Goal: Task Accomplishment & Management: Complete application form

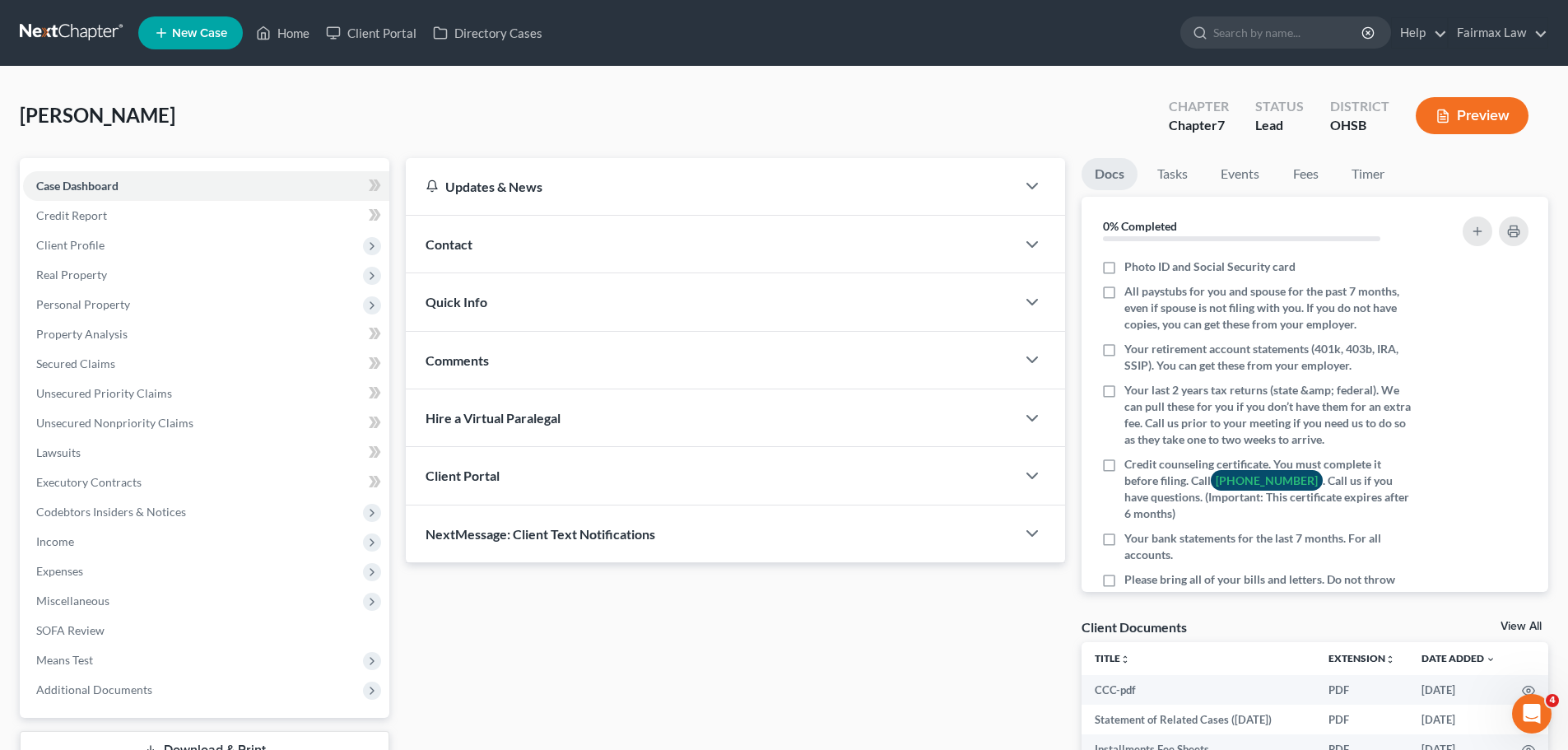
click at [620, 133] on div "Duncan, Ashlee Upgraded Chapter Chapter 7 Status Lead District OHSB Preview" at bounding box center [784, 122] width 1529 height 72
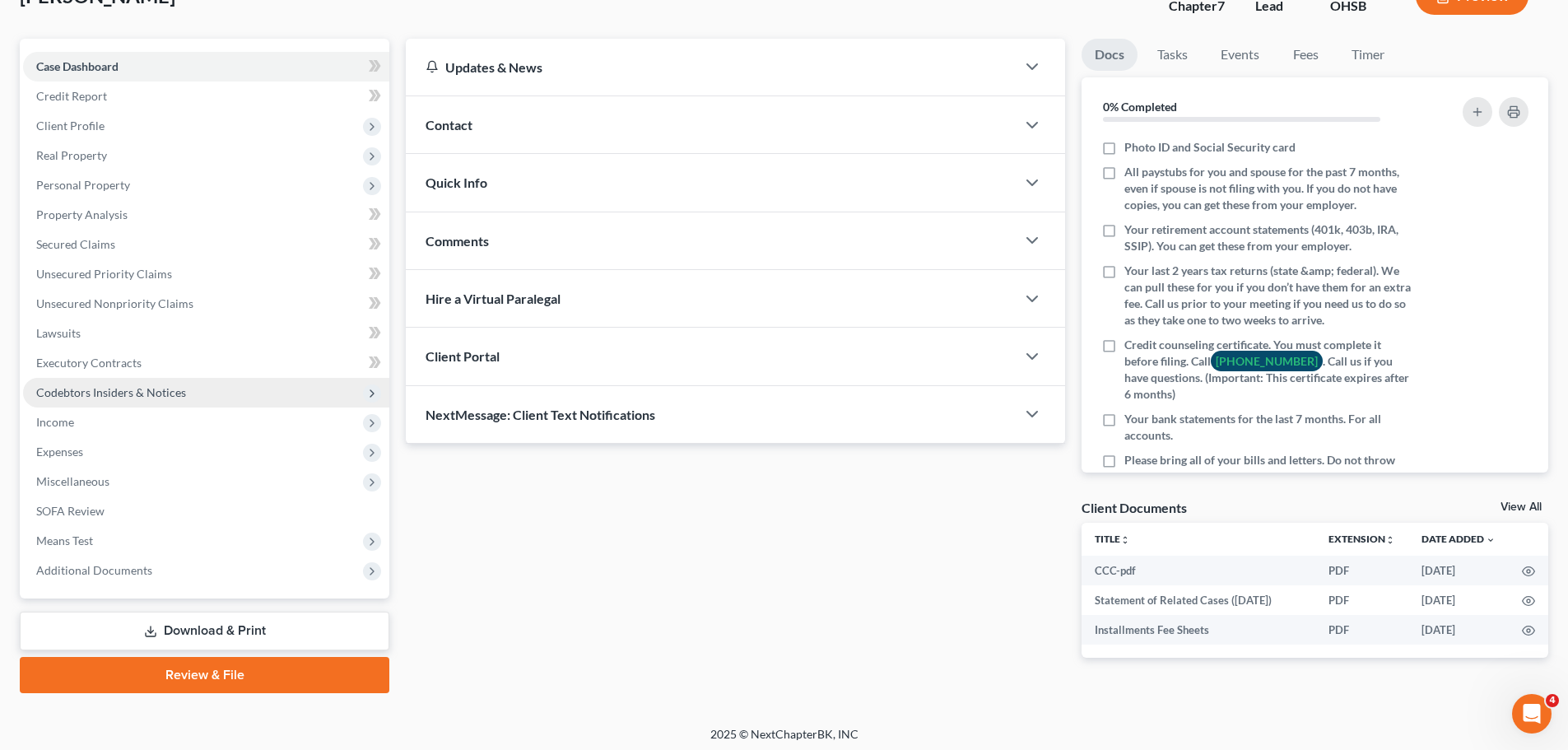
scroll to position [125, 0]
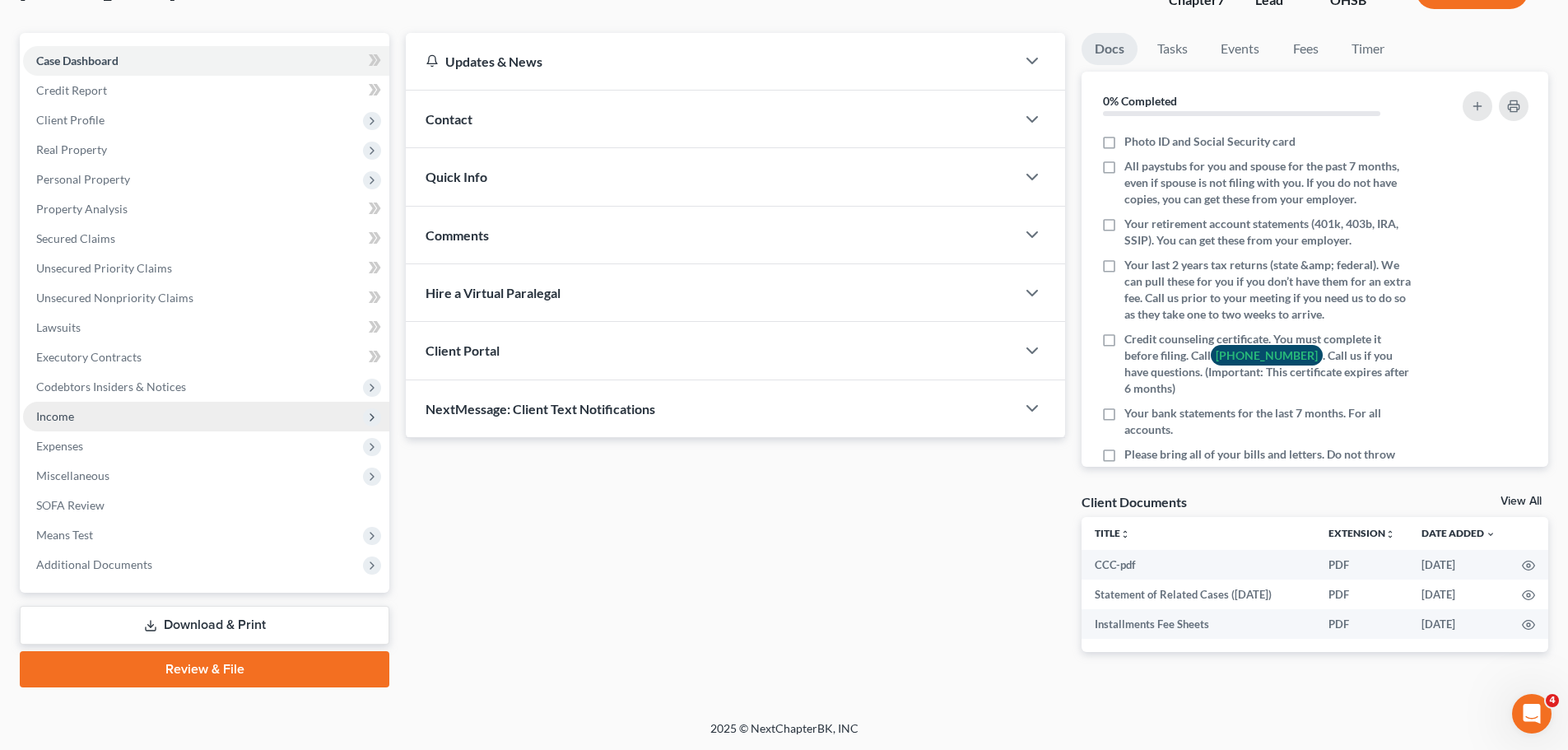
click at [67, 402] on span "Income" at bounding box center [205, 416] width 366 height 29
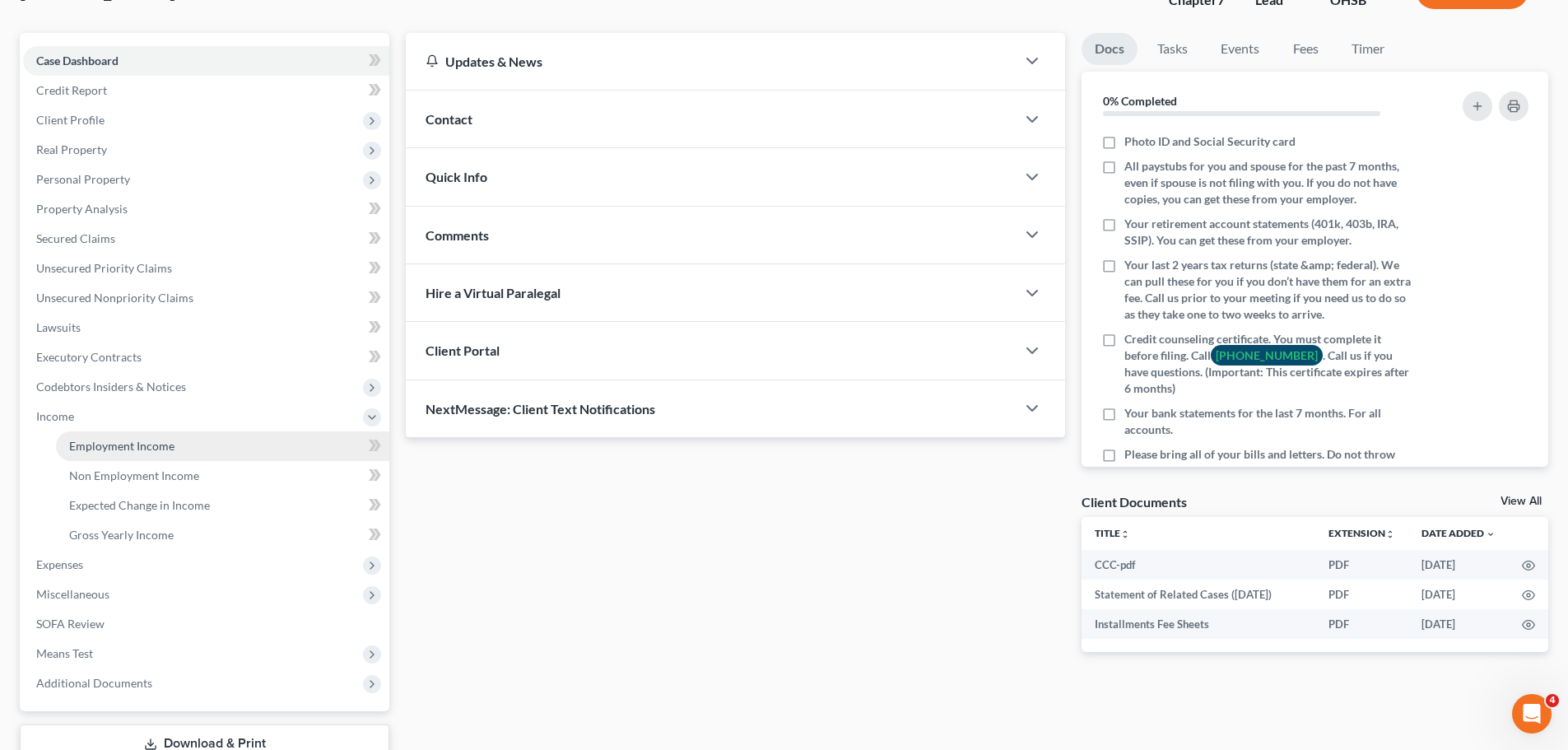
click at [122, 445] on span "Employment Income" at bounding box center [121, 445] width 105 height 14
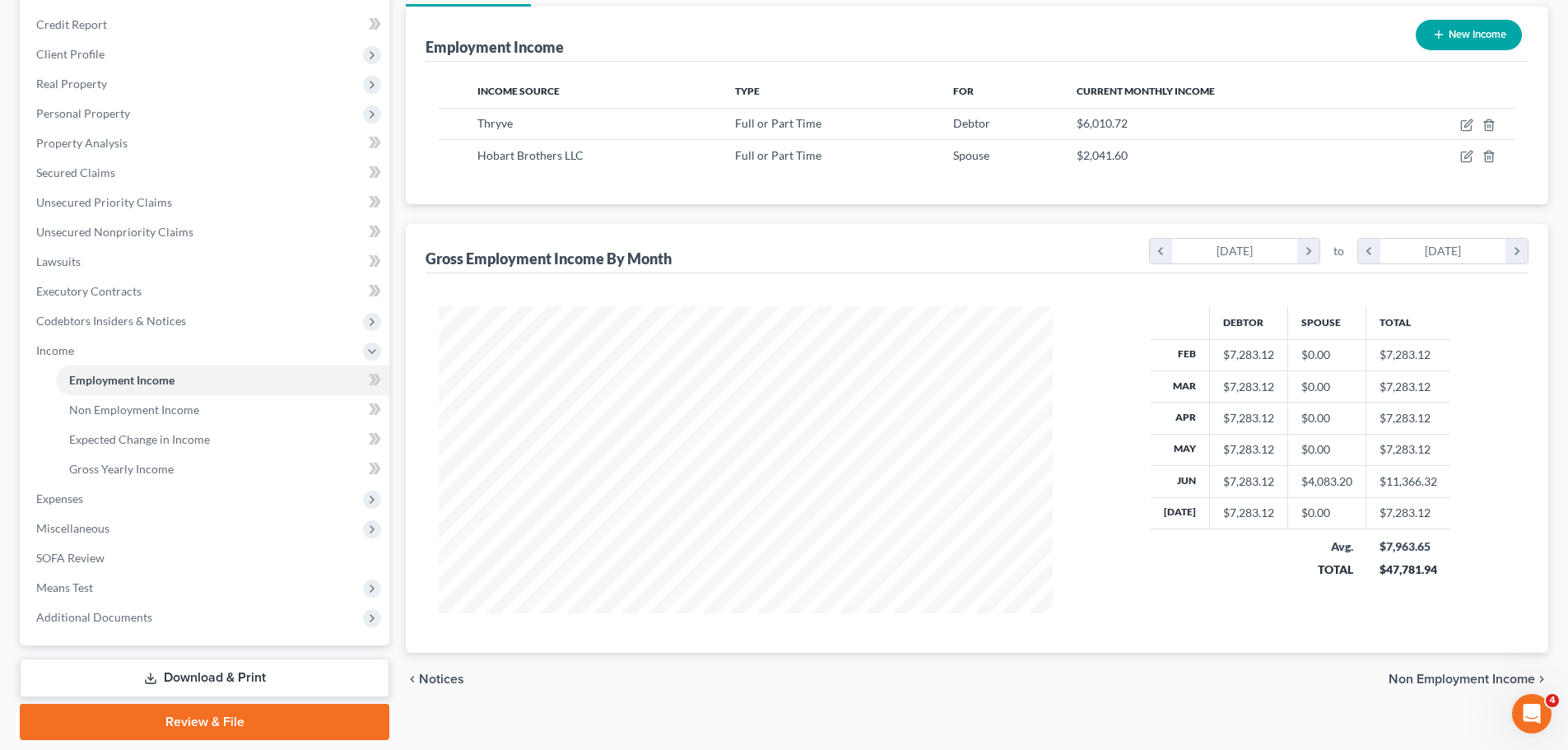
scroll to position [161, 0]
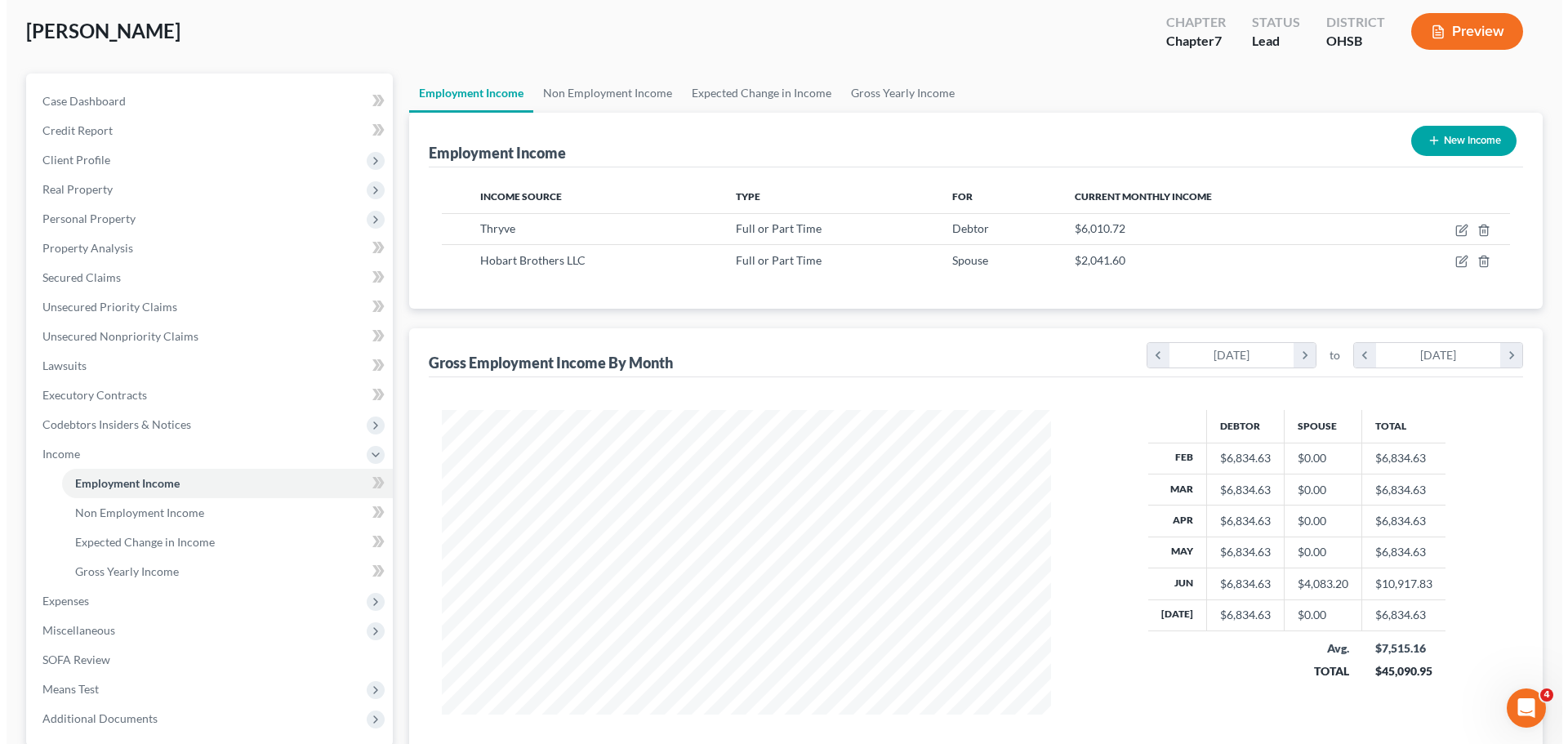
scroll to position [78, 0]
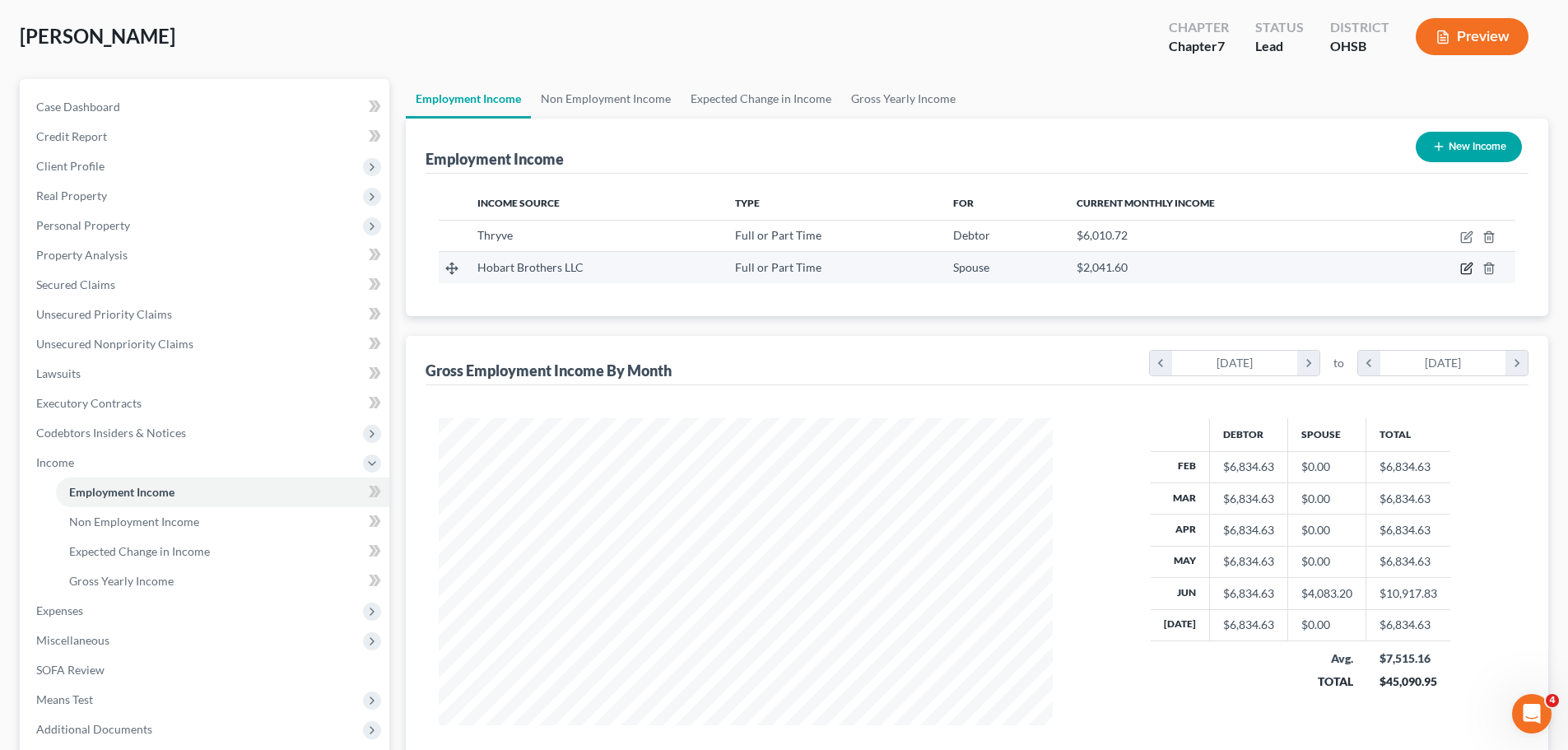
click at [1460, 268] on icon "button" at bounding box center [1467, 268] width 13 height 13
select select "0"
select select "14"
select select "0"
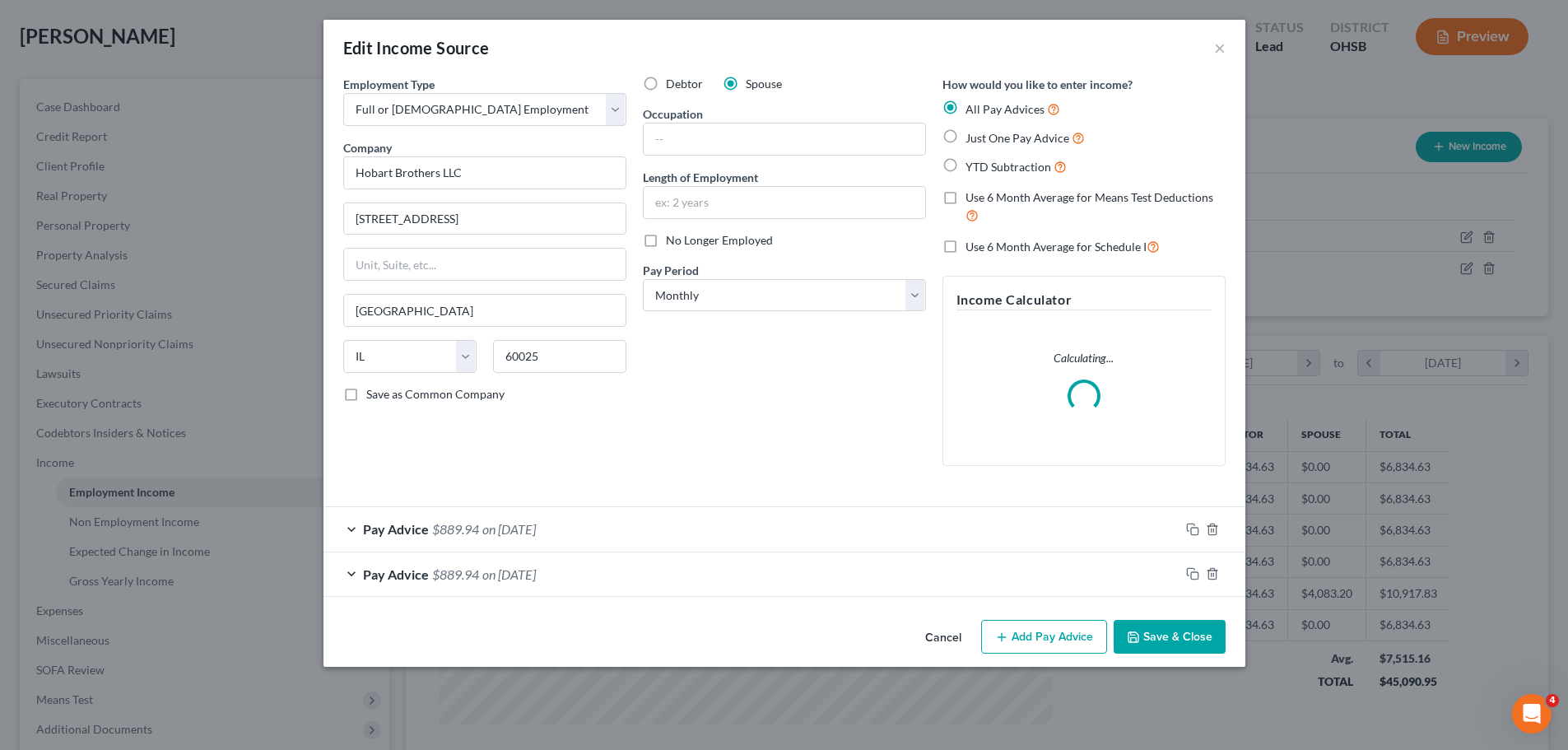
scroll to position [310, 653]
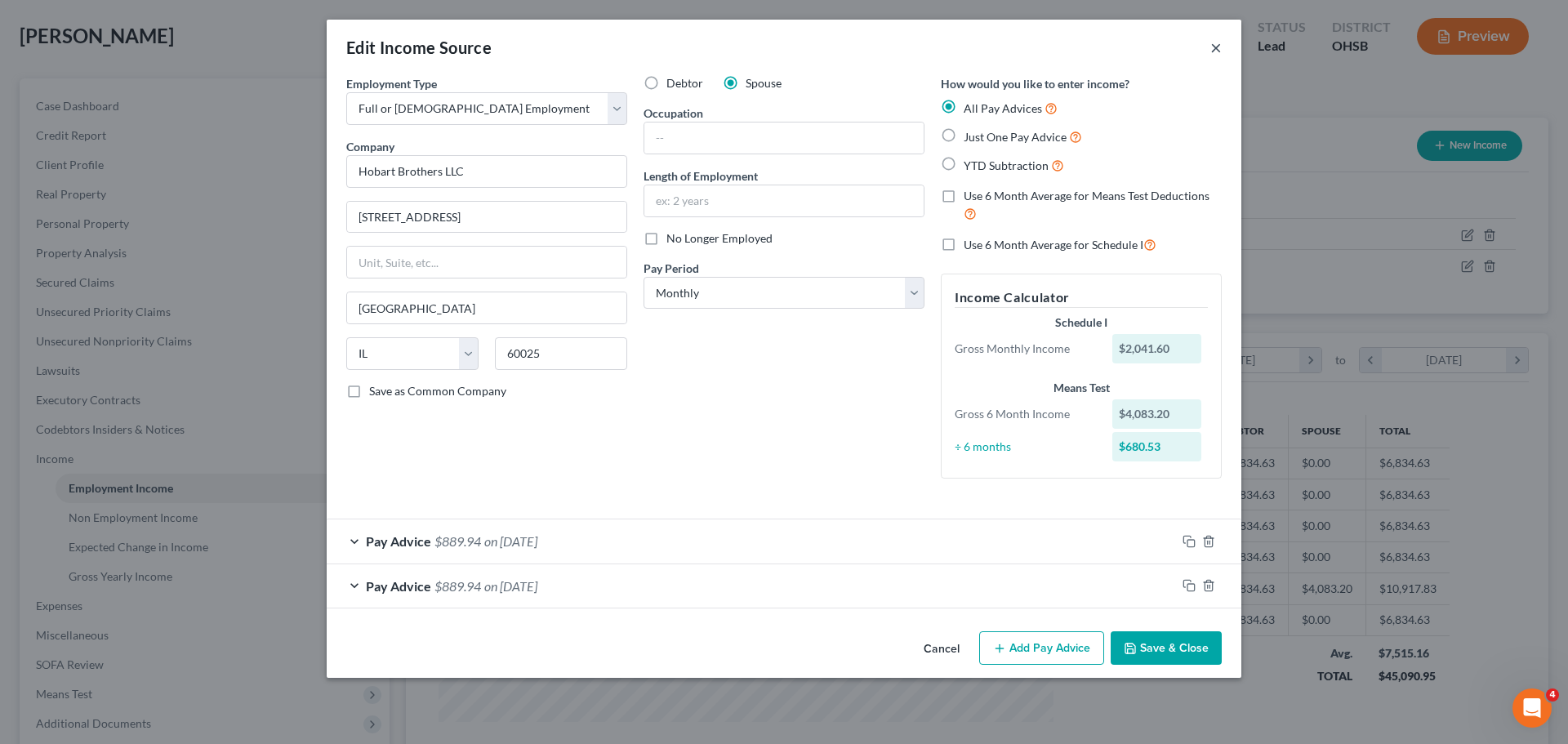
click at [1221, 51] on button "×" at bounding box center [1217, 47] width 11 height 20
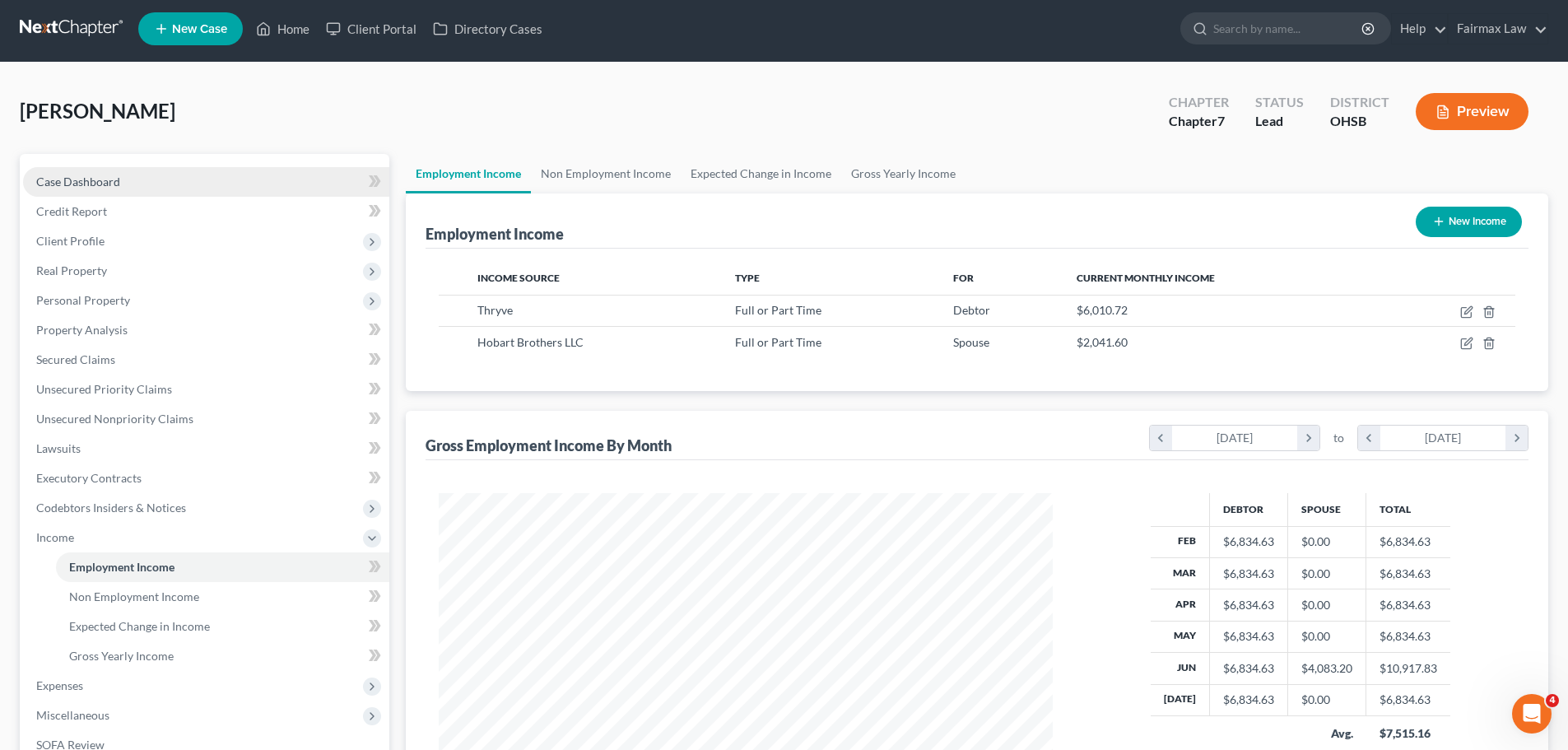
scroll to position [0, 0]
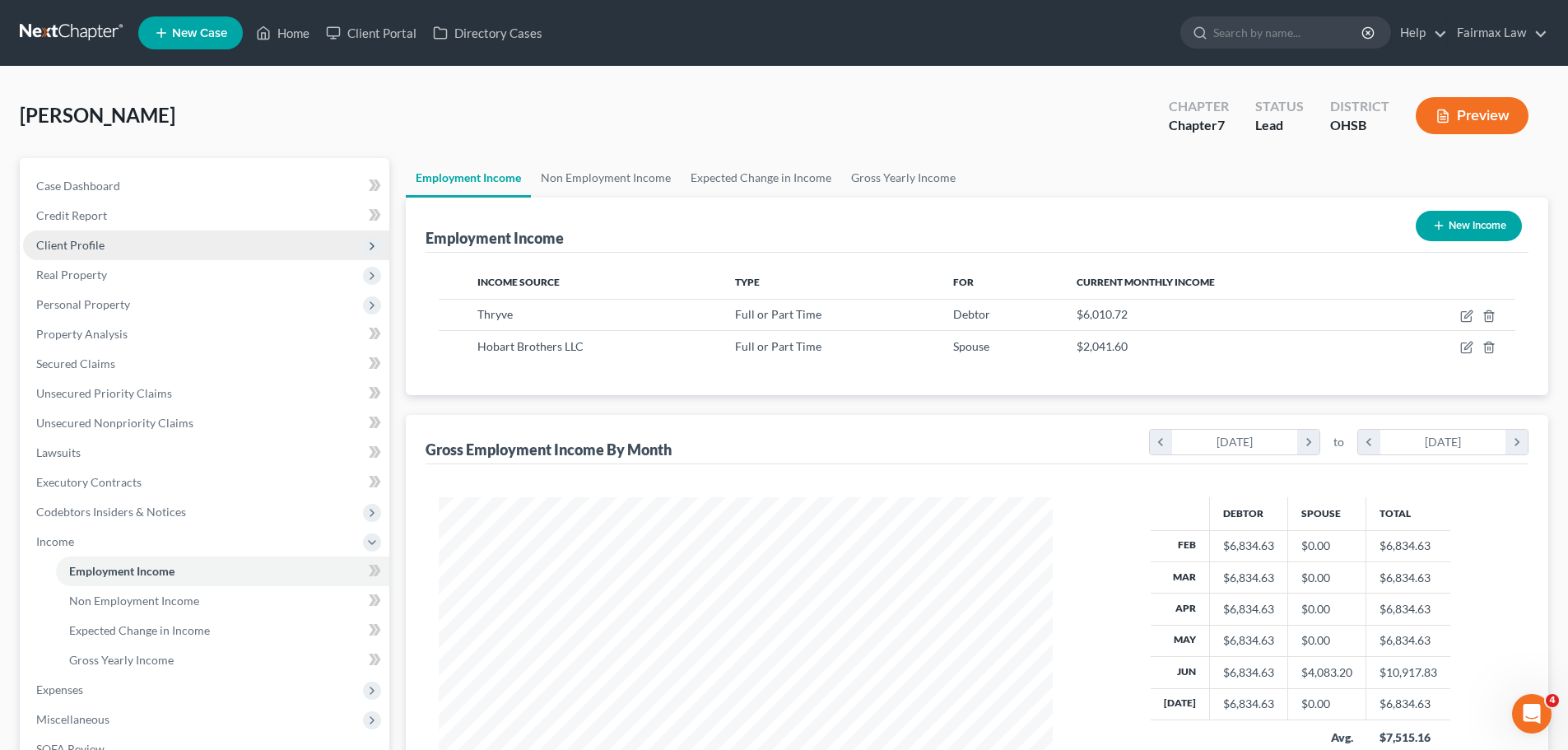
click at [106, 231] on span "Client Profile" at bounding box center [205, 244] width 366 height 29
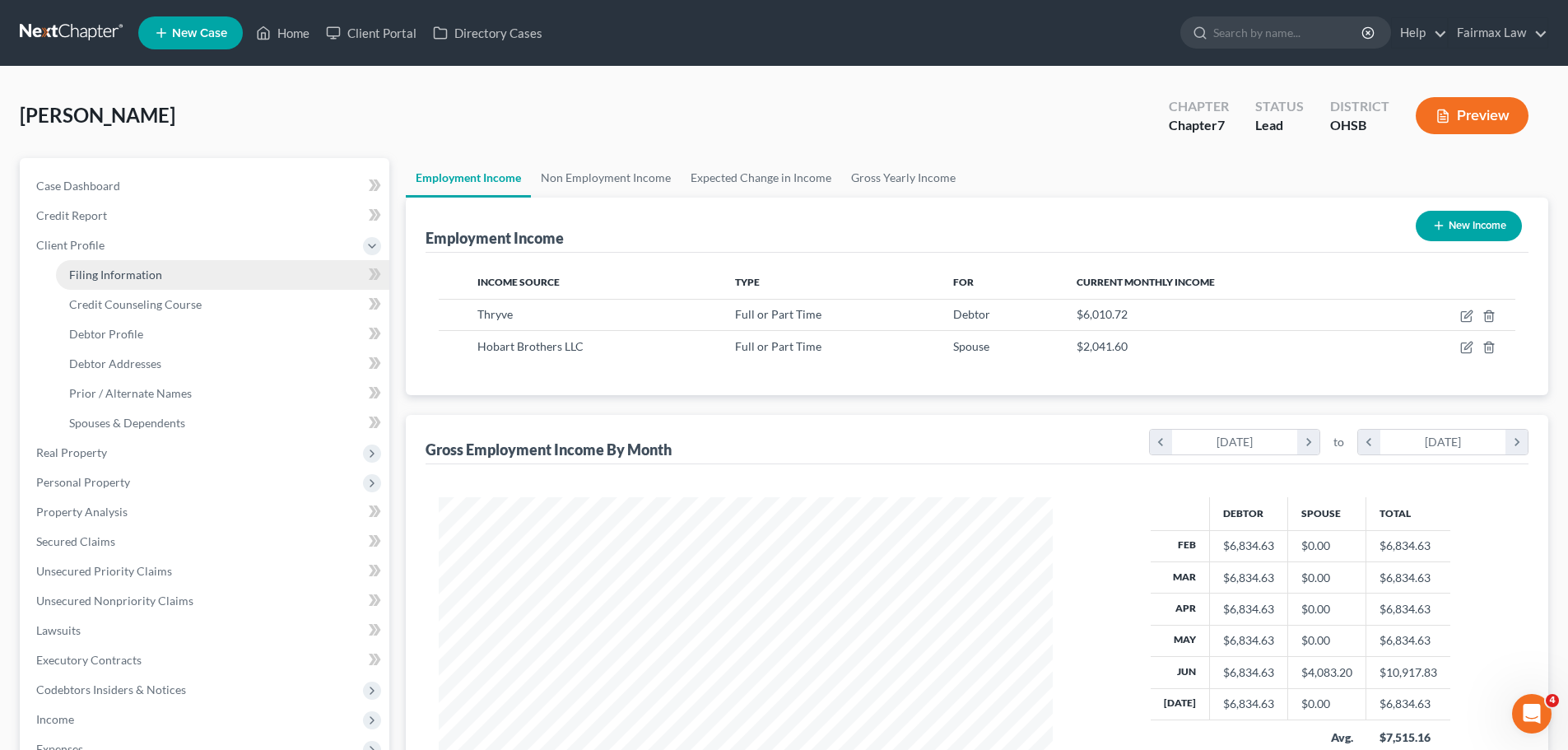
click at [133, 261] on link "Filing Information" at bounding box center [223, 275] width 333 height 29
select select "1"
select select "0"
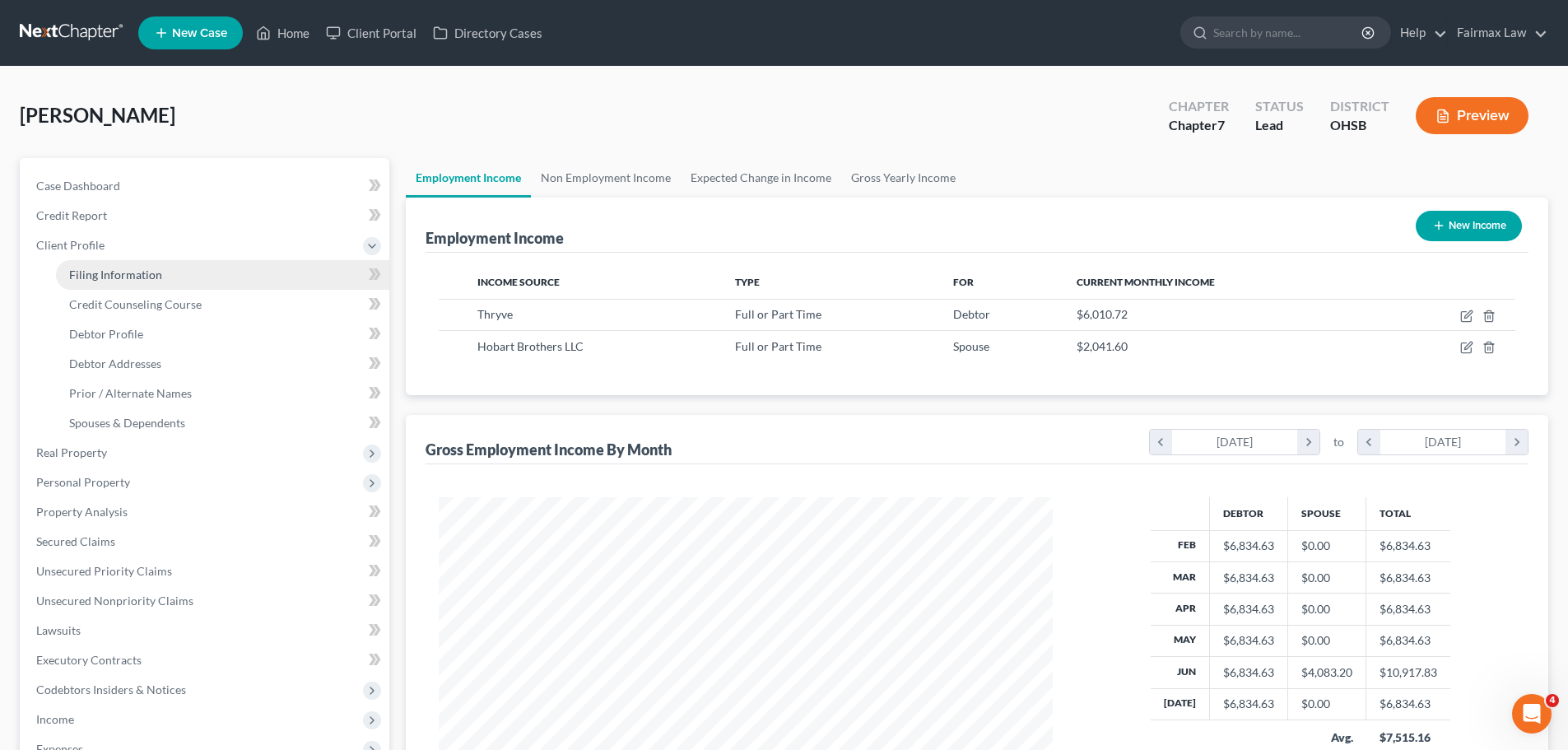
select select "36"
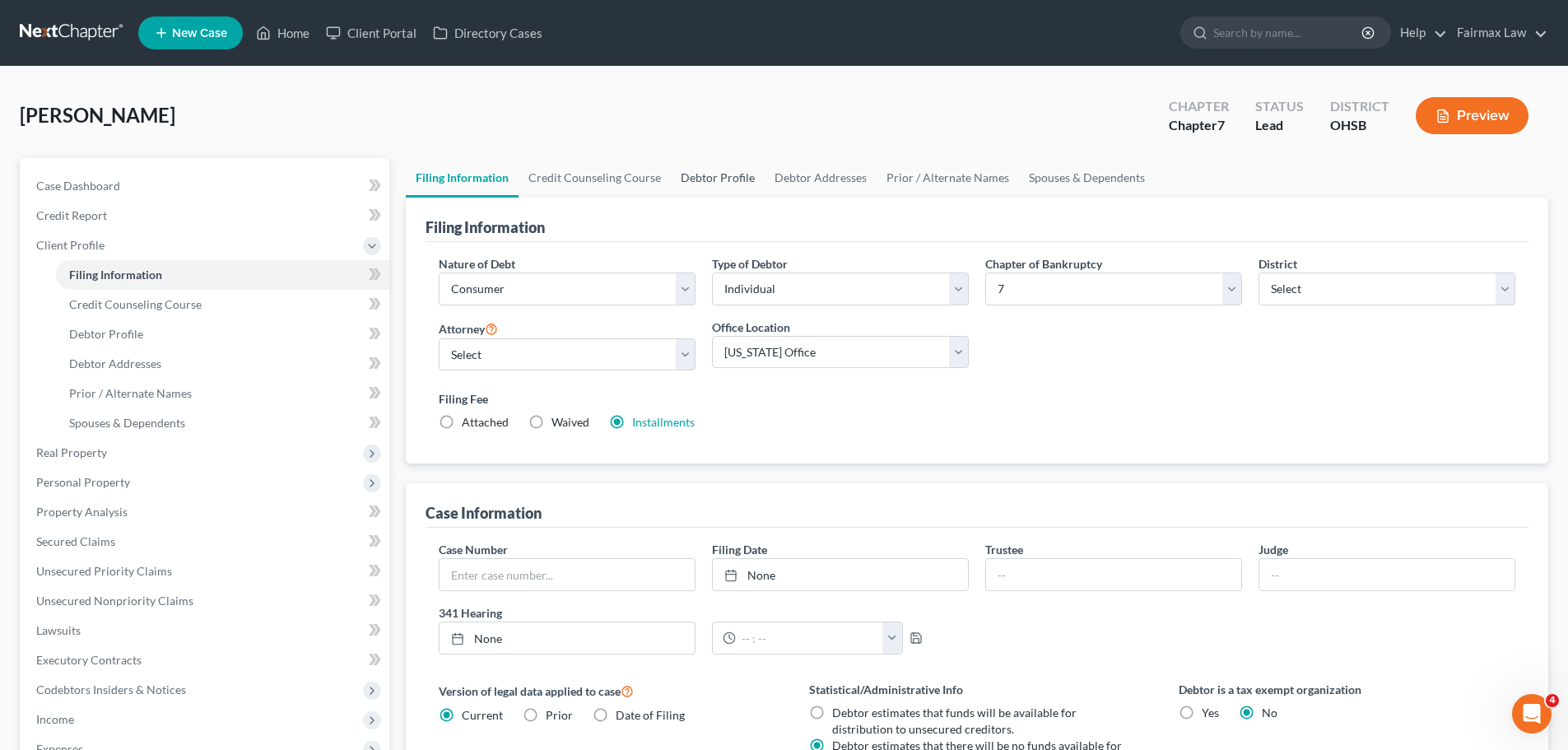
click at [697, 168] on link "Debtor Profile" at bounding box center [718, 178] width 94 height 40
select select "0"
select select "4"
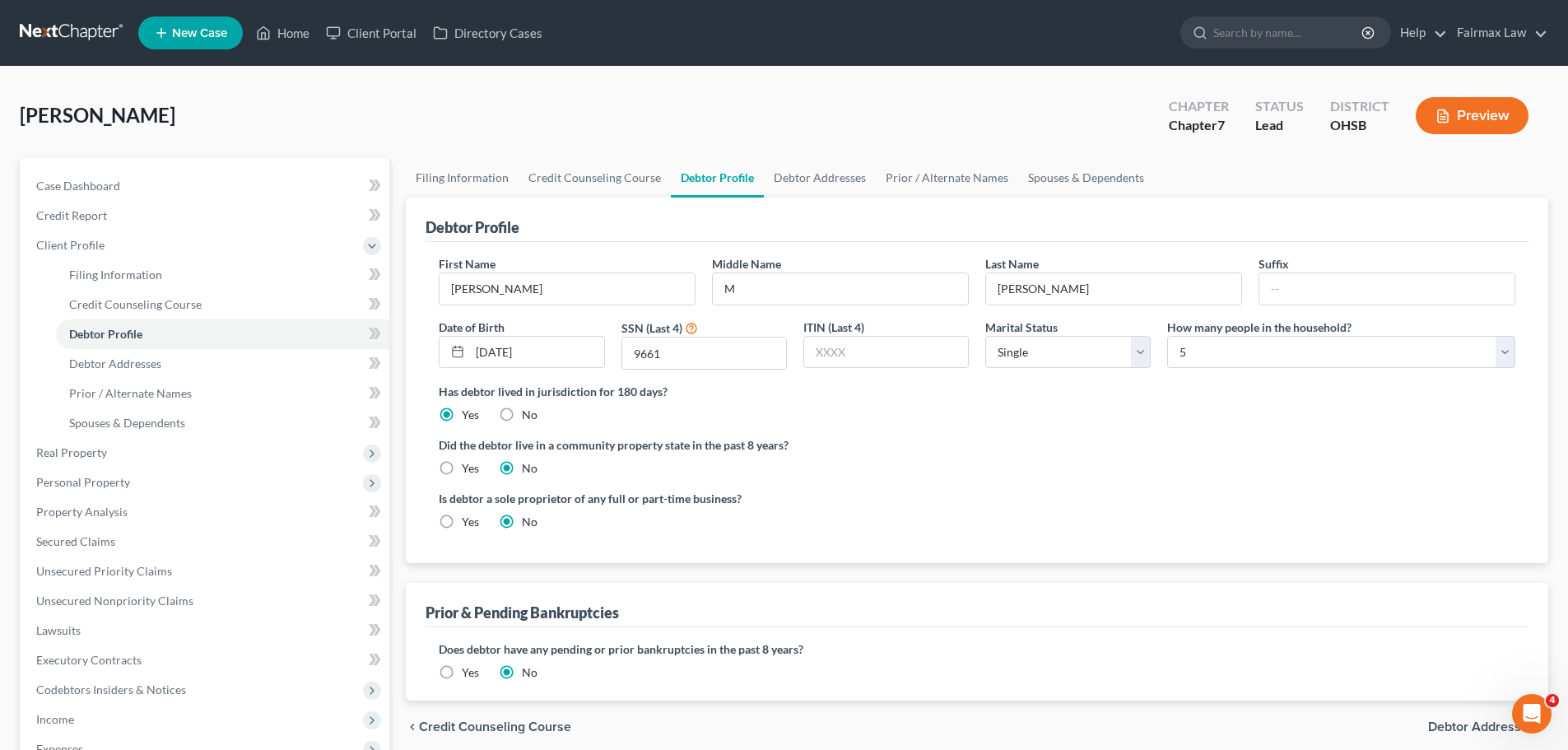
radio input "true"
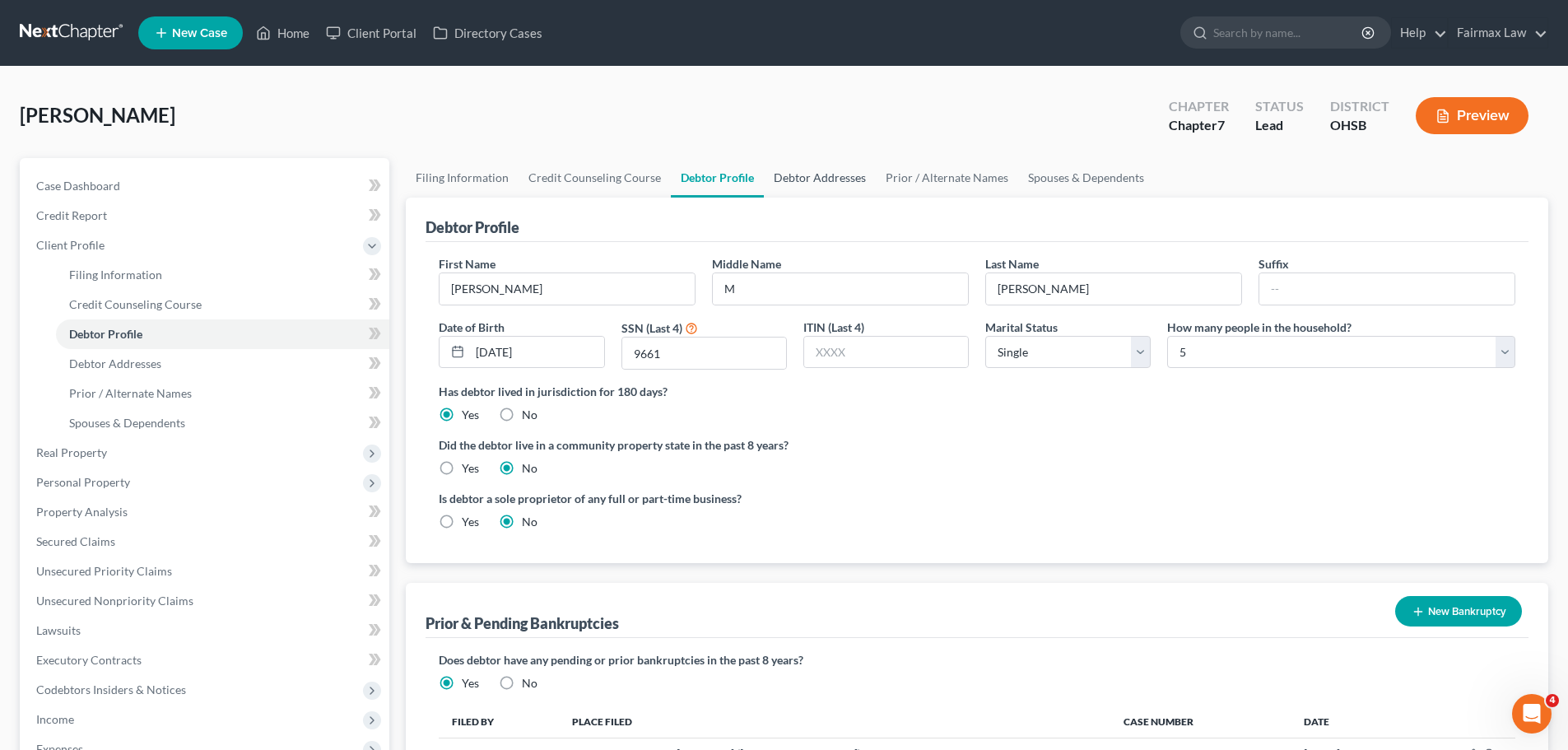
click at [836, 178] on link "Debtor Addresses" at bounding box center [820, 178] width 112 height 40
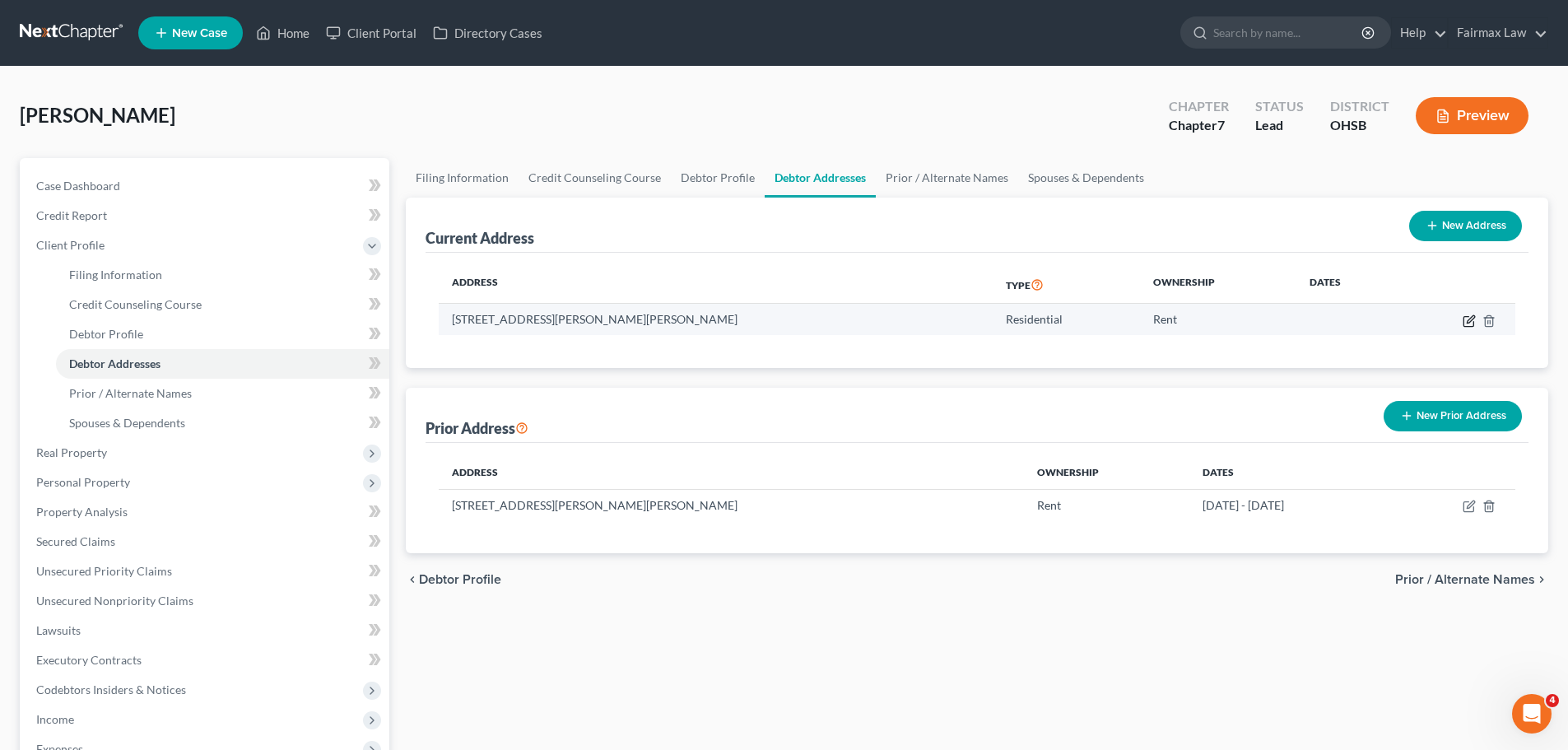
click at [1469, 317] on icon "button" at bounding box center [1470, 321] width 13 height 13
select select "36"
select select "0"
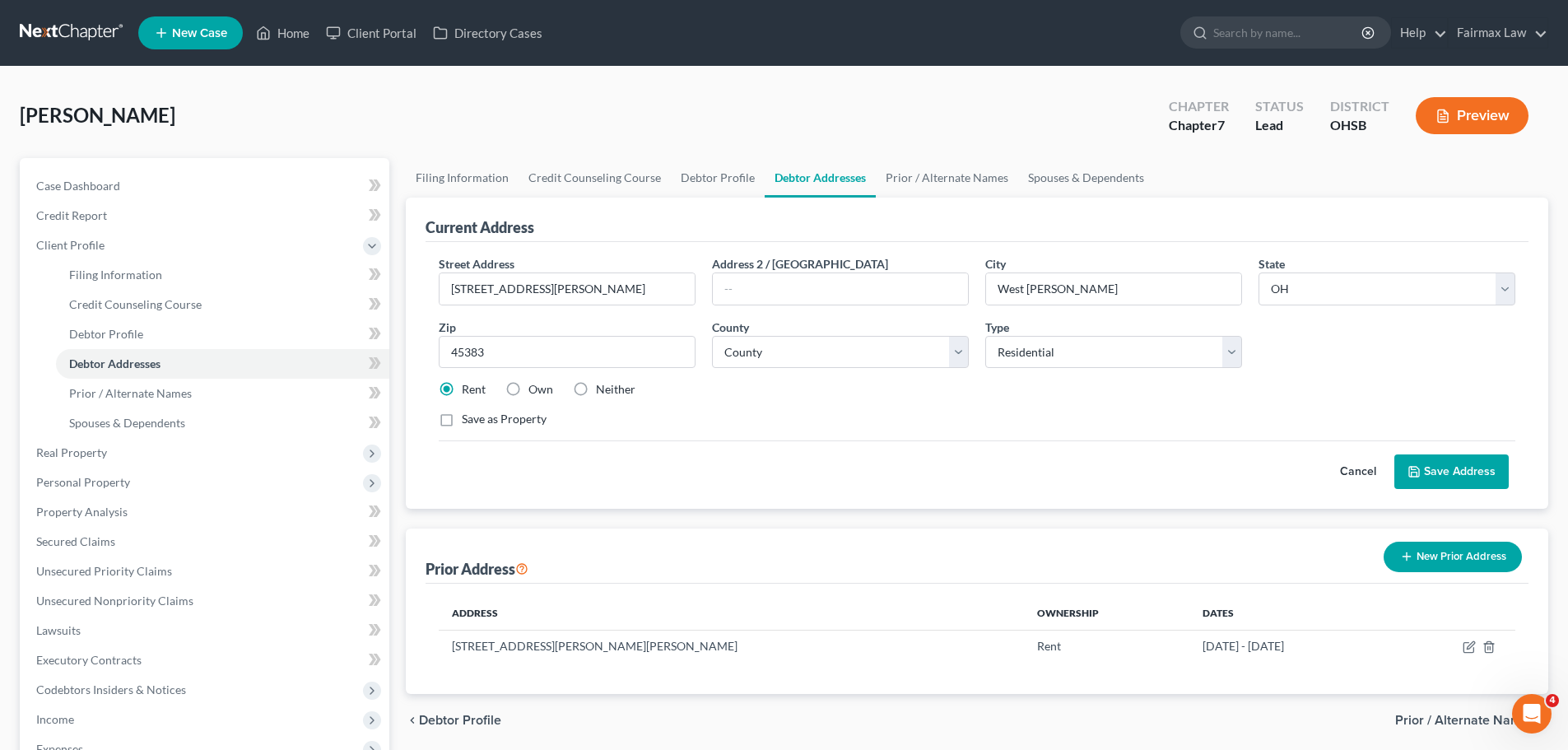
click at [1446, 468] on button "Save Address" at bounding box center [1452, 472] width 115 height 35
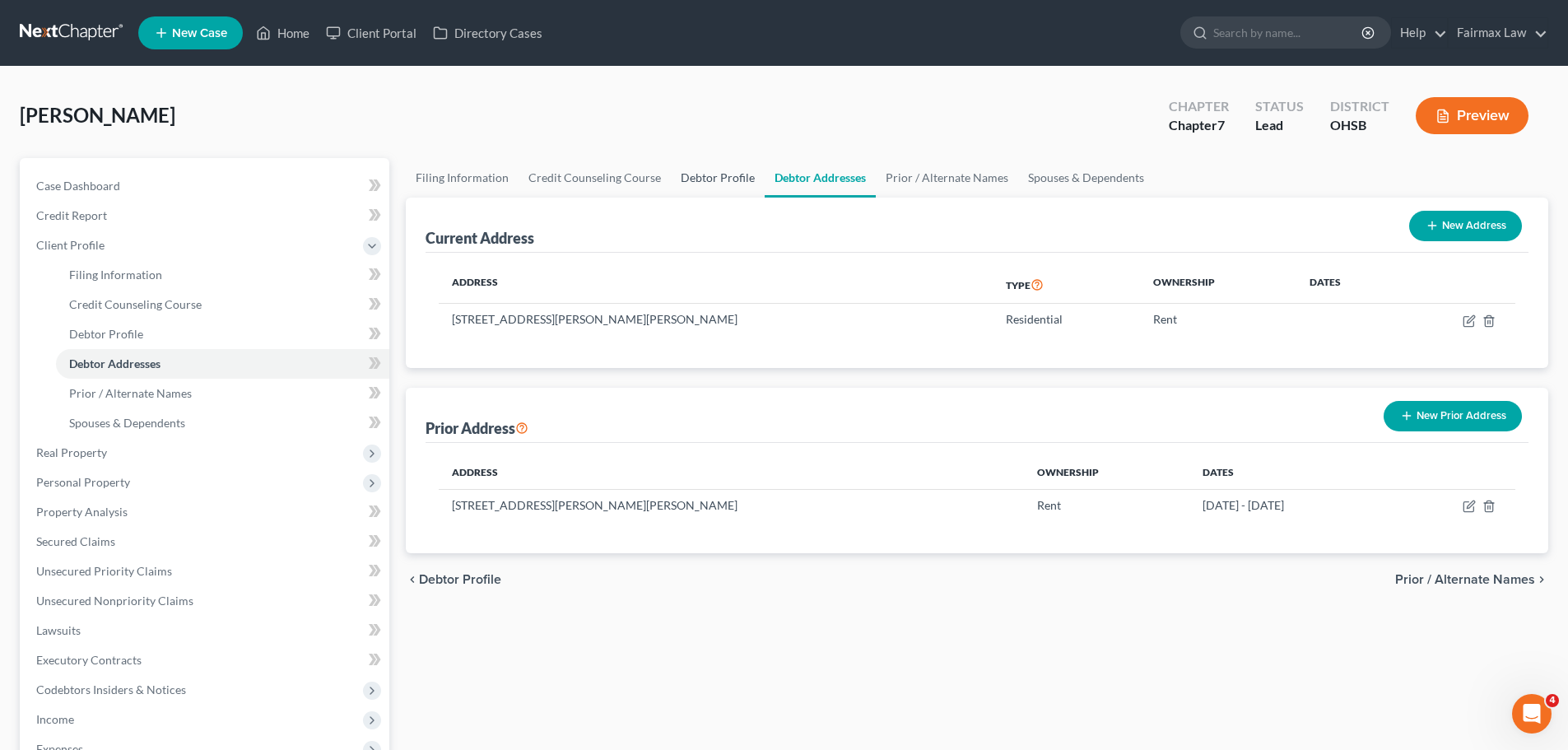
click at [686, 170] on link "Debtor Profile" at bounding box center [718, 178] width 94 height 40
select select "0"
select select "4"
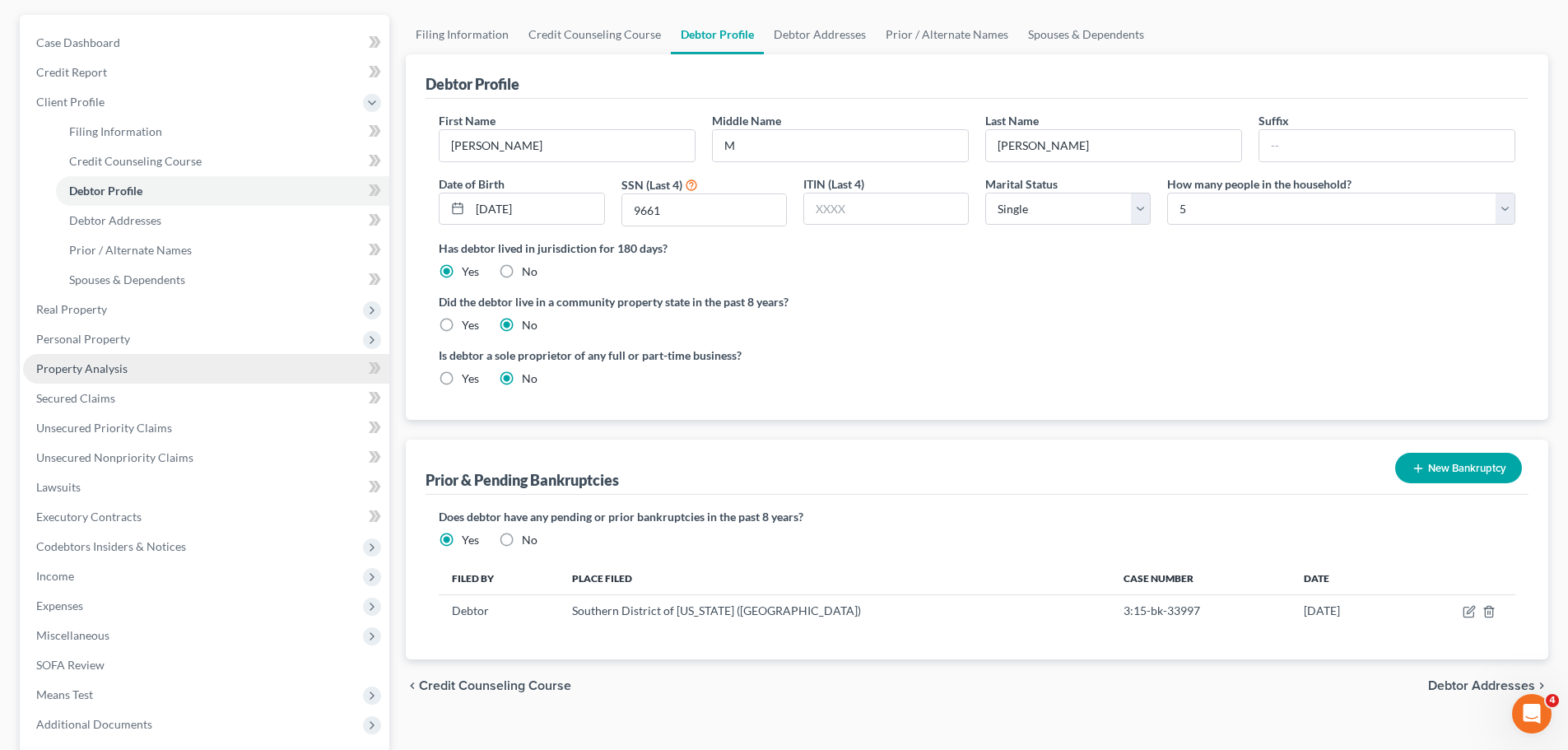
scroll to position [303, 0]
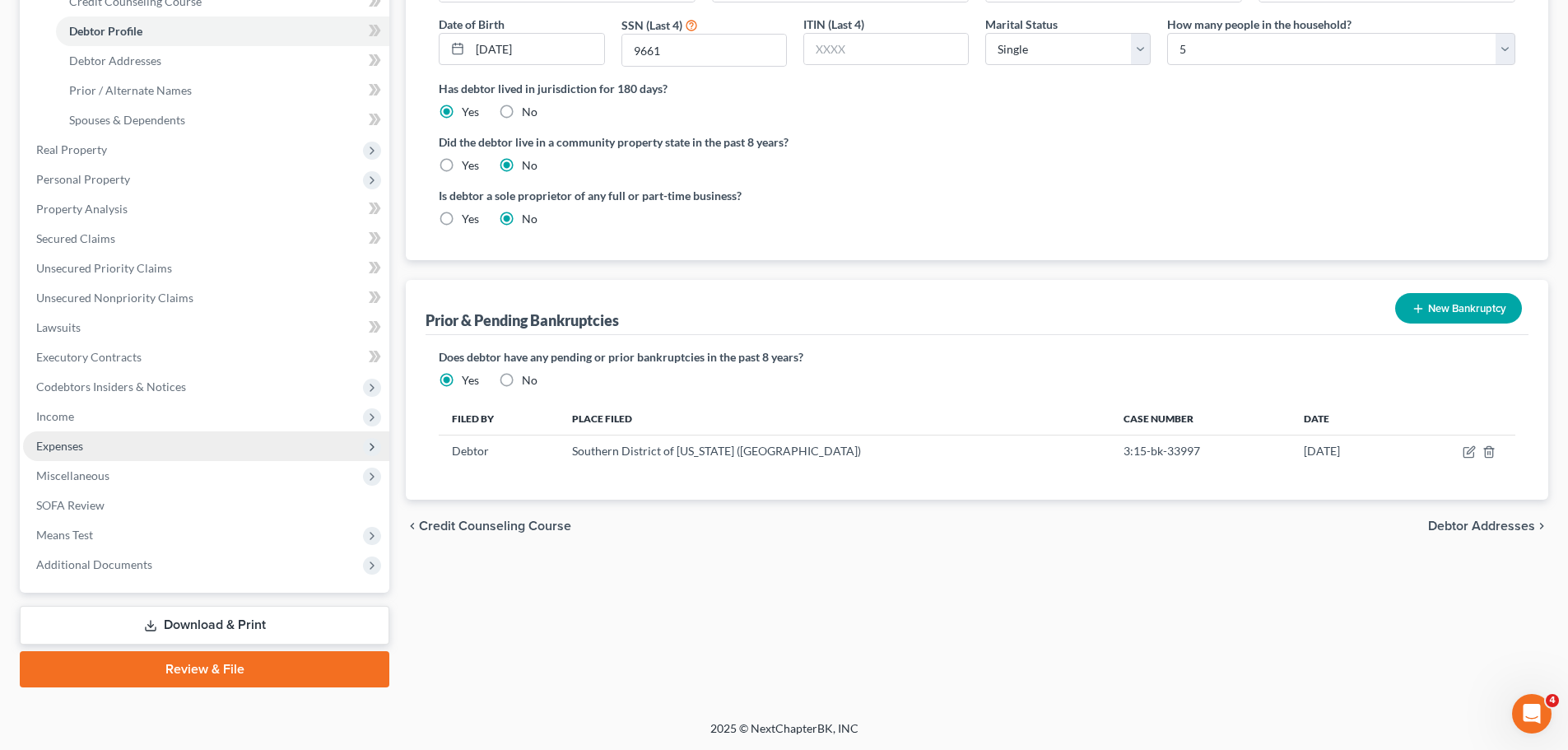
click at [99, 435] on span "Expenses" at bounding box center [205, 446] width 366 height 29
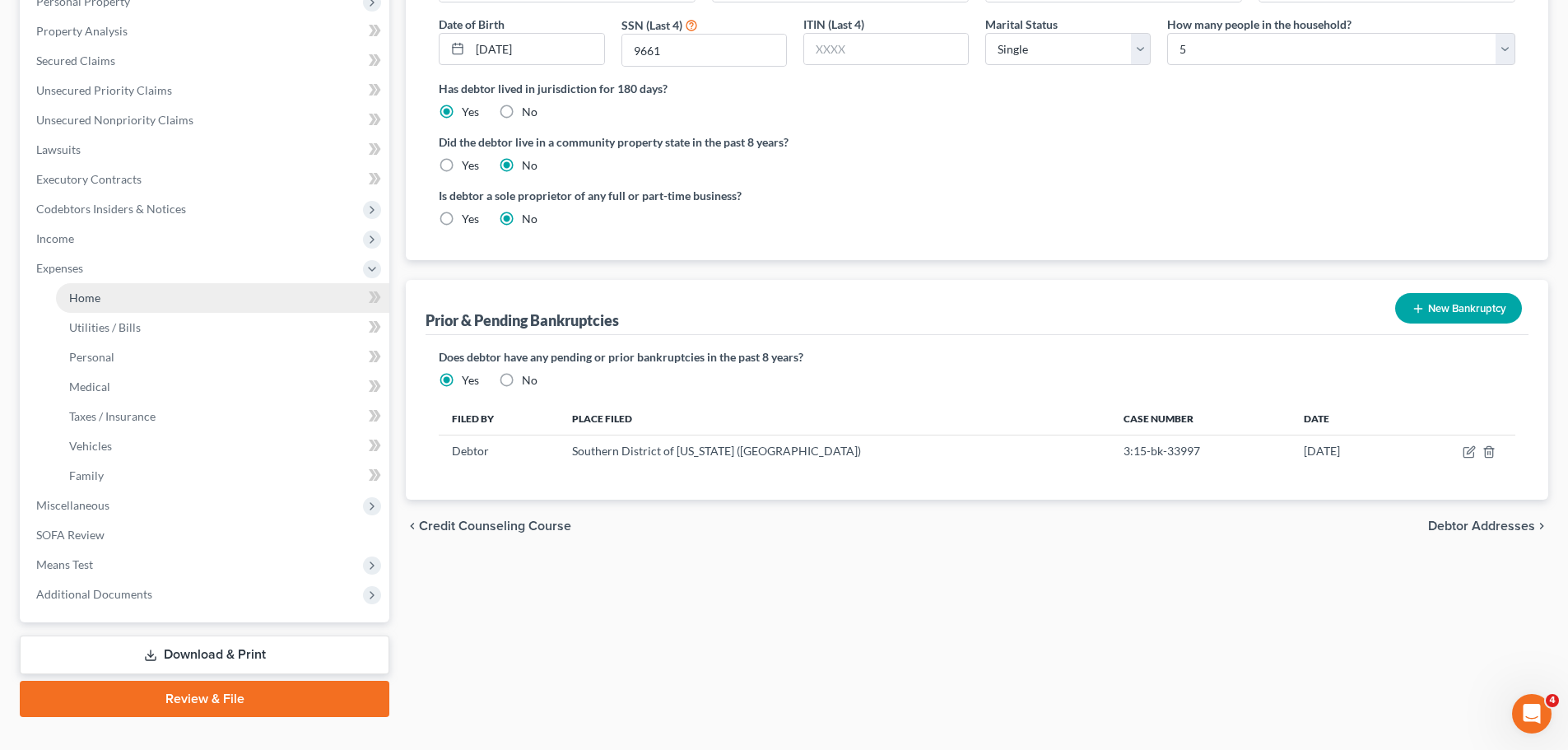
click at [110, 302] on link "Home" at bounding box center [223, 297] width 333 height 29
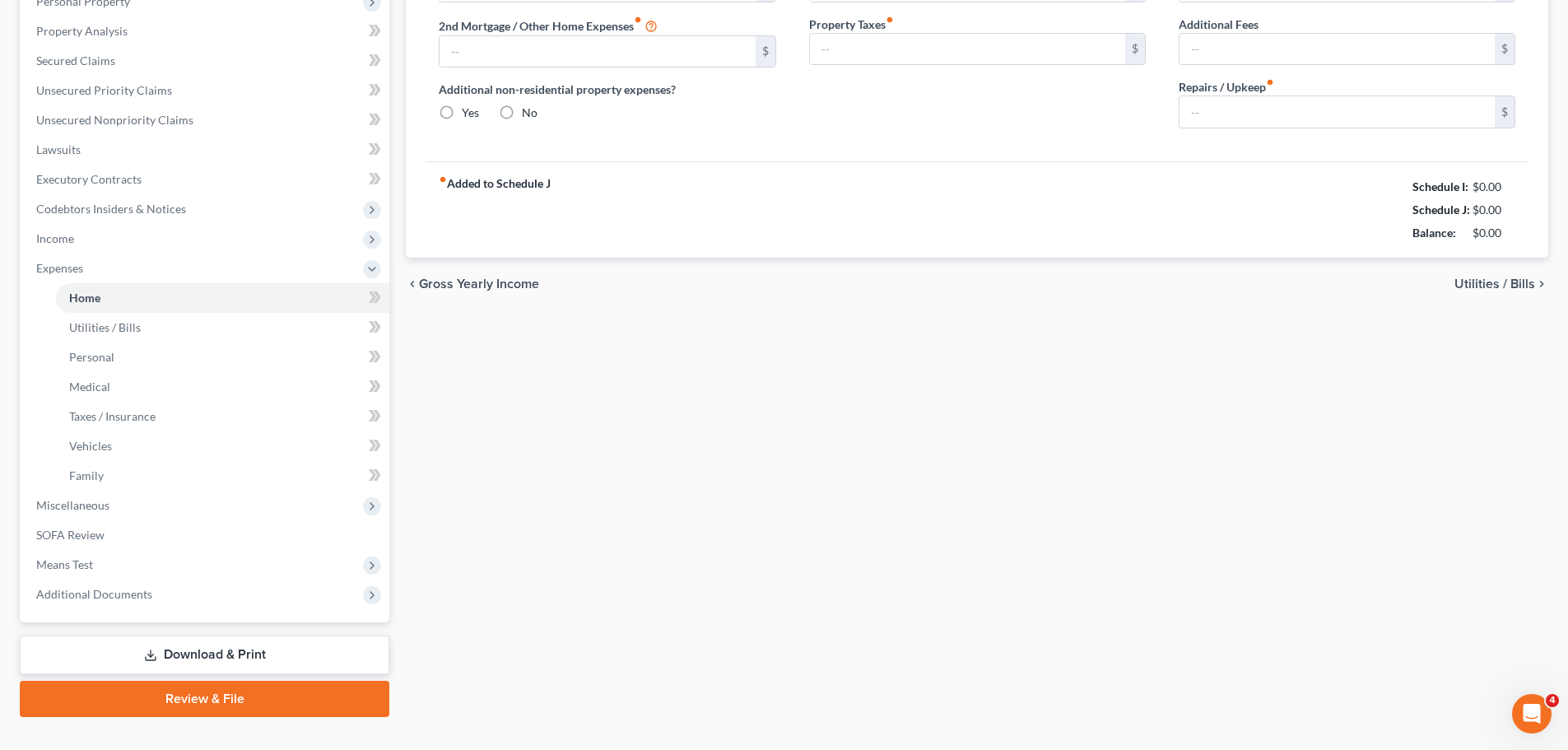
type input "1,400.00"
type input "0.00"
radio input "true"
type input "0.00"
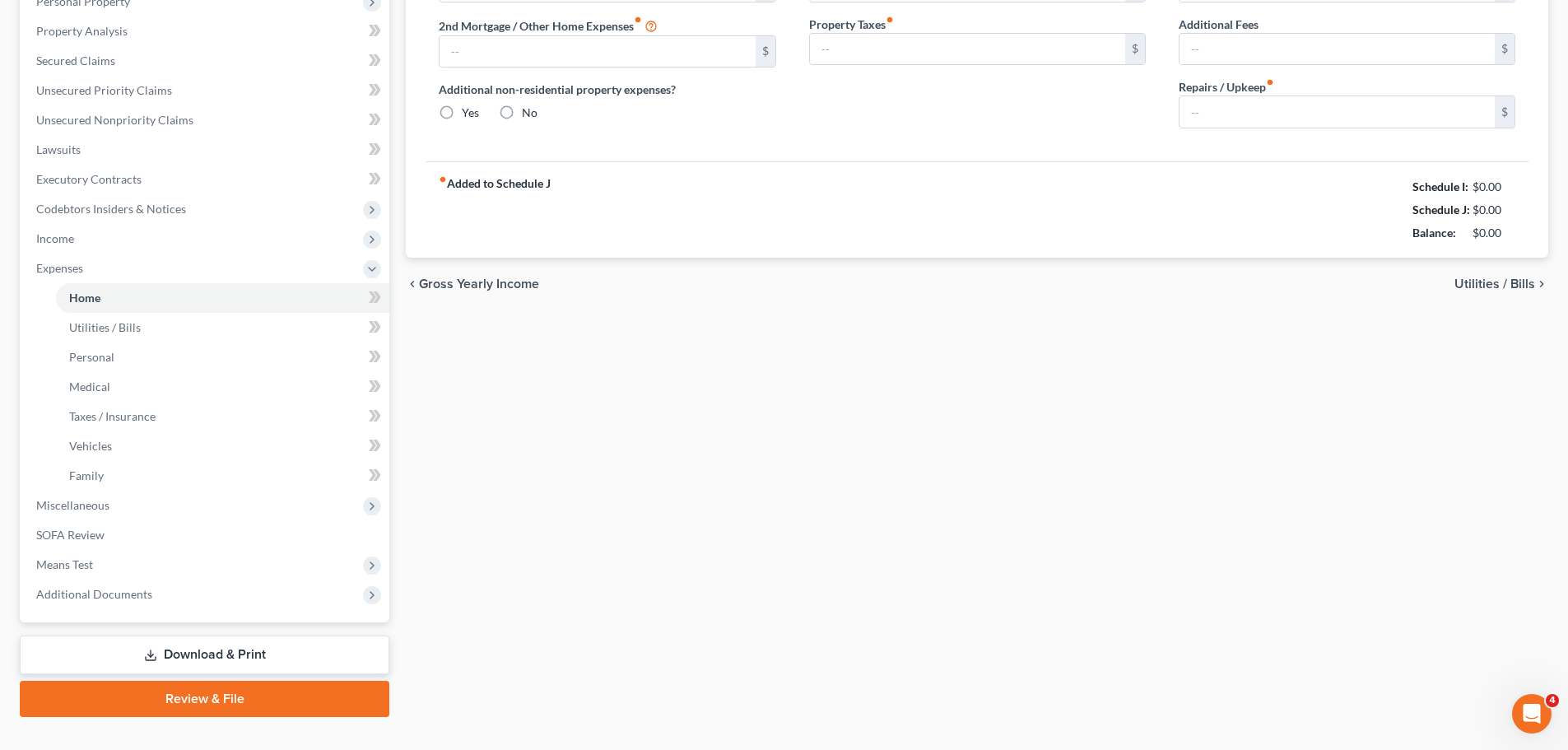
type input "0.00"
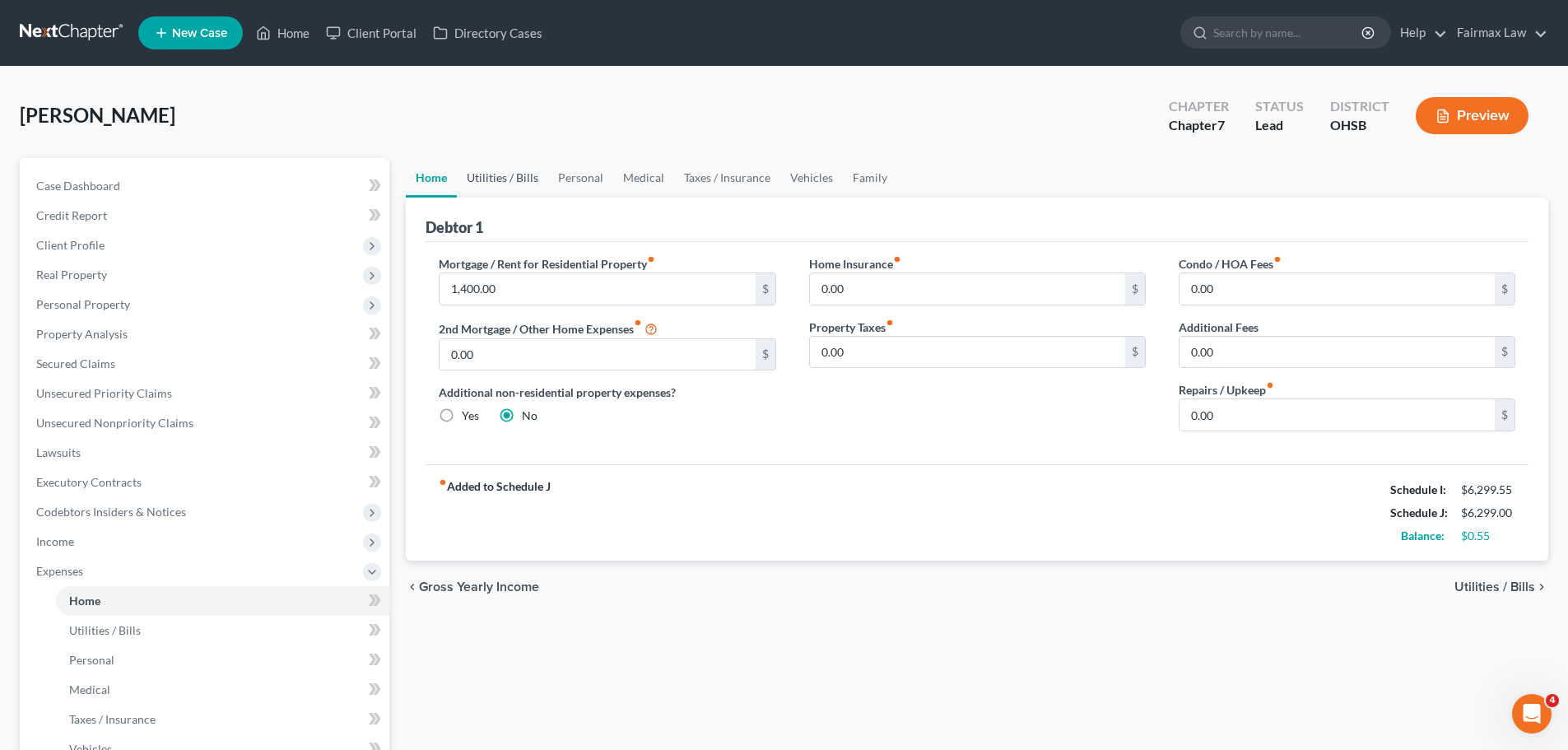
click at [522, 178] on link "Utilities / Bills" at bounding box center [503, 178] width 92 height 40
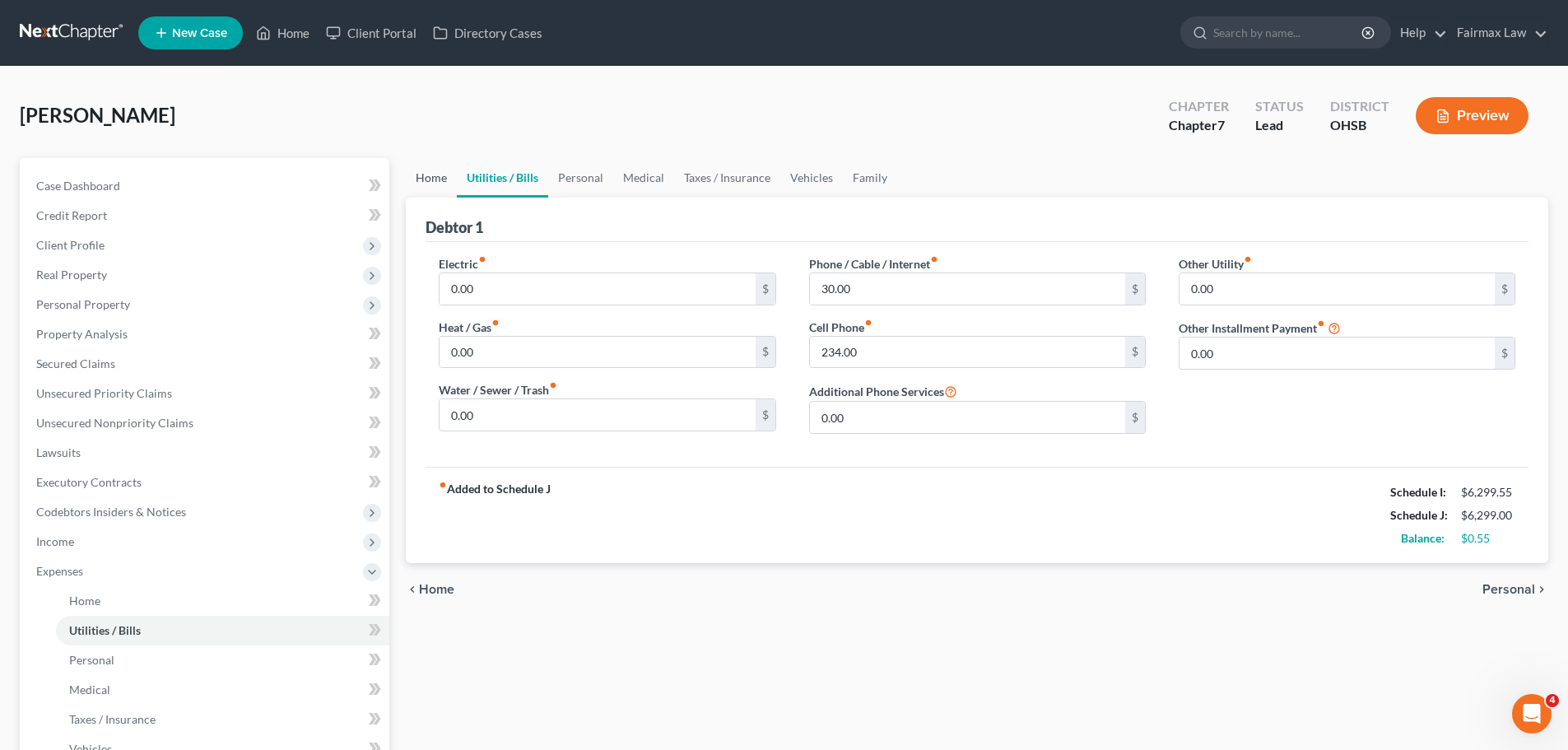
click at [441, 174] on link "Home" at bounding box center [432, 178] width 51 height 40
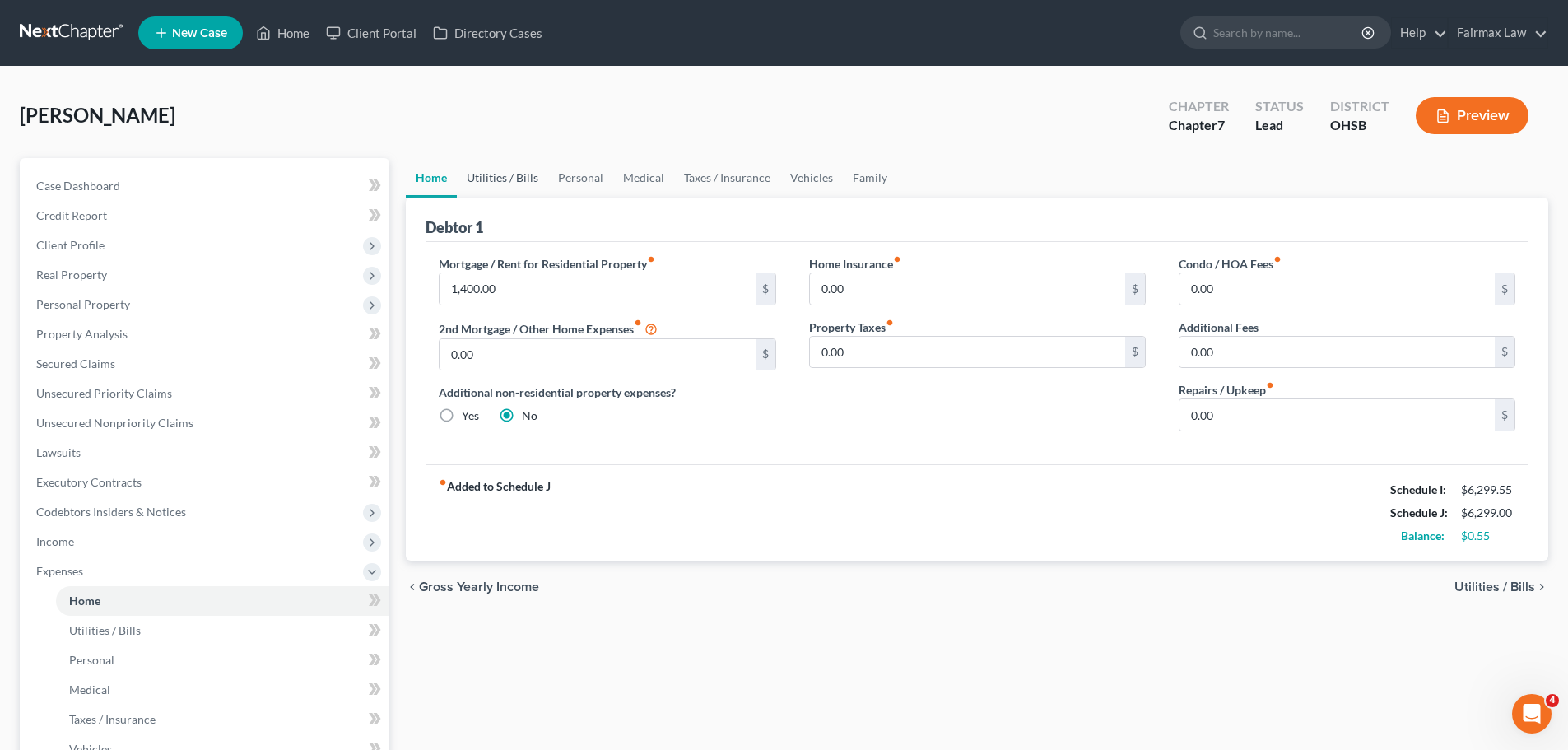
click at [535, 180] on link "Utilities / Bills" at bounding box center [503, 178] width 92 height 40
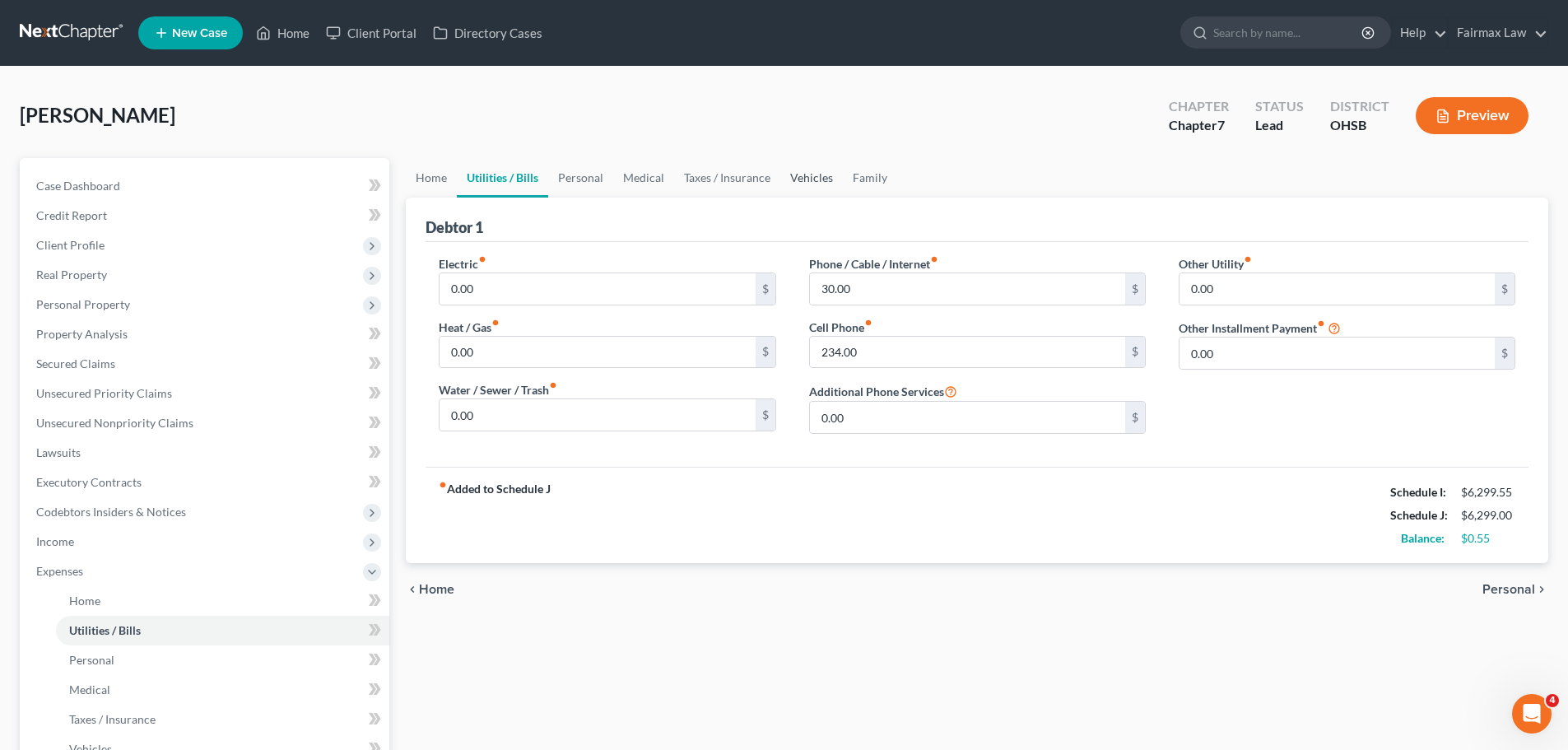
click at [819, 179] on link "Vehicles" at bounding box center [811, 178] width 62 height 40
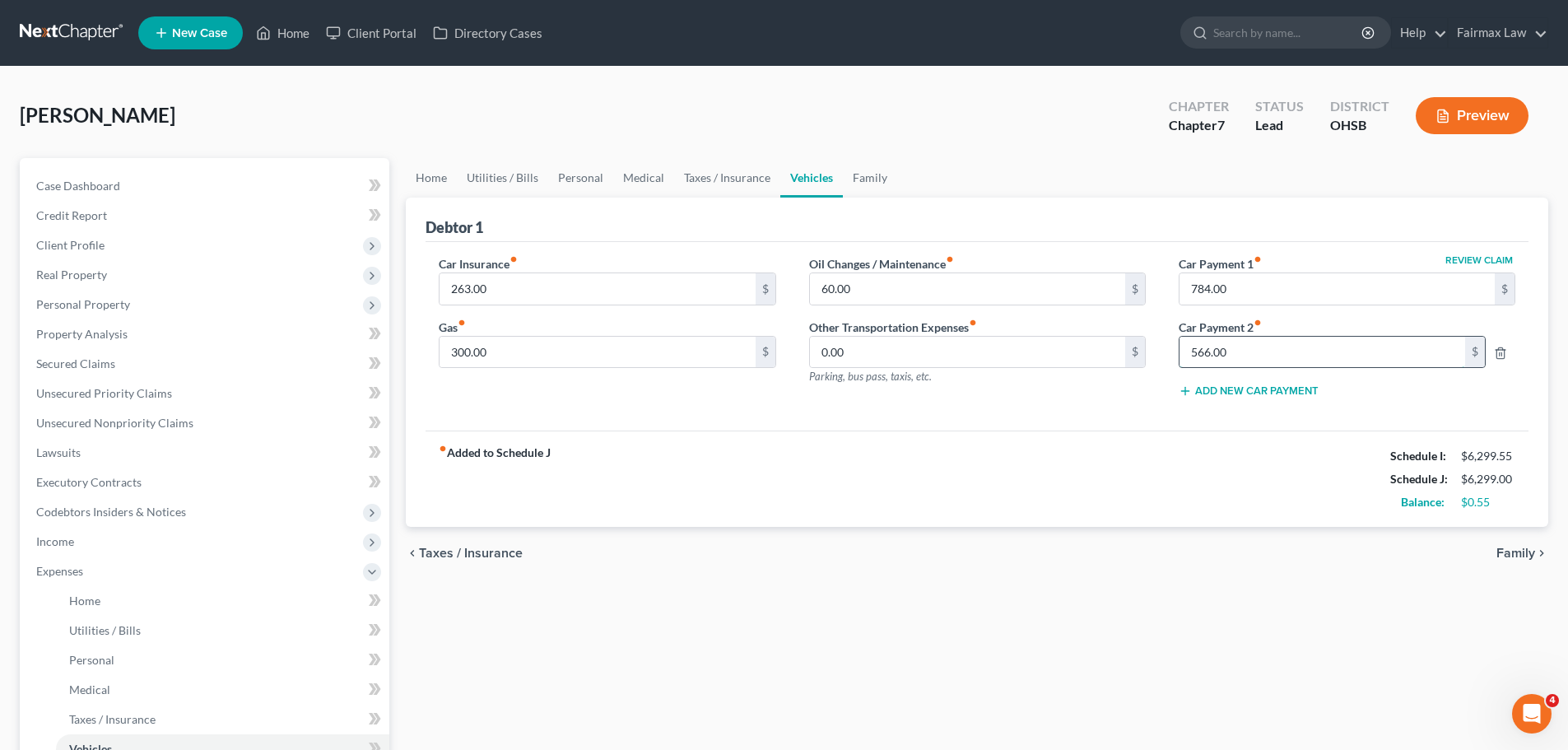
click at [1277, 354] on input "566.00" at bounding box center [1323, 352] width 286 height 31
click at [1081, 413] on div "Car Insurance fiber_manual_record 263.00 $ Gas fiber_manual_record 300.00 $ Oil…" at bounding box center [977, 337] width 1103 height 189
click at [863, 187] on link "Family" at bounding box center [869, 178] width 54 height 40
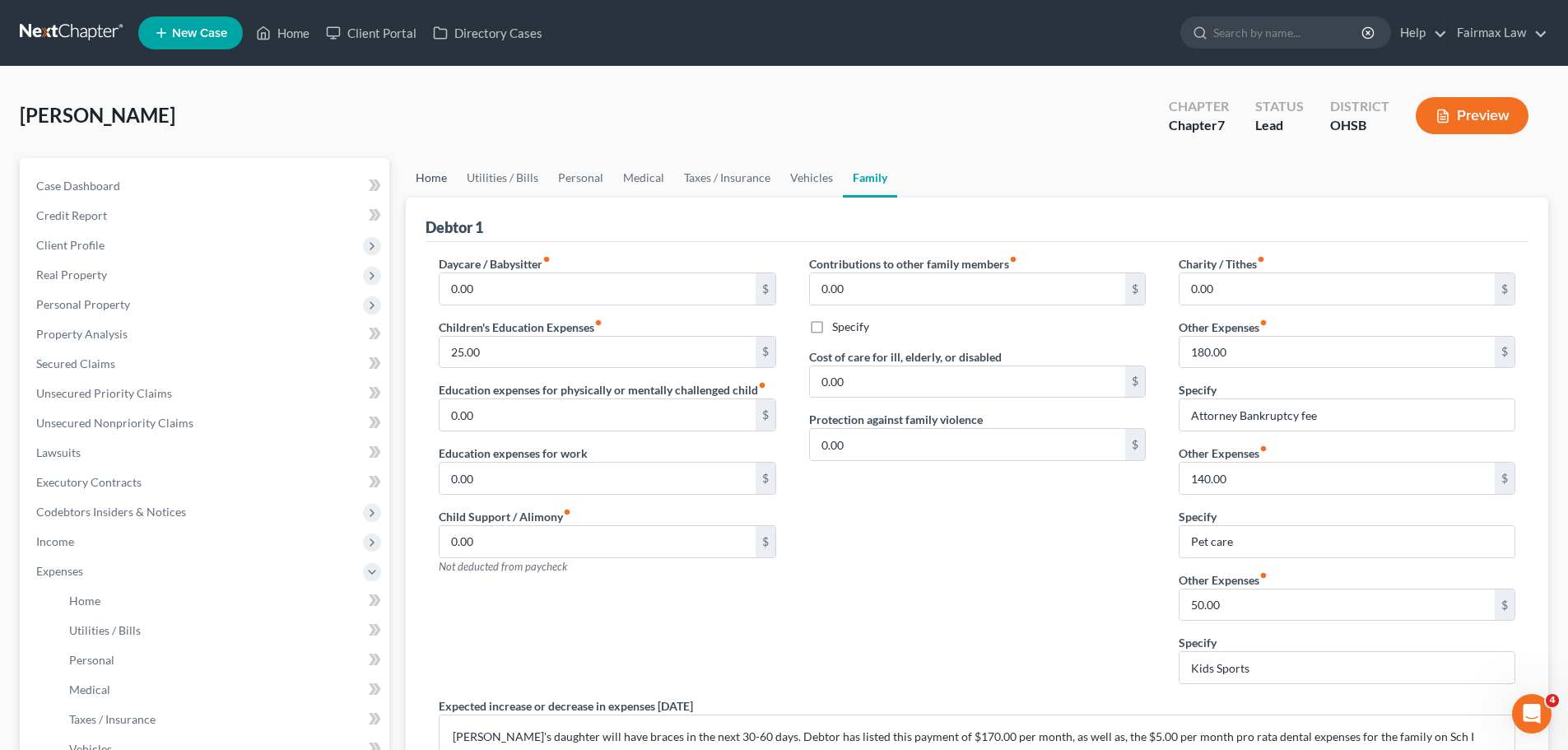
click at [448, 177] on link "Home" at bounding box center [432, 178] width 51 height 40
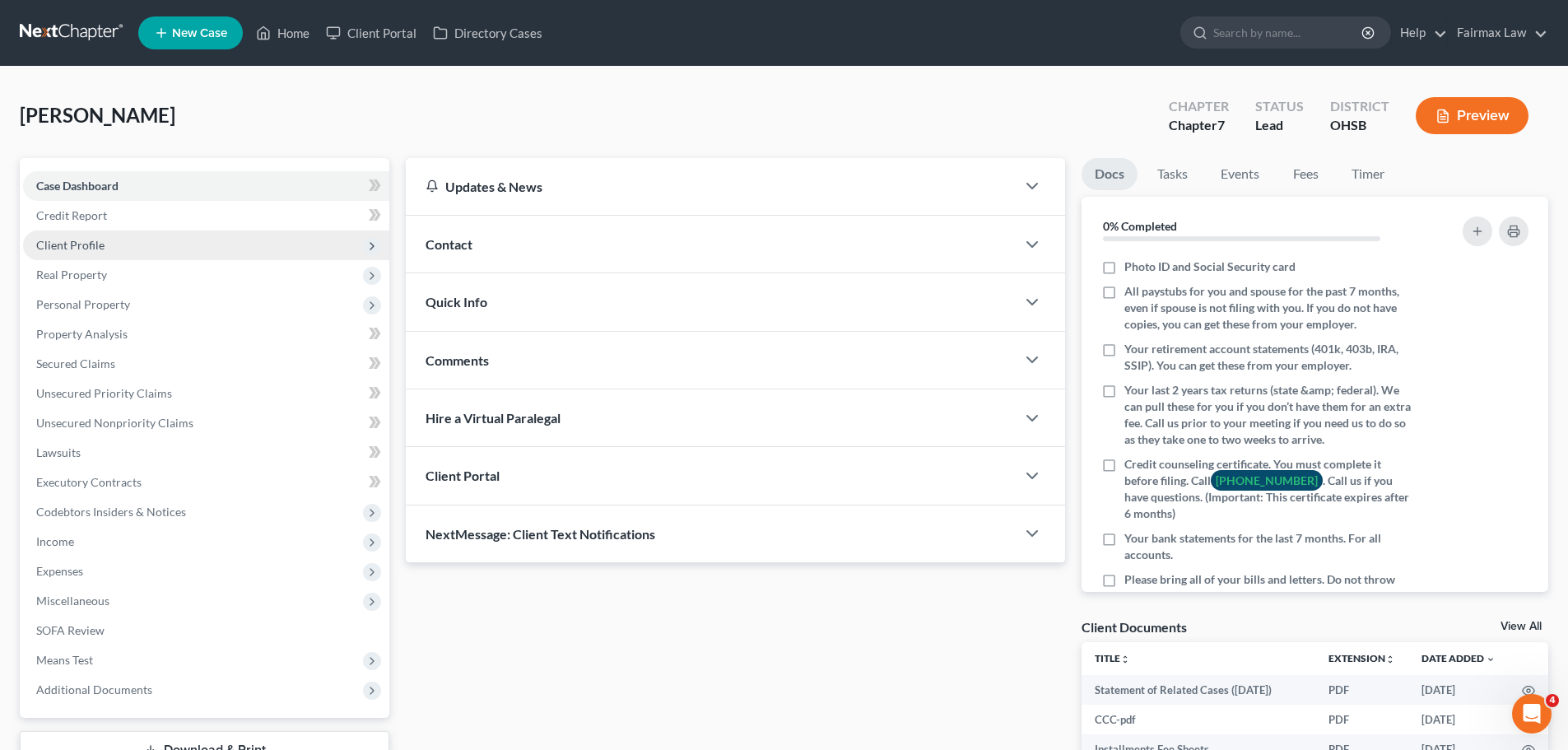
click at [86, 249] on span "Client Profile" at bounding box center [70, 244] width 68 height 14
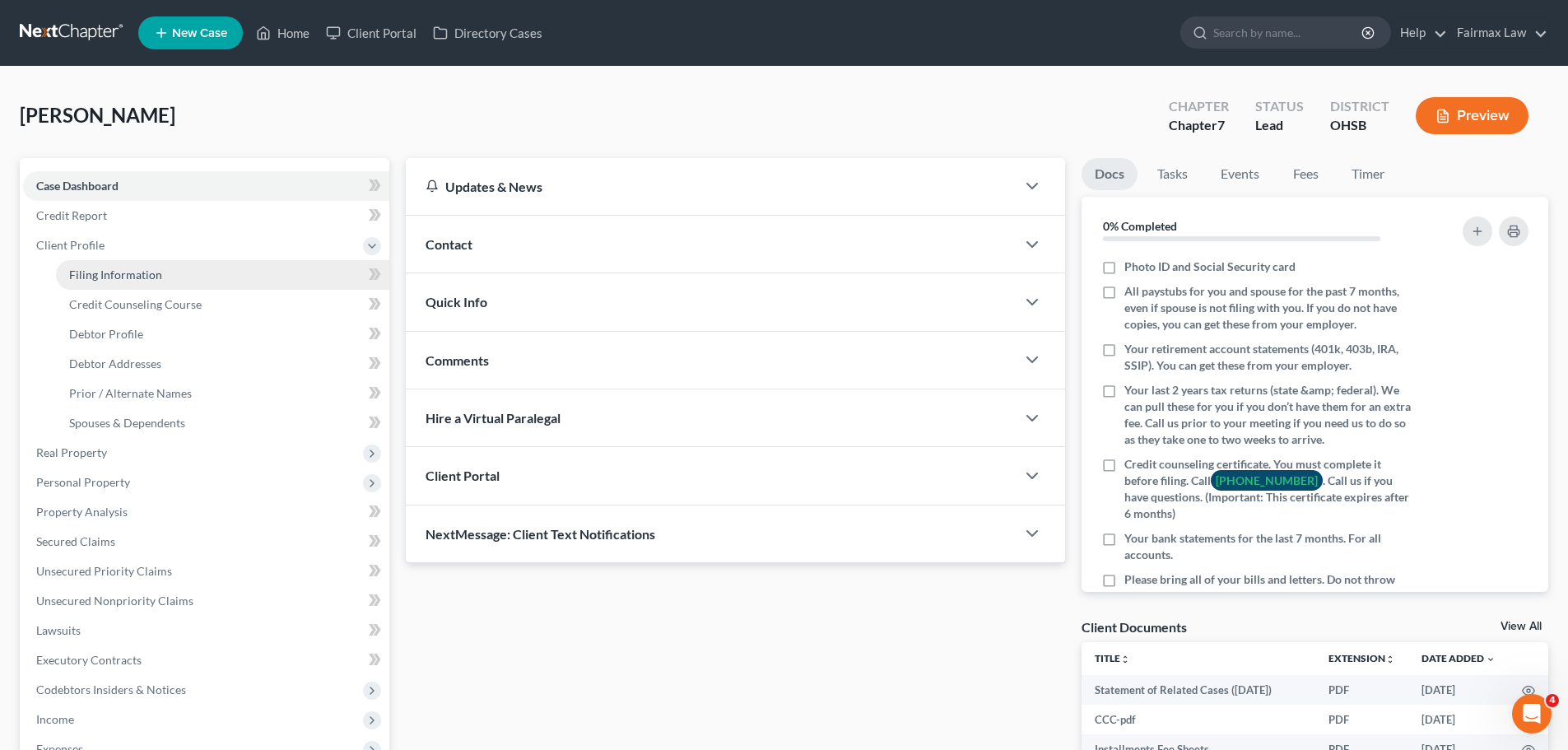
click at [134, 276] on span "Filing Information" at bounding box center [116, 275] width 93 height 14
select select "1"
select select "0"
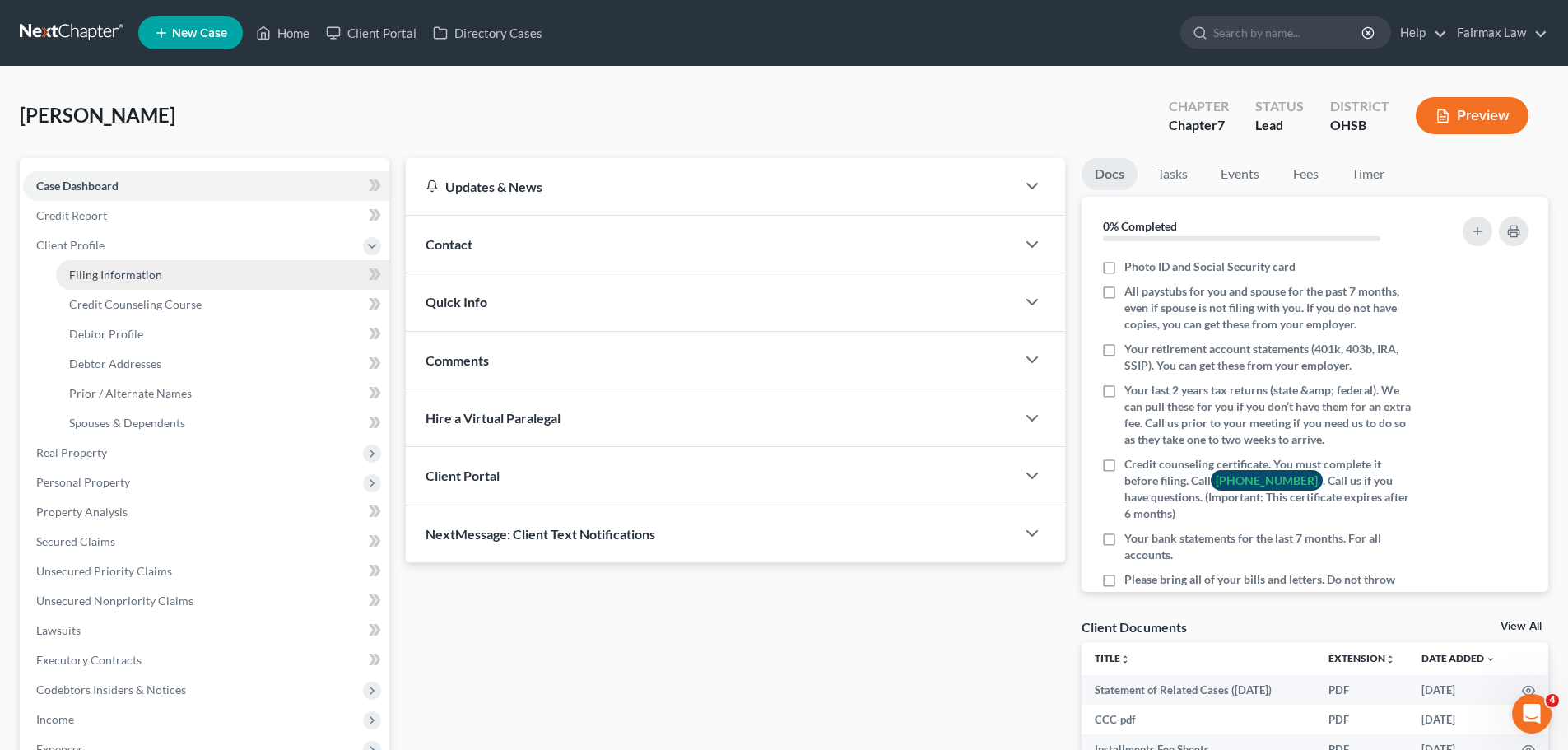
select select "36"
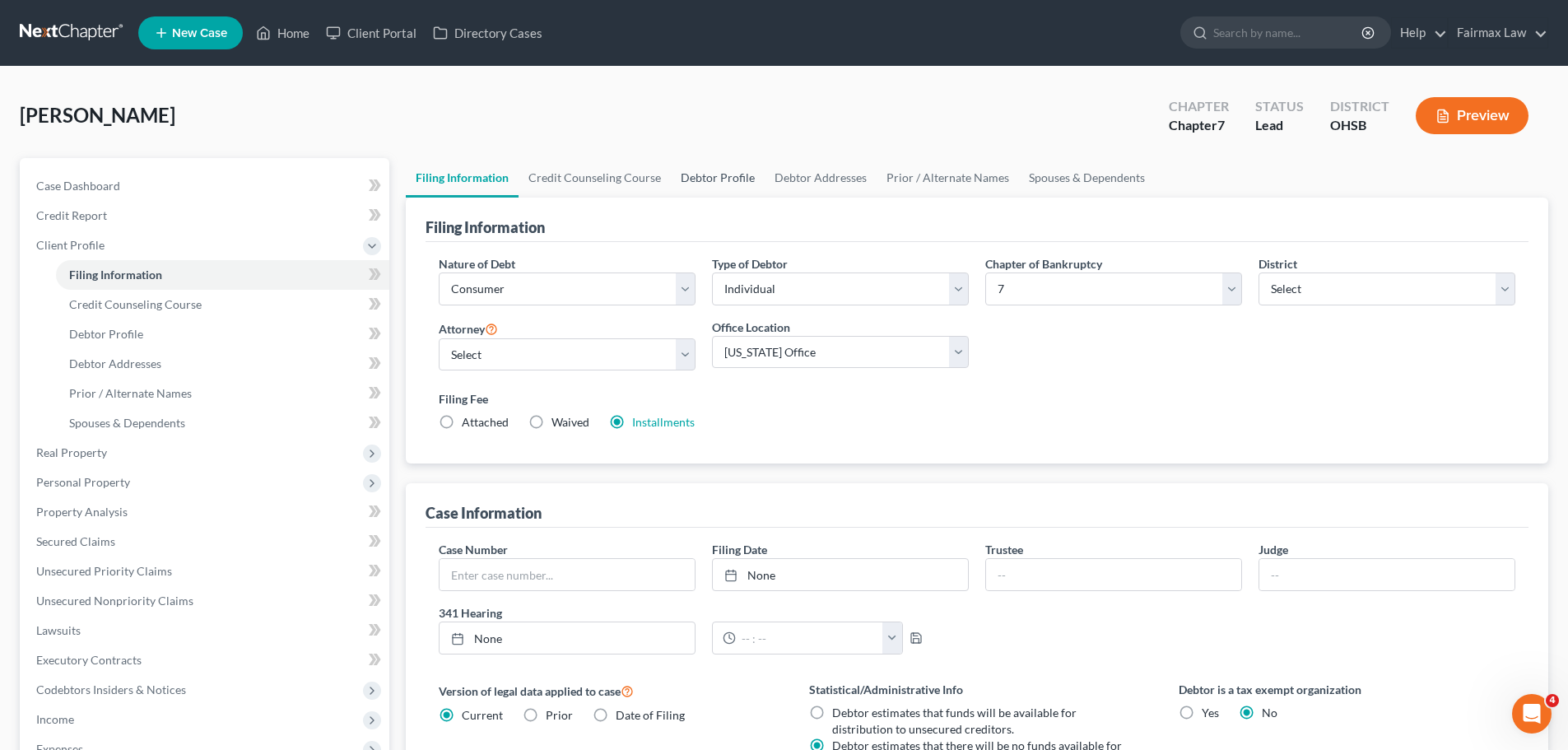
click at [692, 182] on link "Debtor Profile" at bounding box center [718, 178] width 94 height 40
select select "1"
select select "4"
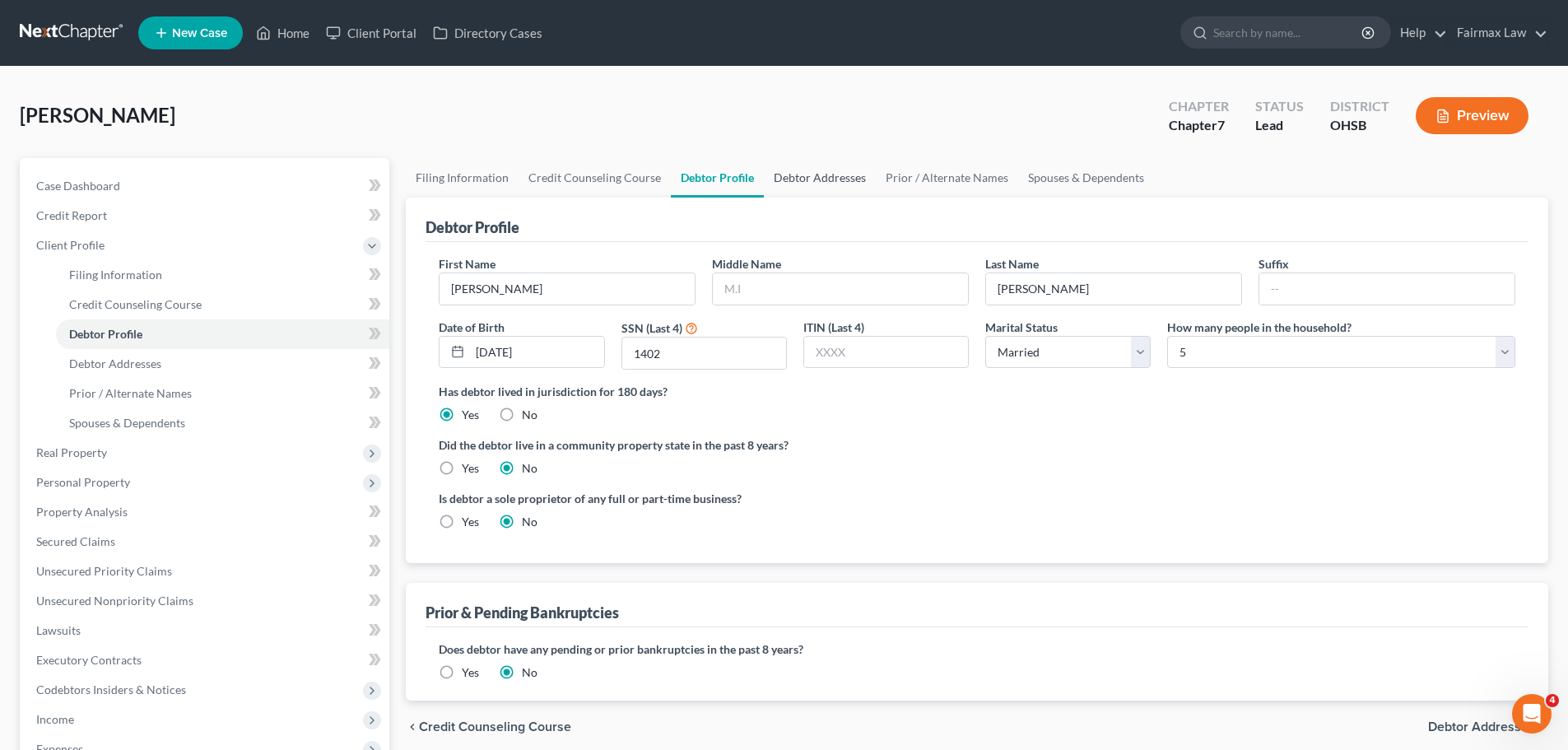
click at [838, 184] on link "Debtor Addresses" at bounding box center [820, 178] width 112 height 40
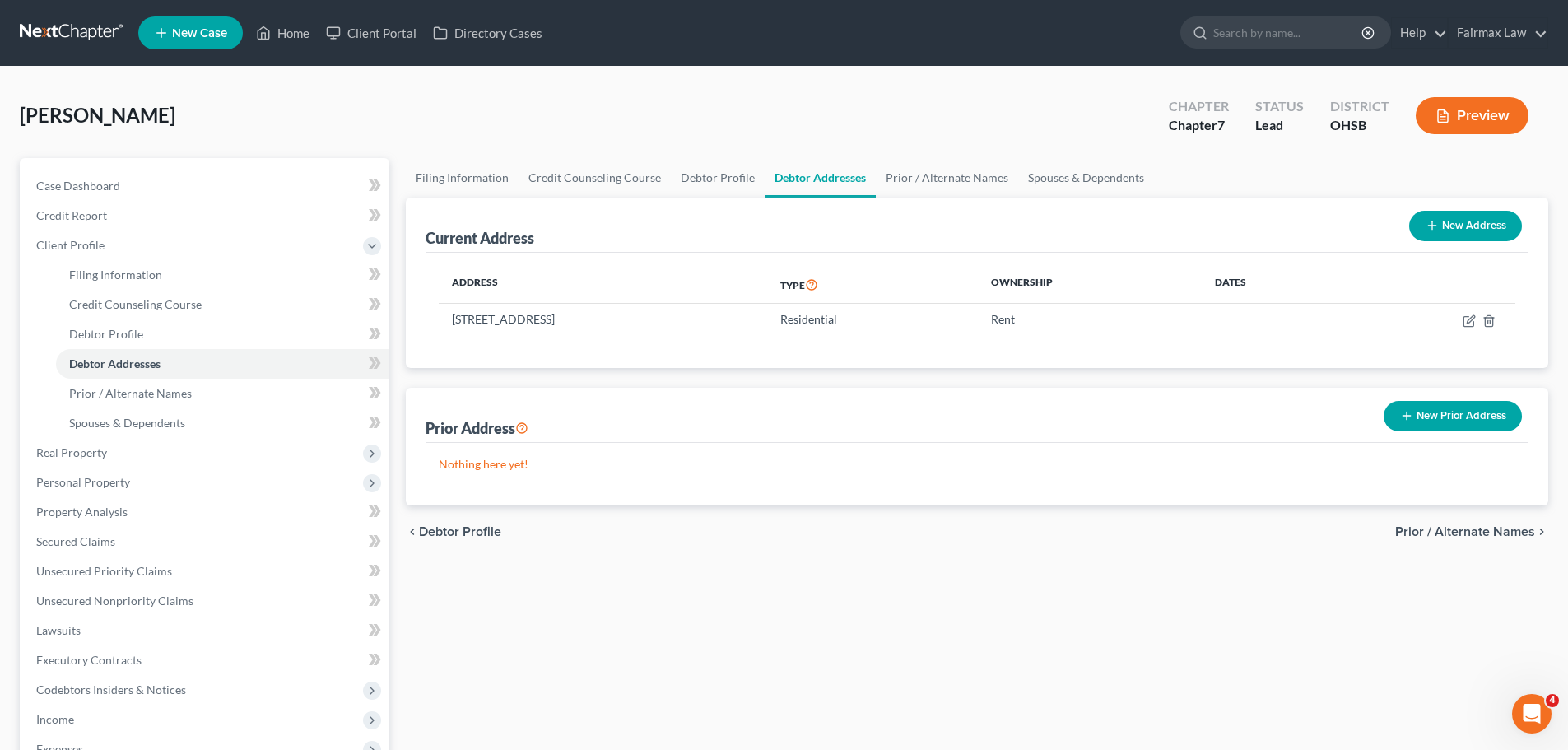
click at [1486, 410] on button "New Prior Address" at bounding box center [1453, 416] width 138 height 30
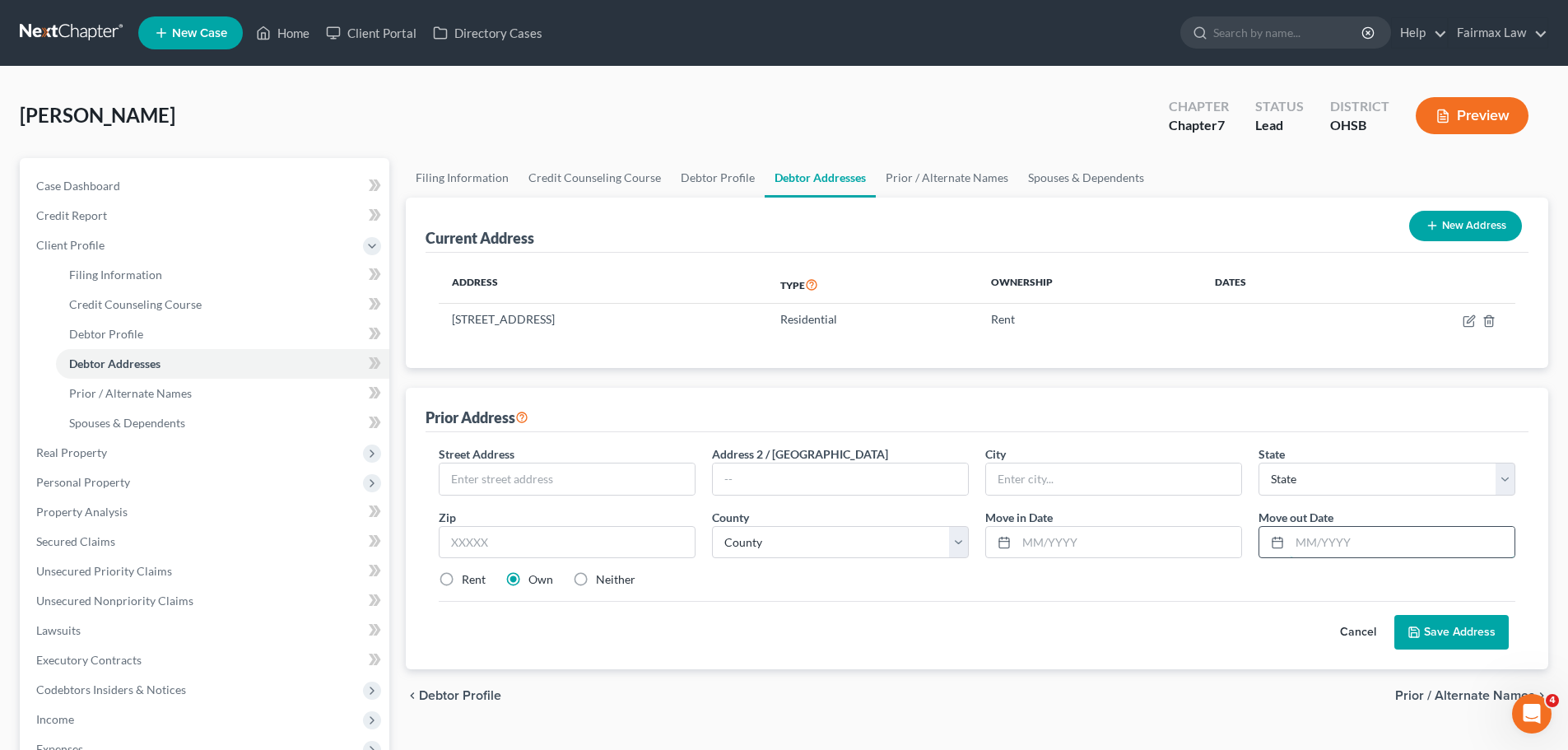
click at [1338, 545] on input "text" at bounding box center [1401, 542] width 224 height 31
click at [1326, 550] on input "[DATE]" at bounding box center [1401, 542] width 224 height 31
type input "[DATE]"
click at [644, 491] on input "text" at bounding box center [567, 479] width 256 height 31
type input "[STREET_ADDRESS]"
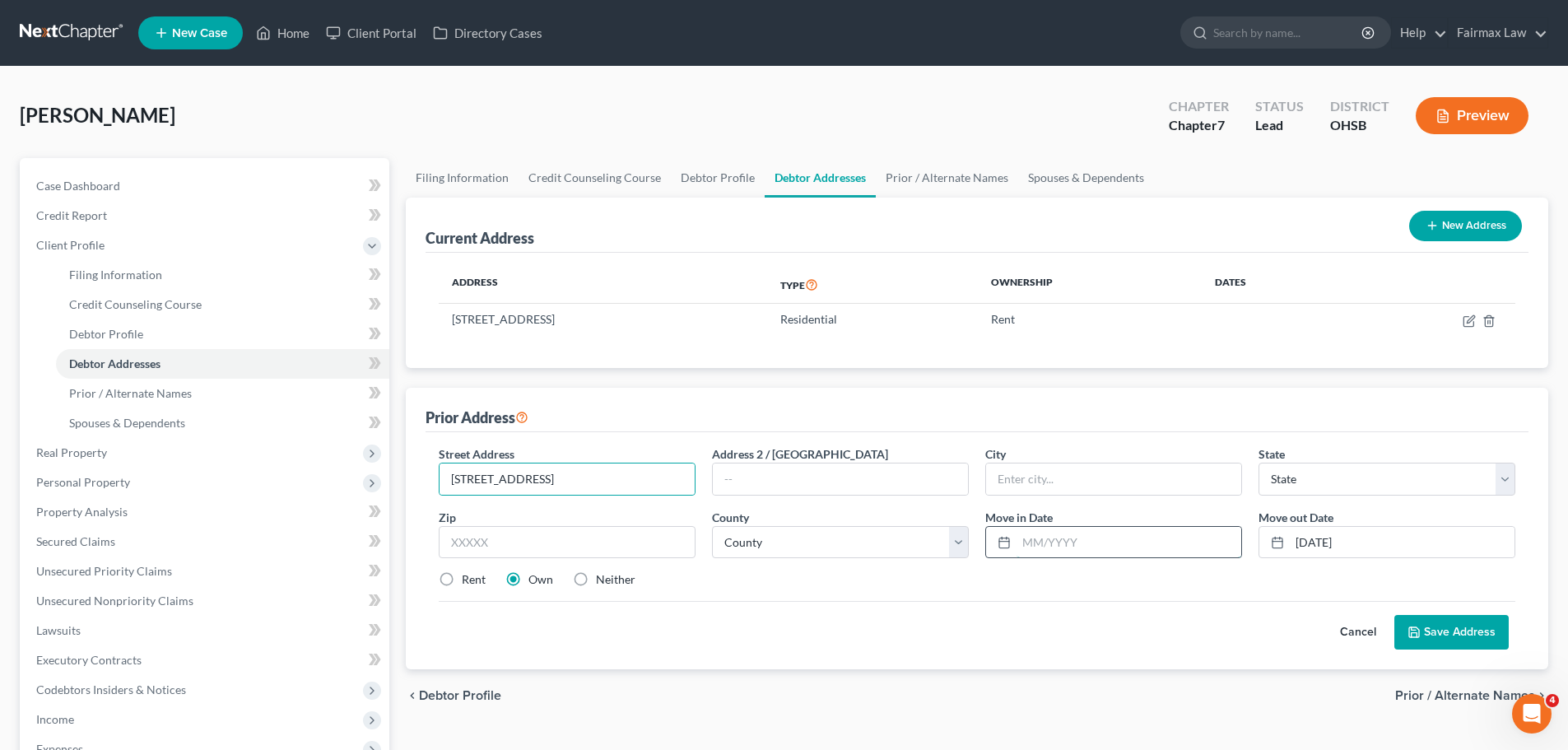
click at [1035, 540] on input "text" at bounding box center [1129, 542] width 224 height 31
click at [545, 537] on input "text" at bounding box center [566, 543] width 257 height 33
type input "43231"
click at [714, 587] on div "Rent Own Neither" at bounding box center [977, 579] width 1094 height 16
type input "Columbus"
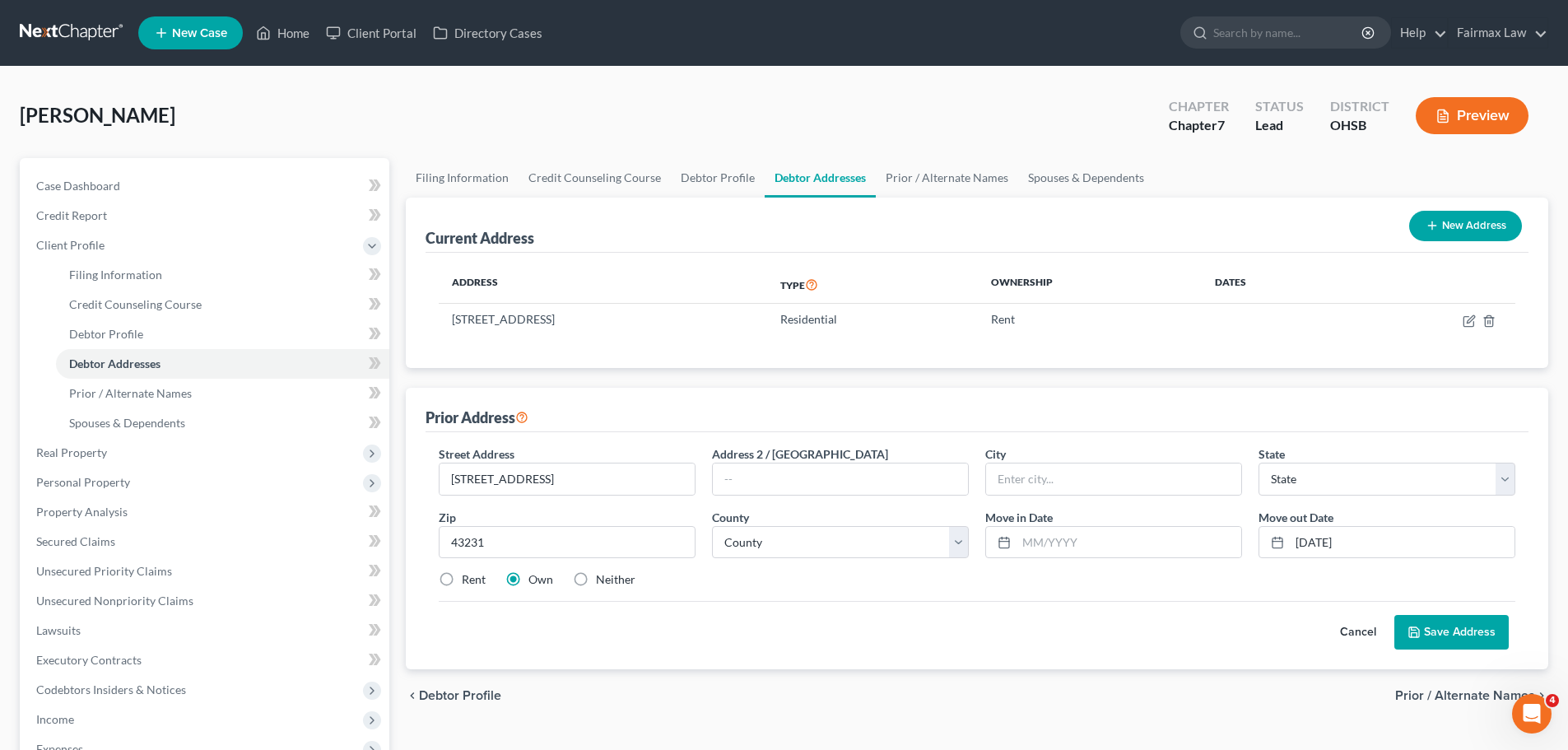
select select "36"
click at [1025, 527] on input "text" at bounding box center [1129, 542] width 224 height 31
click at [1034, 537] on input "[DATE]" at bounding box center [1129, 542] width 224 height 31
type input "[DATE]"
click at [954, 602] on div "Cancel Save Address" at bounding box center [976, 625] width 1077 height 48
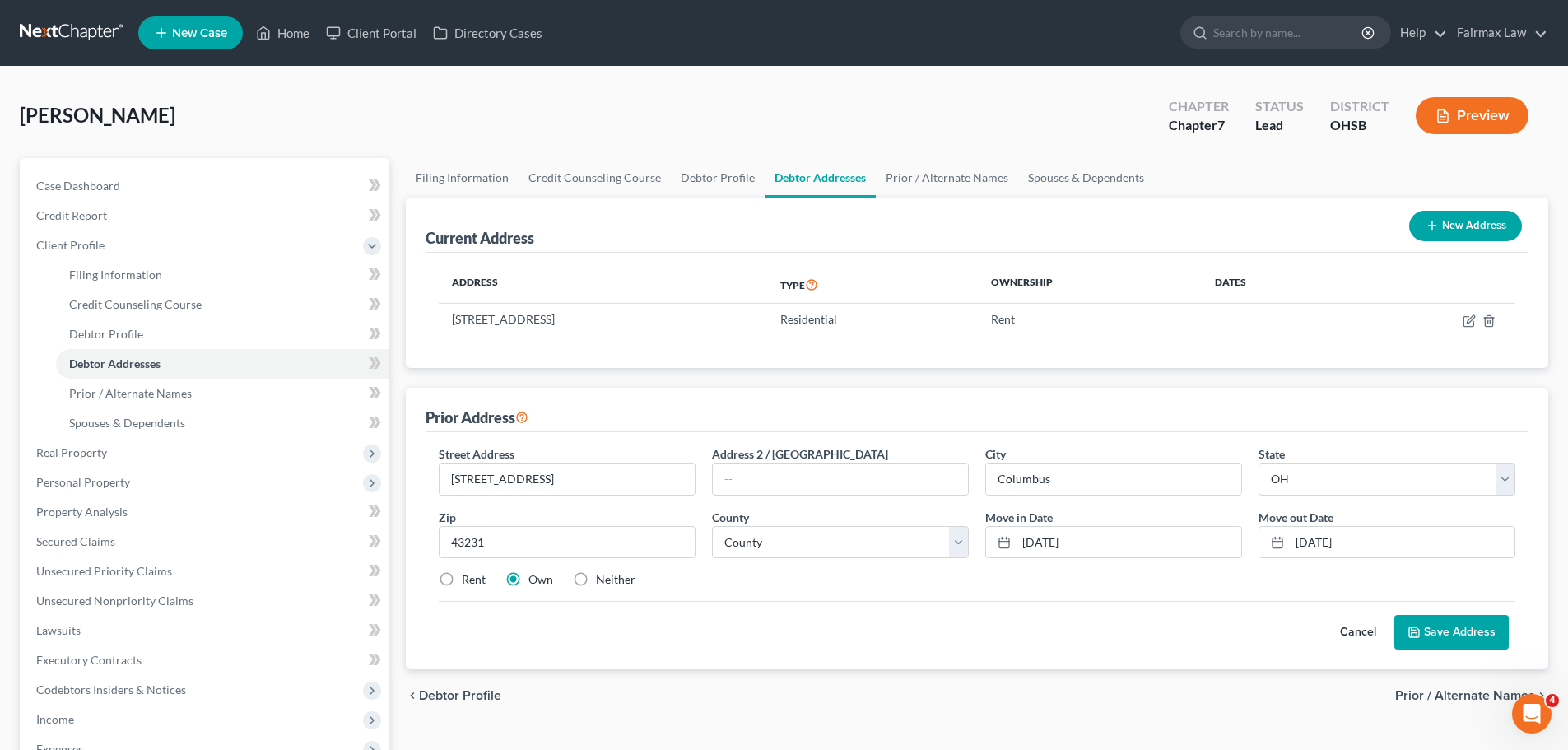
click at [459, 586] on div "Rent" at bounding box center [462, 579] width 47 height 16
click at [470, 580] on label "Rent" at bounding box center [473, 579] width 24 height 16
click at [470, 580] on input "Rent" at bounding box center [473, 576] width 10 height 10
radio input "true"
click at [1485, 625] on button "Save Address" at bounding box center [1452, 633] width 115 height 35
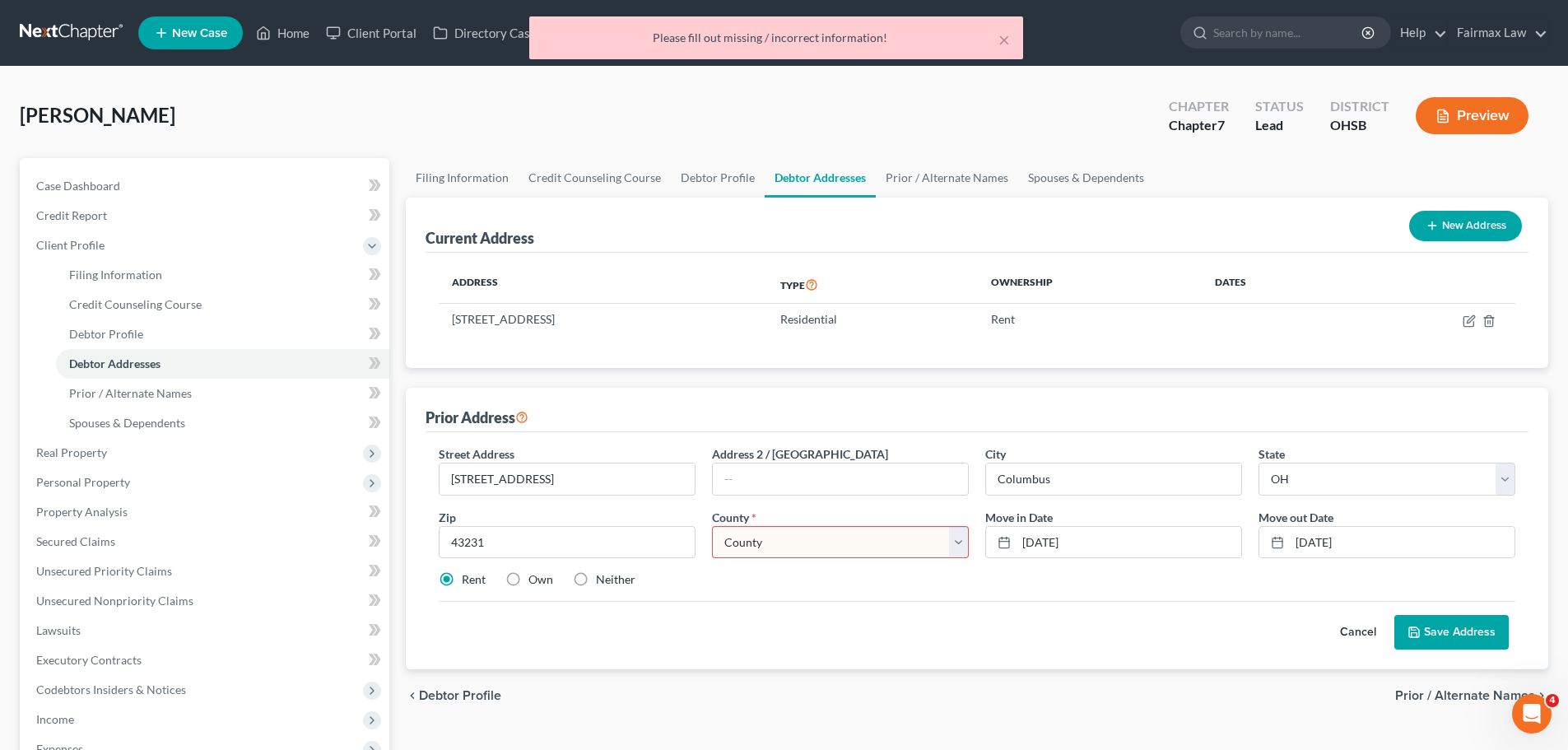
click at [817, 539] on select "County [GEOGRAPHIC_DATA] [GEOGRAPHIC_DATA] [GEOGRAPHIC_DATA] [GEOGRAPHIC_DATA] …" at bounding box center [840, 543] width 257 height 33
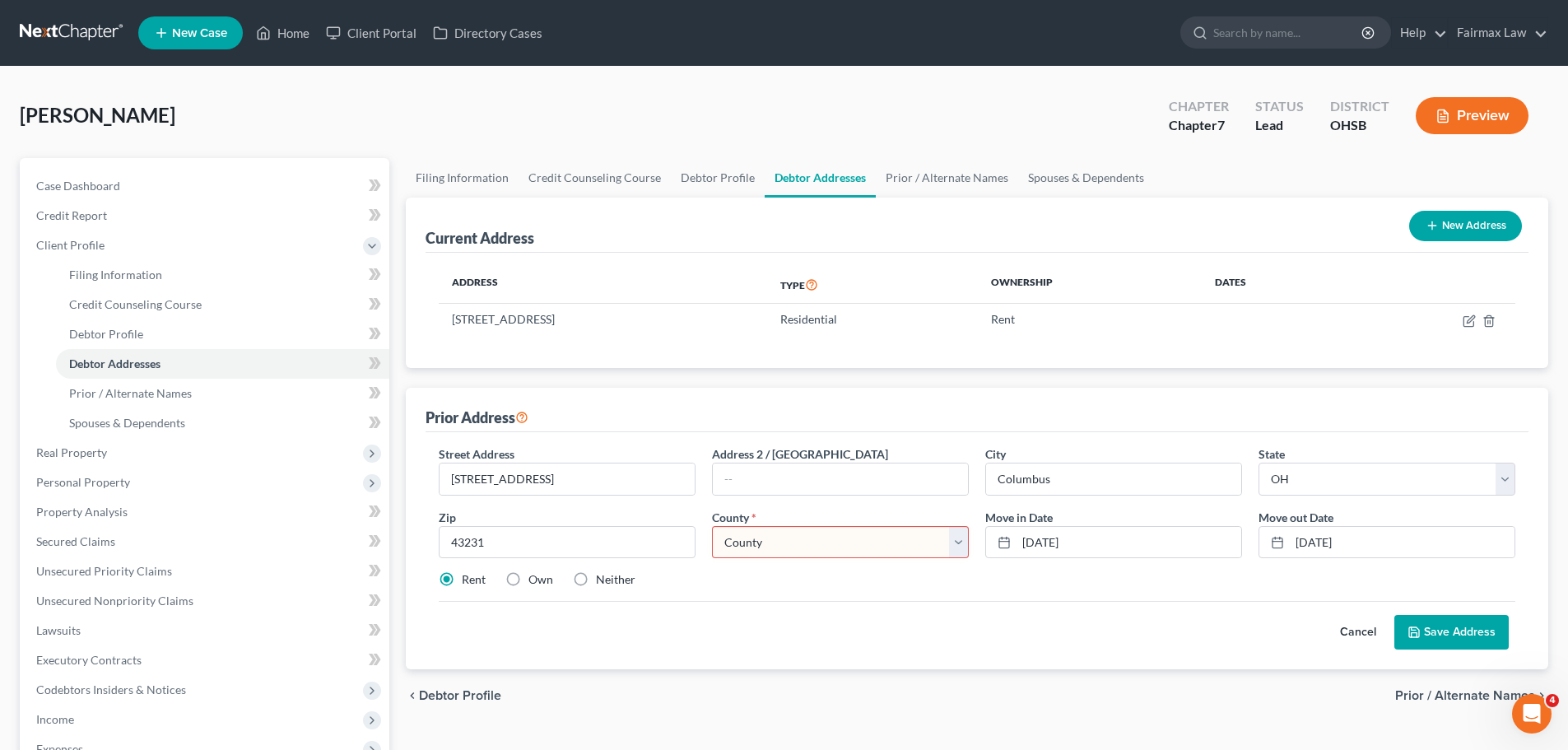
click at [817, 539] on select "County [GEOGRAPHIC_DATA] [GEOGRAPHIC_DATA] [GEOGRAPHIC_DATA] [GEOGRAPHIC_DATA] …" at bounding box center [840, 543] width 257 height 33
select select "24"
click at [712, 527] on select "County [GEOGRAPHIC_DATA] [GEOGRAPHIC_DATA] [GEOGRAPHIC_DATA] [GEOGRAPHIC_DATA] …" at bounding box center [840, 543] width 257 height 33
click at [1422, 622] on button "Save Address" at bounding box center [1452, 633] width 115 height 35
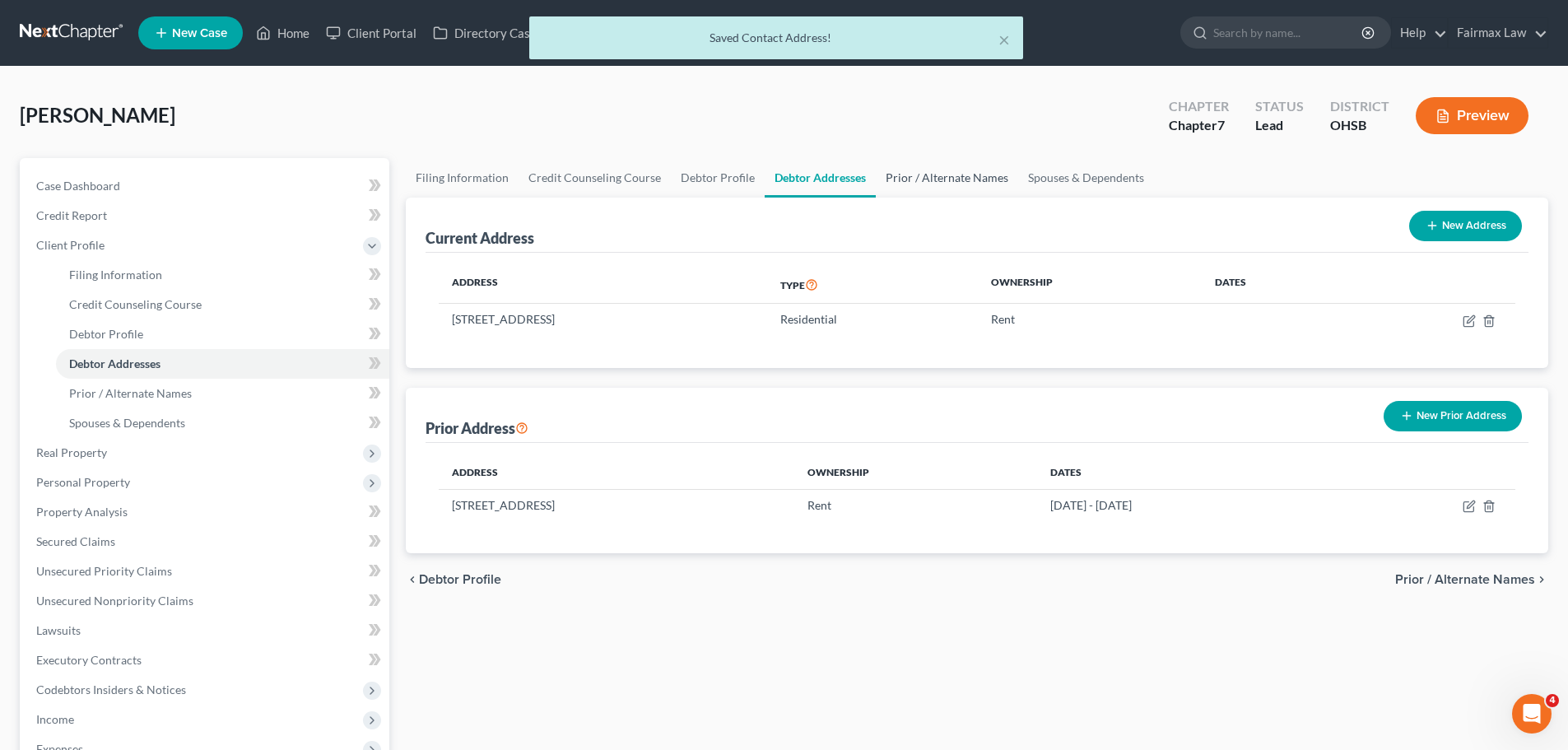
click at [908, 182] on link "Prior / Alternate Names" at bounding box center [947, 178] width 142 height 40
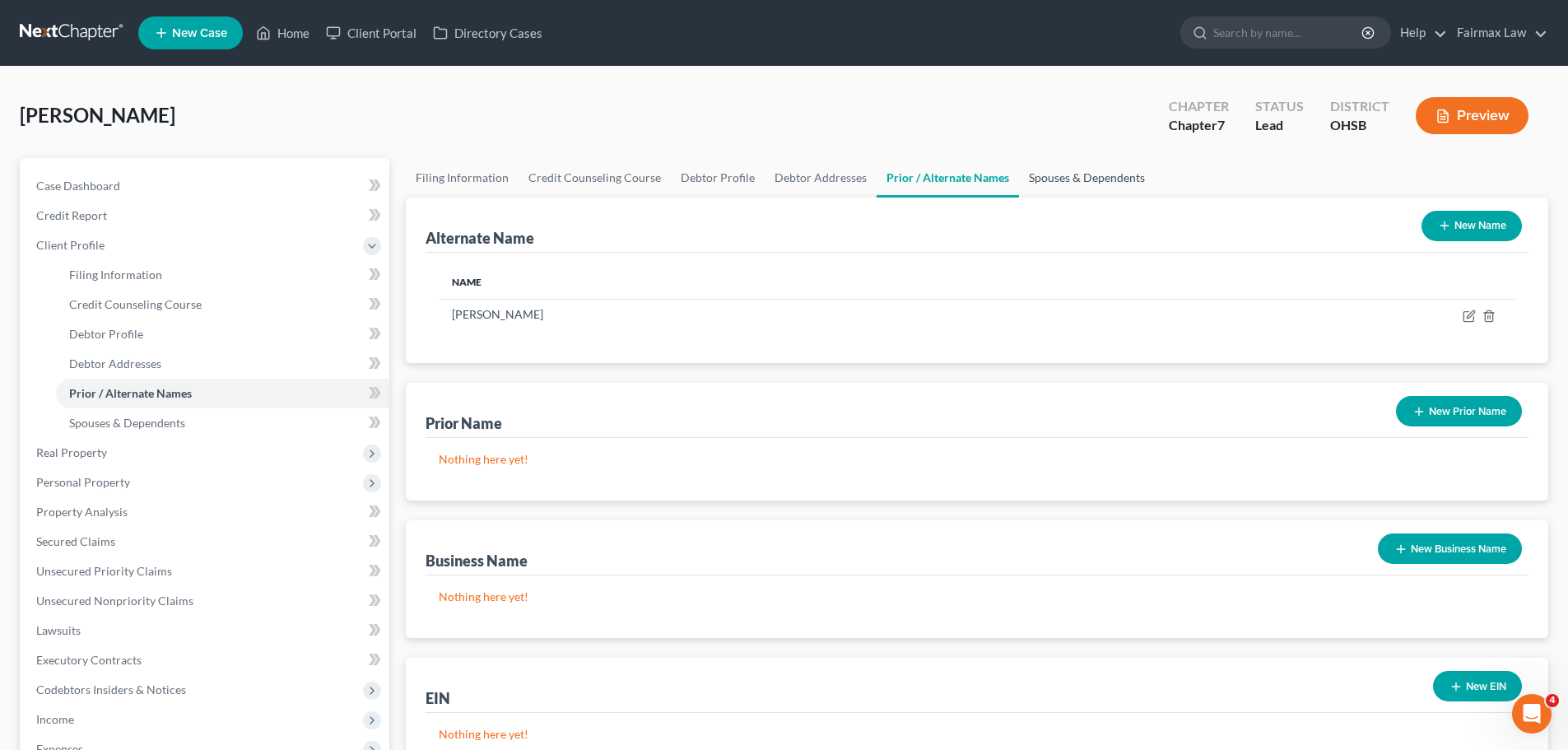
click at [1054, 178] on link "Spouses & Dependents" at bounding box center [1086, 178] width 135 height 40
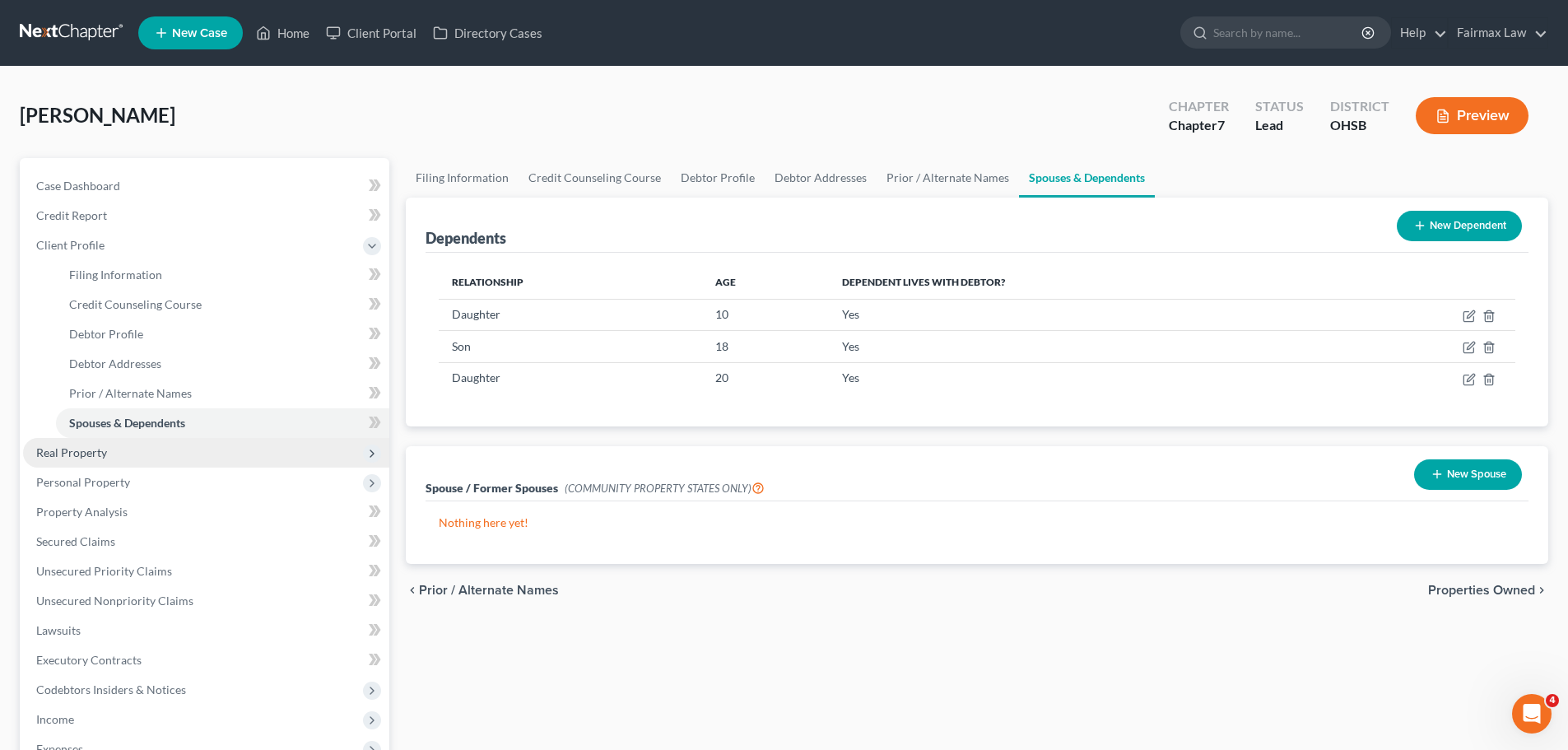
click at [116, 462] on span "Real Property" at bounding box center [205, 453] width 366 height 29
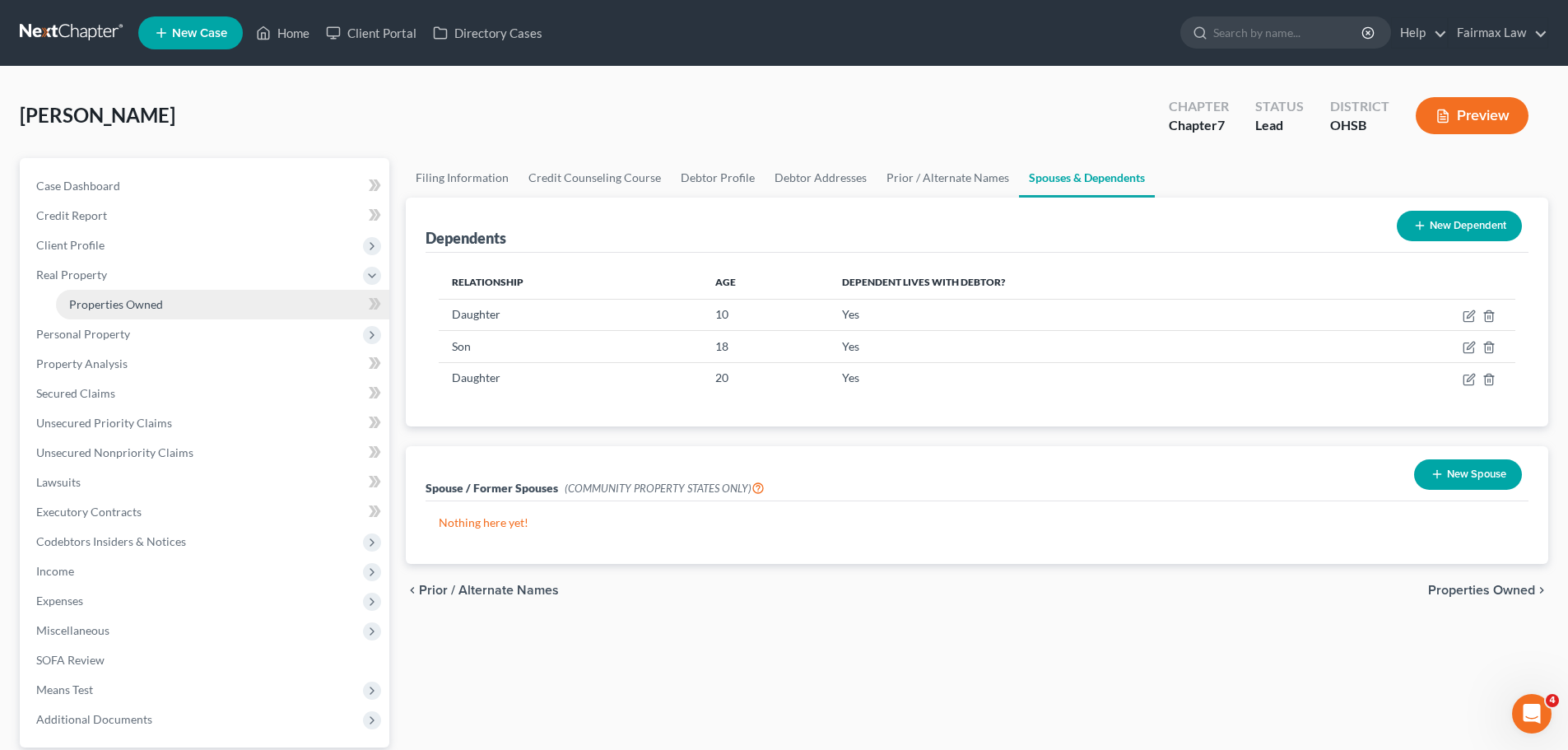
click at [134, 297] on span "Properties Owned" at bounding box center [116, 304] width 94 height 14
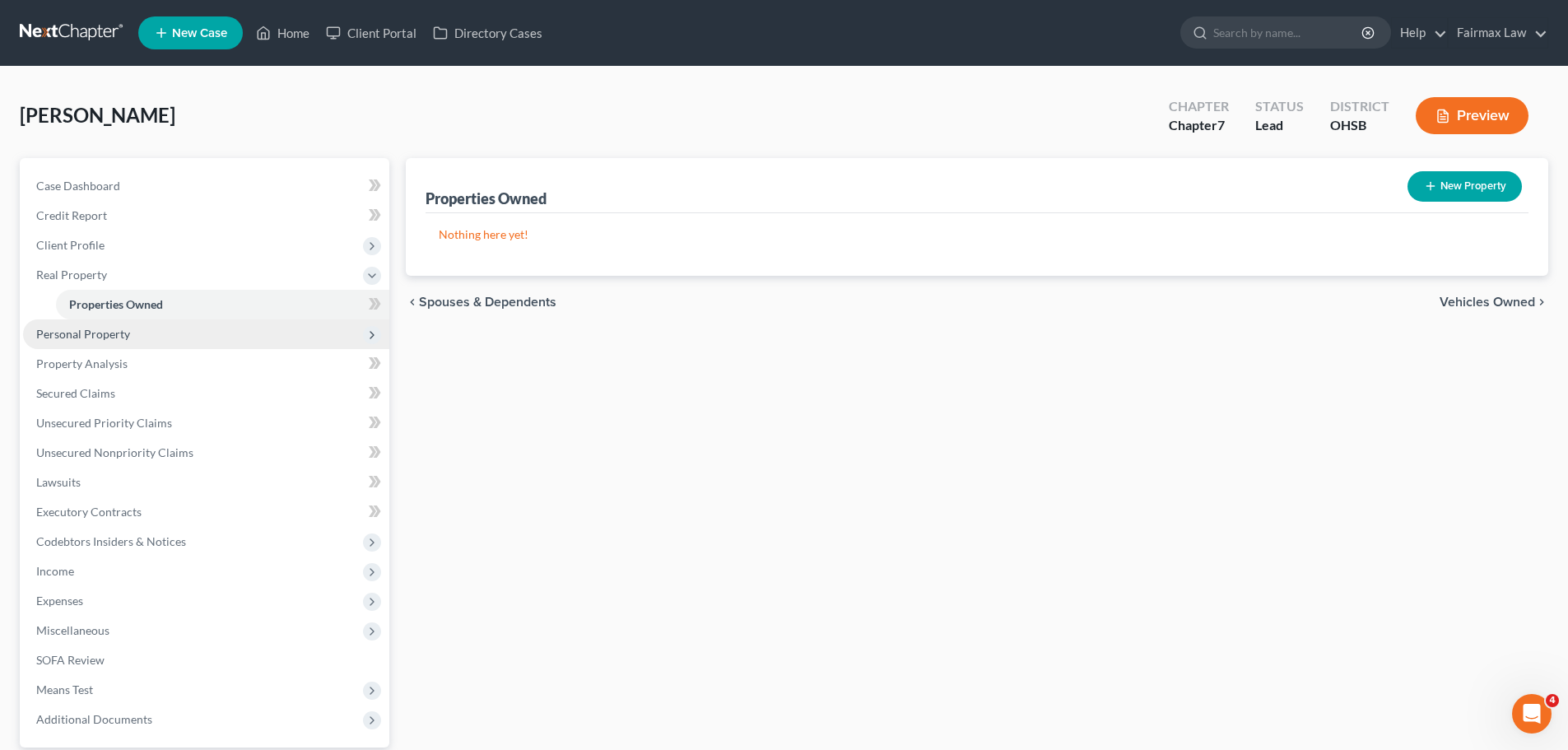
click at [144, 337] on span "Personal Property" at bounding box center [205, 333] width 366 height 29
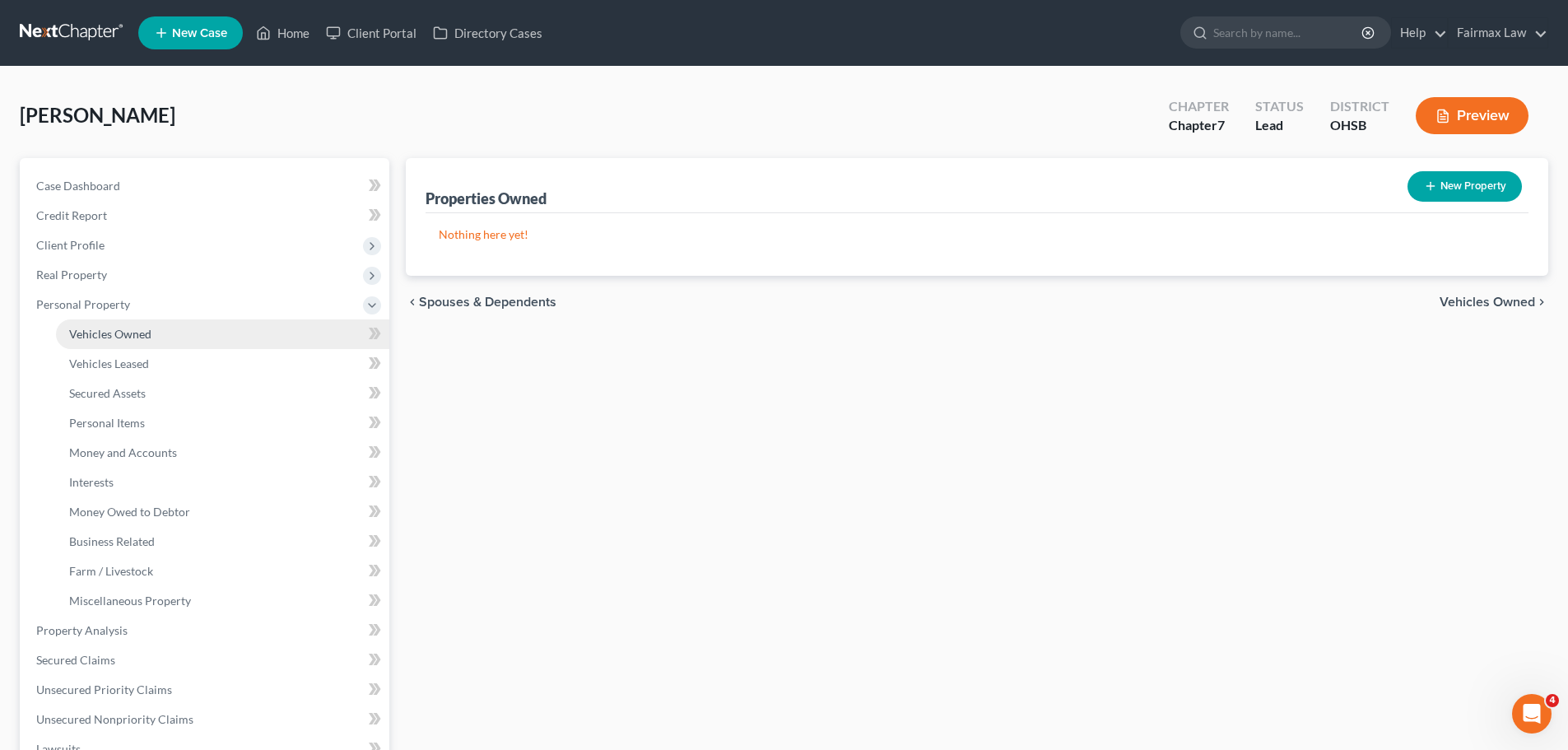
click at [142, 337] on span "Vehicles Owned" at bounding box center [110, 333] width 82 height 14
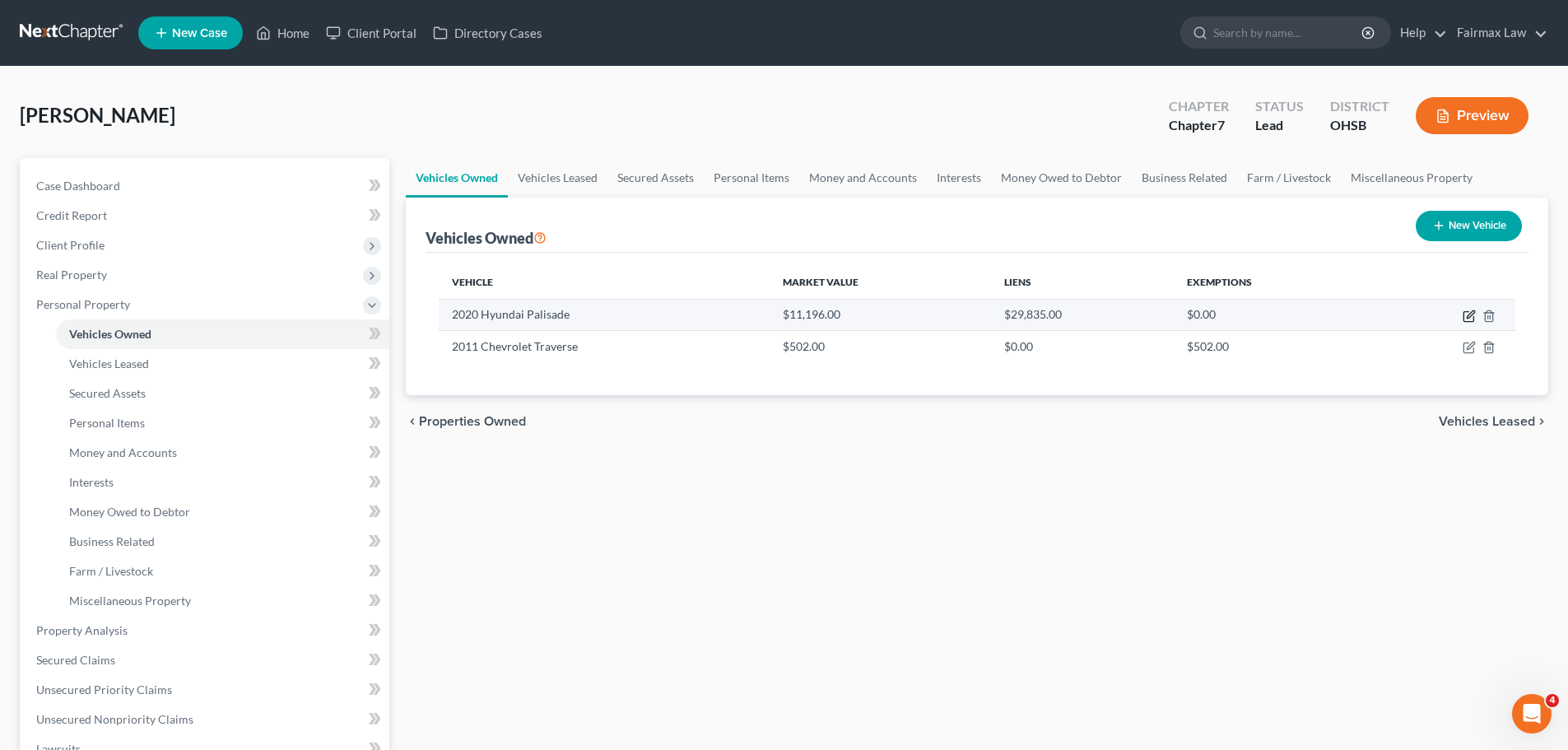
click at [1468, 315] on icon "button" at bounding box center [1470, 314] width 8 height 8
select select "0"
select select "6"
select select "3"
select select "0"
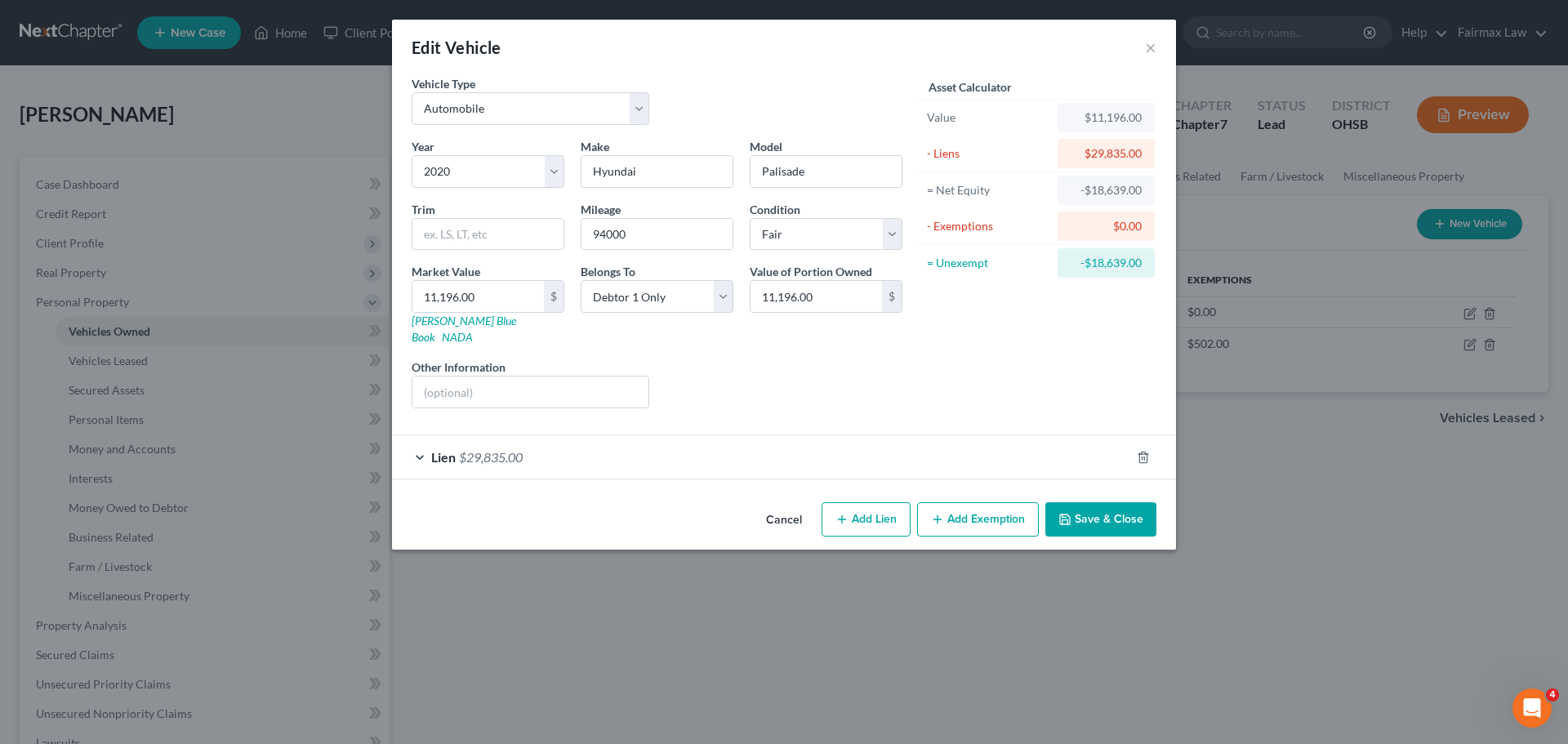
click at [494, 449] on span "$29,835.00" at bounding box center [491, 457] width 64 height 16
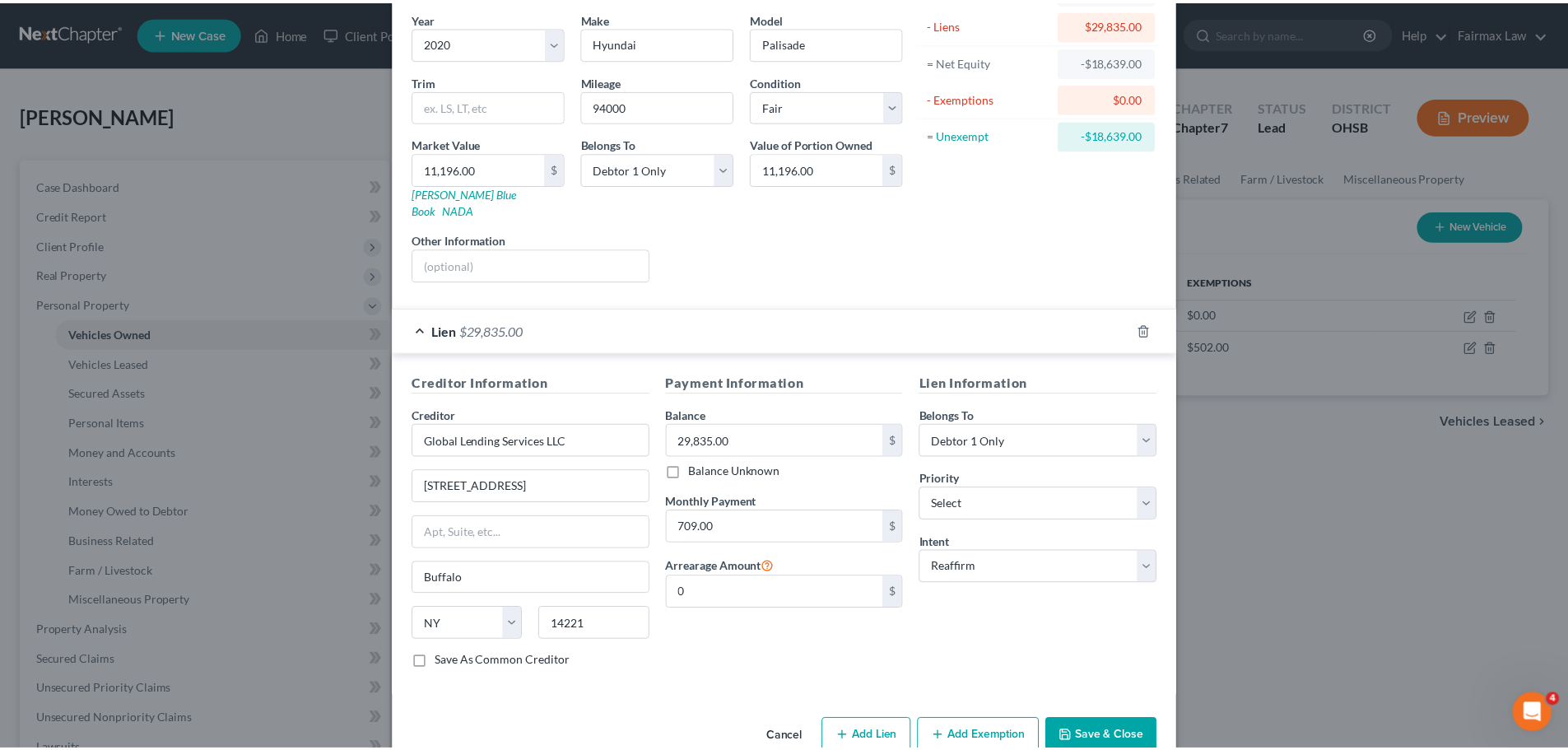
scroll to position [151, 0]
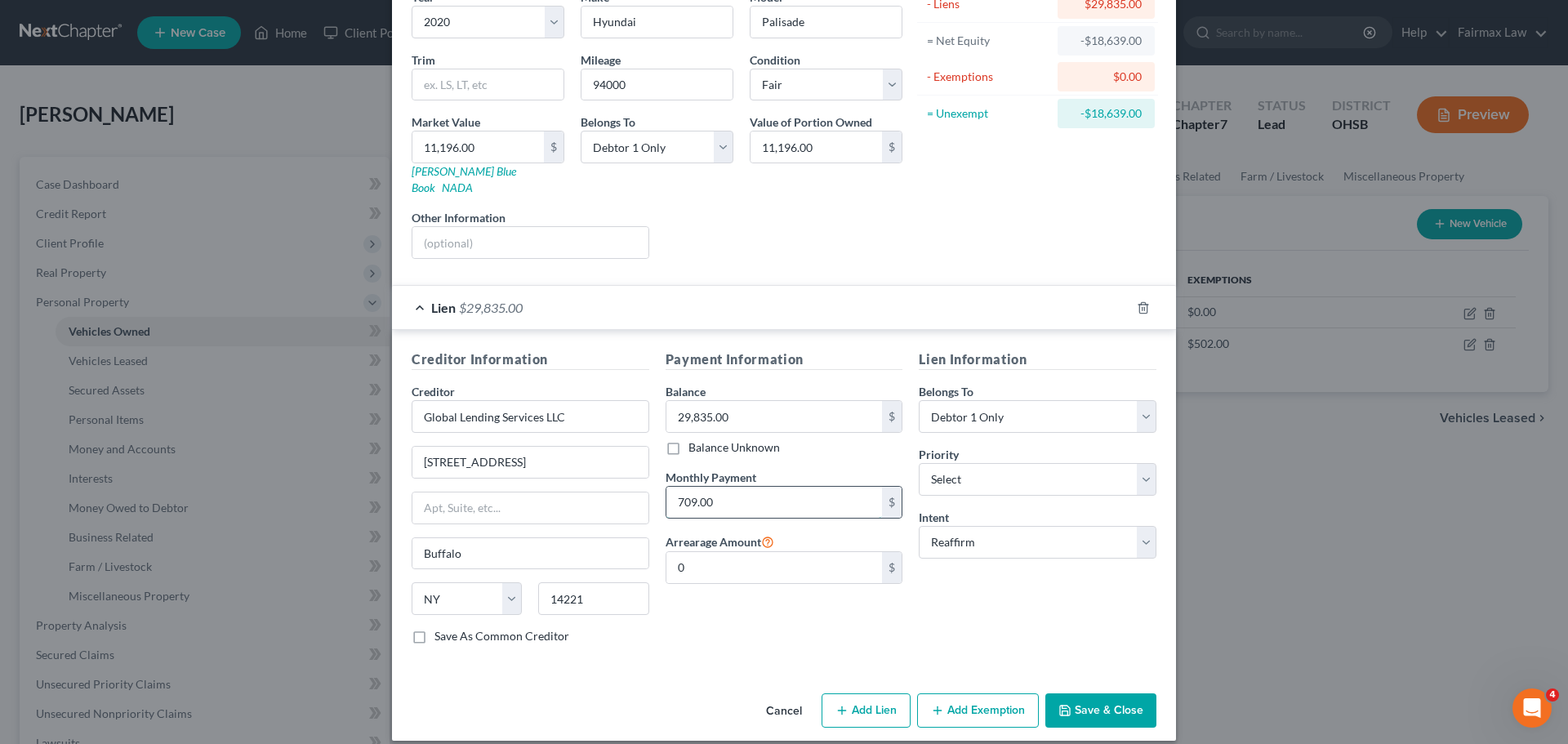
click at [743, 495] on input "709.00" at bounding box center [774, 502] width 216 height 31
type input "709.35"
click at [717, 626] on div "Payment Information Balance 29,835.00 $ Balance Unknown Balance Undetermined 29…" at bounding box center [784, 504] width 254 height 308
click at [1068, 693] on button "Save & Close" at bounding box center [1101, 710] width 111 height 35
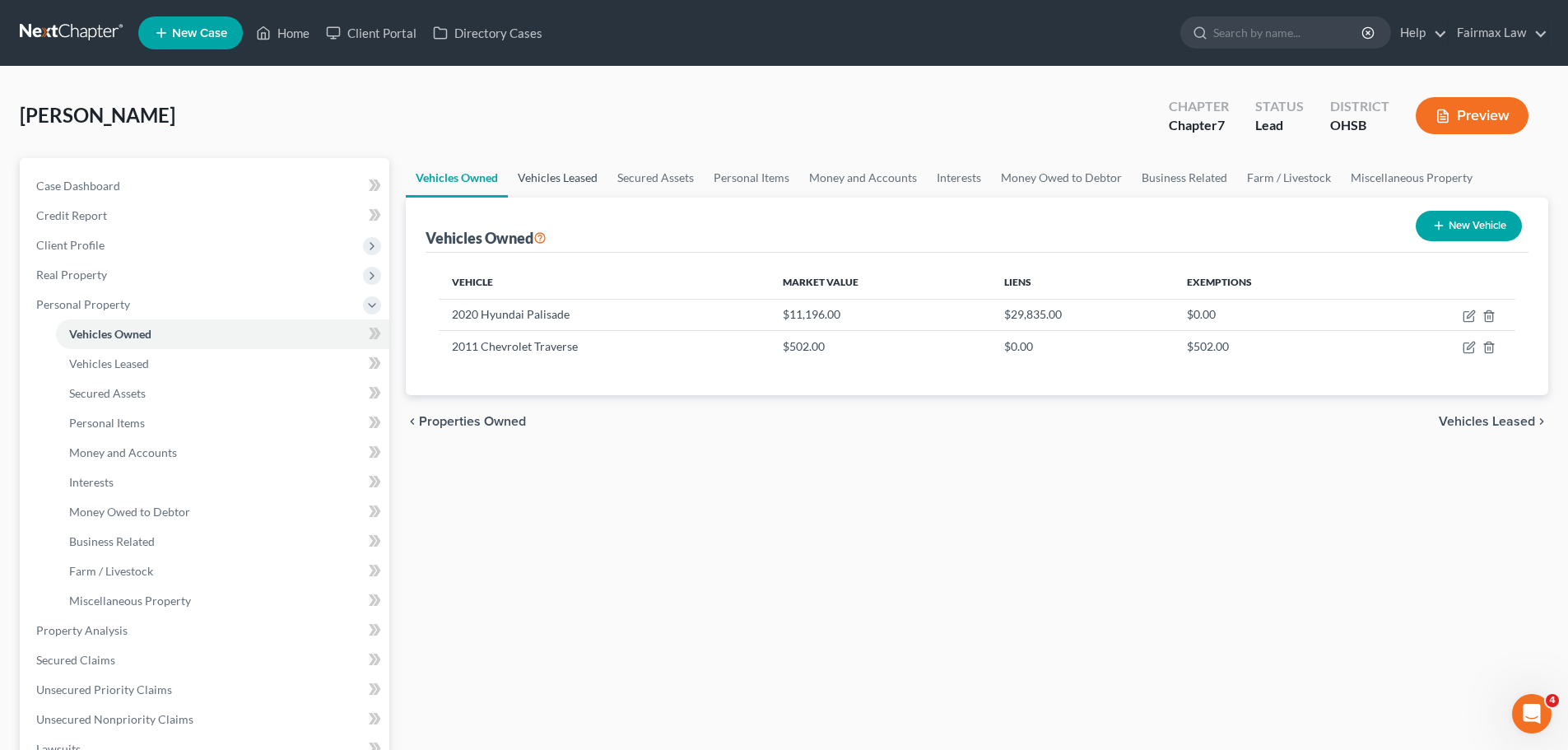
click at [566, 182] on link "Vehicles Leased" at bounding box center [557, 178] width 99 height 40
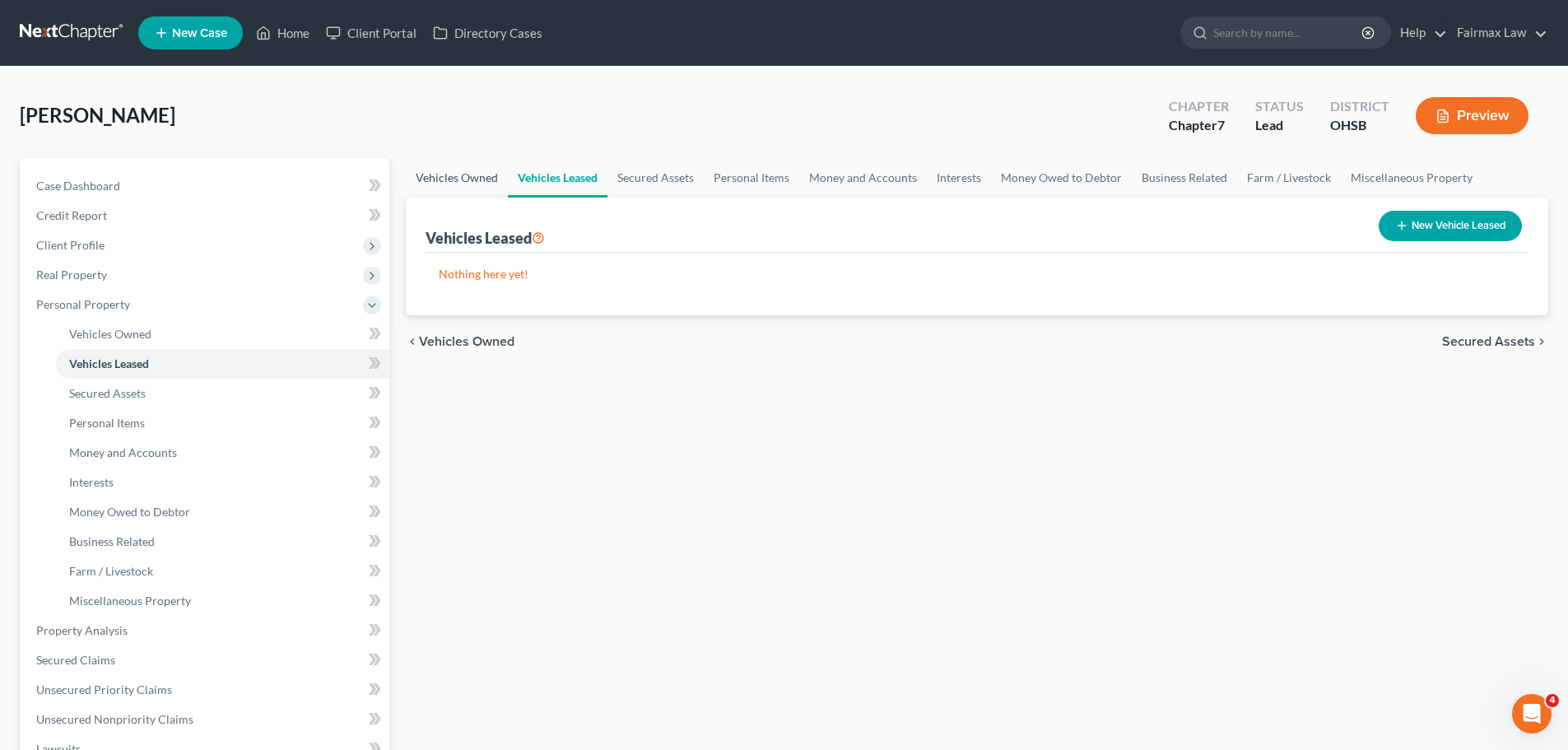
click at [491, 191] on link "Vehicles Owned" at bounding box center [457, 178] width 102 height 40
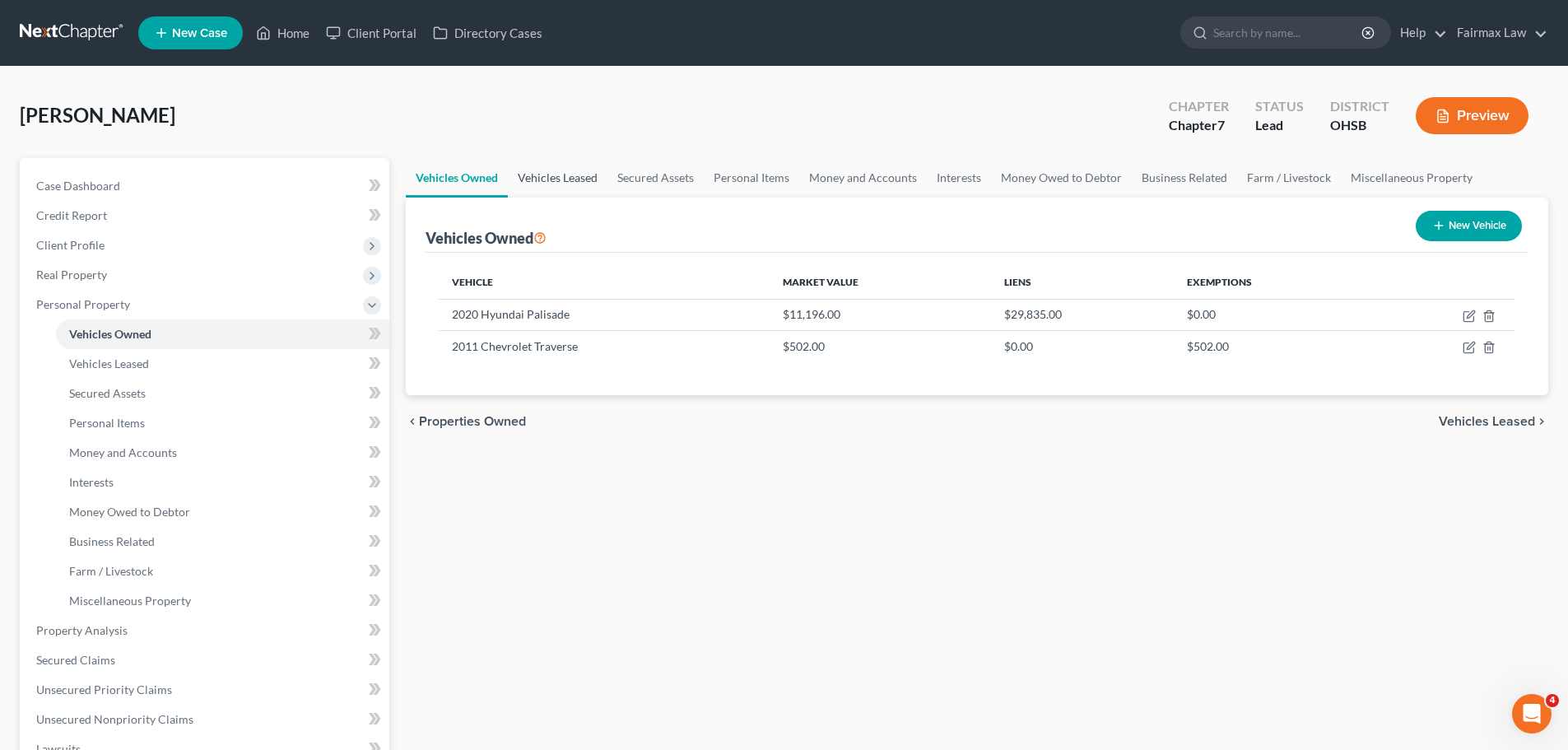
click at [555, 187] on link "Vehicles Leased" at bounding box center [557, 178] width 99 height 40
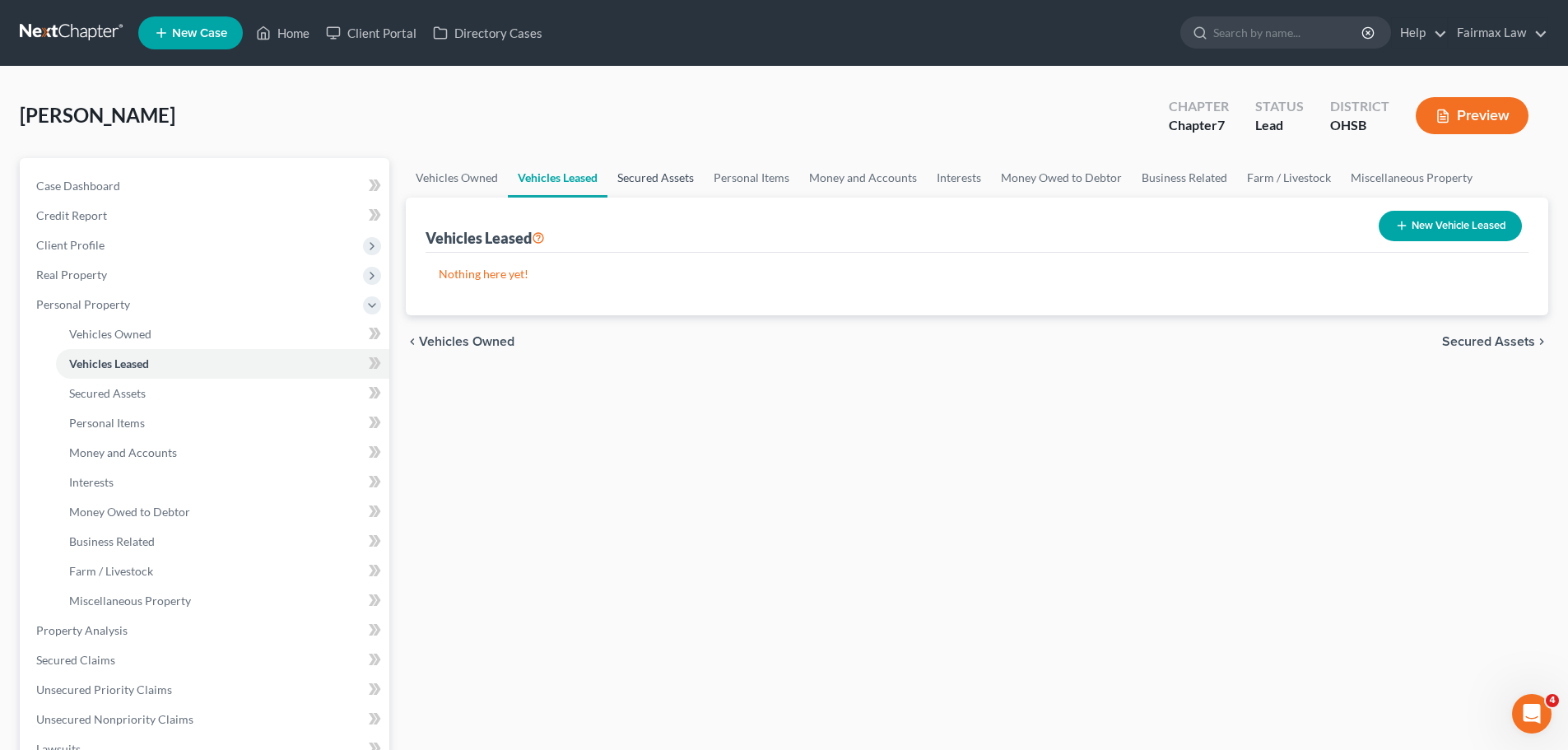
click at [694, 176] on link "Secured Assets" at bounding box center [656, 178] width 97 height 40
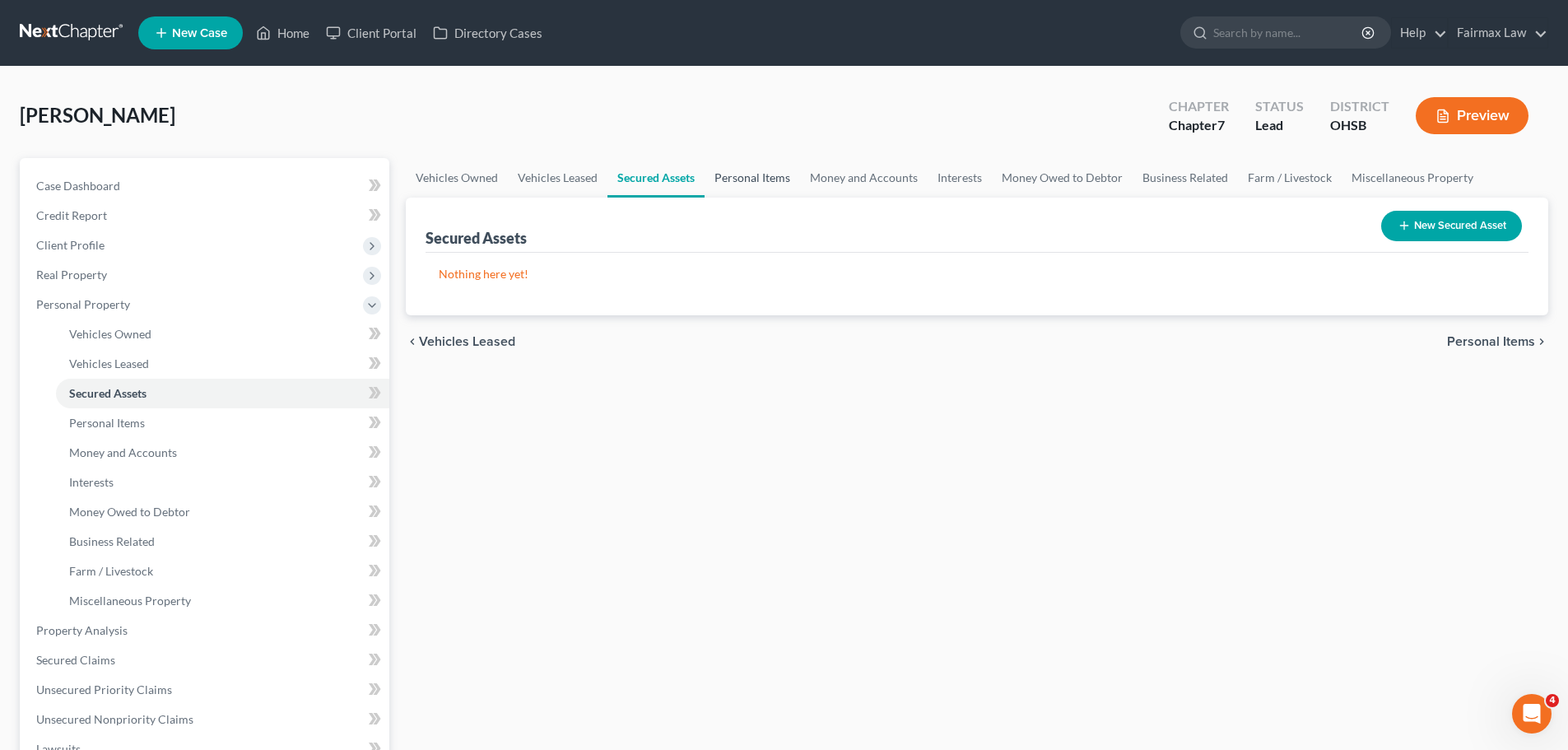
click at [755, 174] on link "Personal Items" at bounding box center [752, 178] width 96 height 40
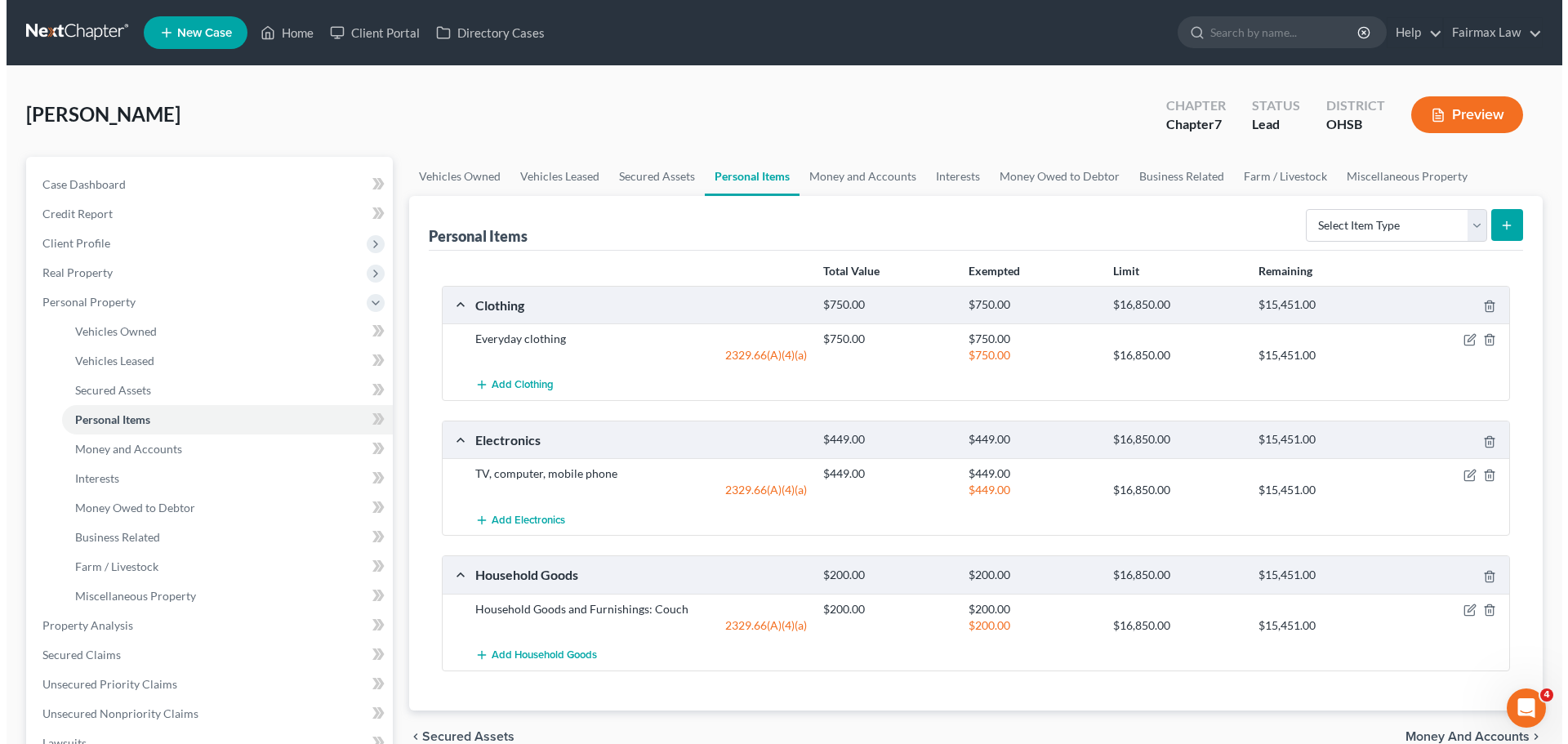
scroll to position [82, 0]
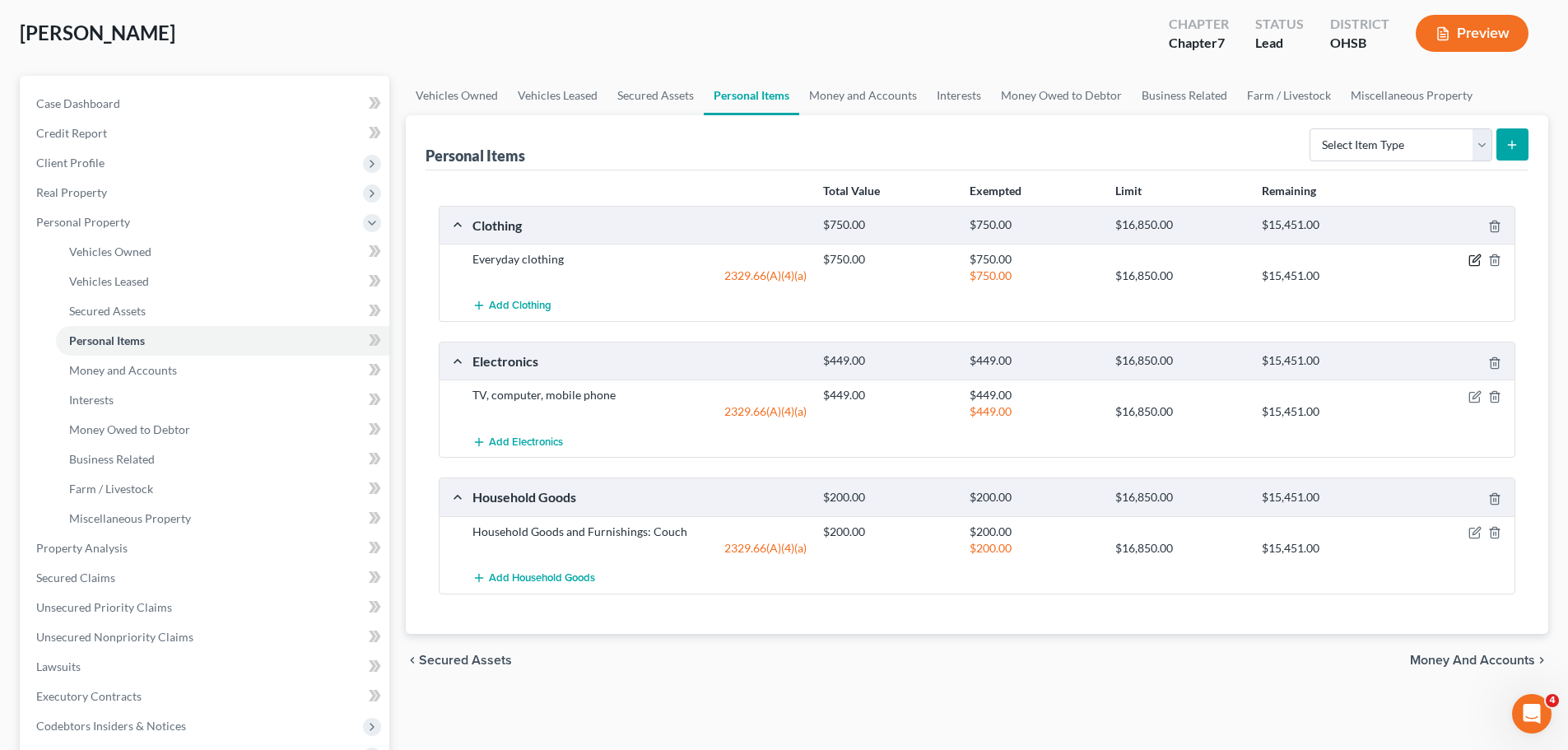
click at [1478, 256] on icon "button" at bounding box center [1477, 259] width 8 height 8
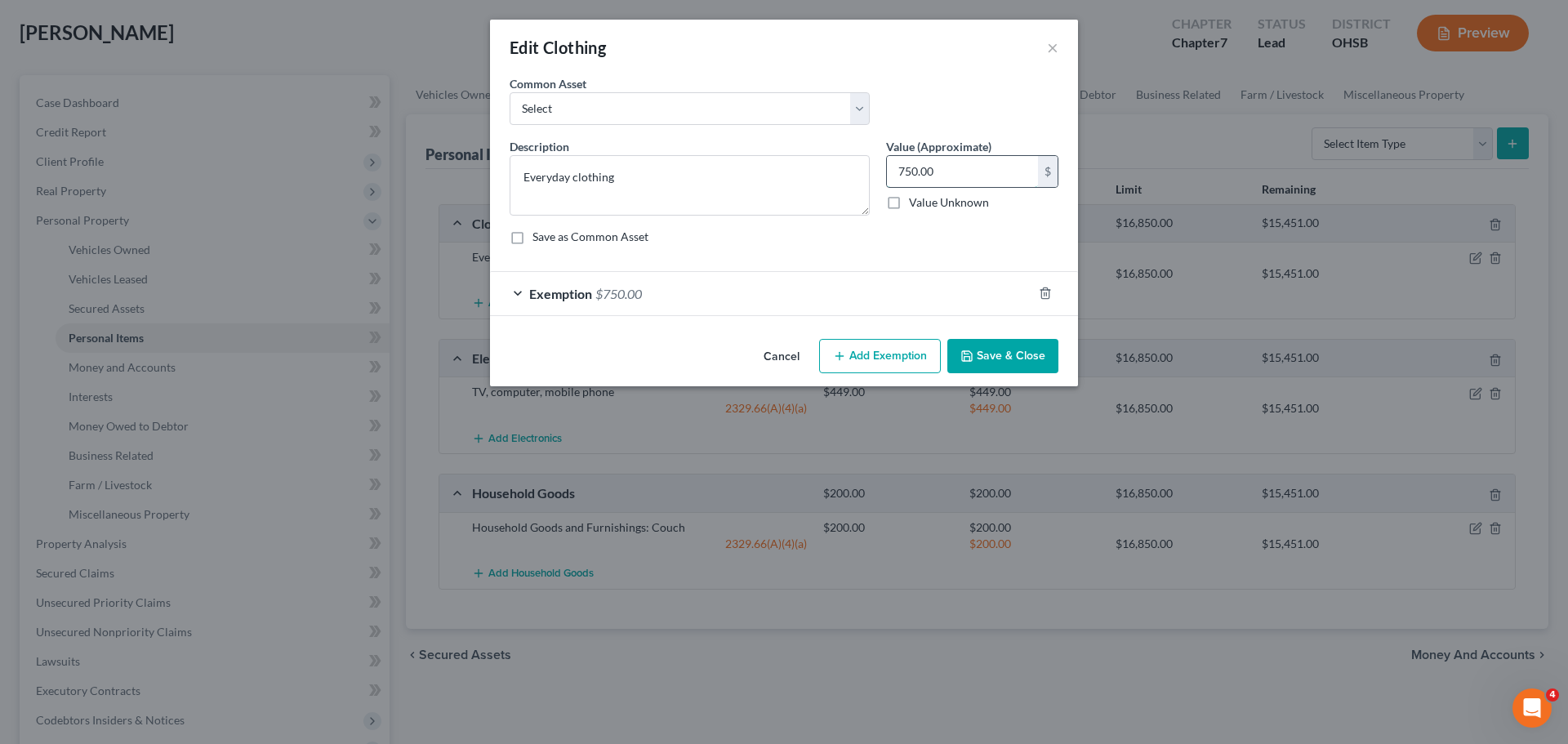
click at [944, 169] on input "750.00" at bounding box center [962, 171] width 151 height 31
click at [939, 167] on input "750.00" at bounding box center [962, 171] width 151 height 31
drag, startPoint x: 939, startPoint y: 173, endPoint x: 882, endPoint y: 178, distance: 57.2
click at [883, 178] on div "Value (Approximate) 750.00 $ Value Unknown Balance Undetermined 750.00 $ Value …" at bounding box center [972, 177] width 189 height 78
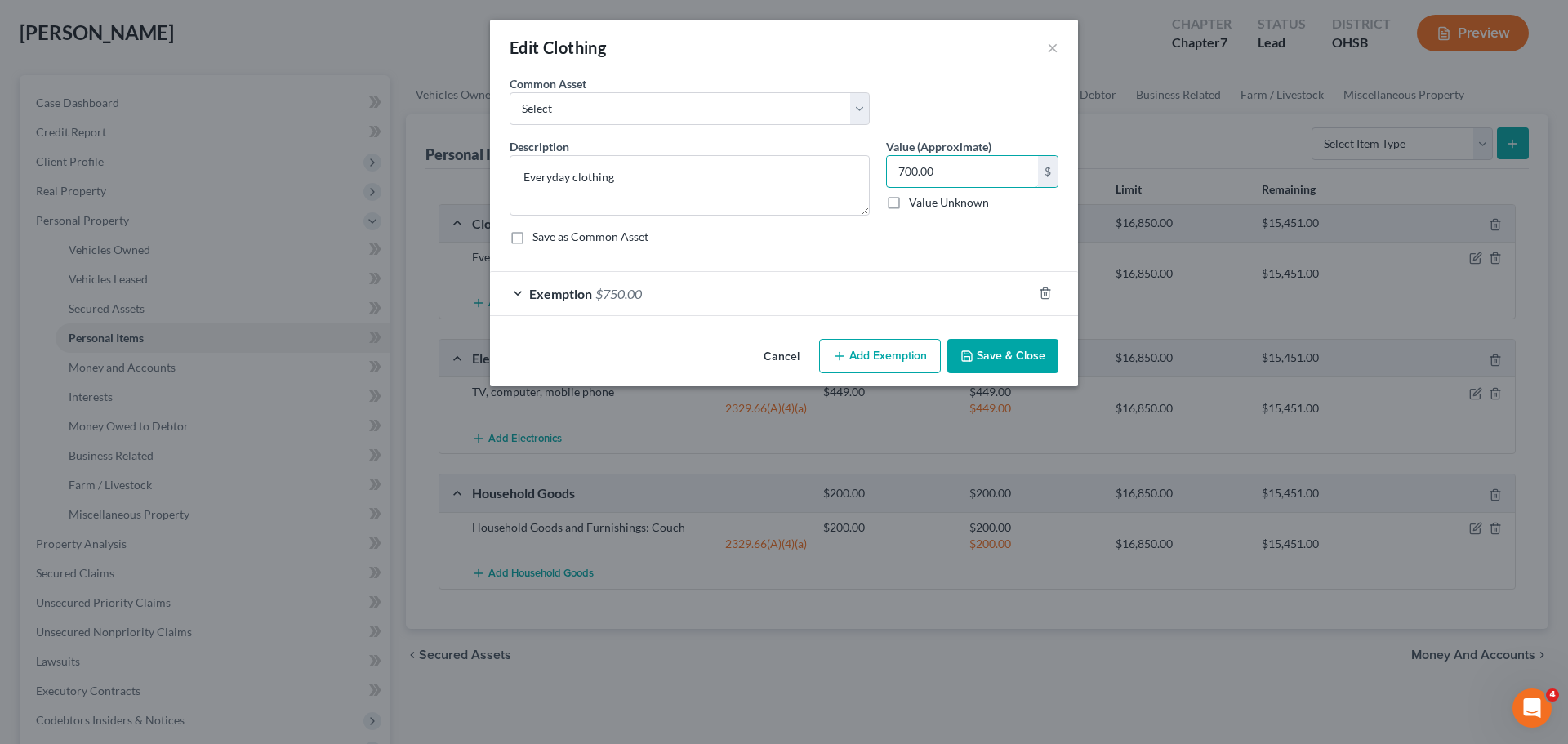
type input "700.00"
click at [601, 290] on span "$750.00" at bounding box center [619, 293] width 47 height 16
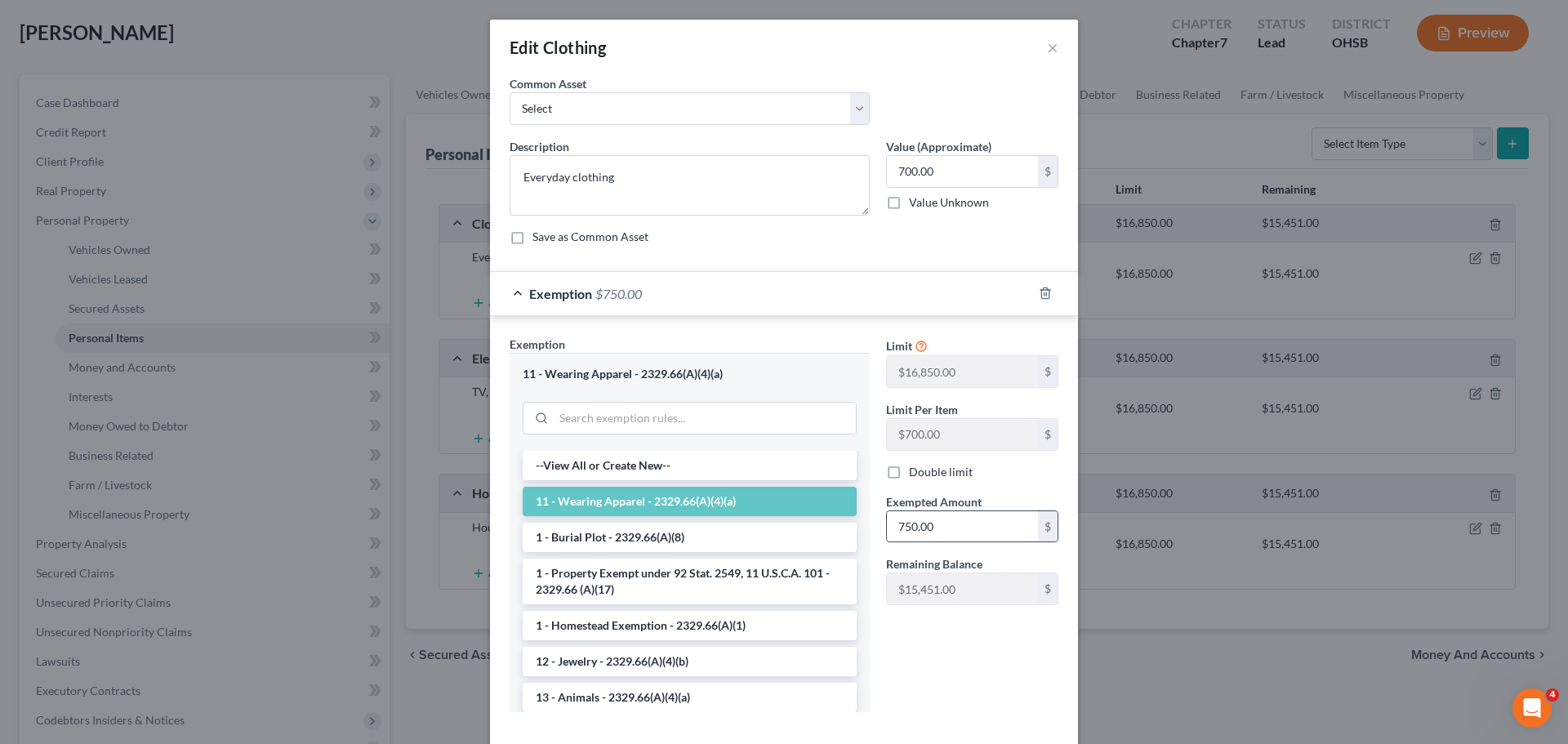
click at [910, 529] on input "750.00" at bounding box center [962, 526] width 151 height 31
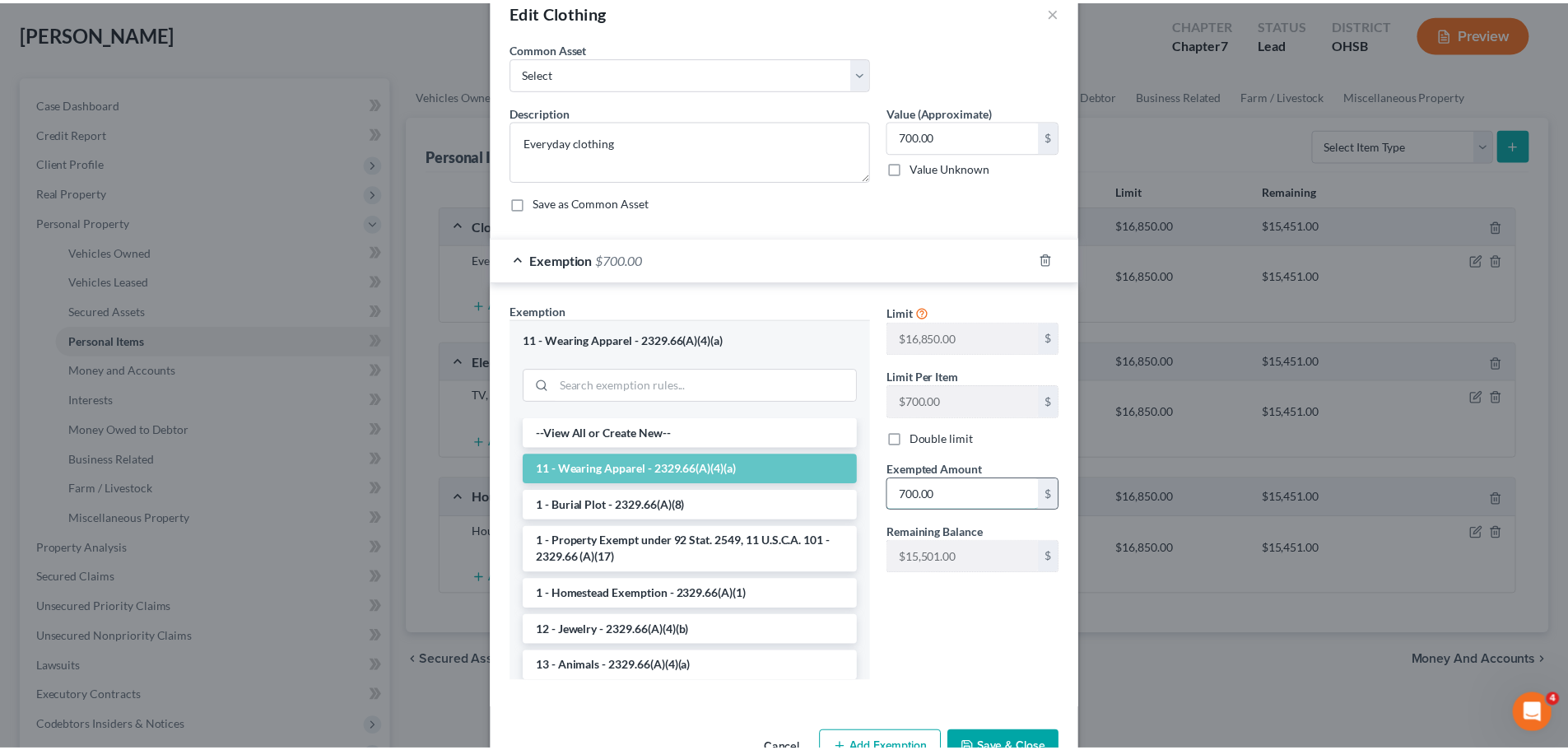
scroll to position [85, 0]
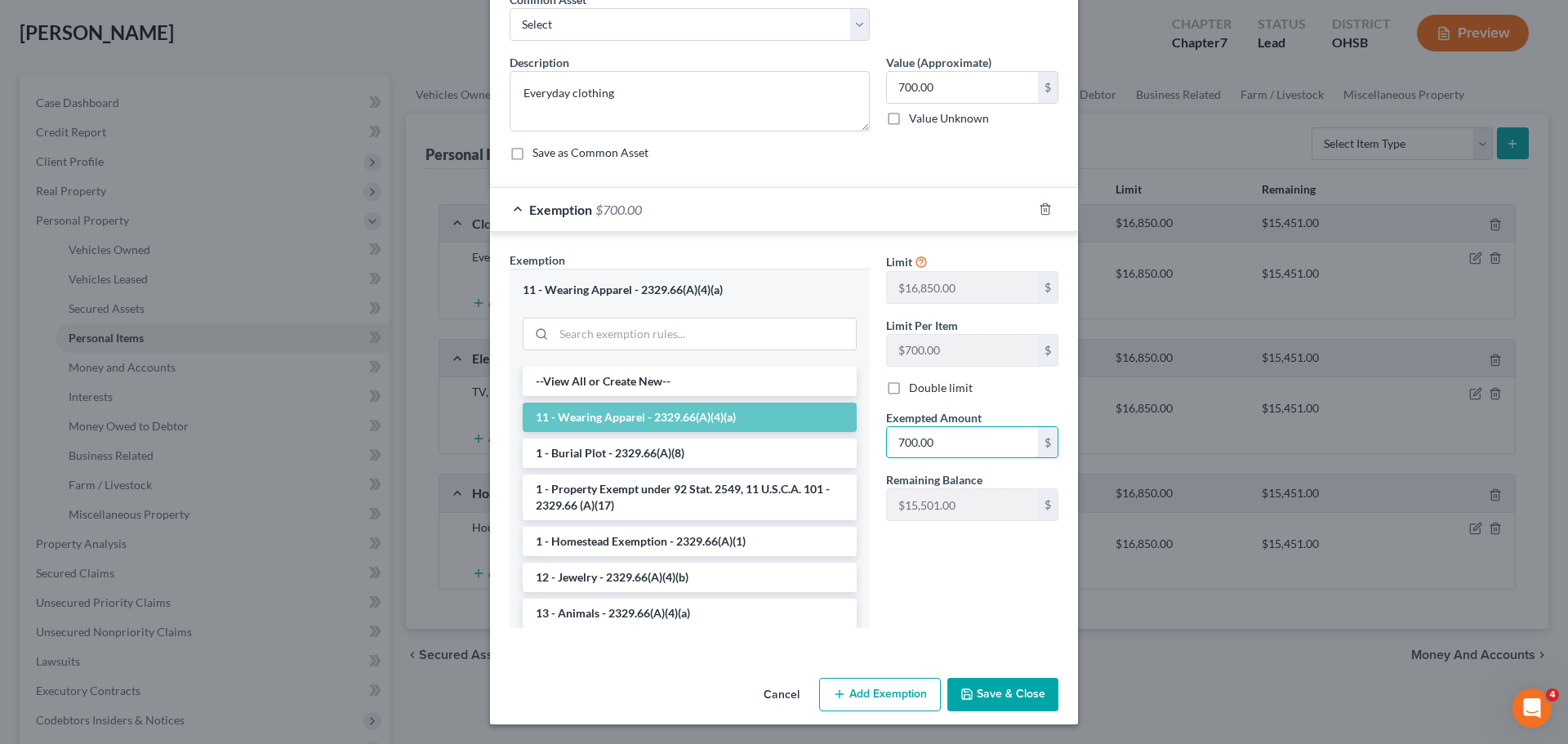
type input "700.00"
click at [997, 681] on button "Save & Close" at bounding box center [1003, 695] width 111 height 35
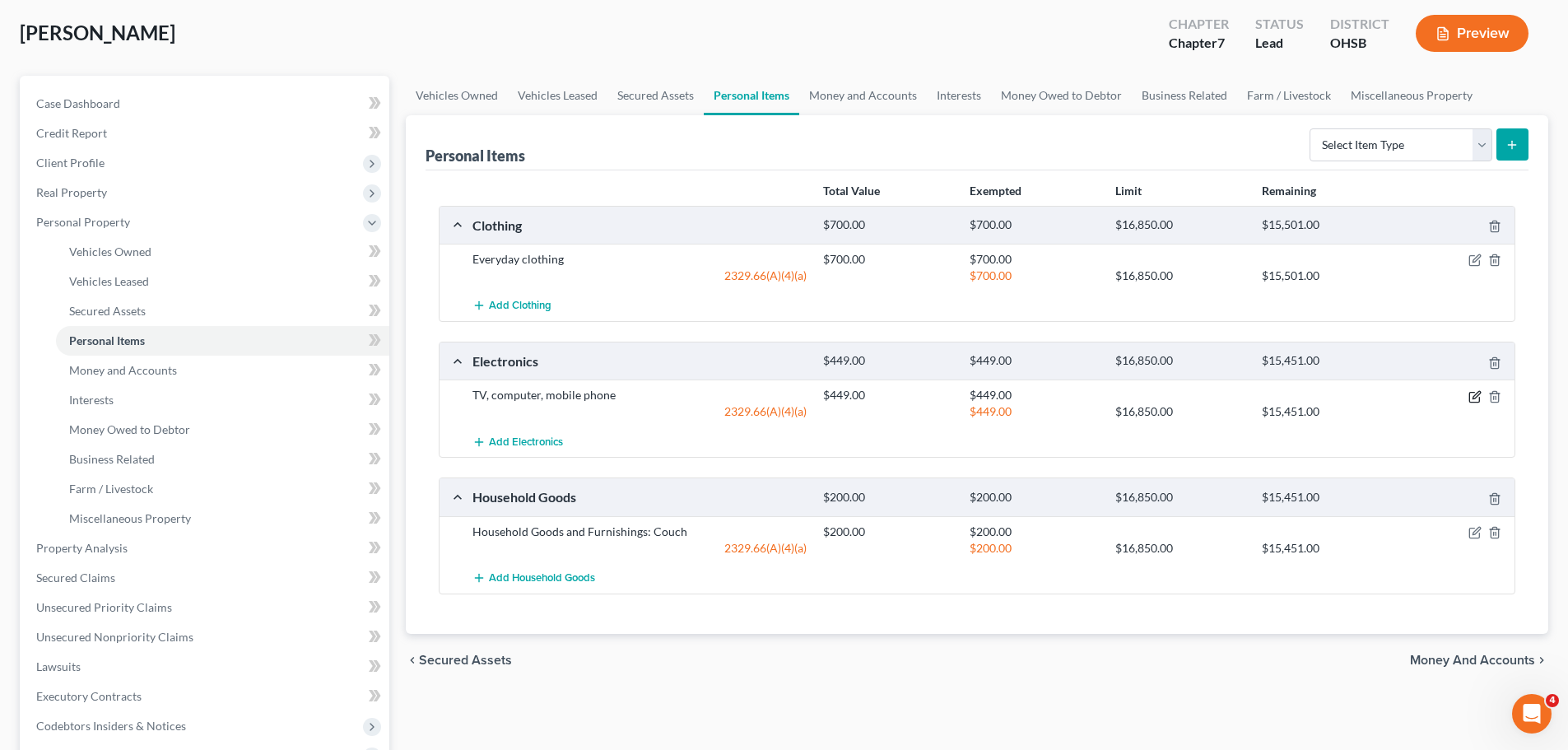
click at [1472, 397] on icon "button" at bounding box center [1475, 397] width 13 height 13
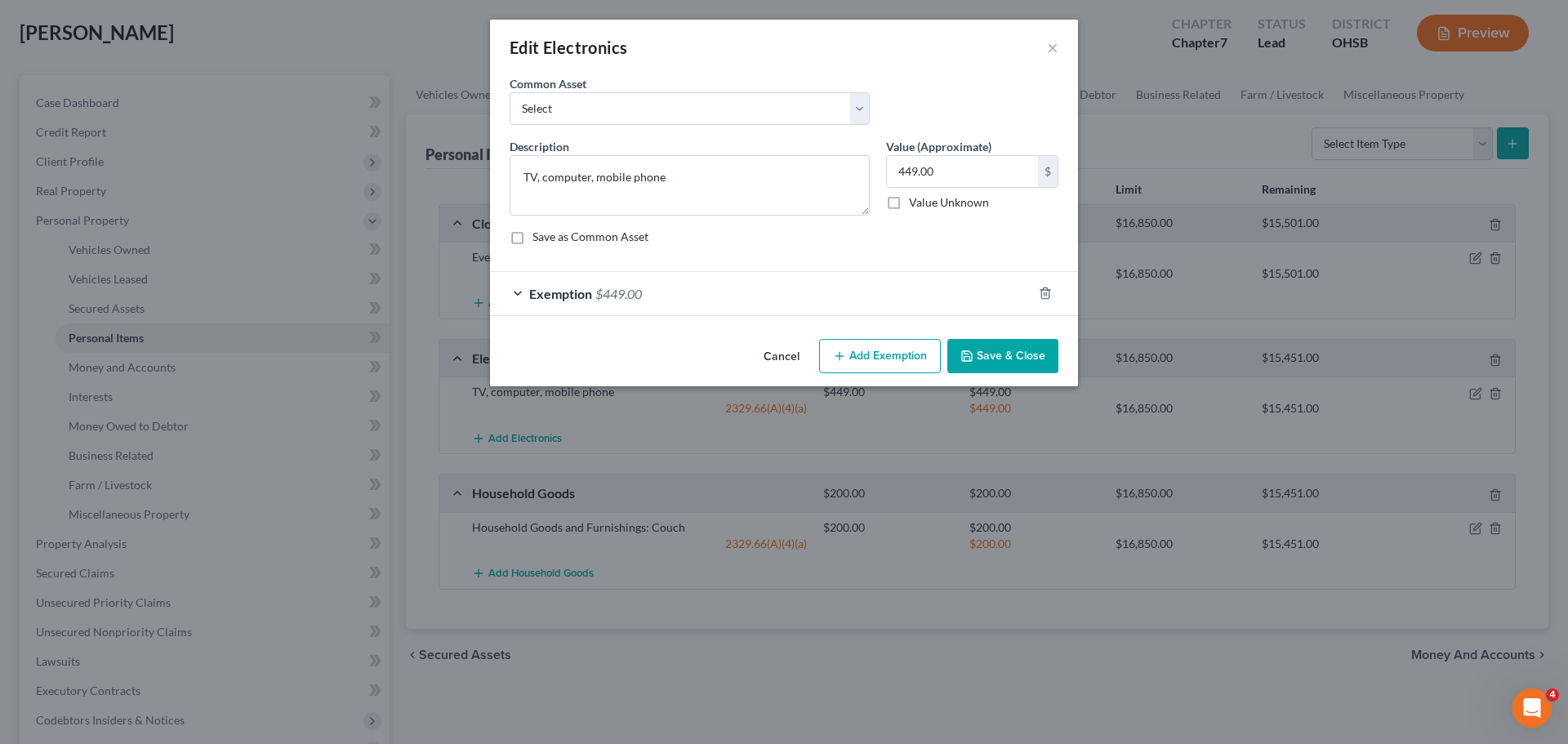
click at [623, 296] on span "$449.00" at bounding box center [619, 293] width 47 height 16
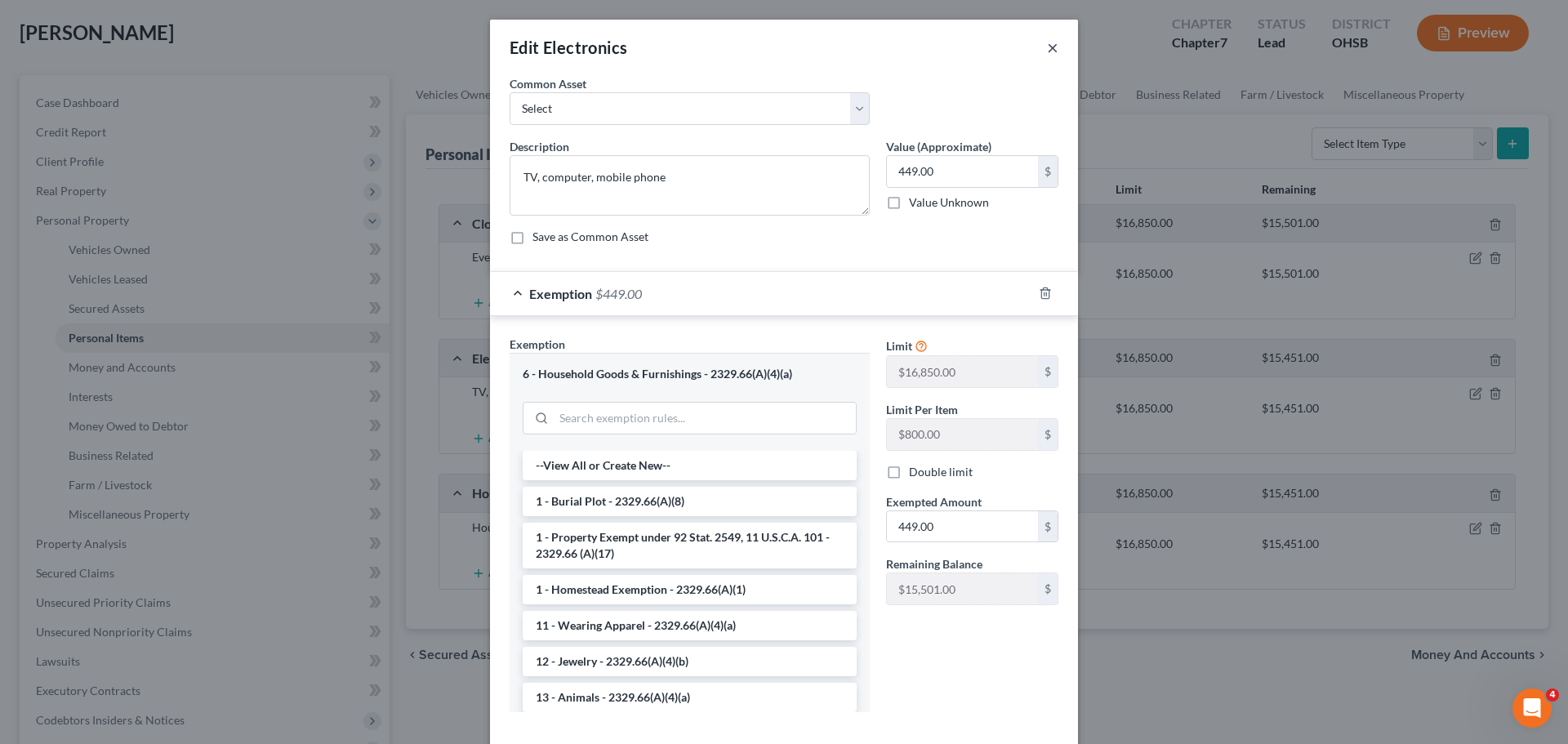
click at [1049, 40] on button "×" at bounding box center [1053, 47] width 11 height 20
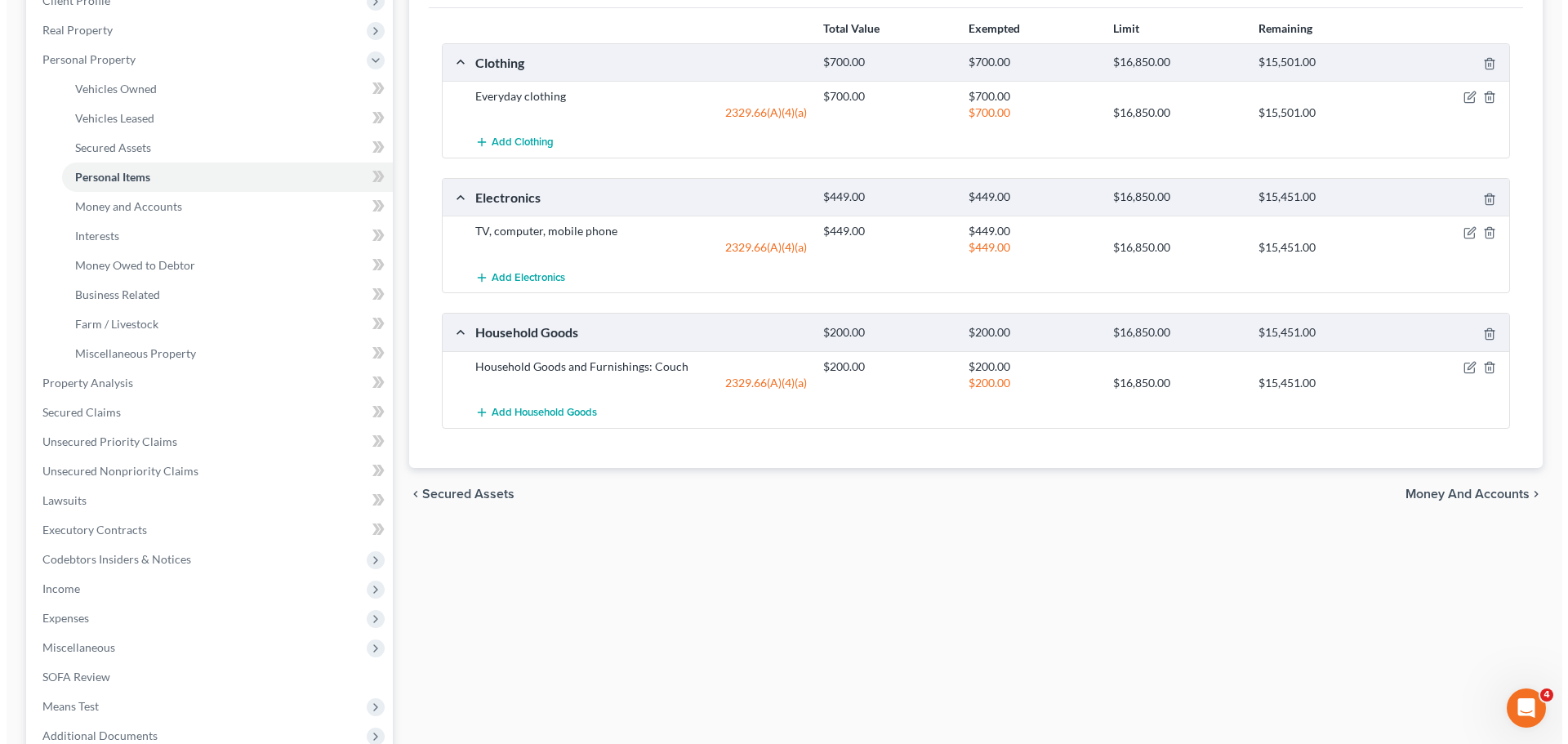
scroll to position [245, 0]
click at [1465, 367] on icon "button" at bounding box center [1464, 365] width 13 height 13
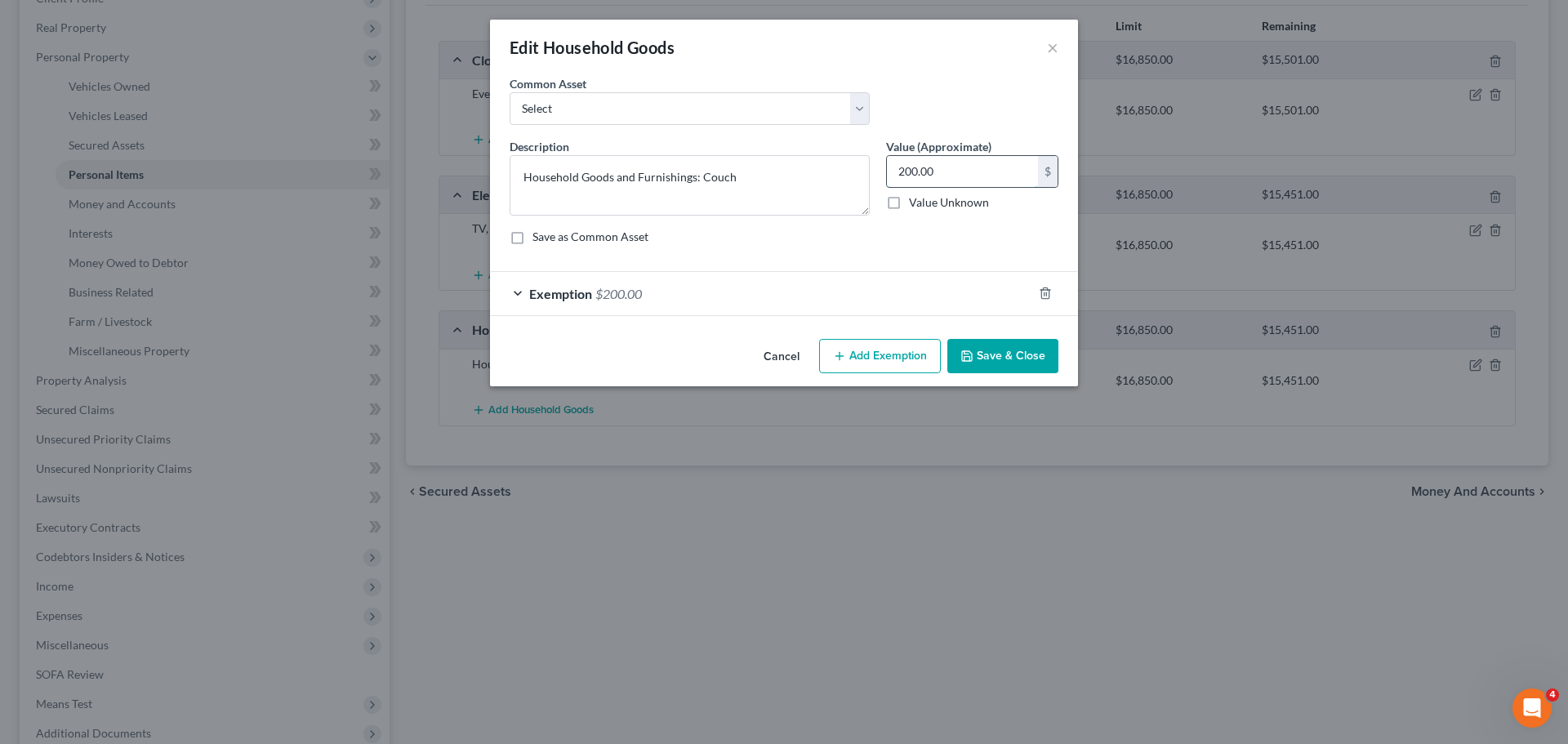
click at [931, 178] on input "200.00" at bounding box center [962, 171] width 151 height 31
type input "400.00"
click at [604, 288] on span "$200.00" at bounding box center [619, 293] width 47 height 16
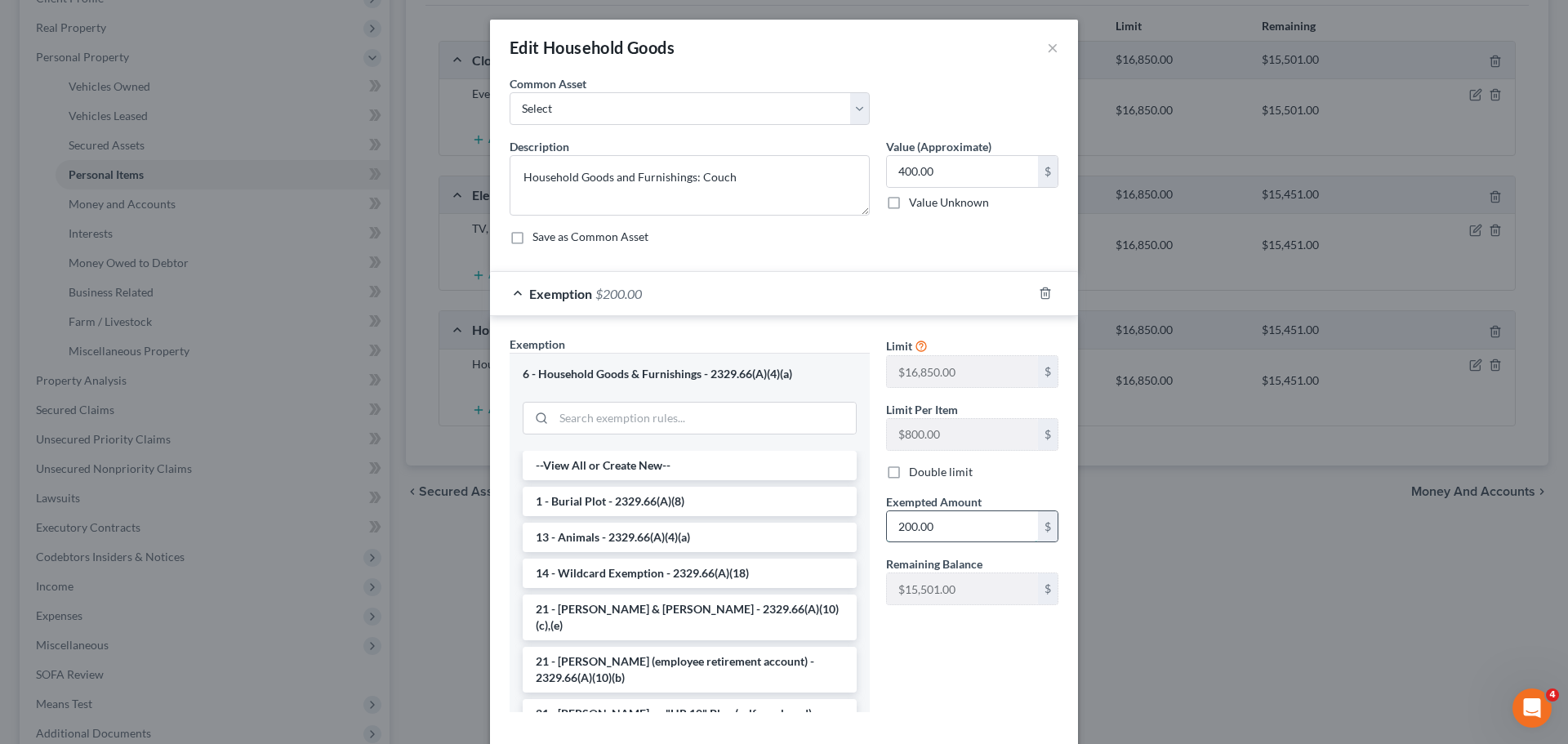
click at [917, 525] on input "200.00" at bounding box center [962, 526] width 151 height 31
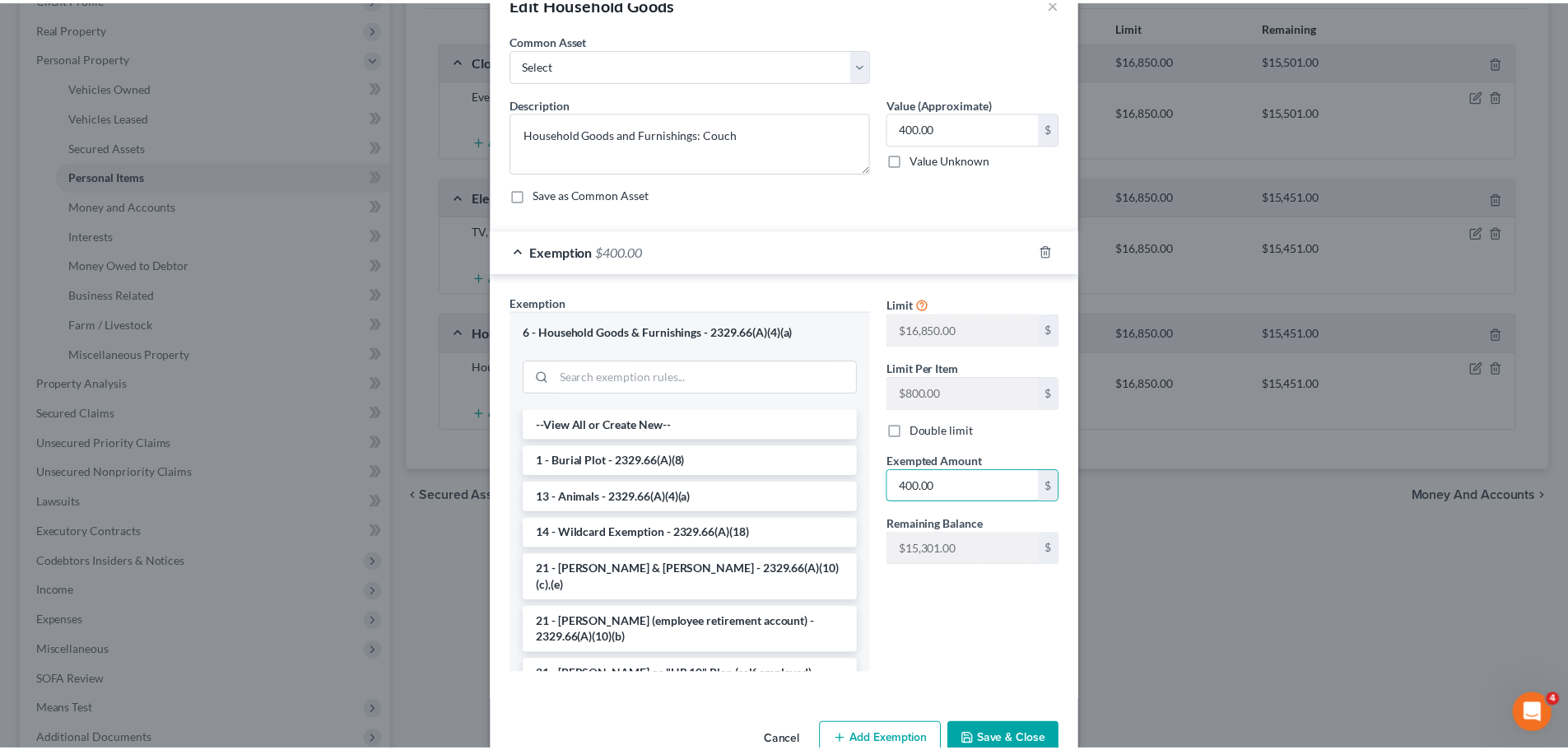
scroll to position [85, 0]
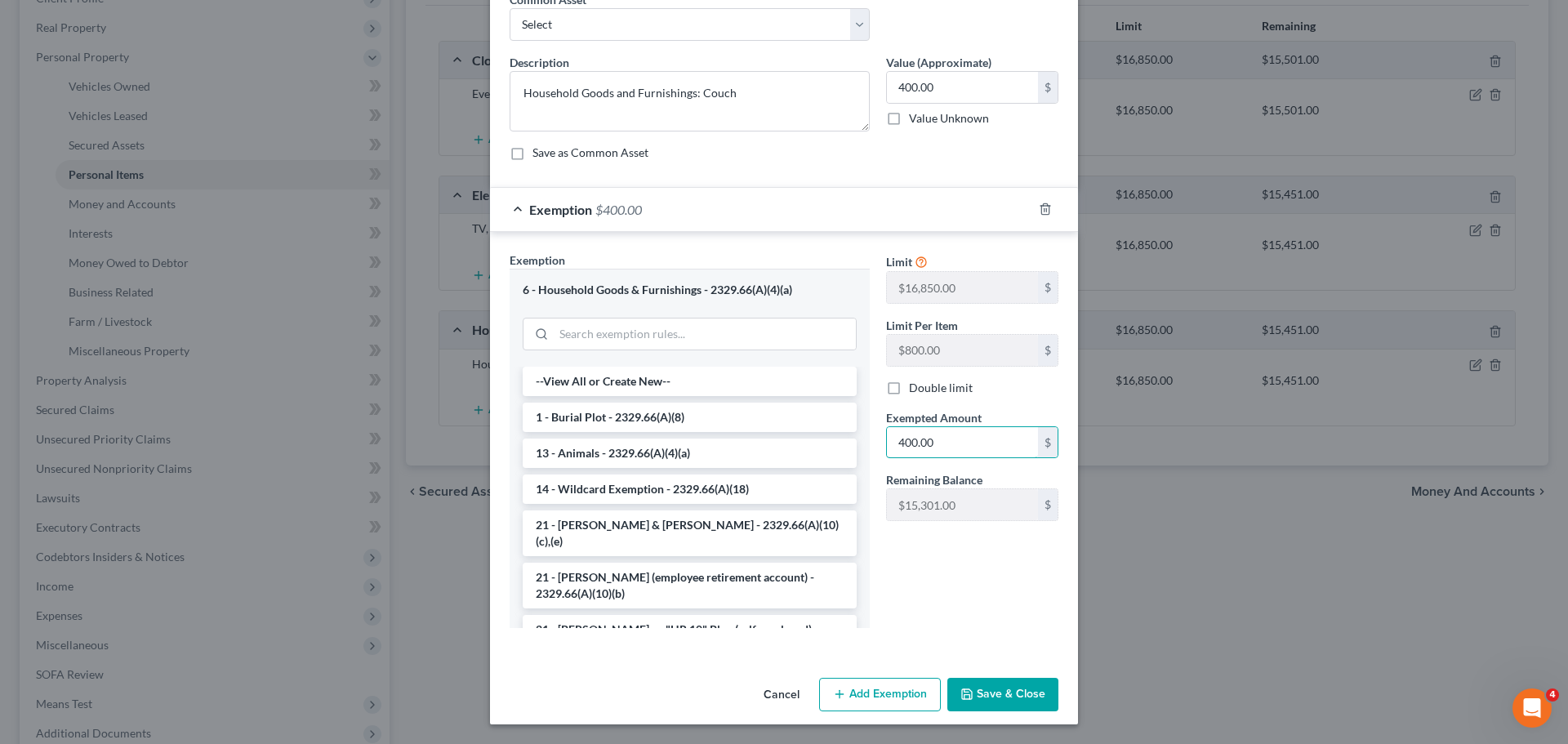
type input "400.00"
click at [989, 698] on button "Save & Close" at bounding box center [1003, 695] width 111 height 35
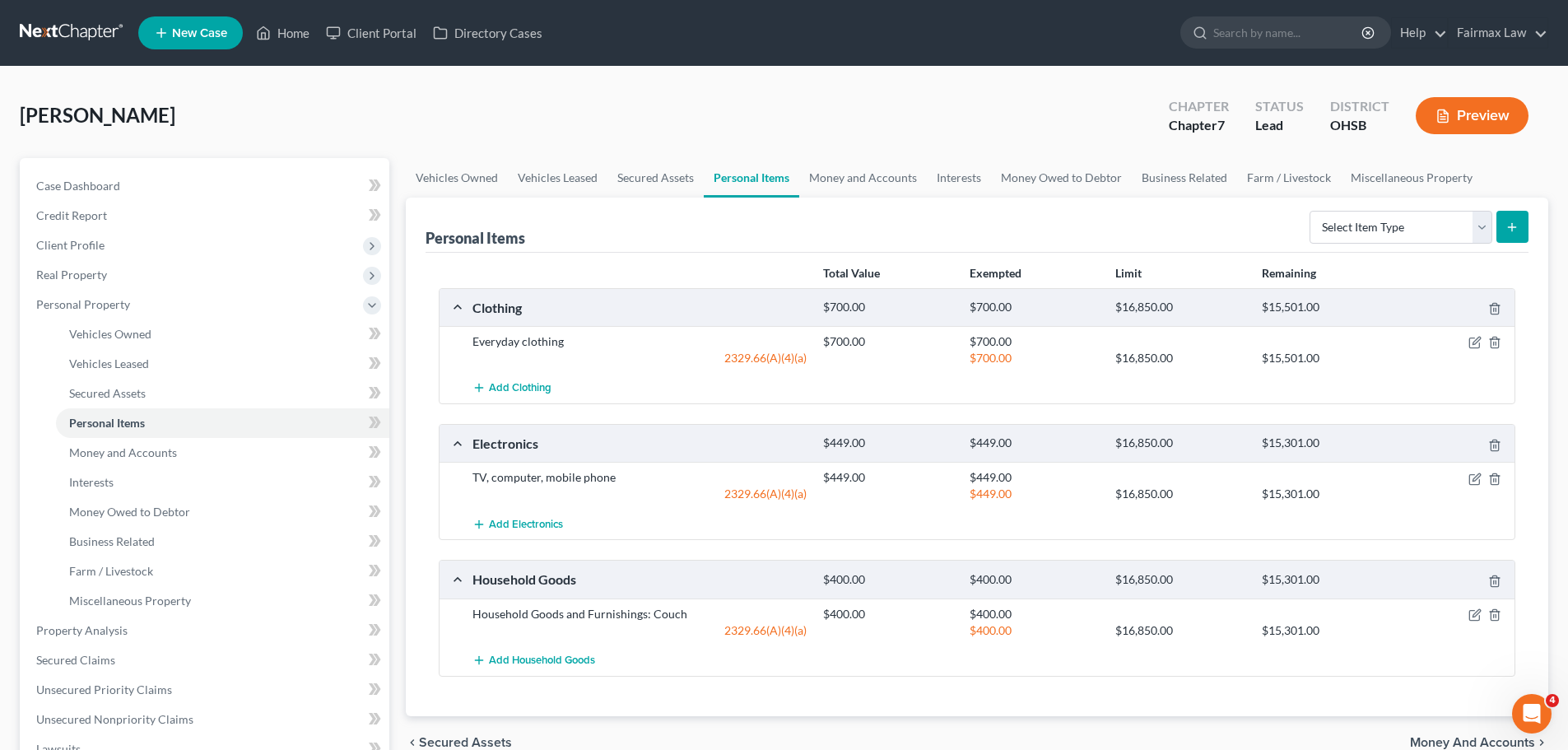
scroll to position [82, 0]
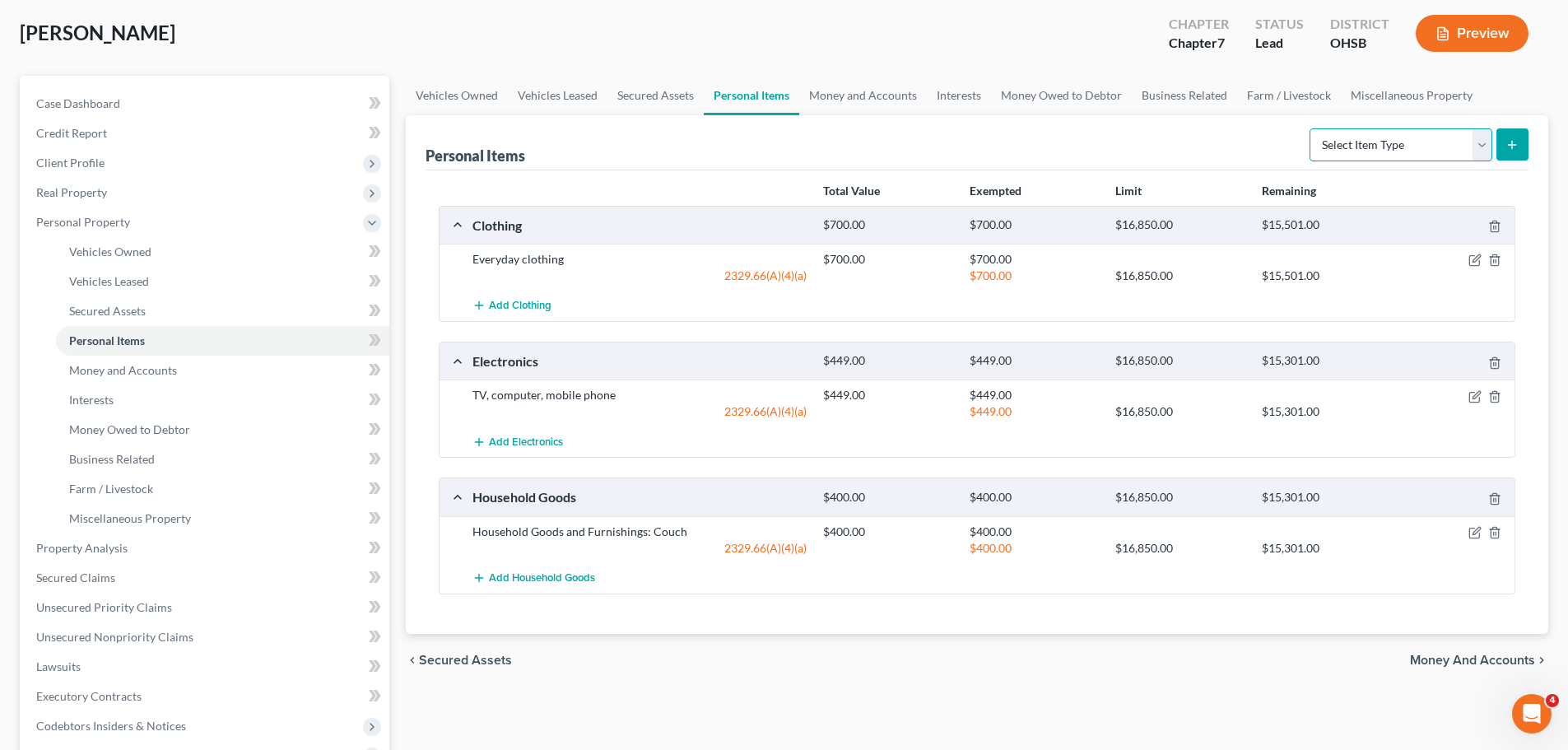
click at [1429, 140] on select "Select Item Type Clothing Collectibles Of Value Electronics Firearms Household …" at bounding box center [1400, 145] width 183 height 33
click at [855, 108] on link "Money and Accounts" at bounding box center [863, 96] width 128 height 40
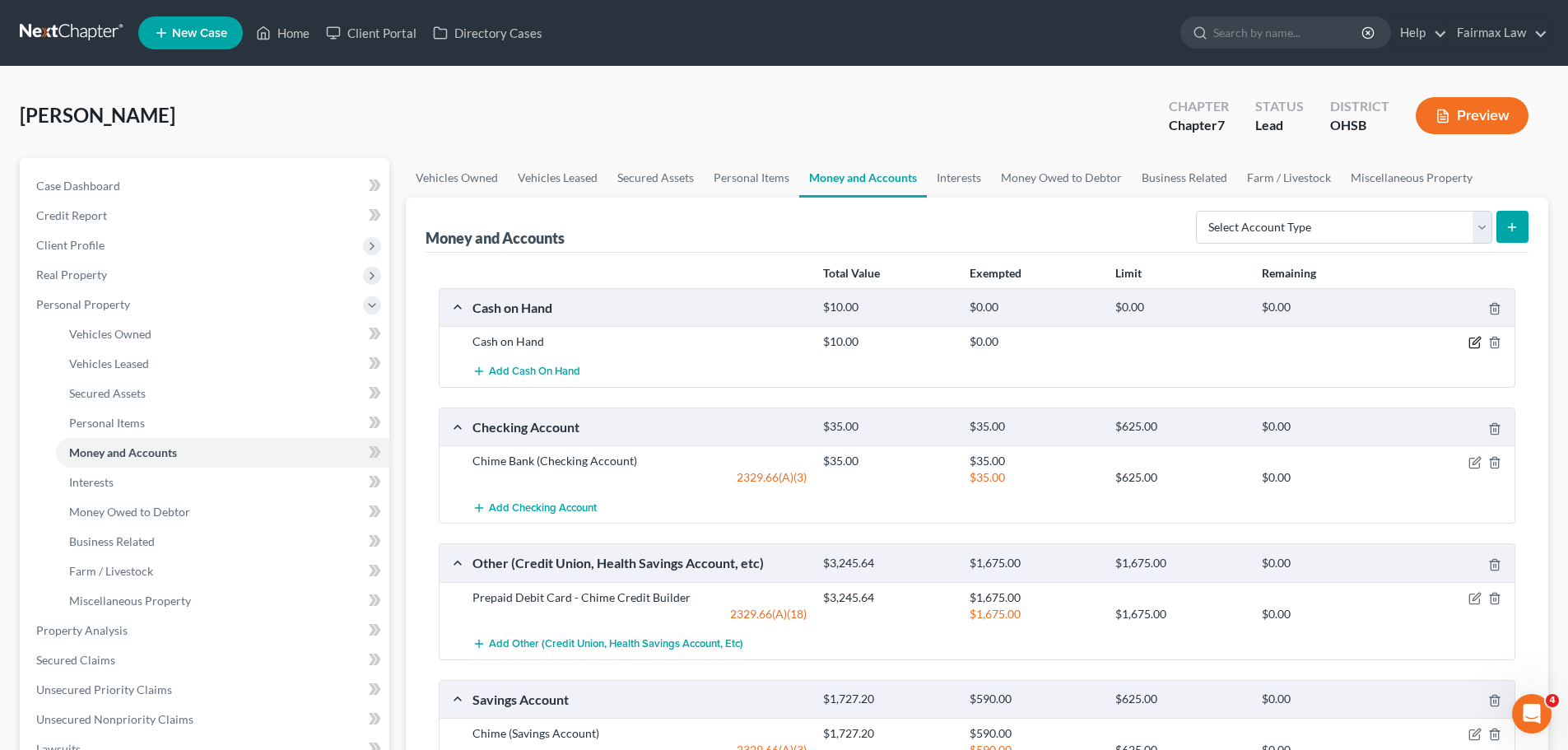
drag, startPoint x: 1477, startPoint y: 344, endPoint x: 1466, endPoint y: 342, distance: 11.2
click at [1476, 344] on icon "button" at bounding box center [1477, 341] width 8 height 8
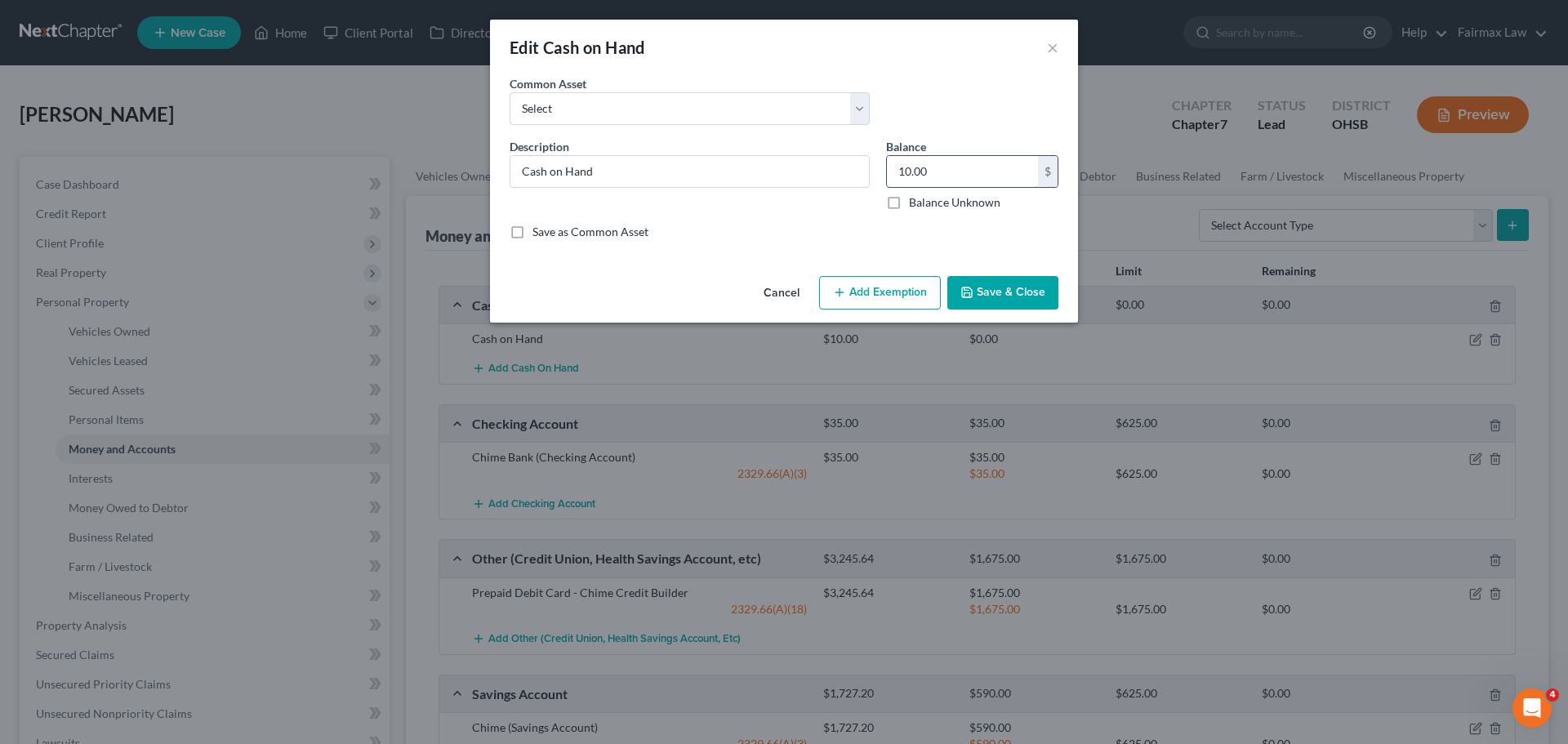
click at [915, 172] on input "10.00" at bounding box center [962, 171] width 151 height 31
type input "100.00"
click at [890, 285] on button "Add Exemption" at bounding box center [880, 293] width 122 height 35
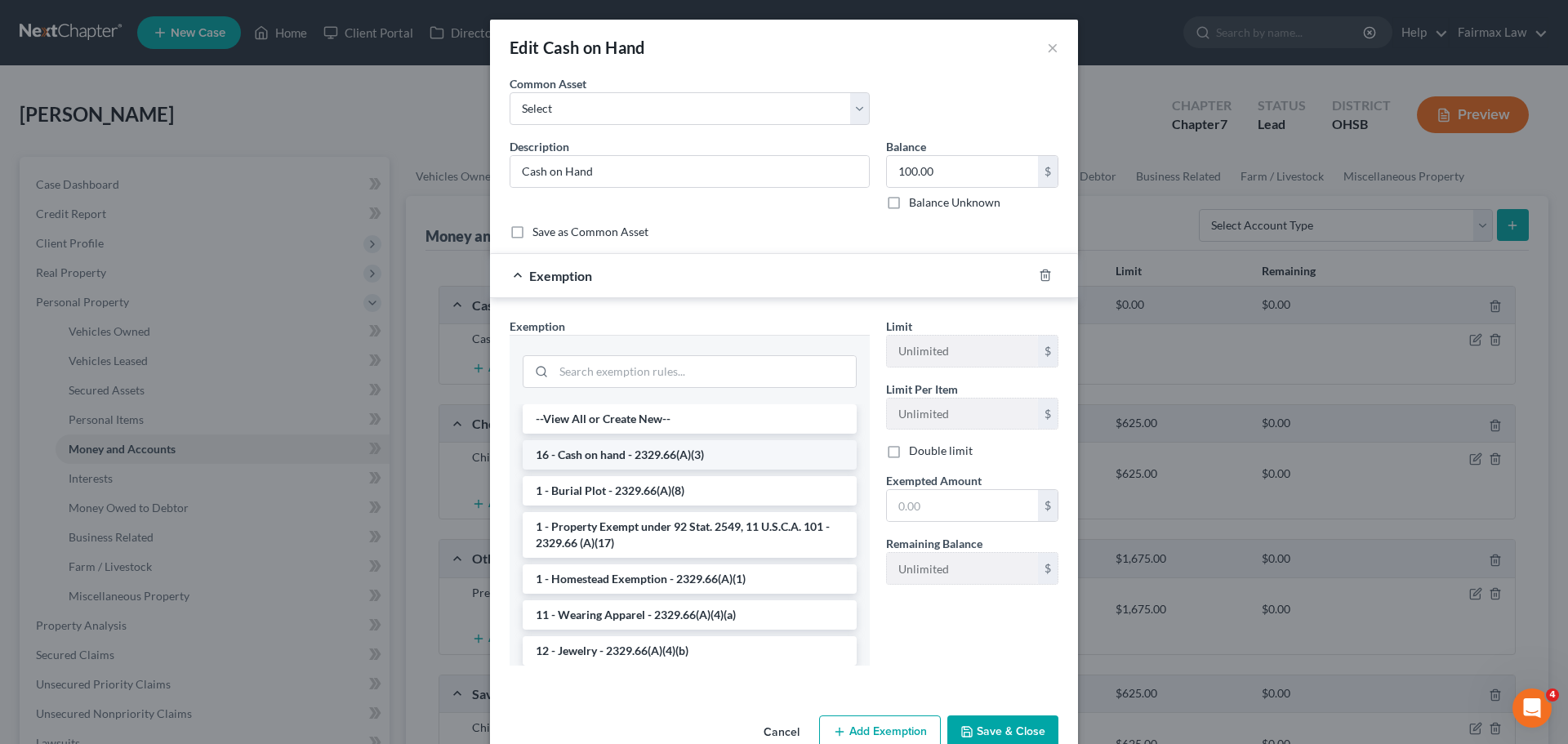
click at [754, 453] on li "16 - Cash on hand - 2329.66(A)(3)" at bounding box center [690, 455] width 334 height 29
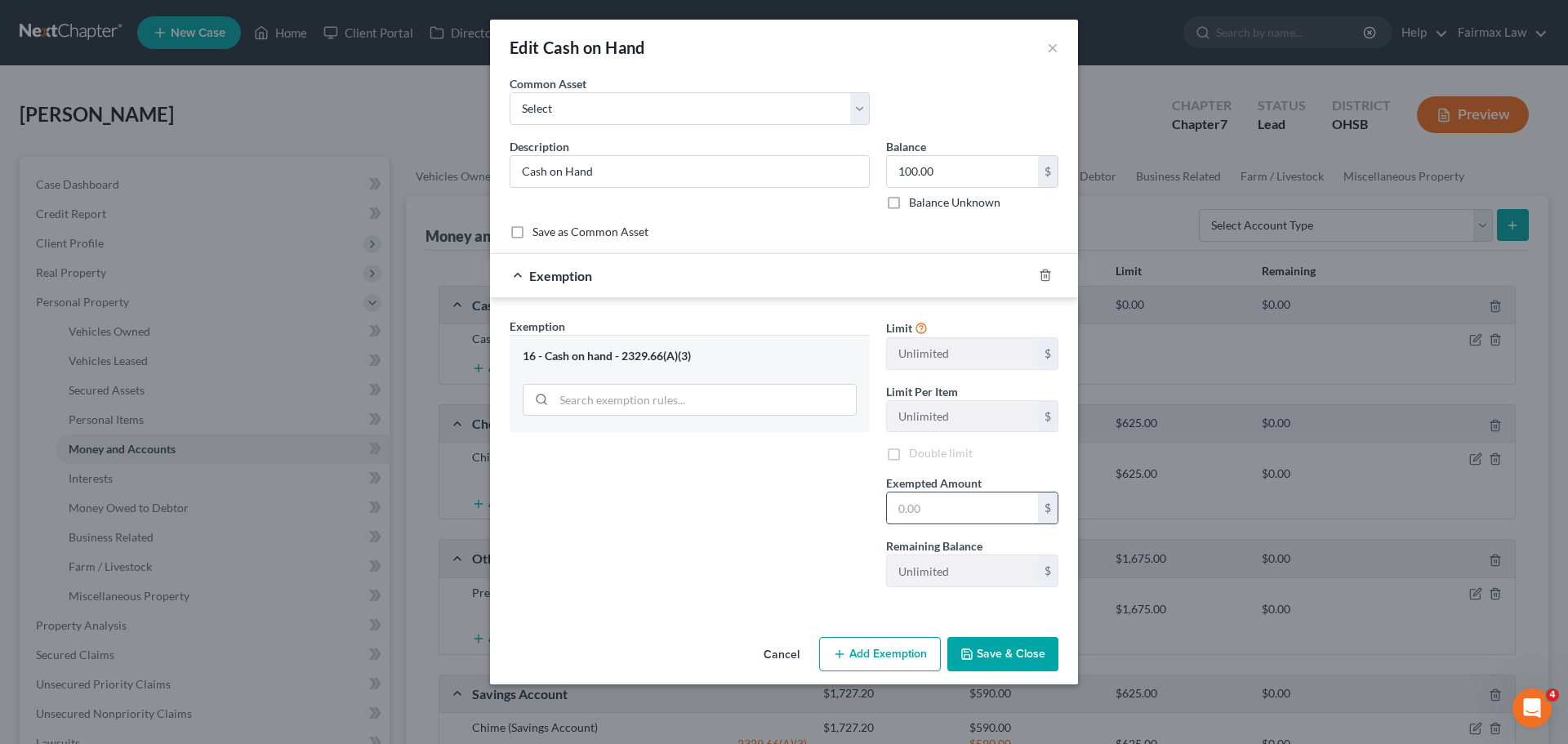
click at [939, 517] on input "text" at bounding box center [962, 507] width 151 height 31
type input "100.00"
click at [1004, 663] on button "Save & Close" at bounding box center [1003, 654] width 111 height 35
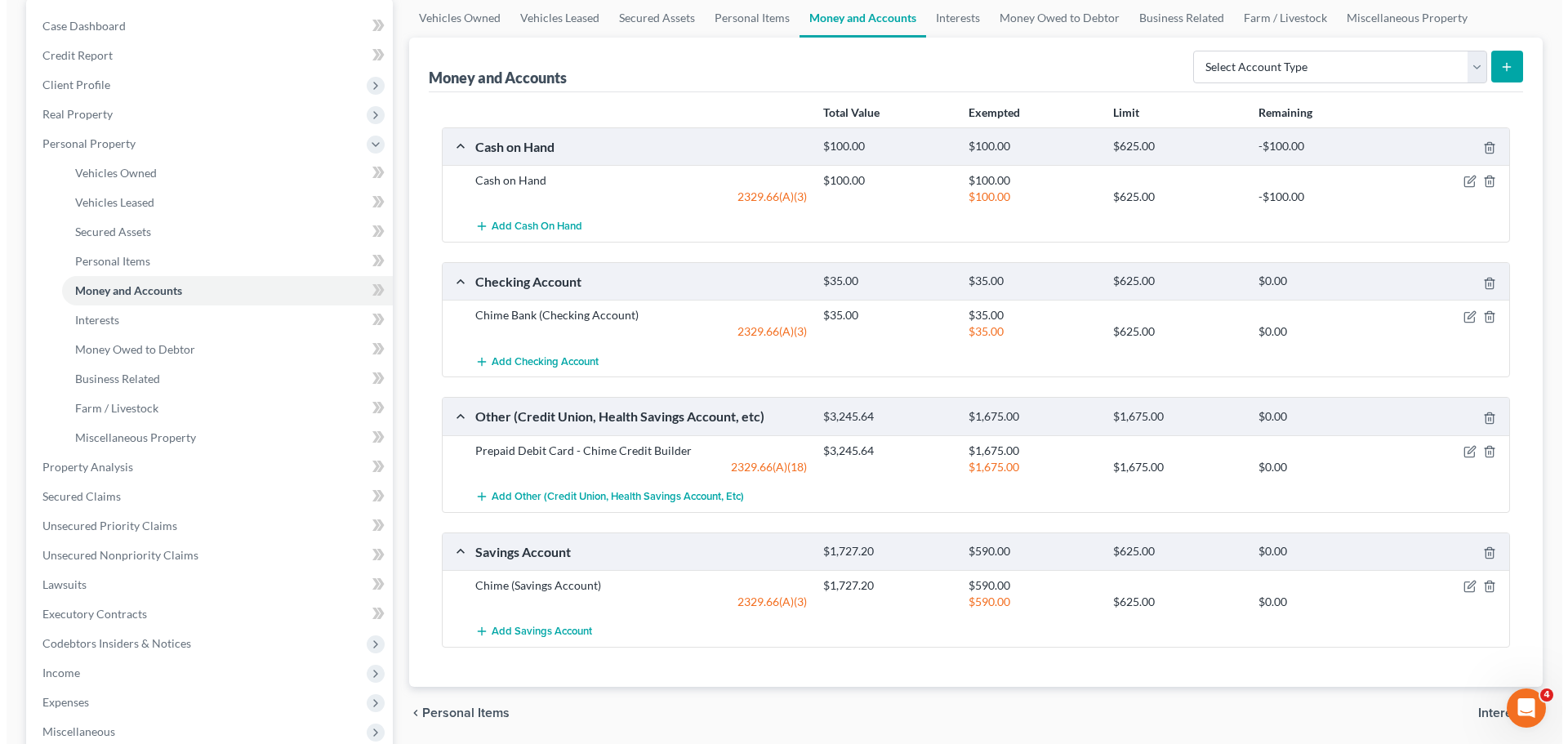
scroll to position [245, 0]
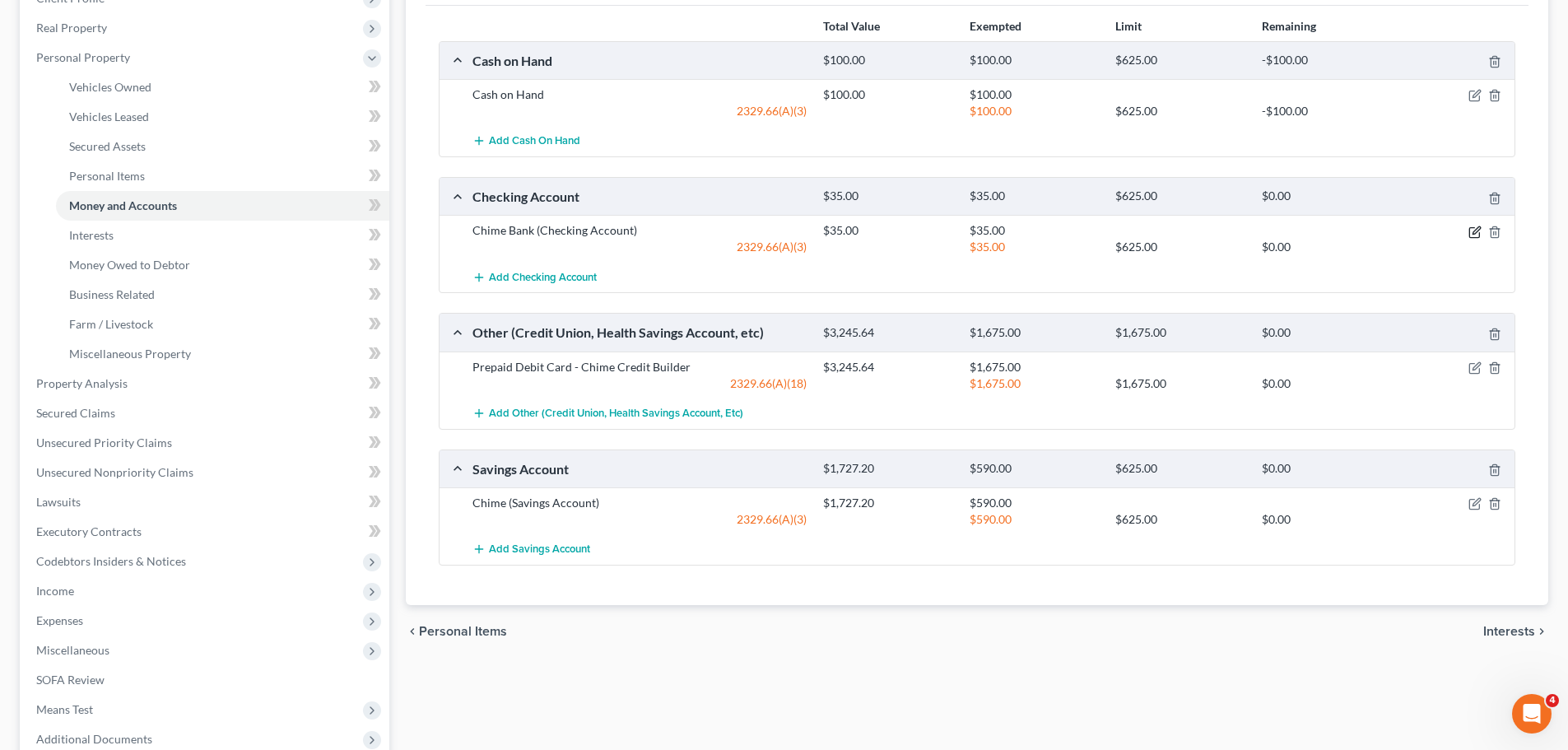
click at [1478, 236] on icon "button" at bounding box center [1475, 232] width 13 height 13
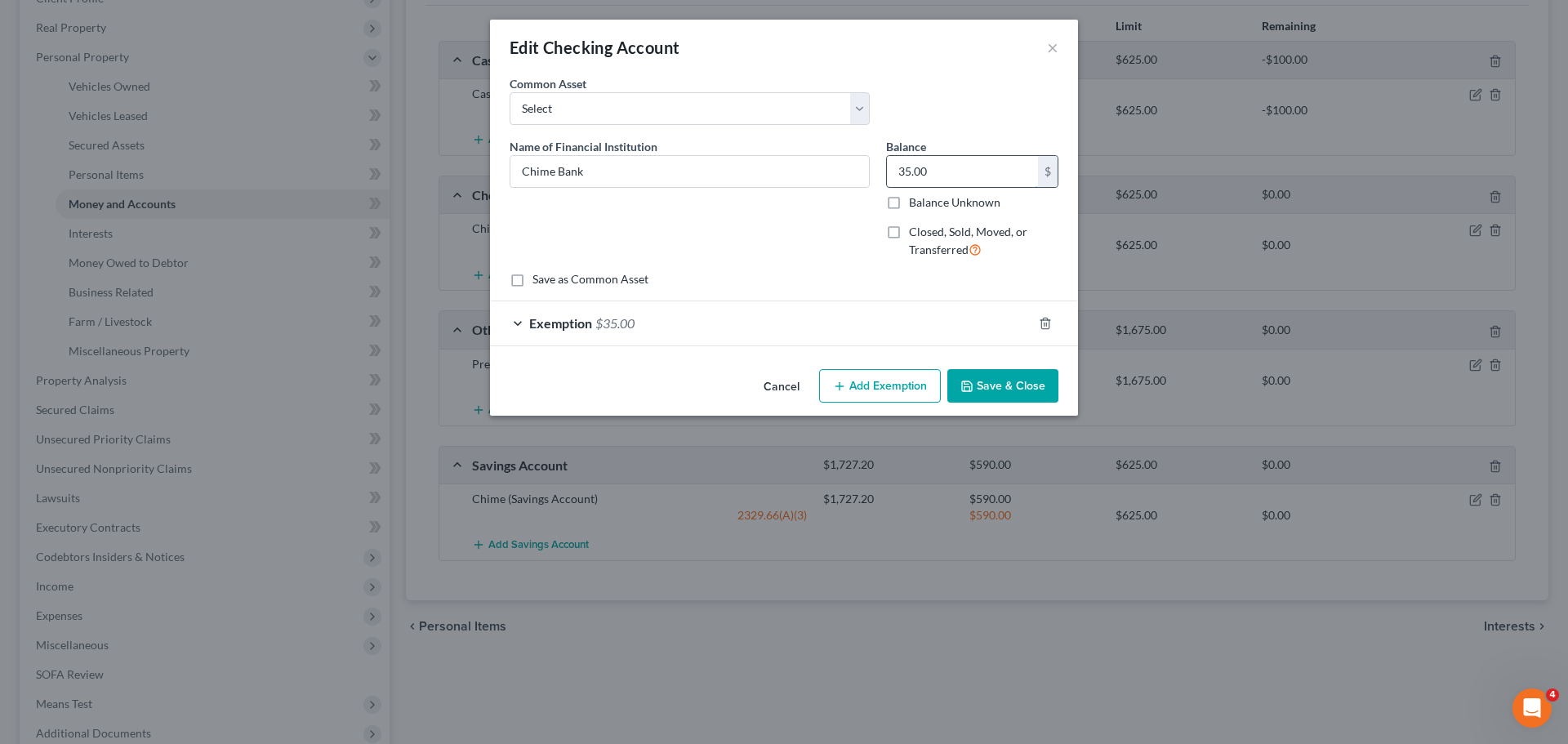
click at [935, 178] on input "35.00" at bounding box center [962, 171] width 151 height 31
type input "2.00"
click at [631, 331] on div "Exemption $35.00" at bounding box center [761, 323] width 542 height 43
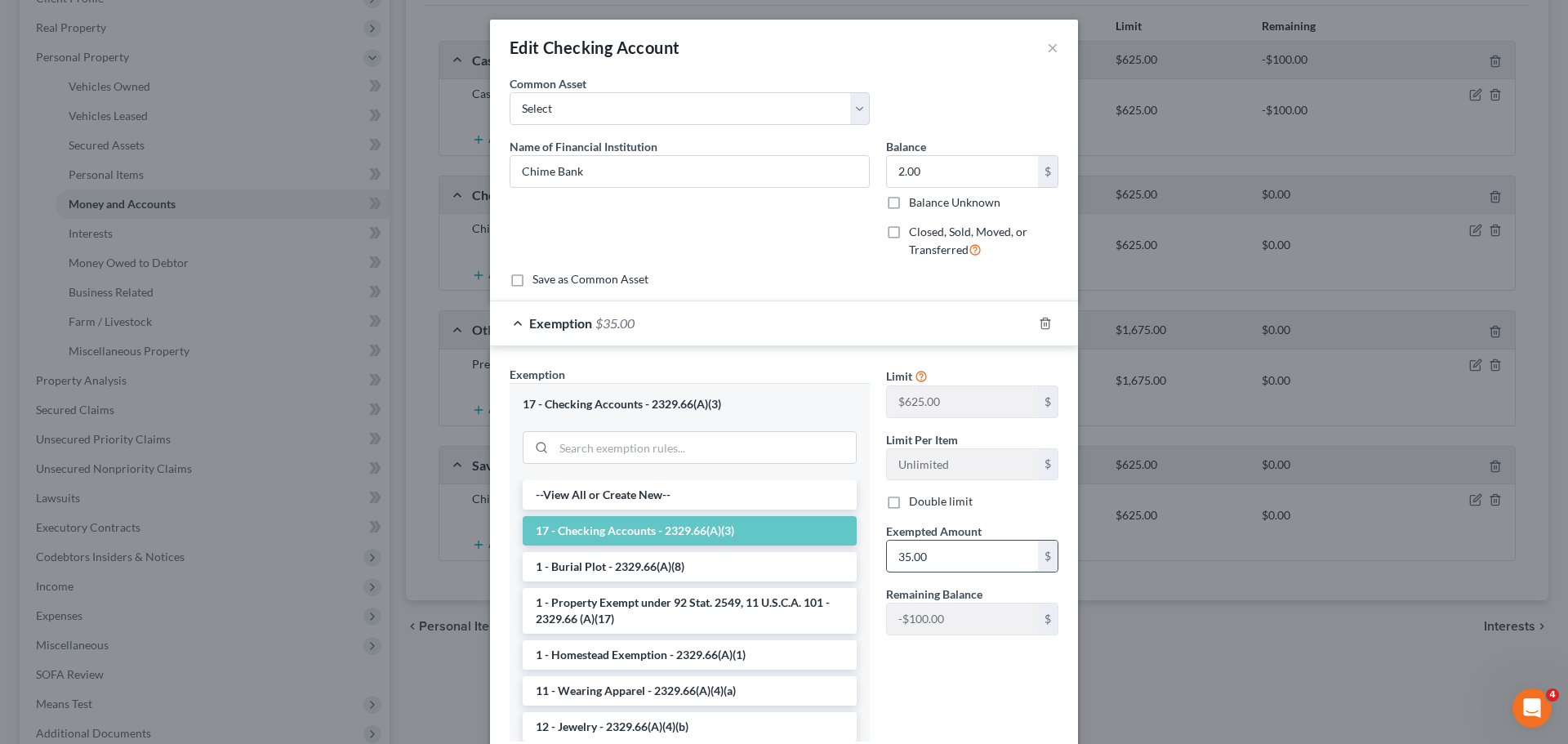
click at [893, 556] on input "35.00" at bounding box center [962, 556] width 151 height 31
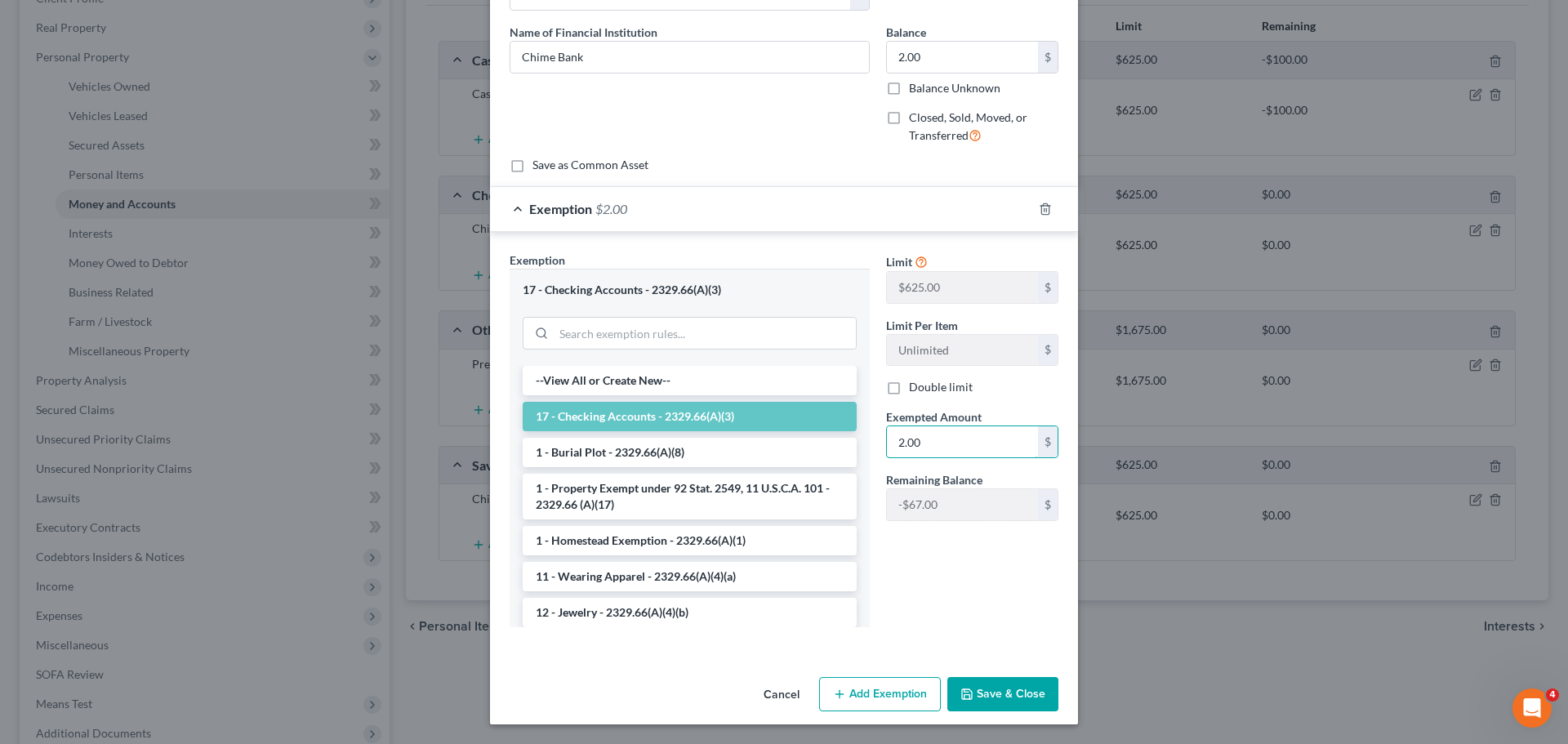
type input "2.00"
click at [1022, 700] on button "Save & Close" at bounding box center [1003, 694] width 111 height 35
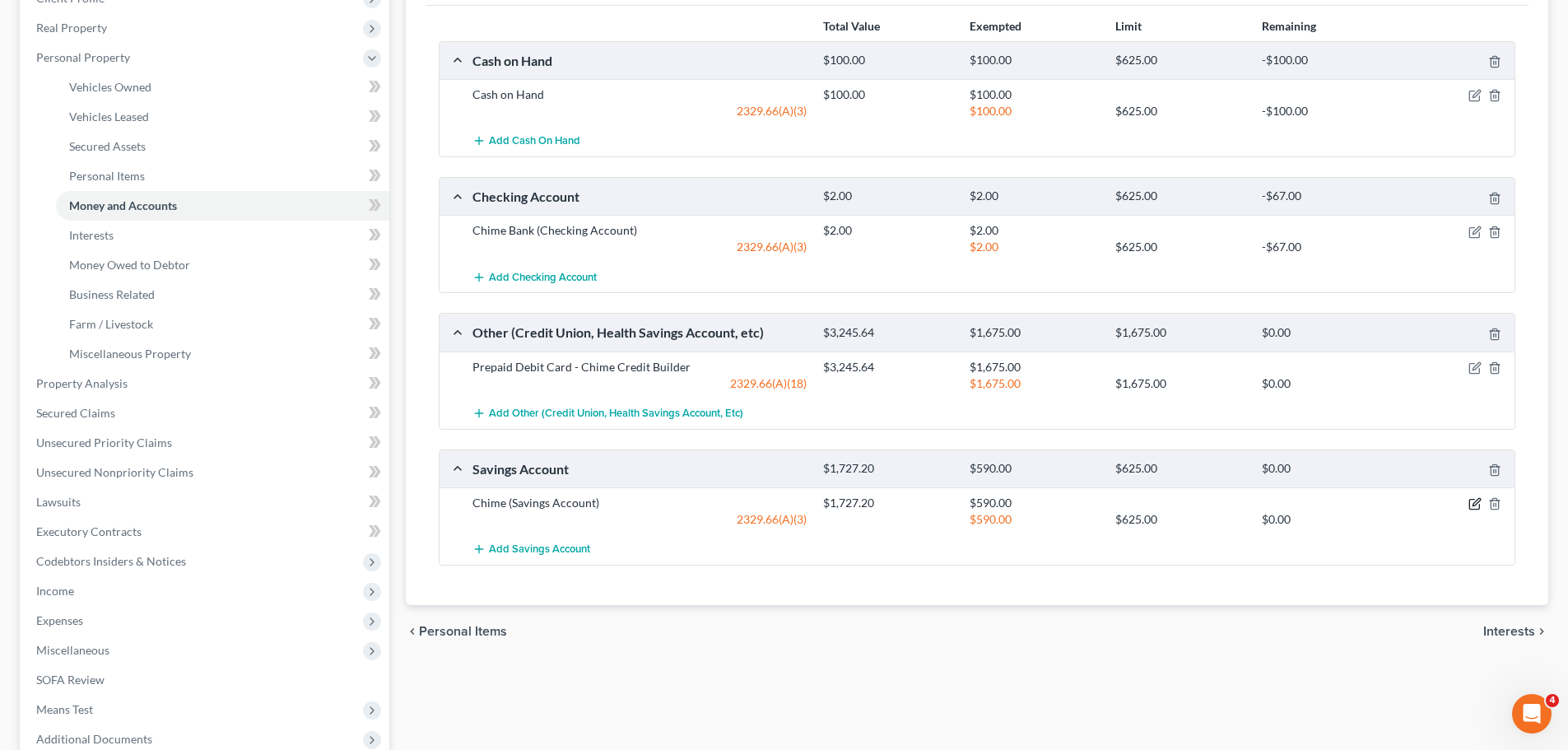
click at [1472, 501] on icon "button" at bounding box center [1475, 504] width 13 height 13
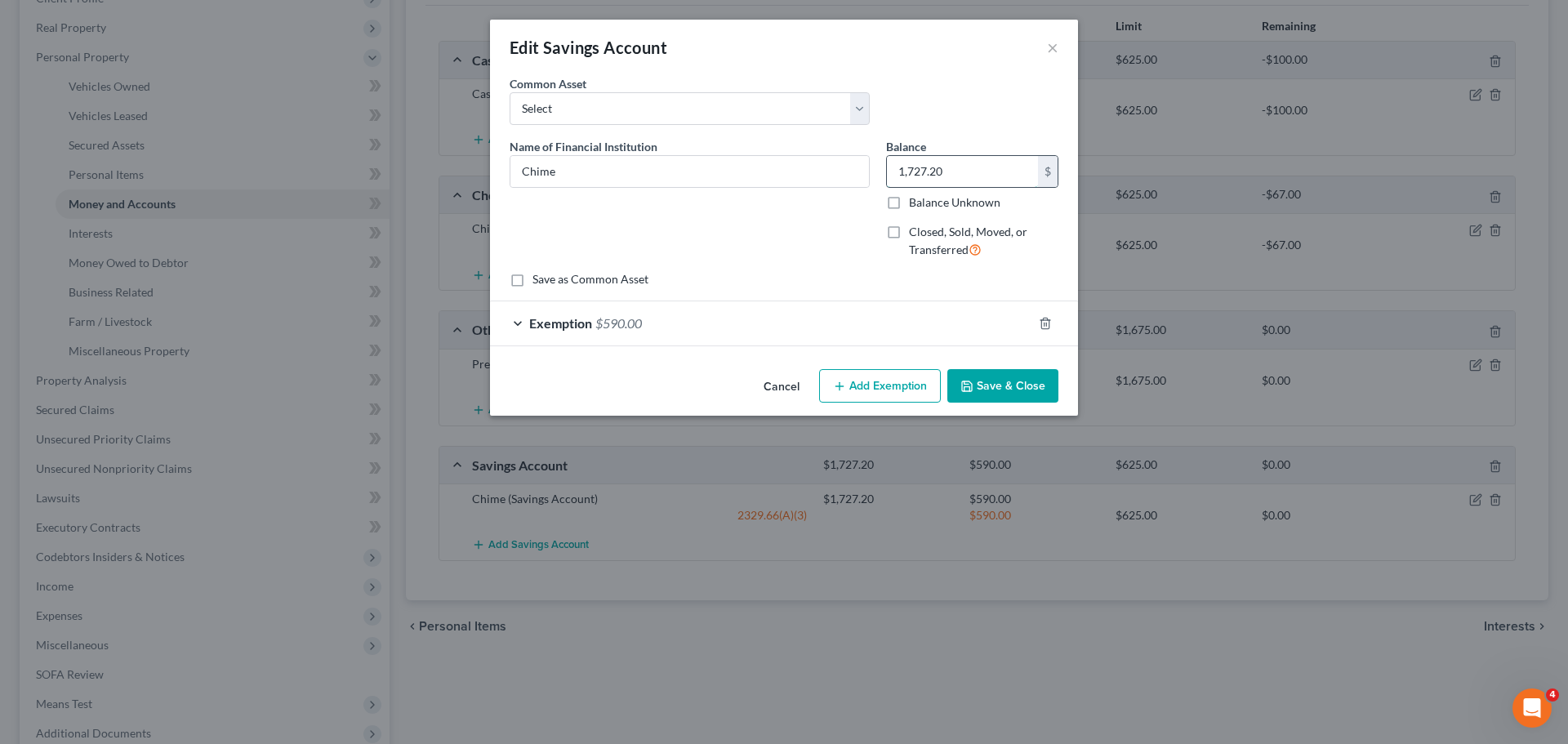
click at [962, 181] on input "1,727.20" at bounding box center [962, 171] width 151 height 31
type input "100.00"
click at [626, 318] on span "$590.00" at bounding box center [619, 323] width 47 height 16
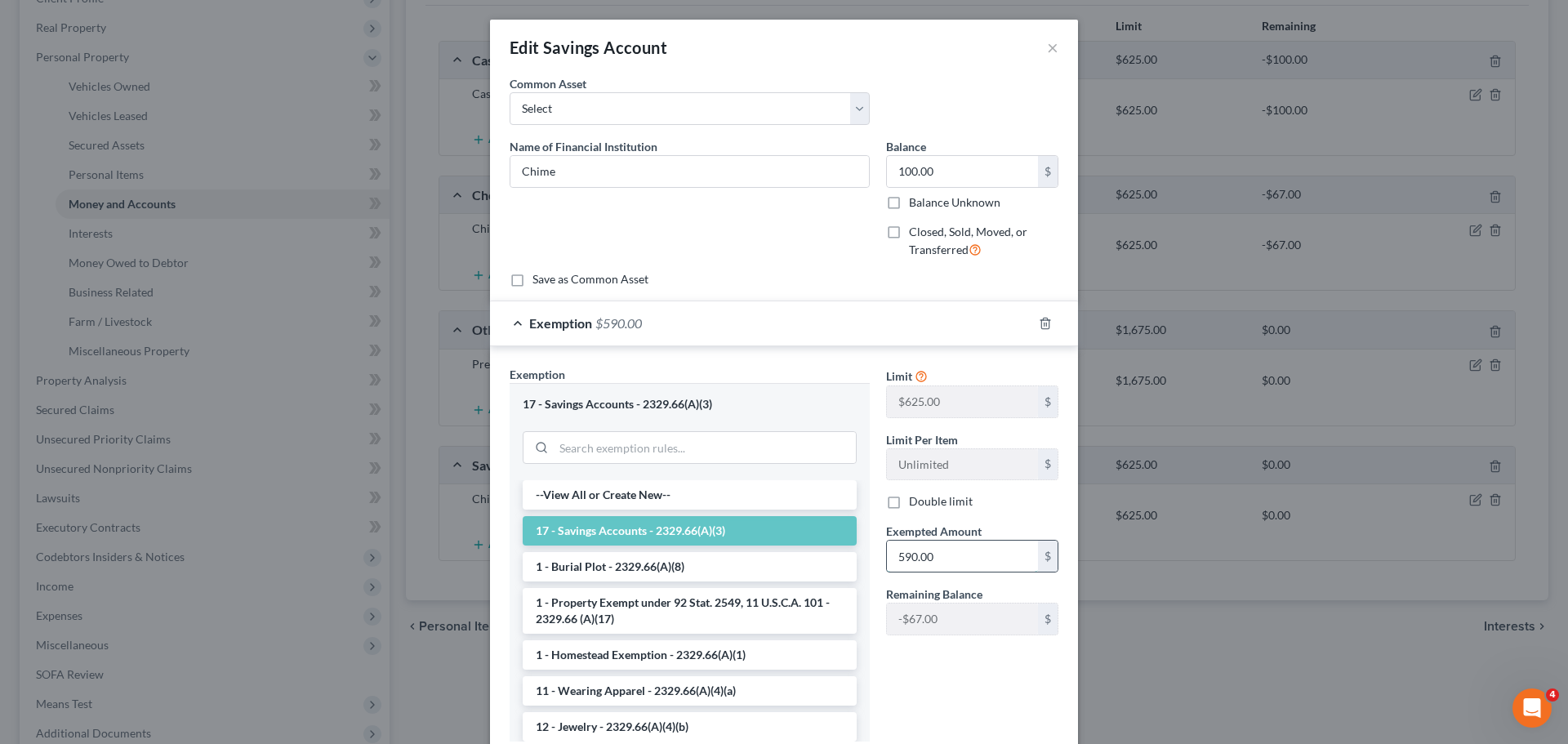
click at [917, 548] on input "590.00" at bounding box center [962, 556] width 151 height 31
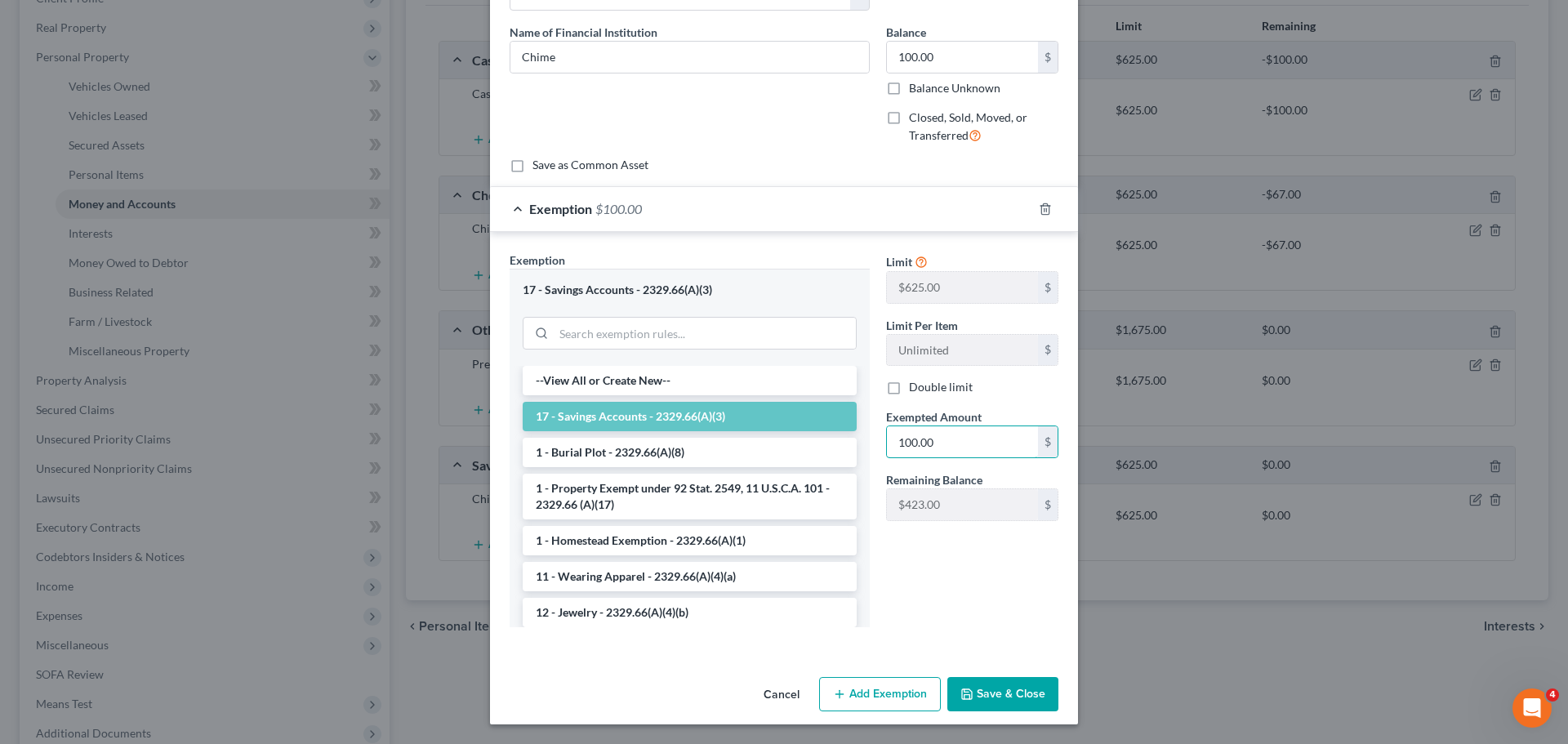
type input "100.00"
click at [1004, 684] on button "Save & Close" at bounding box center [1003, 694] width 111 height 35
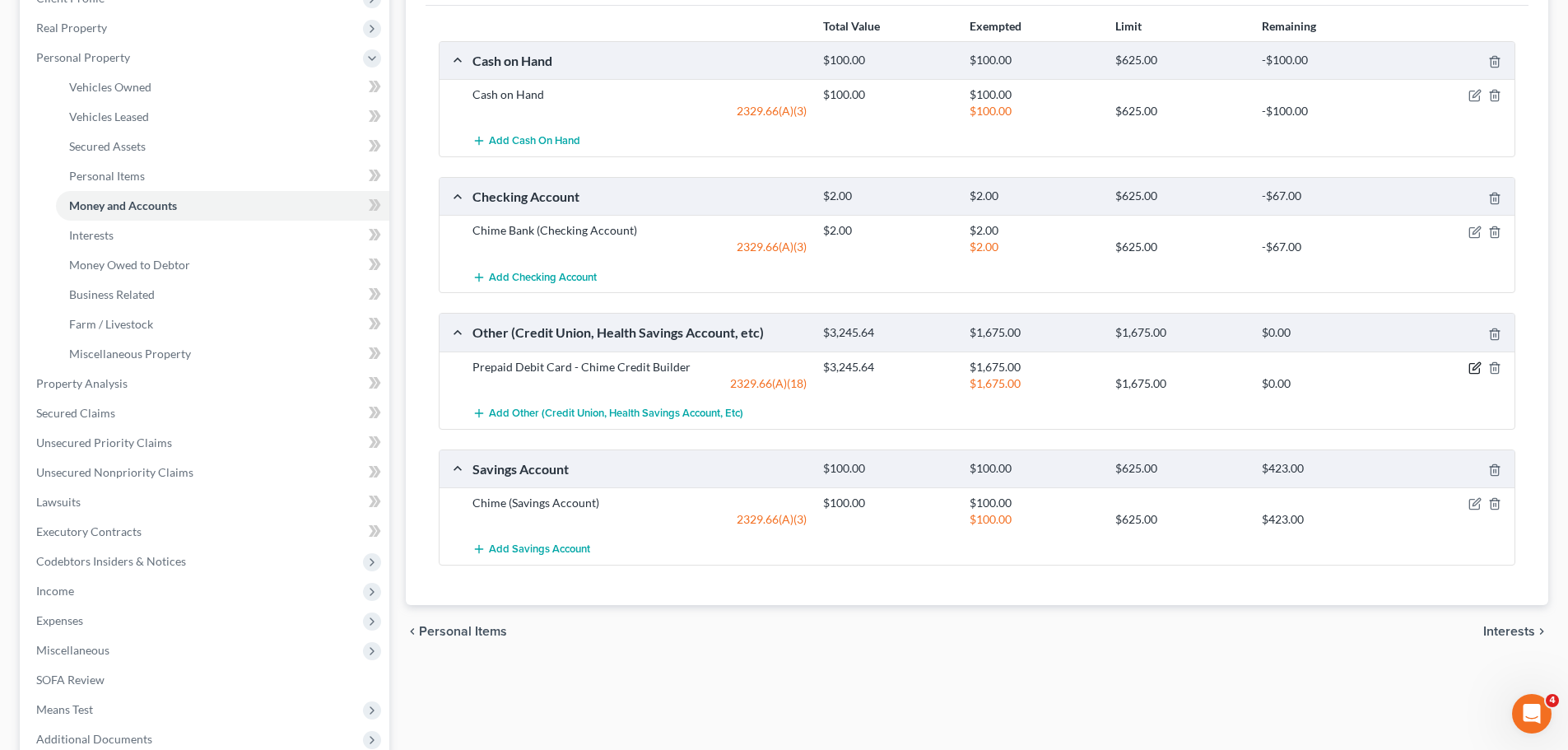
click at [1471, 367] on icon "button" at bounding box center [1475, 368] width 13 height 13
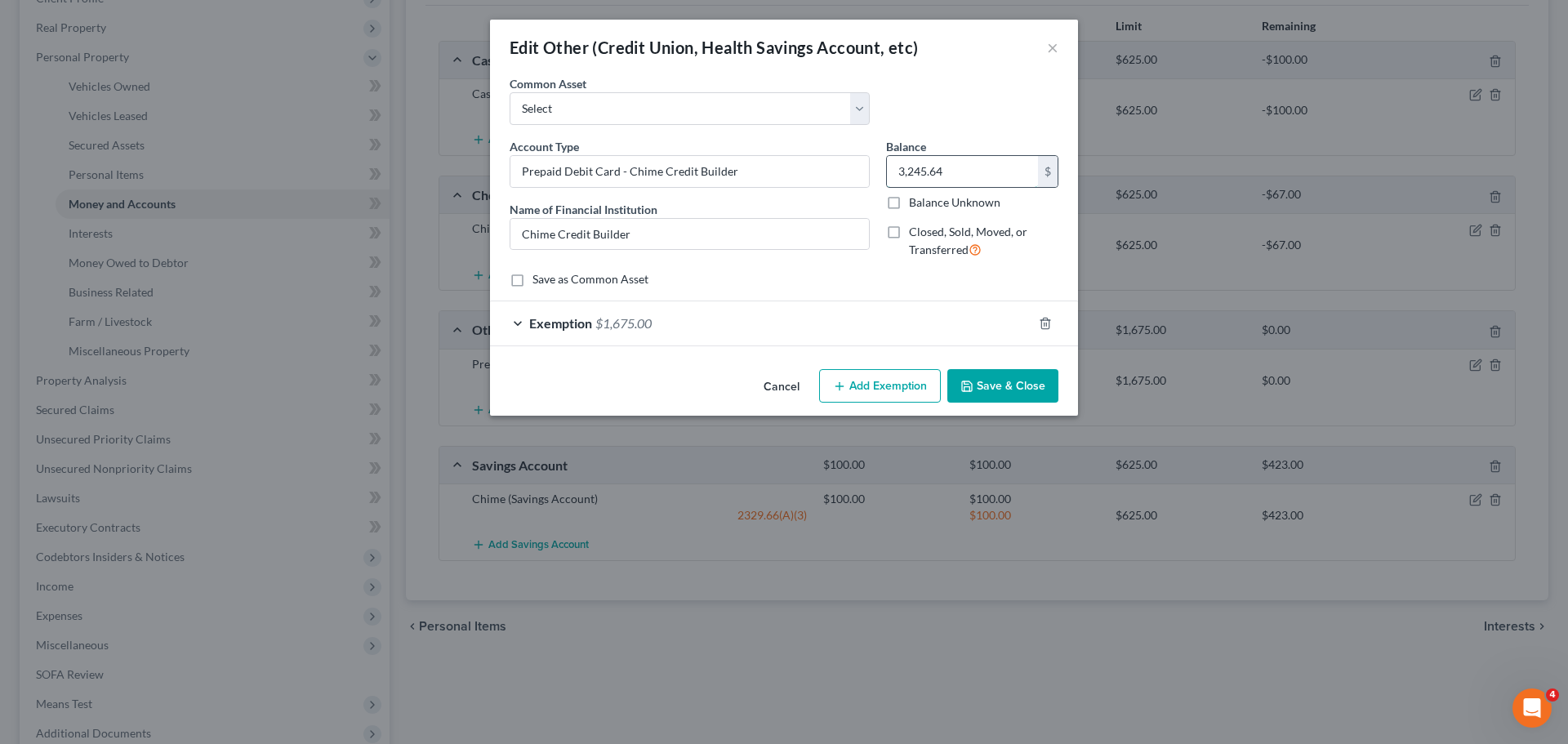
click at [923, 180] on input "3,245.64" at bounding box center [962, 171] width 151 height 31
type input "1,300.00"
click at [648, 335] on div "Exemption $1,675.00" at bounding box center [761, 323] width 542 height 43
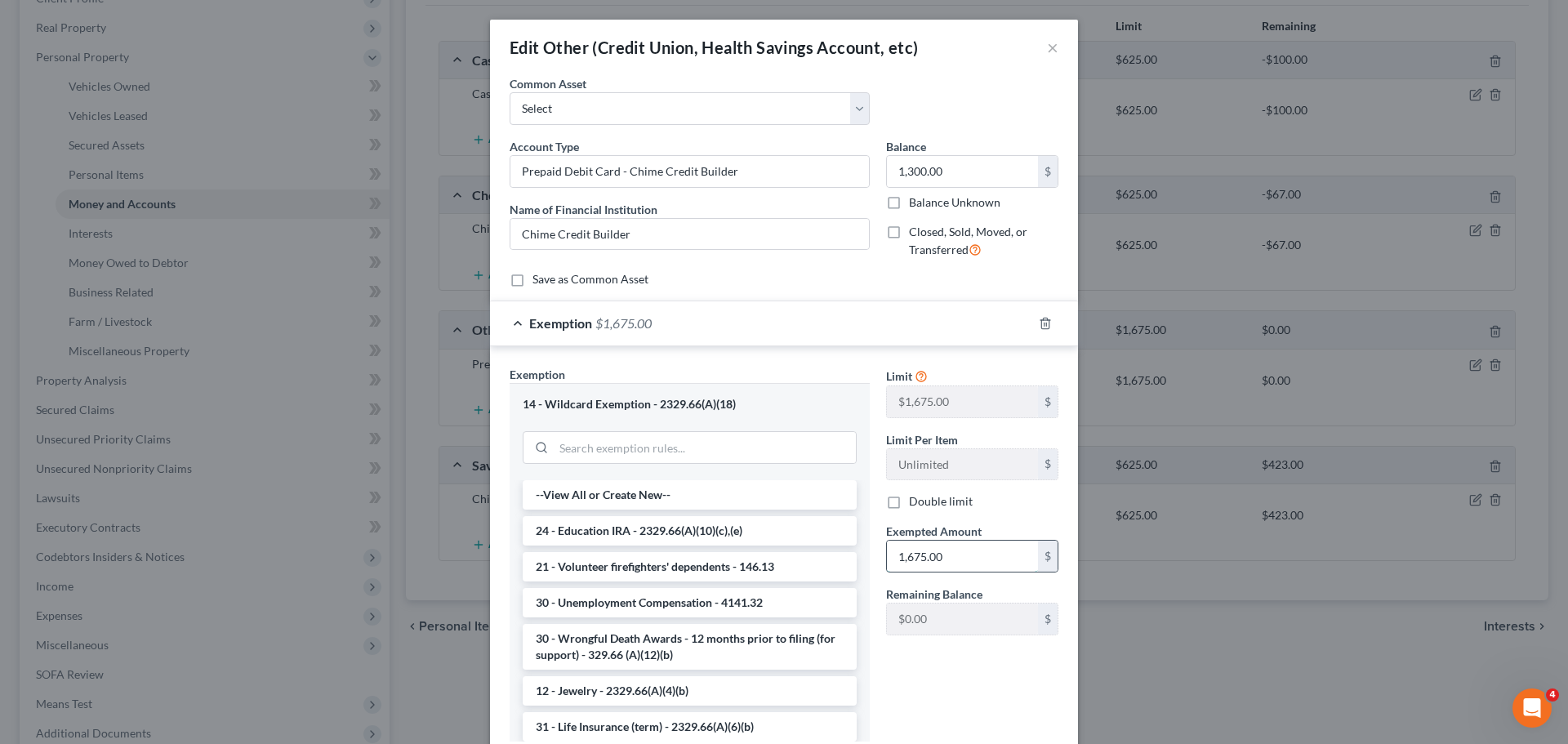
click at [905, 547] on input "1,675.00" at bounding box center [962, 556] width 151 height 31
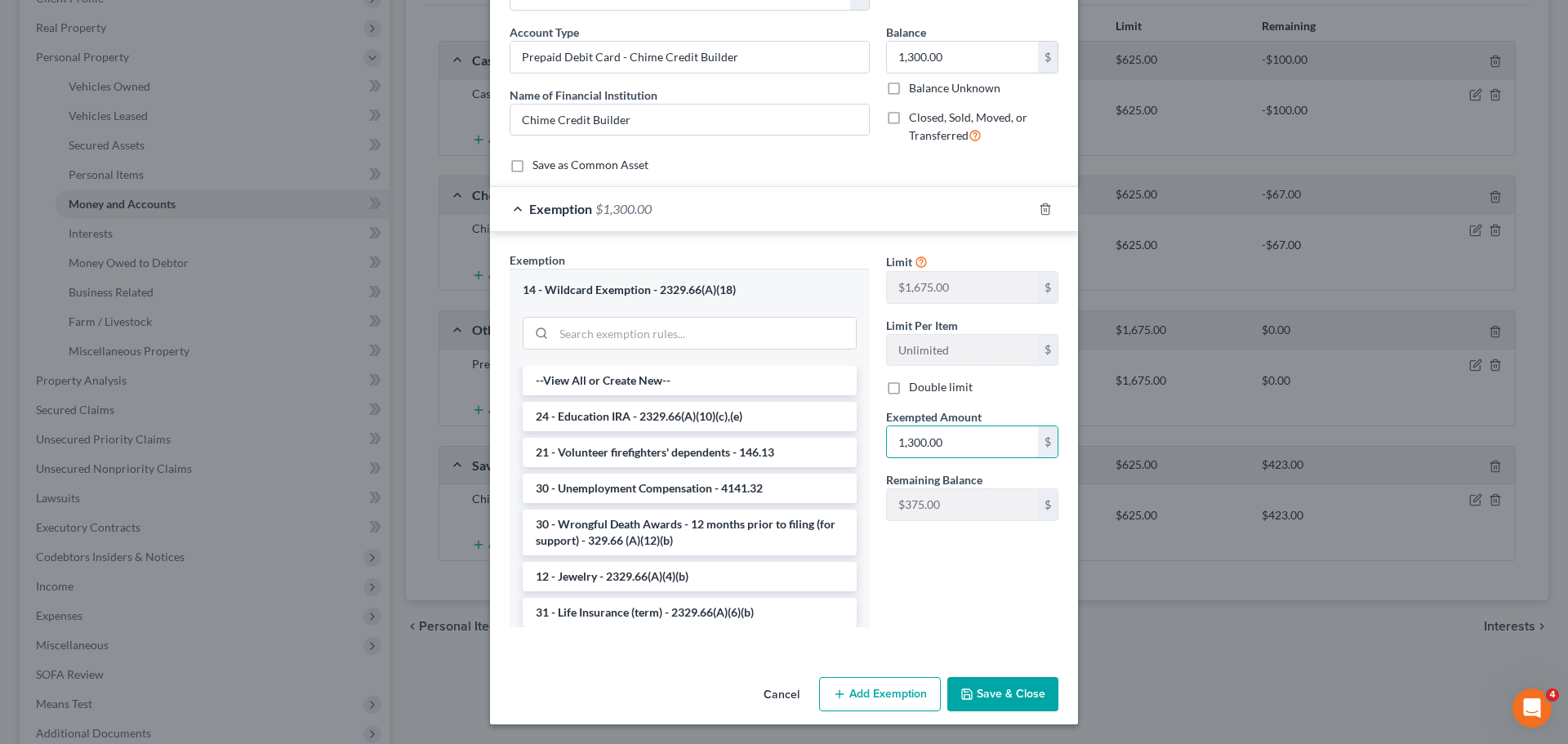
type input "1,300.00"
click at [1019, 682] on button "Save & Close" at bounding box center [1003, 694] width 111 height 35
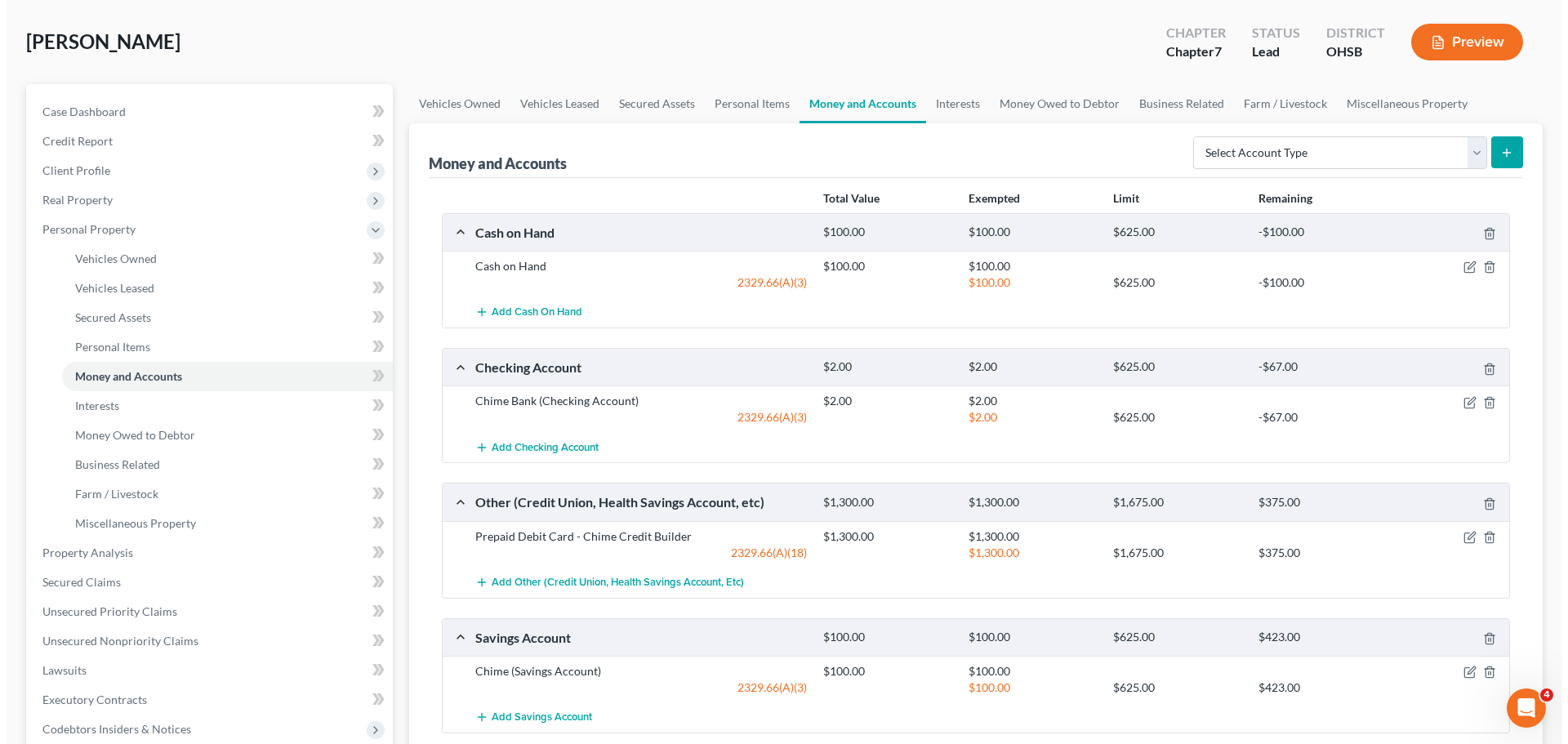
scroll to position [0, 0]
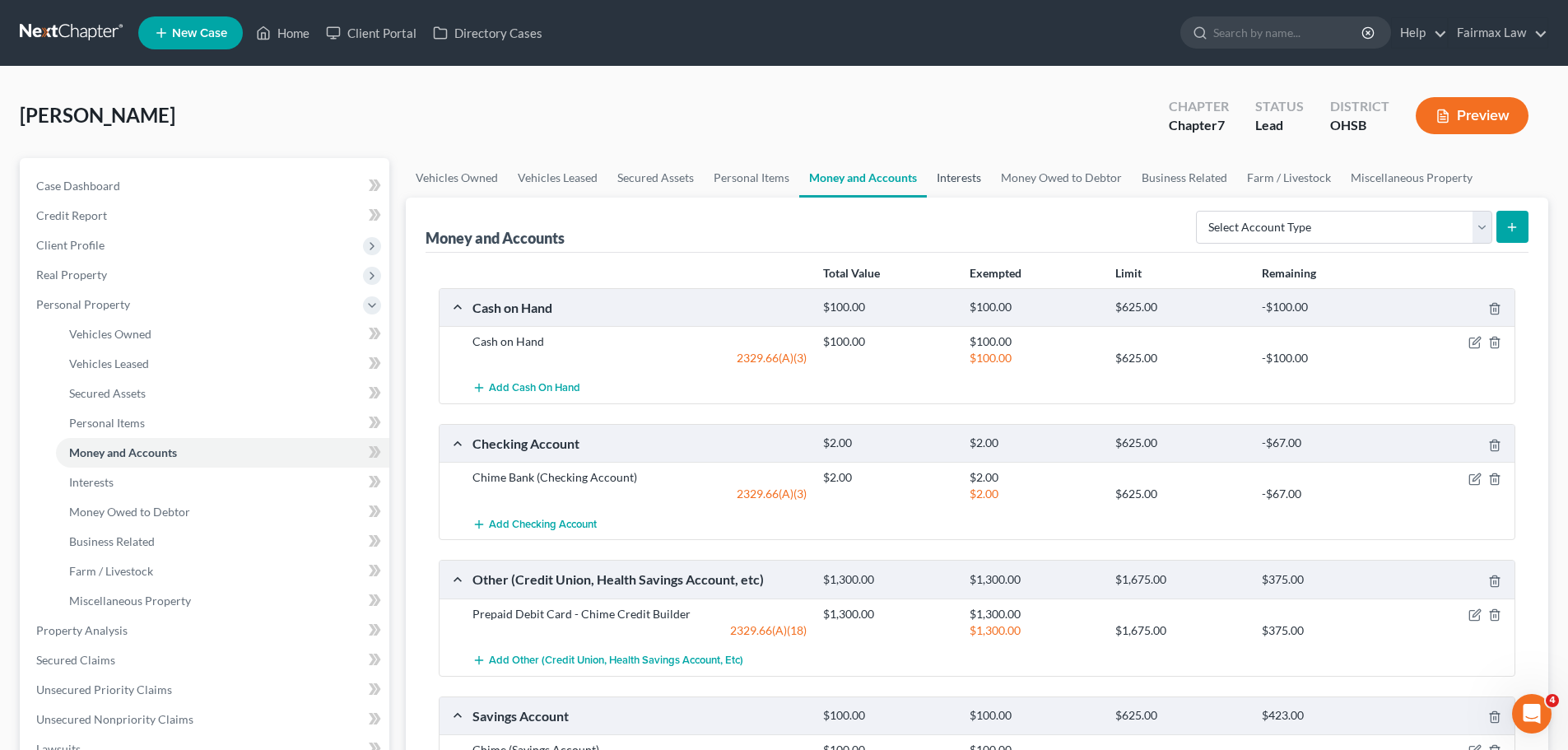
click at [970, 170] on link "Interests" at bounding box center [959, 178] width 64 height 40
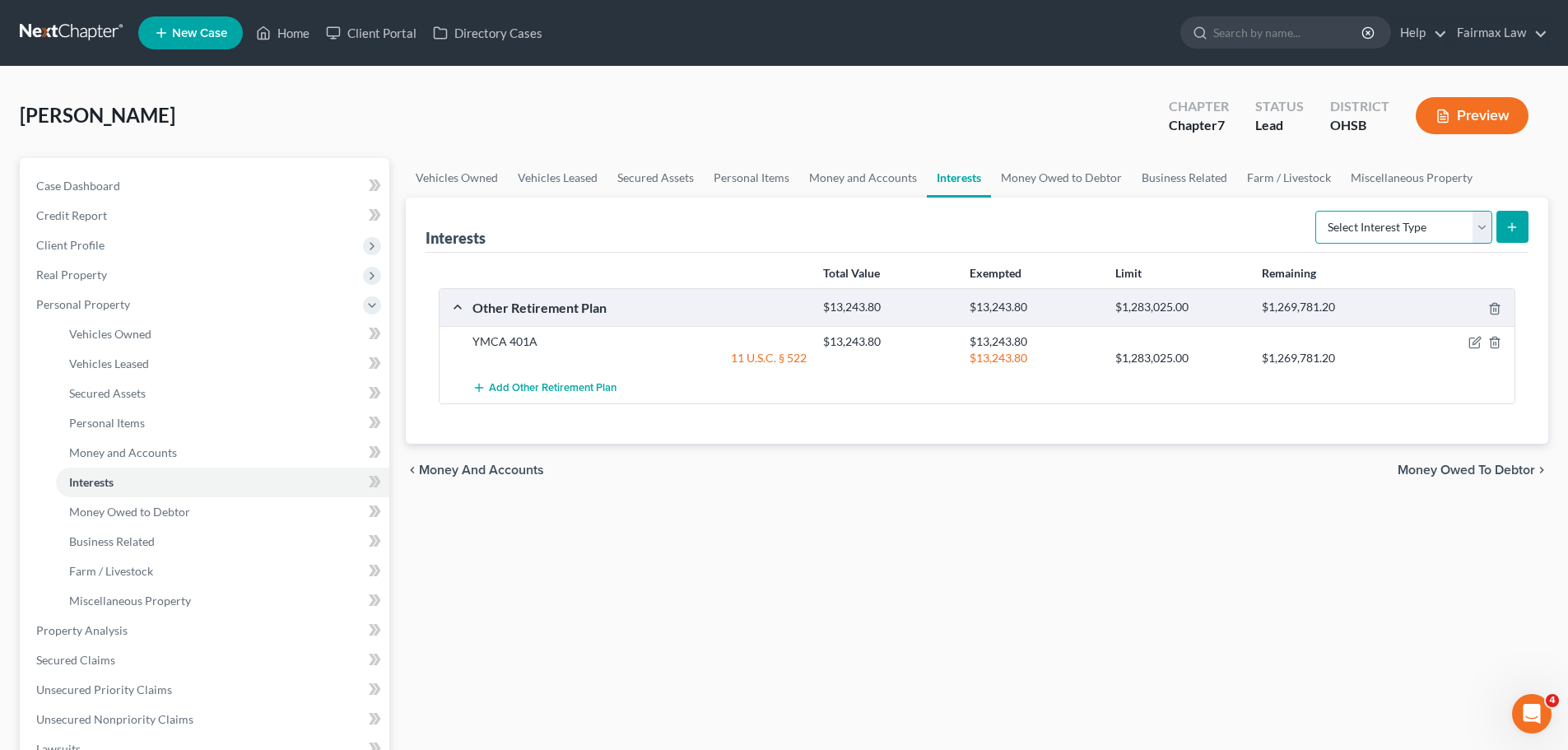
click at [1417, 237] on select "Select Interest Type 401K Annuity Bond Education IRA Government Bond Government…" at bounding box center [1403, 227] width 177 height 33
select select "401k"
click at [1317, 211] on select "Select Interest Type 401K Annuity Bond Education IRA Government Bond Government…" at bounding box center [1403, 227] width 177 height 33
click at [1508, 218] on button "submit" at bounding box center [1513, 227] width 32 height 32
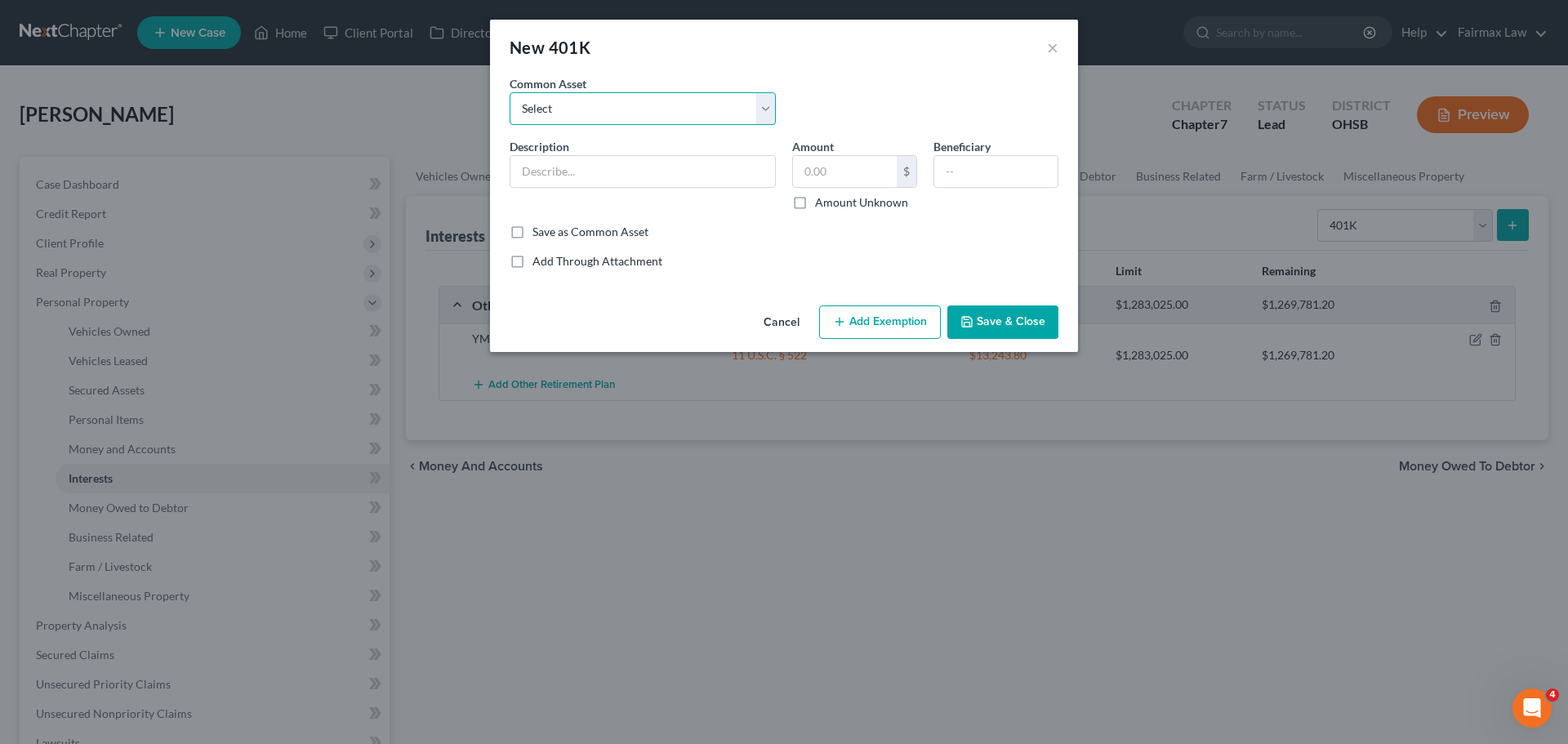
click at [579, 110] on select "Select Sentry Sodexo Retirement Plant Fidelity Vanguard [PERSON_NAME] 401K Prof…" at bounding box center [643, 108] width 266 height 33
click at [695, 108] on select "Select Sentry Sodexo Retirement Plant Fidelity Vanguard [PERSON_NAME] 401K Prof…" at bounding box center [643, 108] width 266 height 33
click at [701, 81] on div "Common Asset Select Sentry Sodexo Retirement Plant Fidelity Vanguard [PERSON_NA…" at bounding box center [643, 100] width 283 height 50
click at [641, 183] on input "text" at bounding box center [643, 171] width 265 height 31
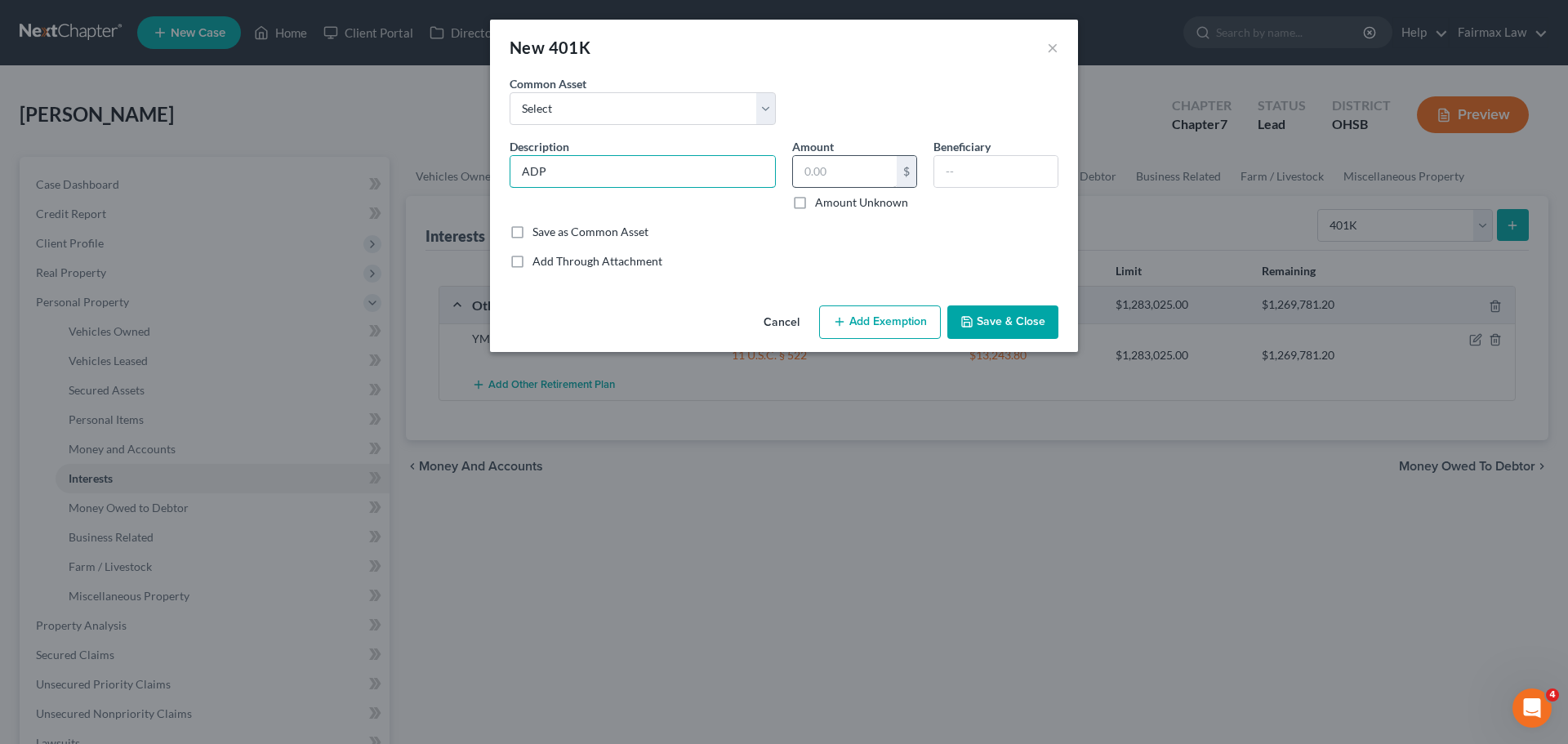
type input "ADP"
click at [833, 169] on input "text" at bounding box center [845, 171] width 103 height 31
type input "718.00"
click at [873, 316] on button "Add Exemption" at bounding box center [880, 322] width 122 height 35
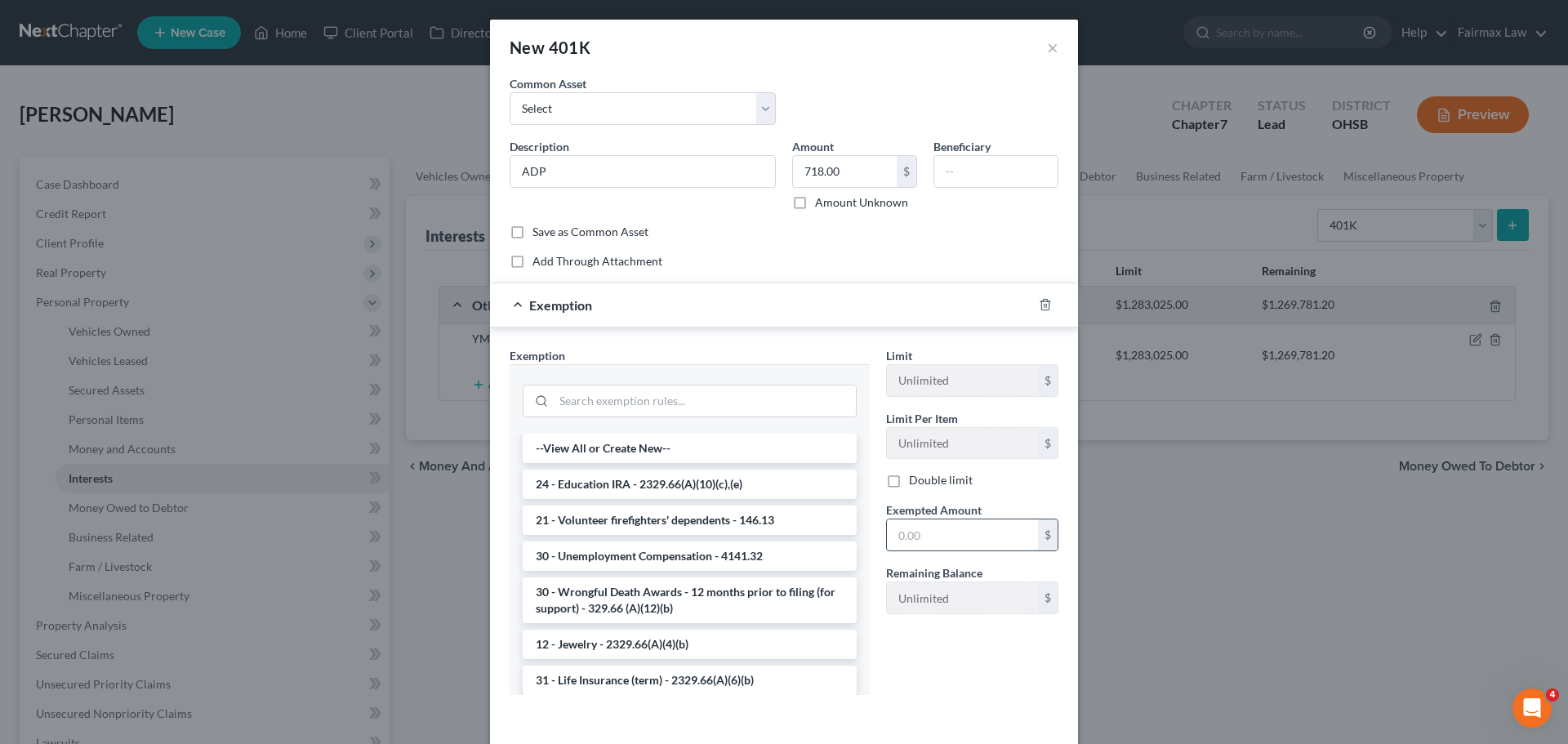
click at [919, 529] on input "text" at bounding box center [962, 535] width 151 height 31
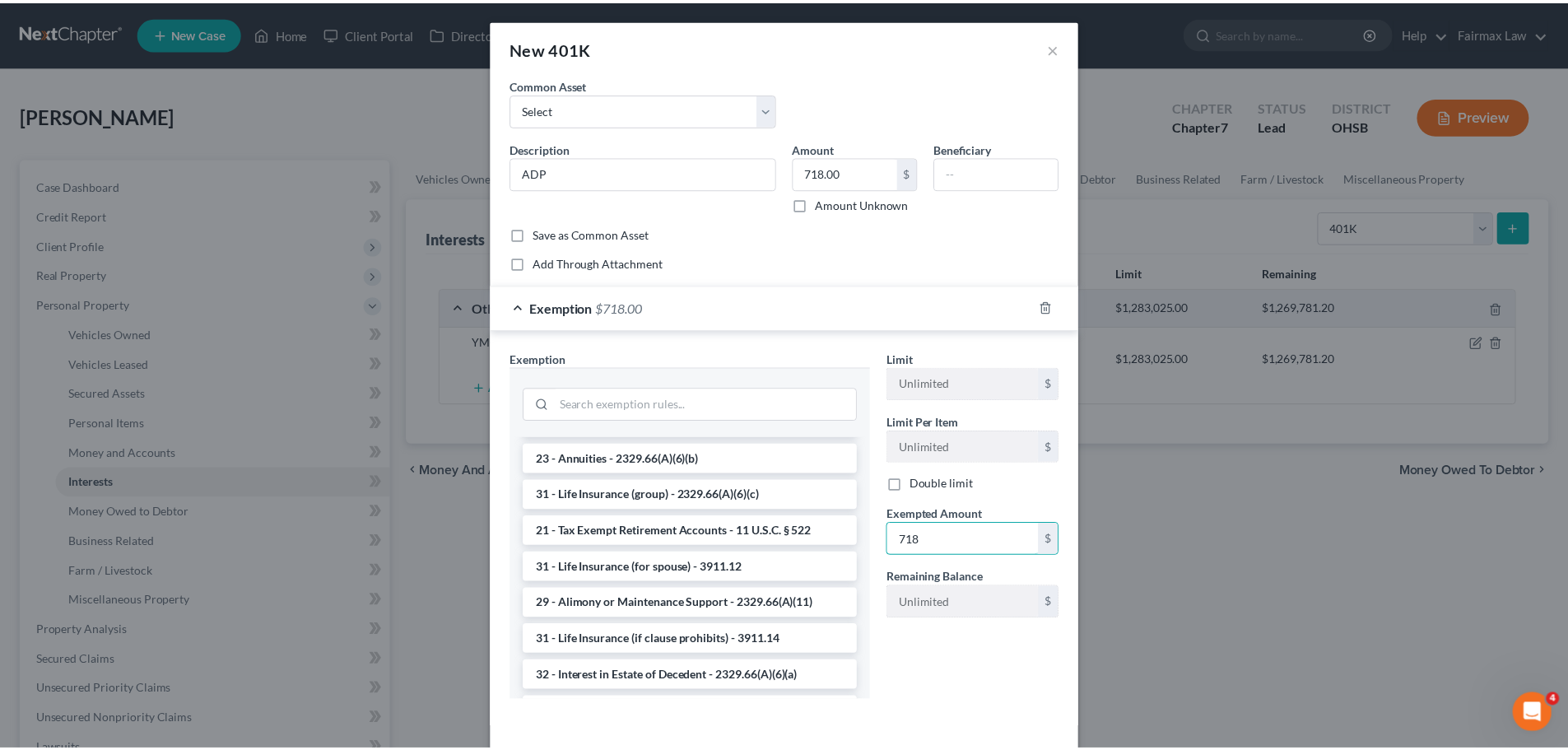
scroll to position [330, 0]
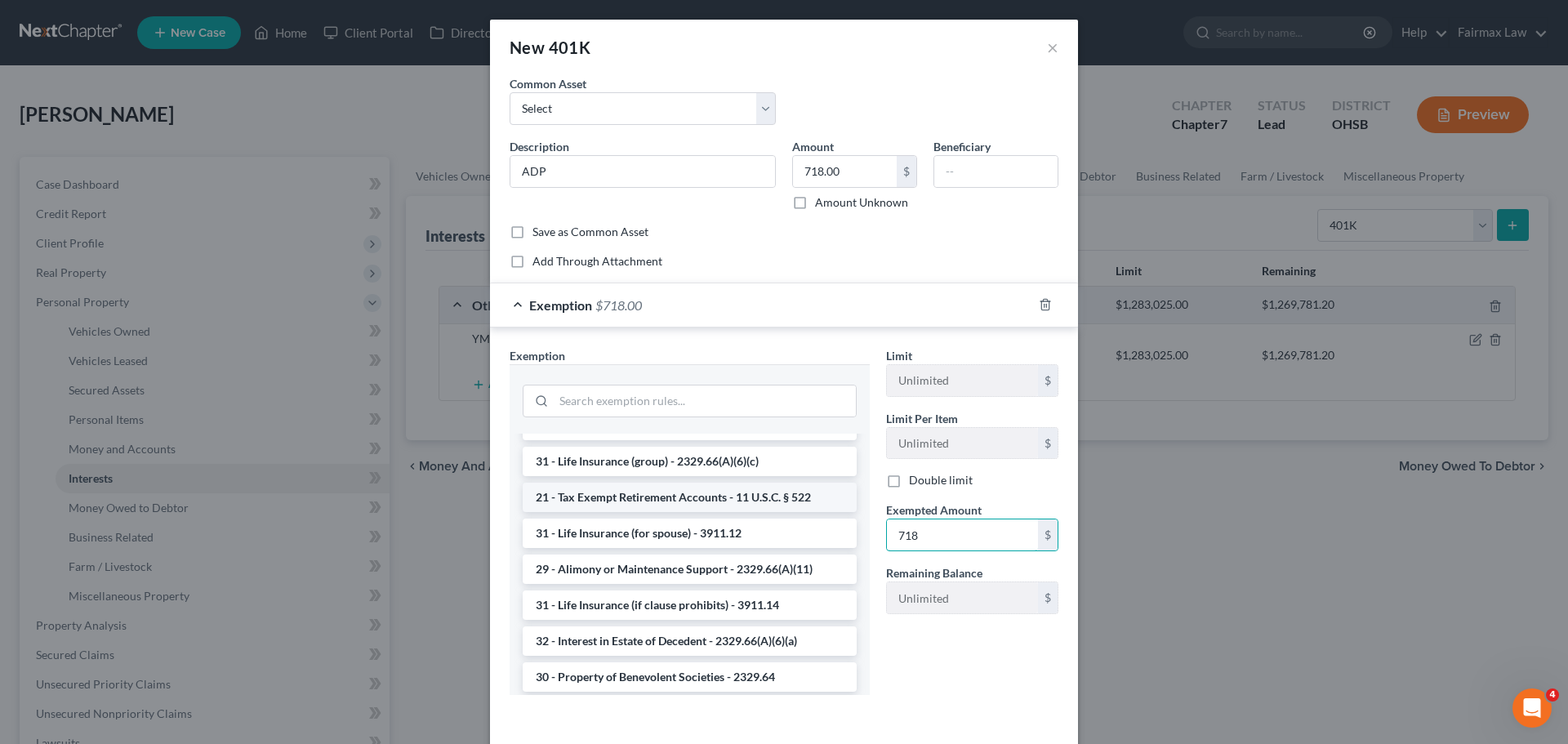
type input "718"
click at [763, 502] on li "21 - Tax Exempt Retirement Accounts - 11 U.S.C. § 522" at bounding box center [690, 497] width 334 height 29
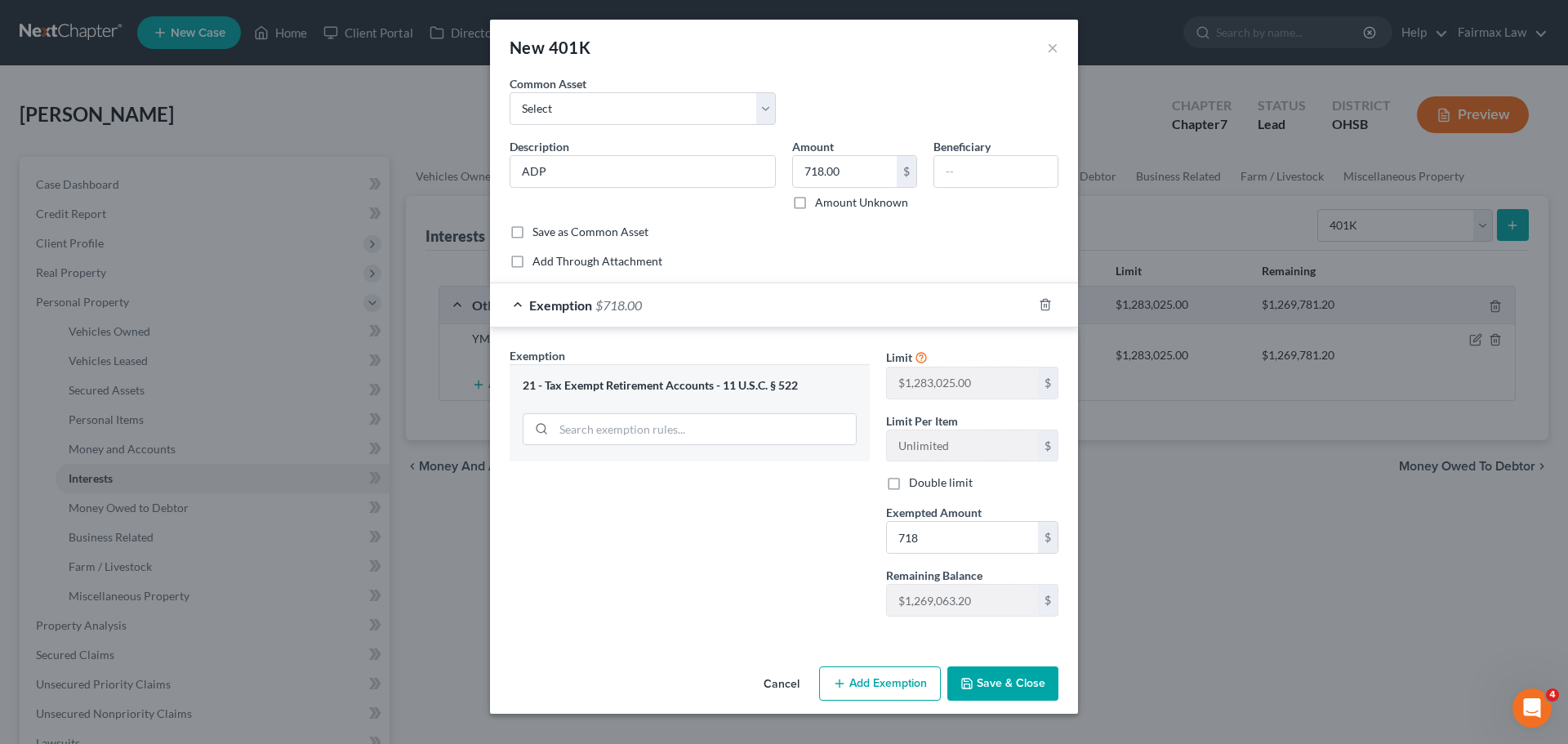
click at [987, 673] on button "Save & Close" at bounding box center [1003, 683] width 111 height 35
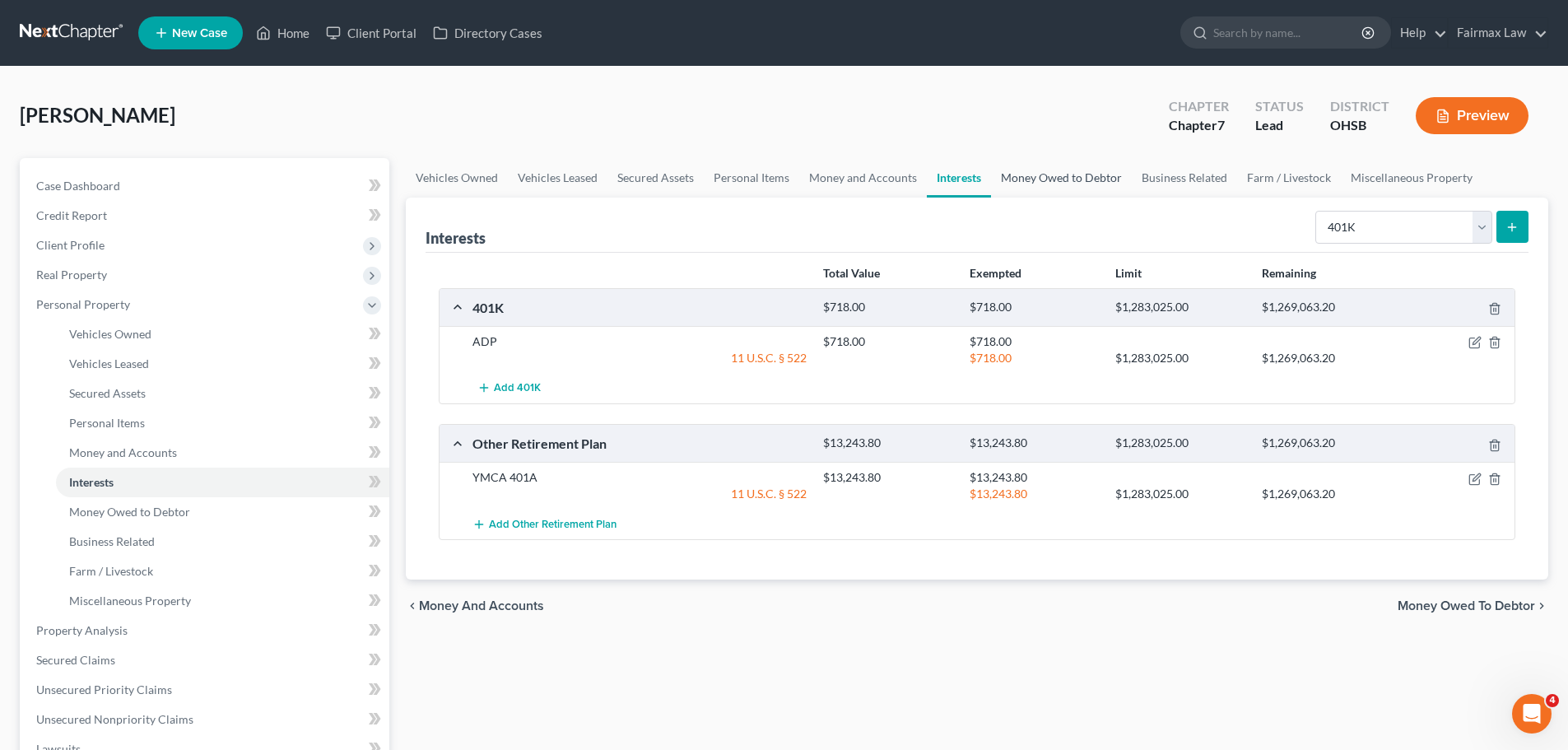
click at [1018, 193] on link "Money Owed to Debtor" at bounding box center [1061, 178] width 141 height 40
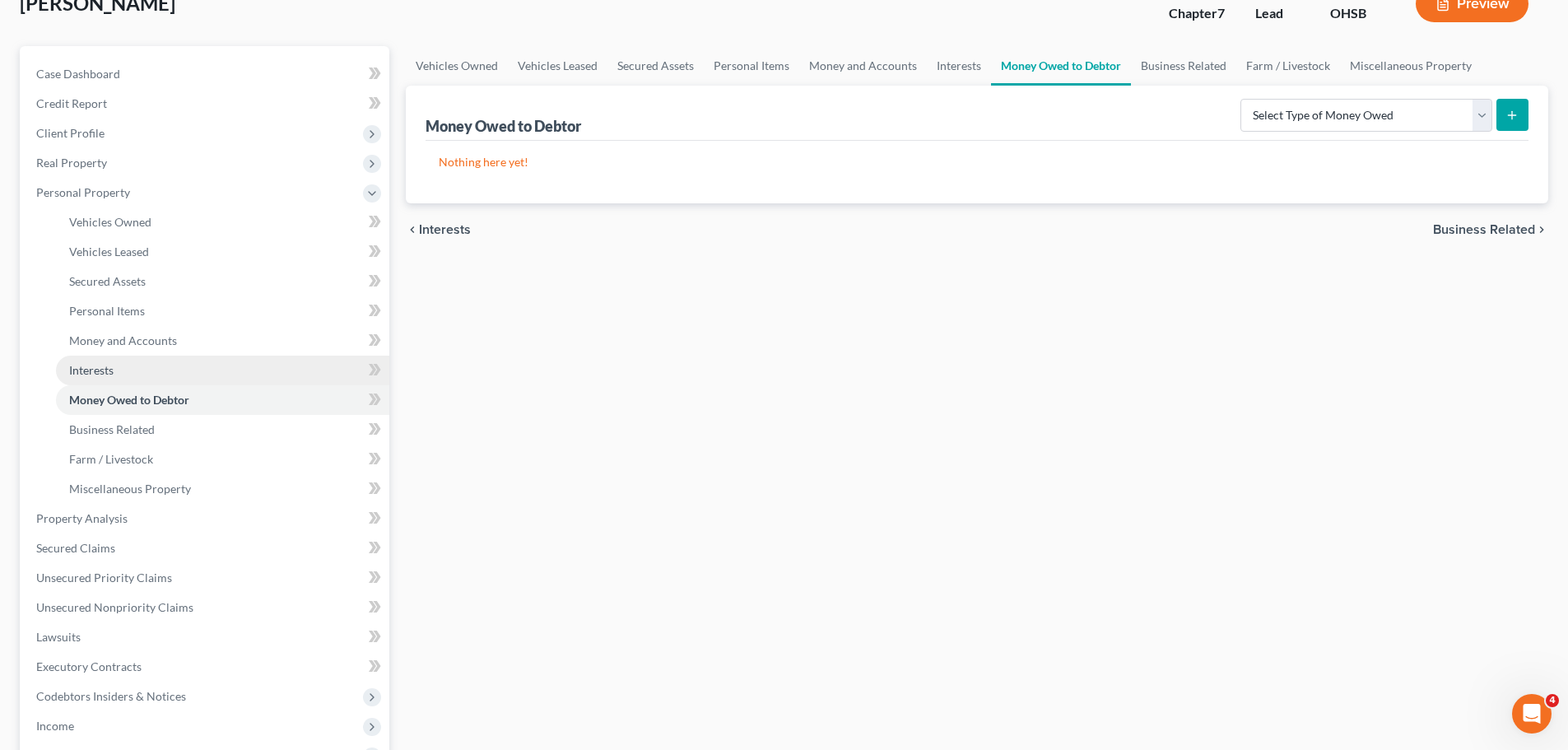
scroll to position [247, 0]
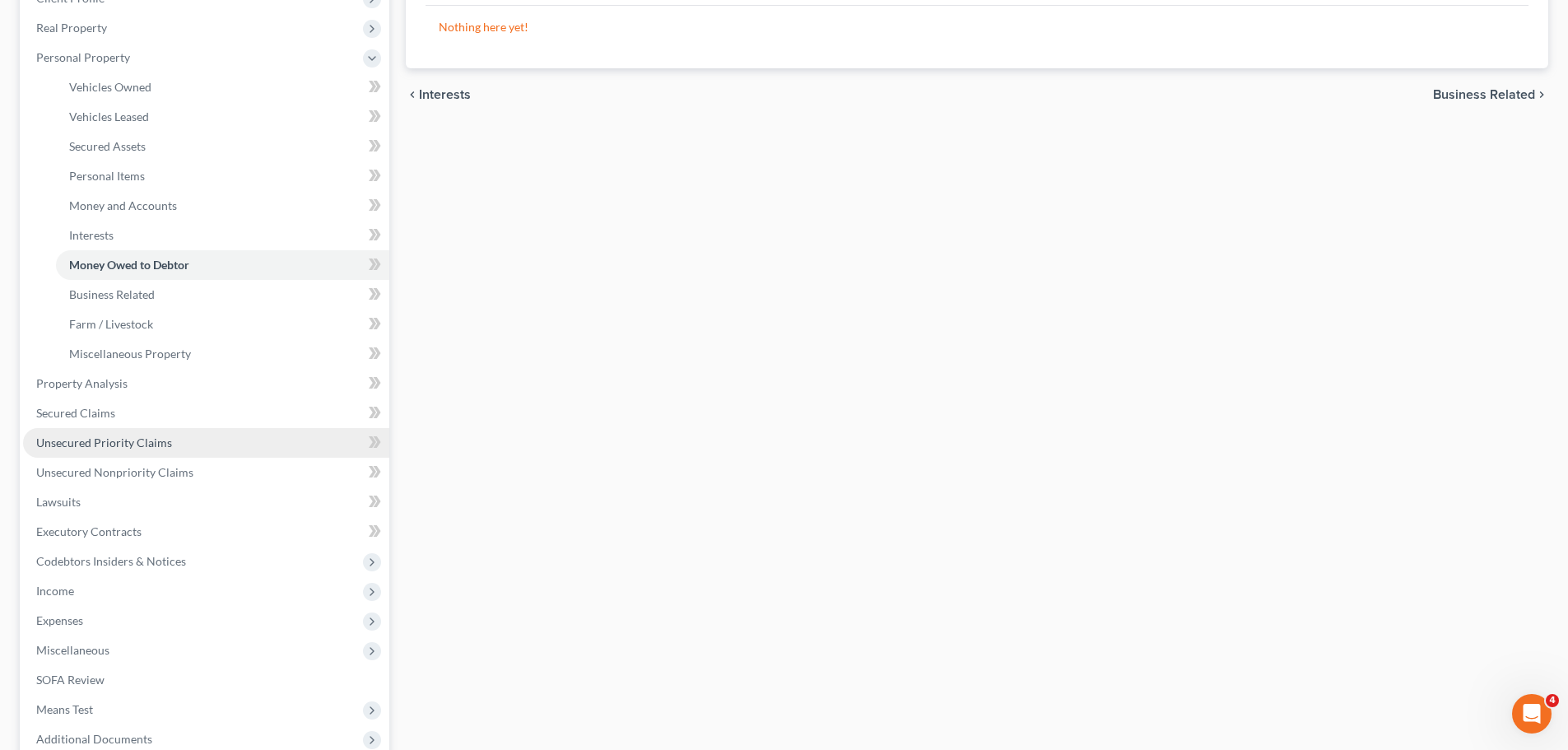
click at [127, 433] on link "Unsecured Priority Claims" at bounding box center [205, 442] width 366 height 29
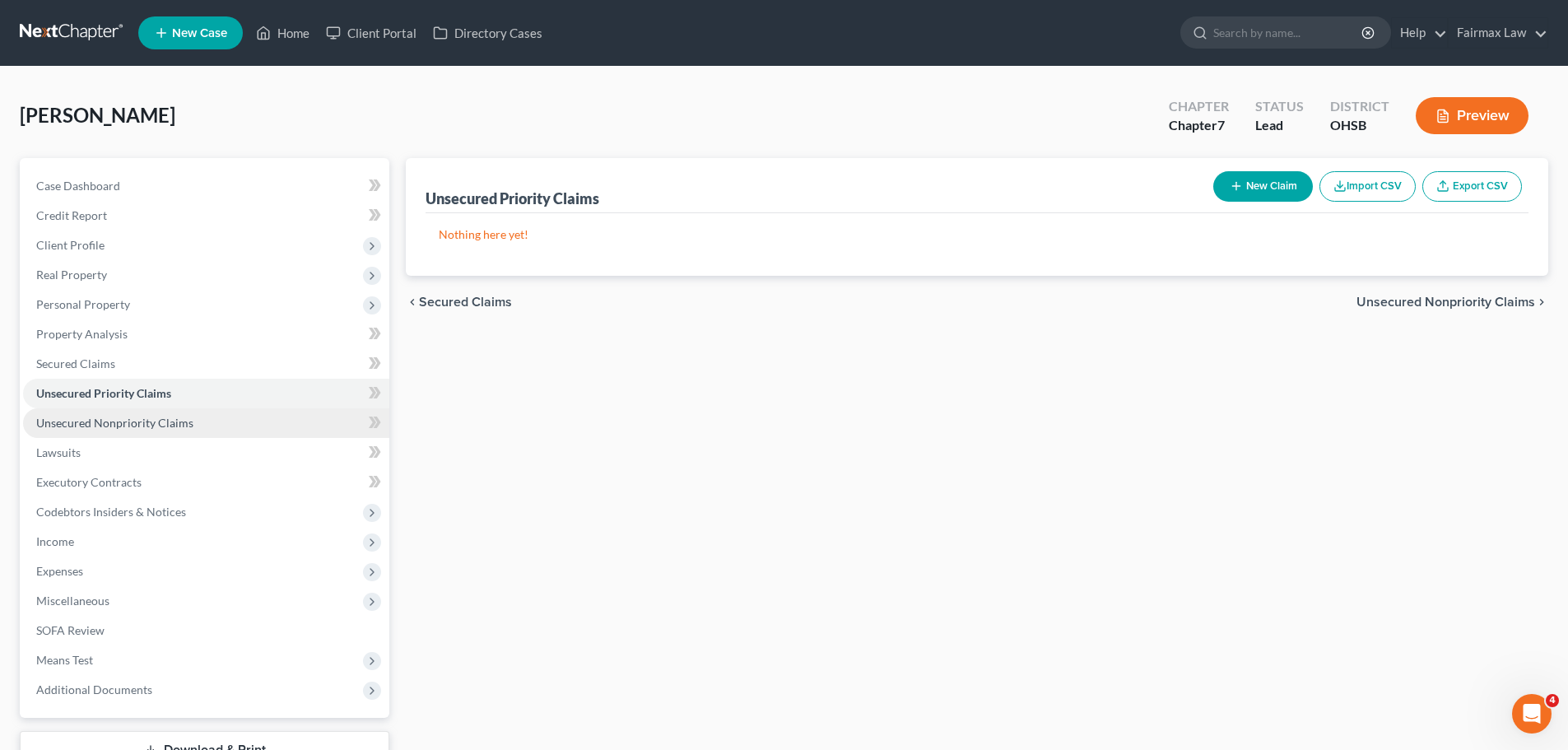
click at [133, 427] on span "Unsecured Nonpriority Claims" at bounding box center [115, 422] width 157 height 14
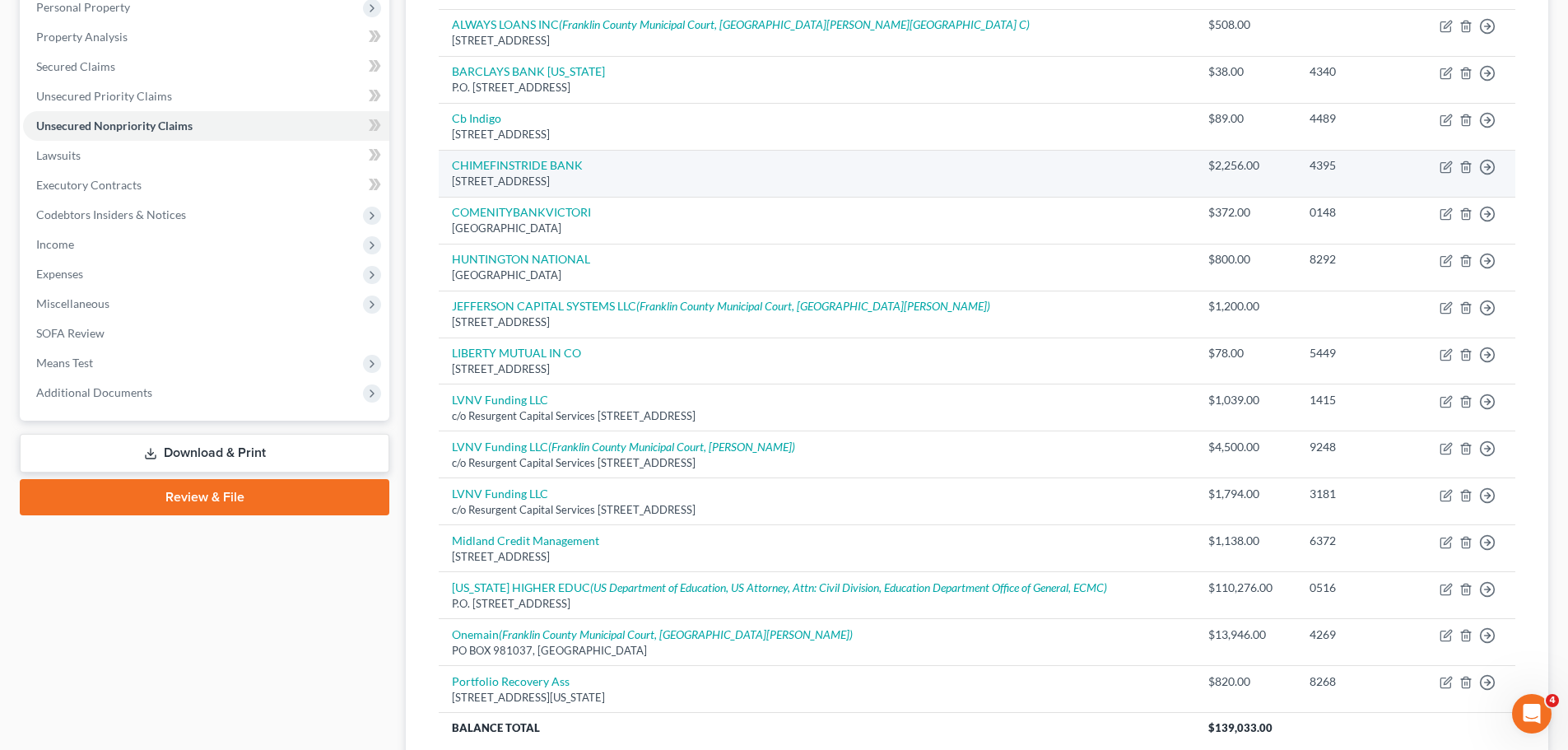
scroll to position [274, 0]
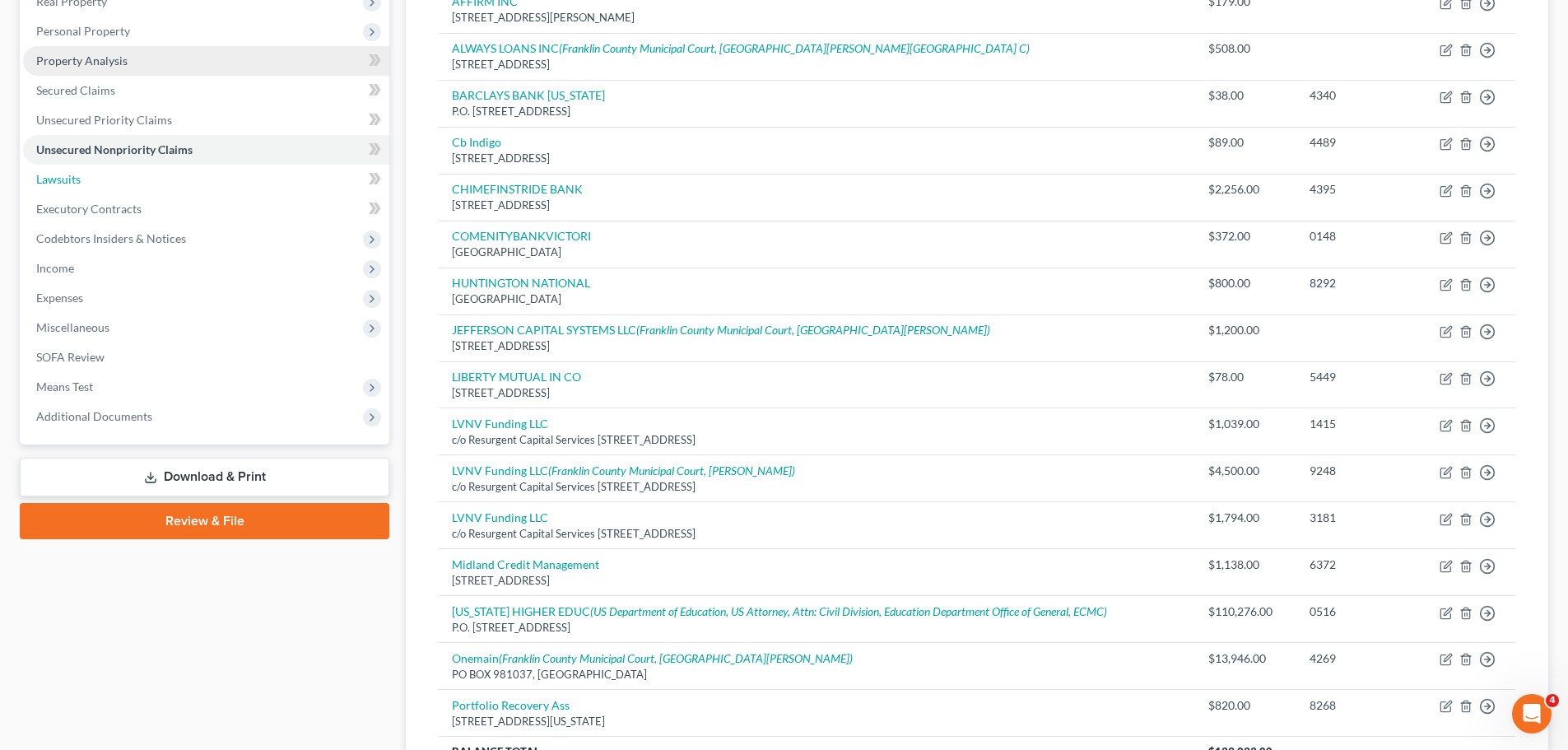
drag, startPoint x: 81, startPoint y: 177, endPoint x: 99, endPoint y: 193, distance: 24.1
click at [81, 177] on link "Lawsuits" at bounding box center [205, 179] width 366 height 29
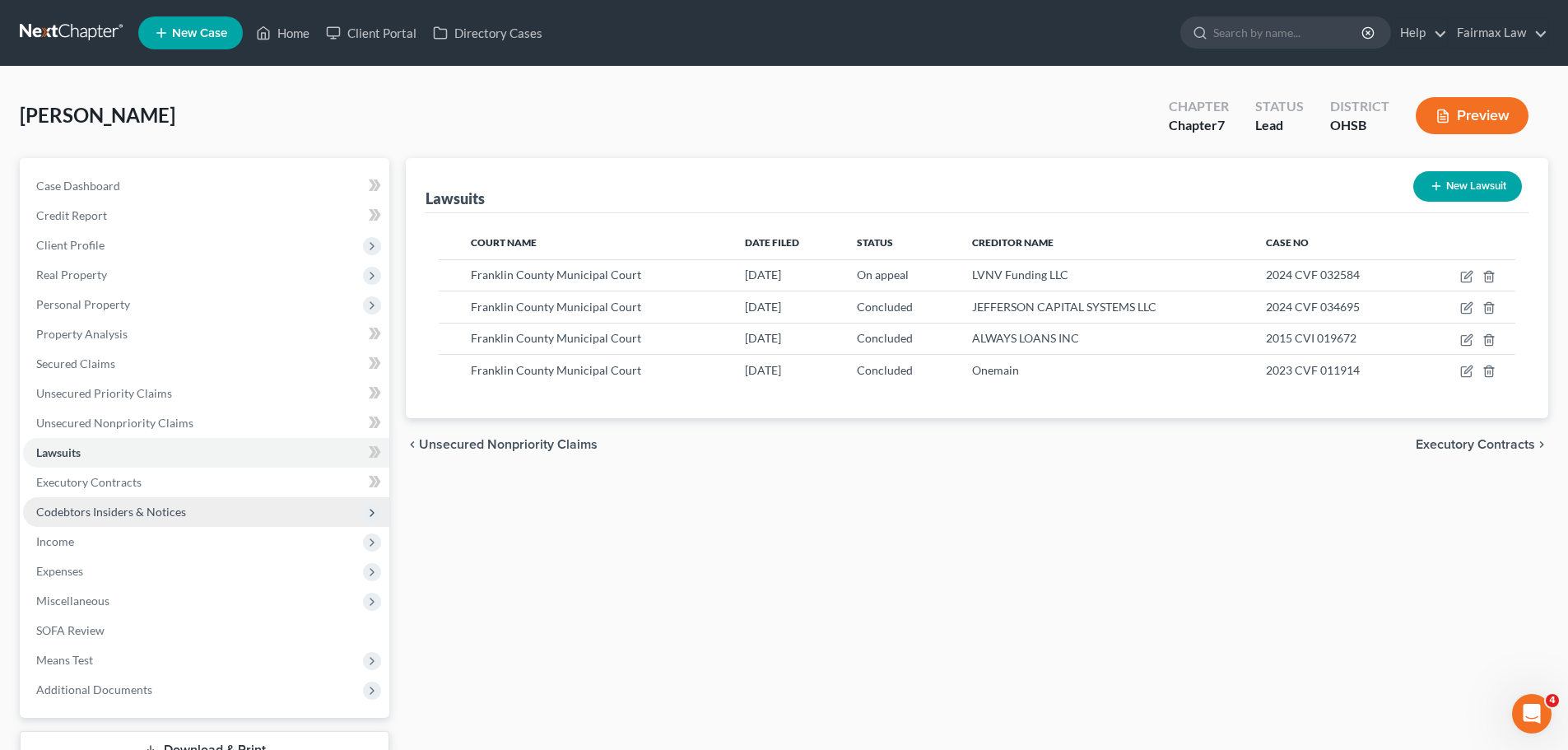
click at [79, 507] on span "Codebtors Insiders & Notices" at bounding box center [111, 511] width 150 height 14
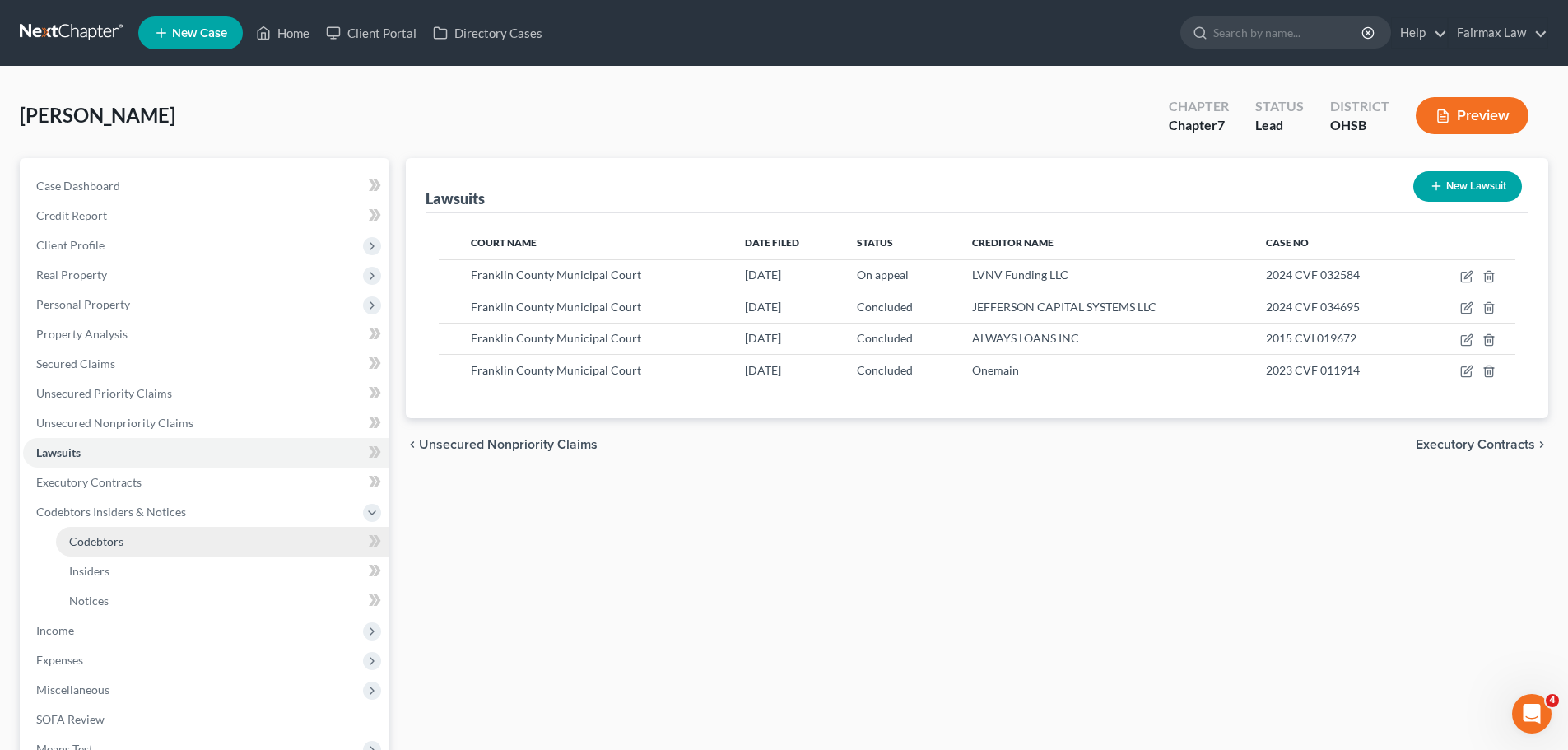
click at [95, 545] on span "Codebtors" at bounding box center [96, 541] width 54 height 14
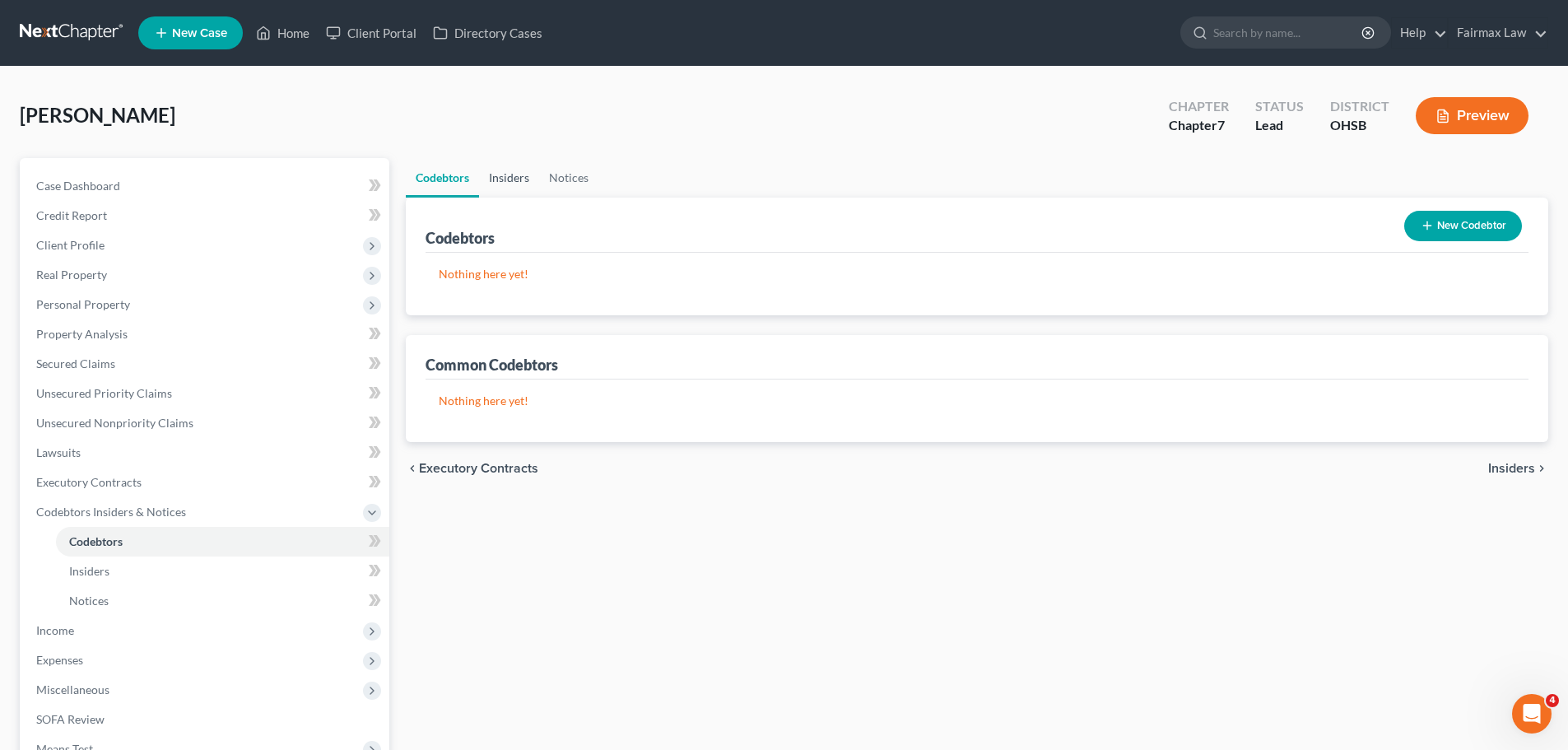
click at [530, 175] on link "Insiders" at bounding box center [508, 178] width 60 height 40
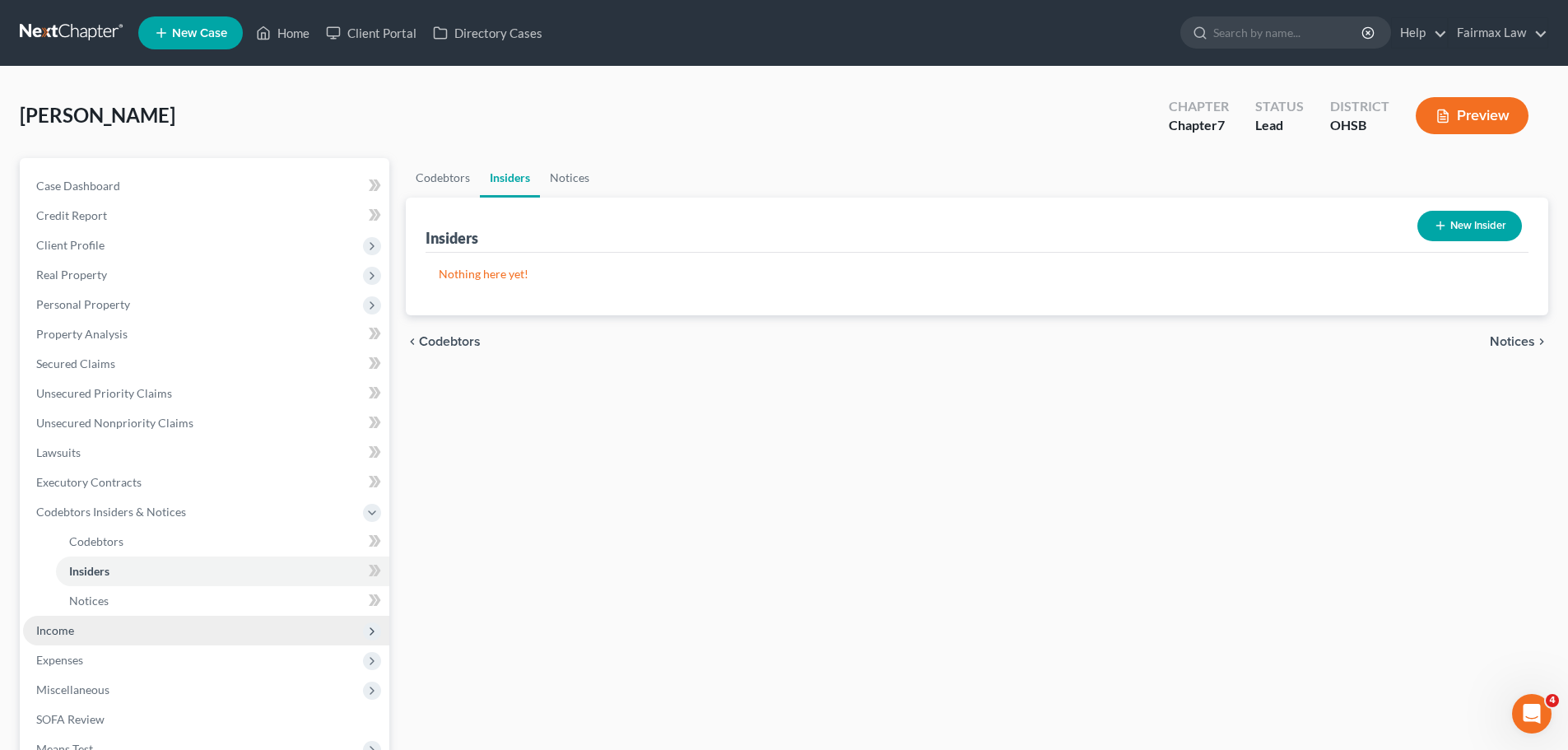
click at [83, 622] on span "Income" at bounding box center [205, 630] width 366 height 29
click at [108, 570] on span "Employment Income" at bounding box center [121, 571] width 105 height 14
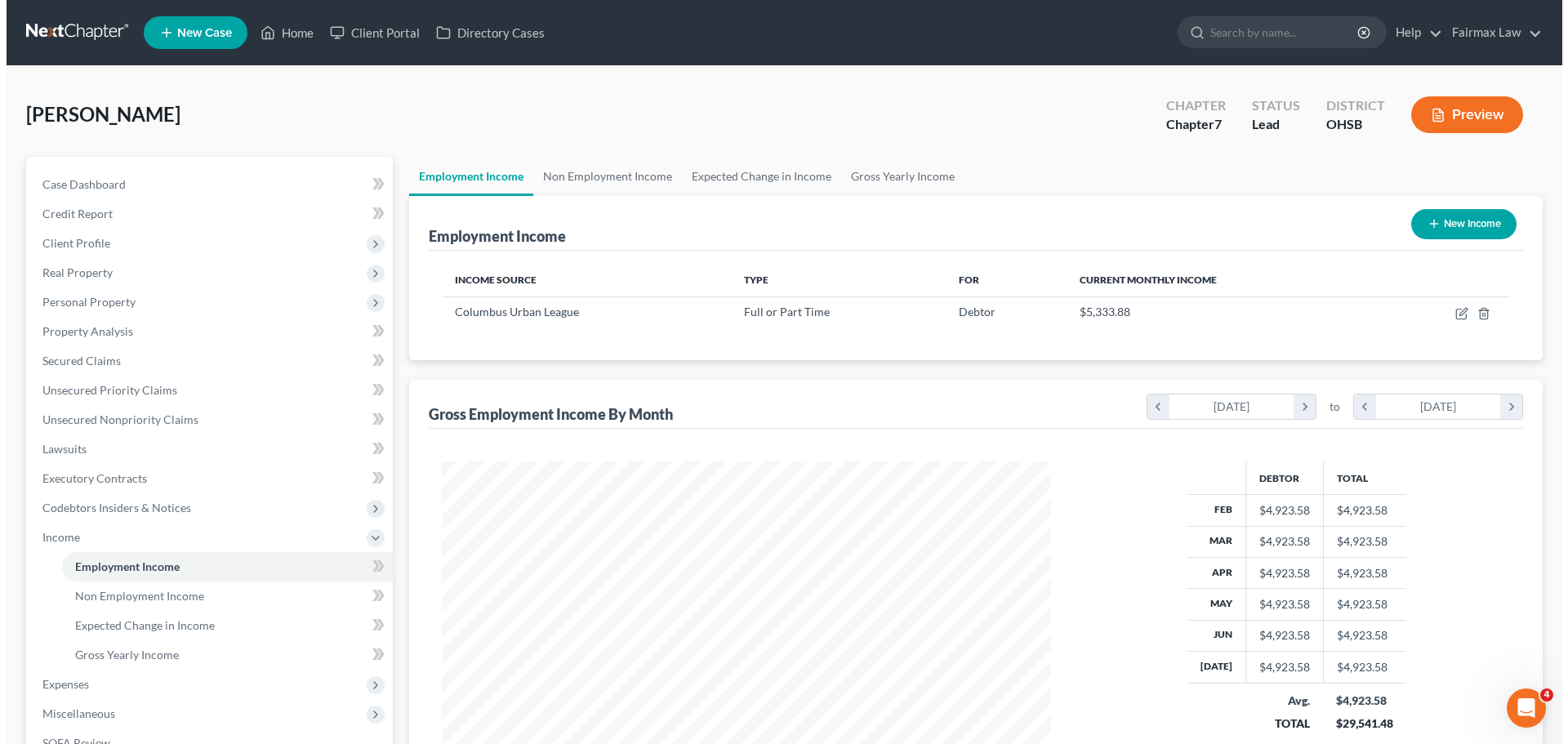
scroll to position [304, 642]
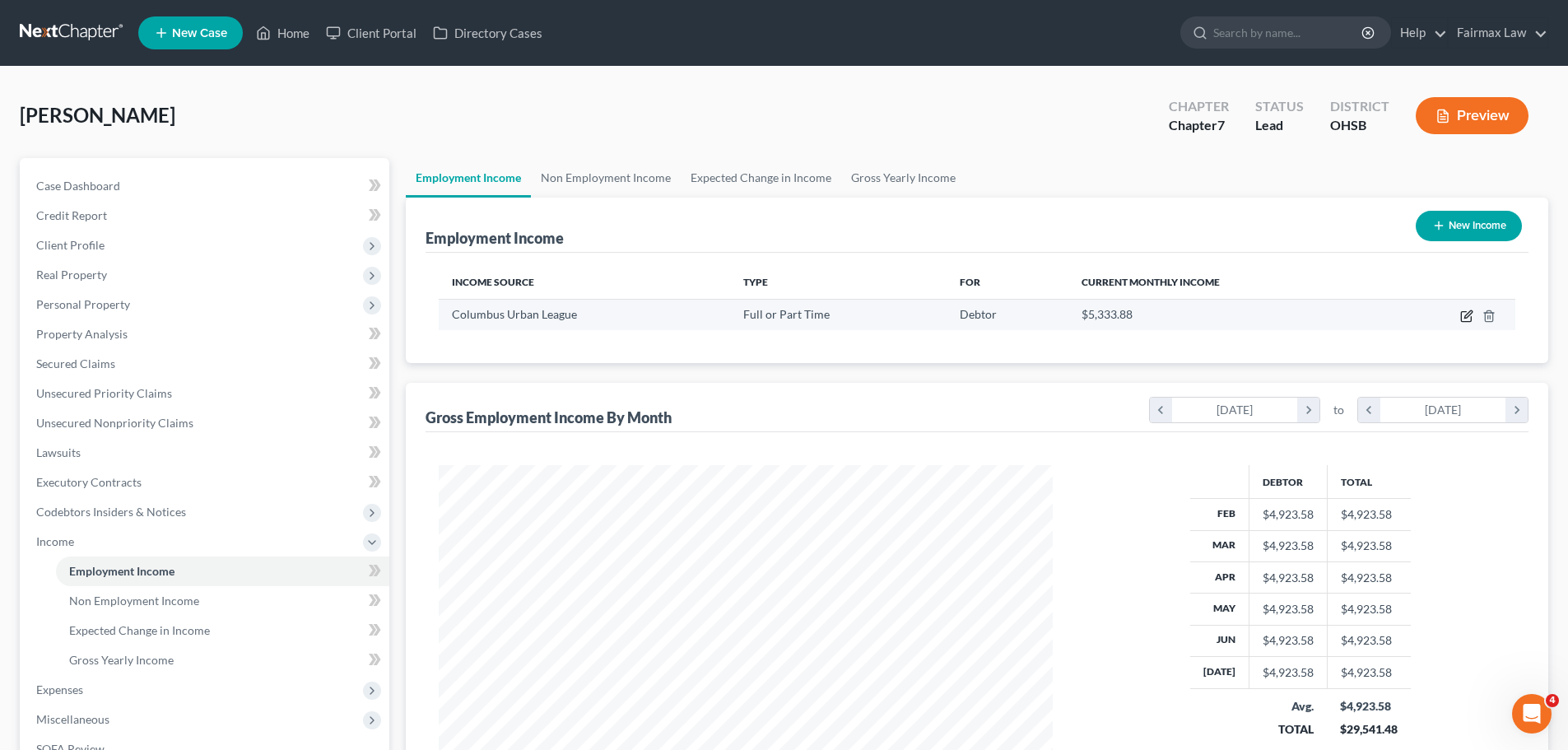
click at [1464, 317] on icon "button" at bounding box center [1467, 316] width 13 height 13
select select "0"
select select "36"
select select "2"
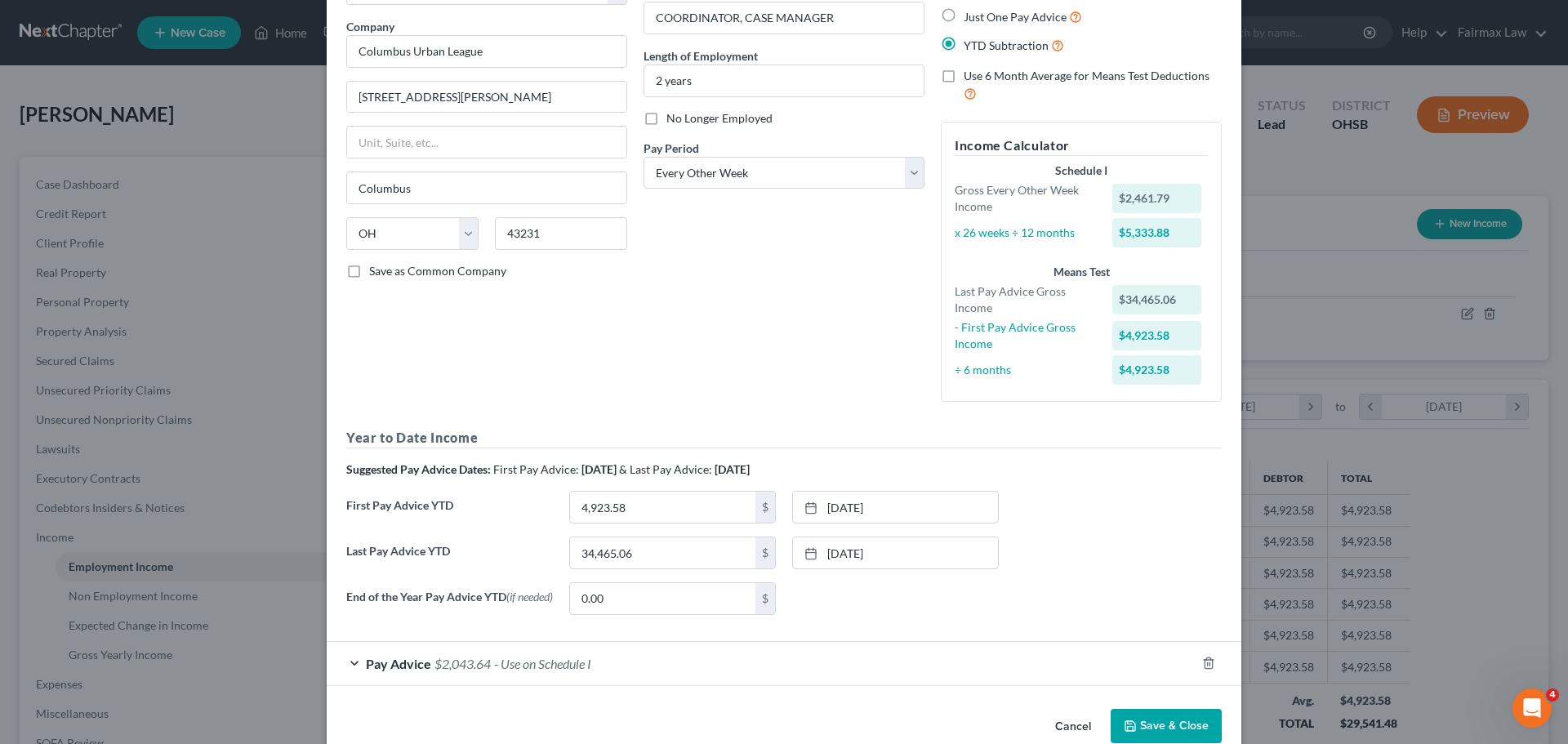
scroll to position [155, 0]
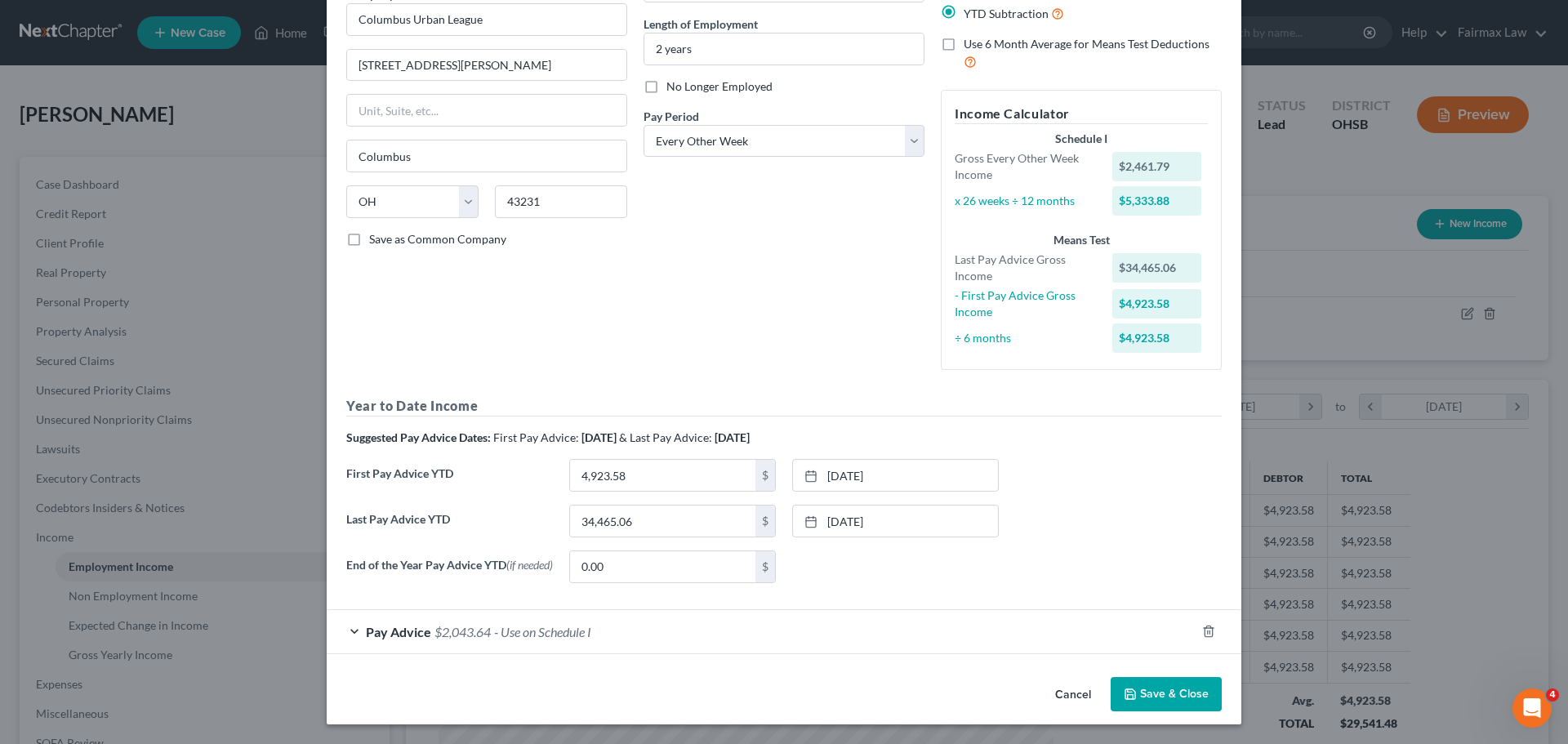
click at [510, 639] on span "- Use on Schedule I" at bounding box center [542, 631] width 97 height 16
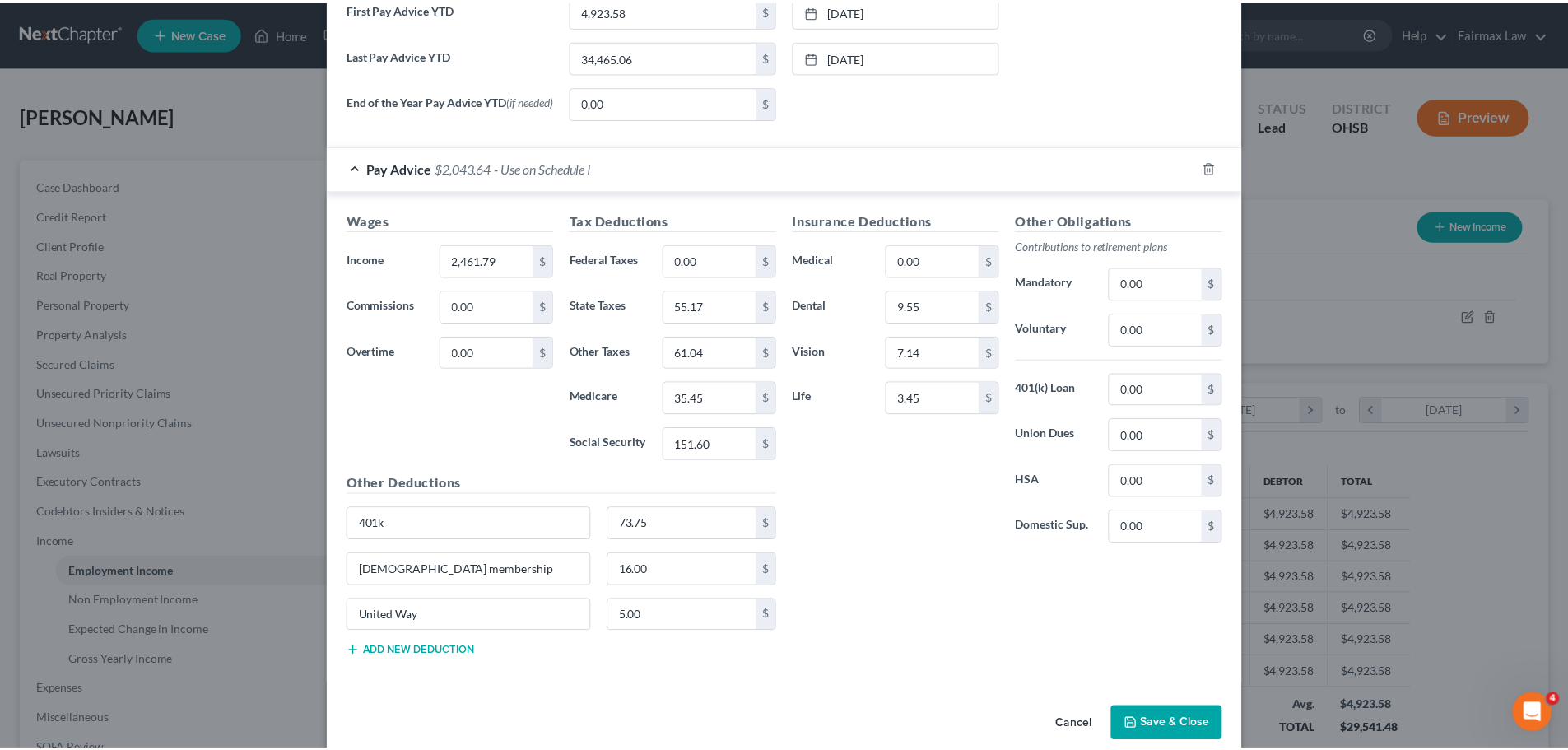
scroll to position [651, 0]
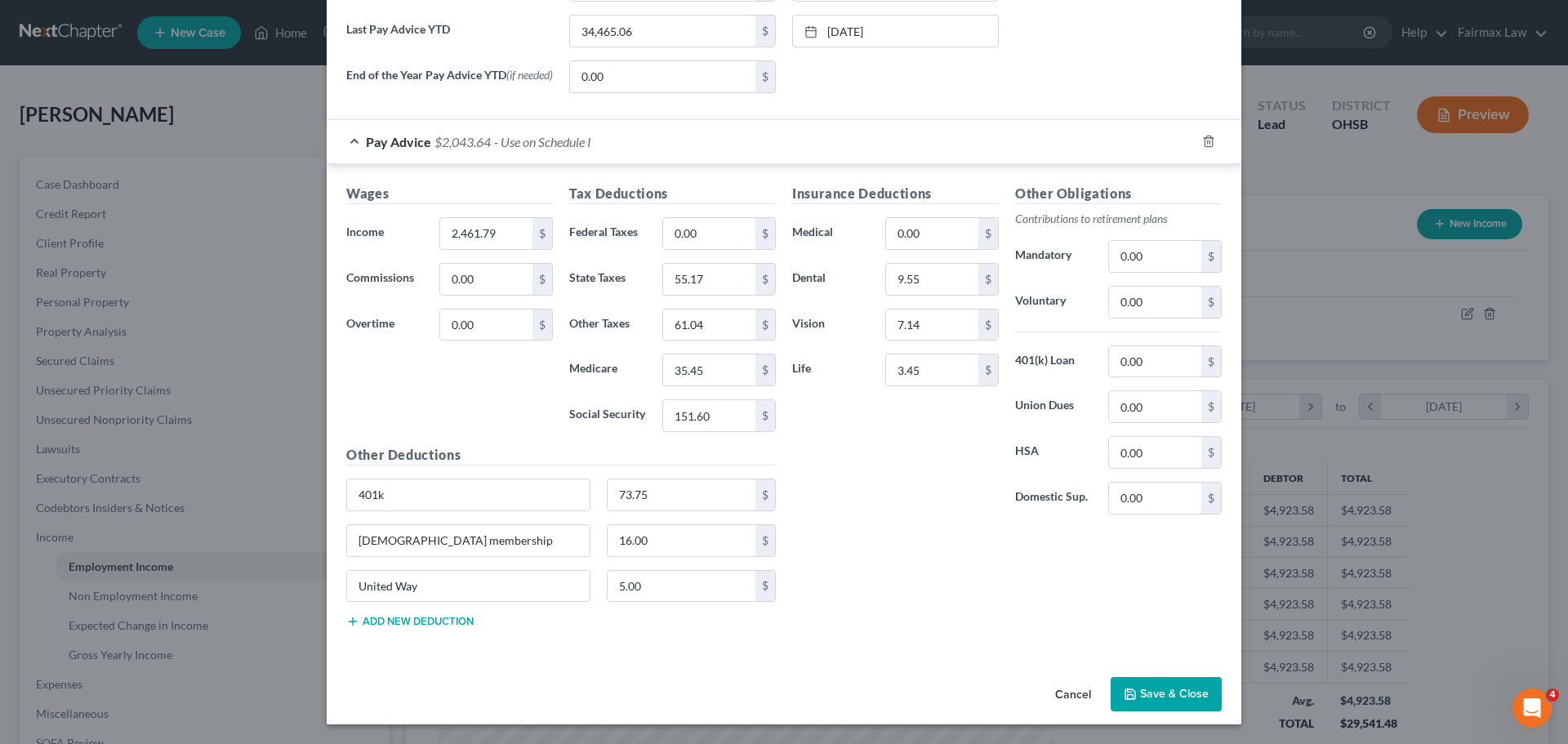
click at [1164, 701] on button "Save & Close" at bounding box center [1166, 694] width 111 height 35
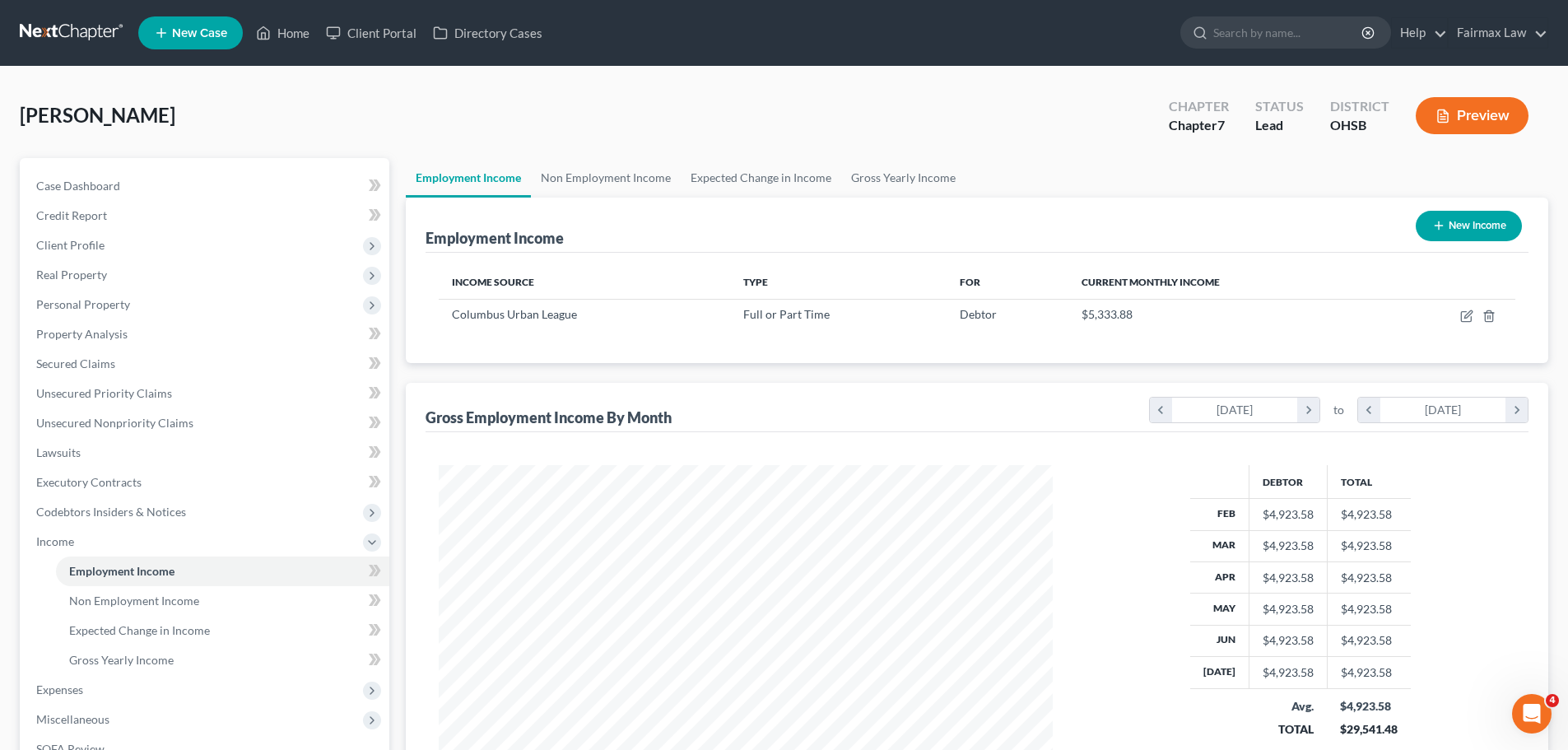
scroll to position [823069, 822633]
click at [596, 171] on link "Non Employment Income" at bounding box center [606, 178] width 150 height 40
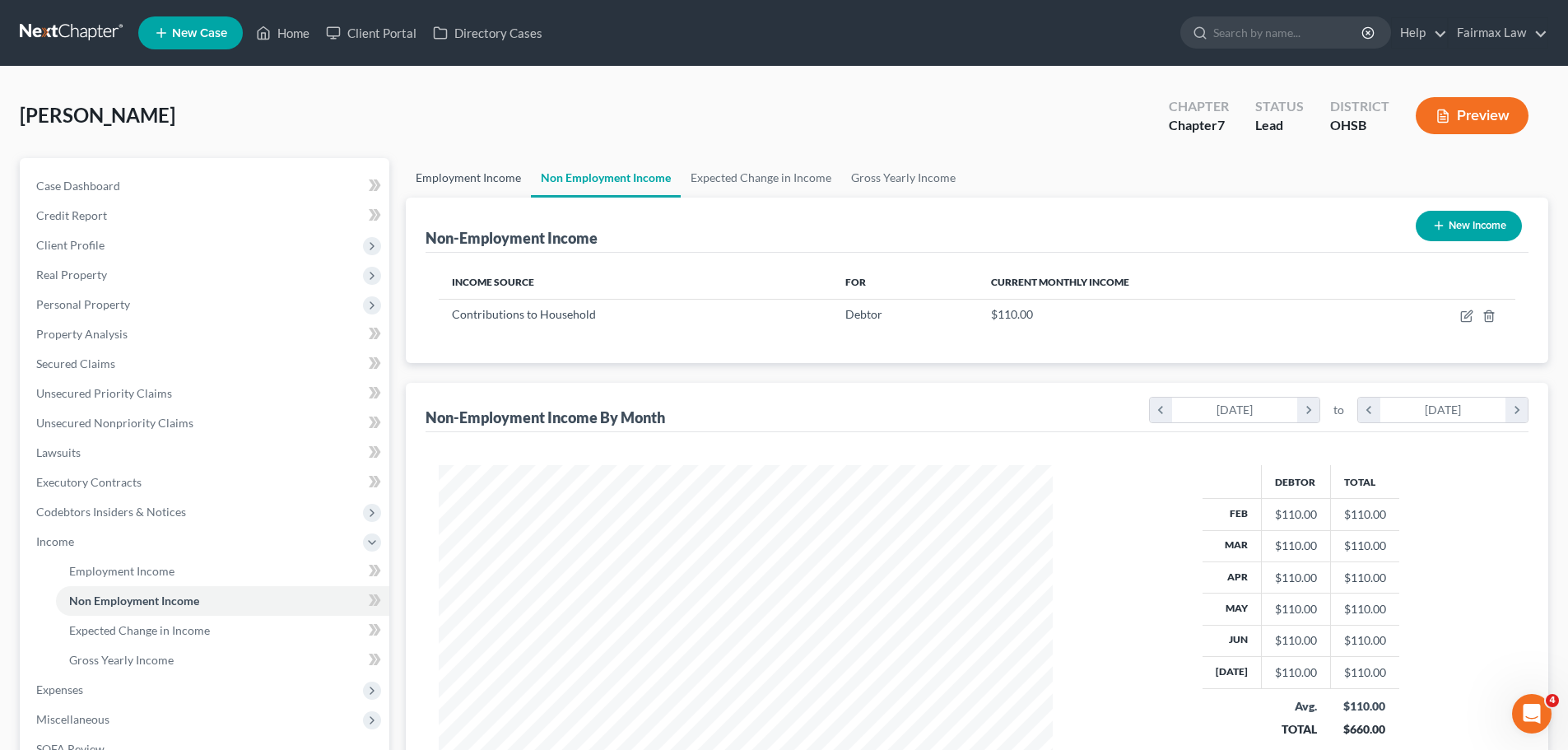
scroll to position [307, 647]
click at [467, 172] on link "Employment Income" at bounding box center [469, 178] width 125 height 40
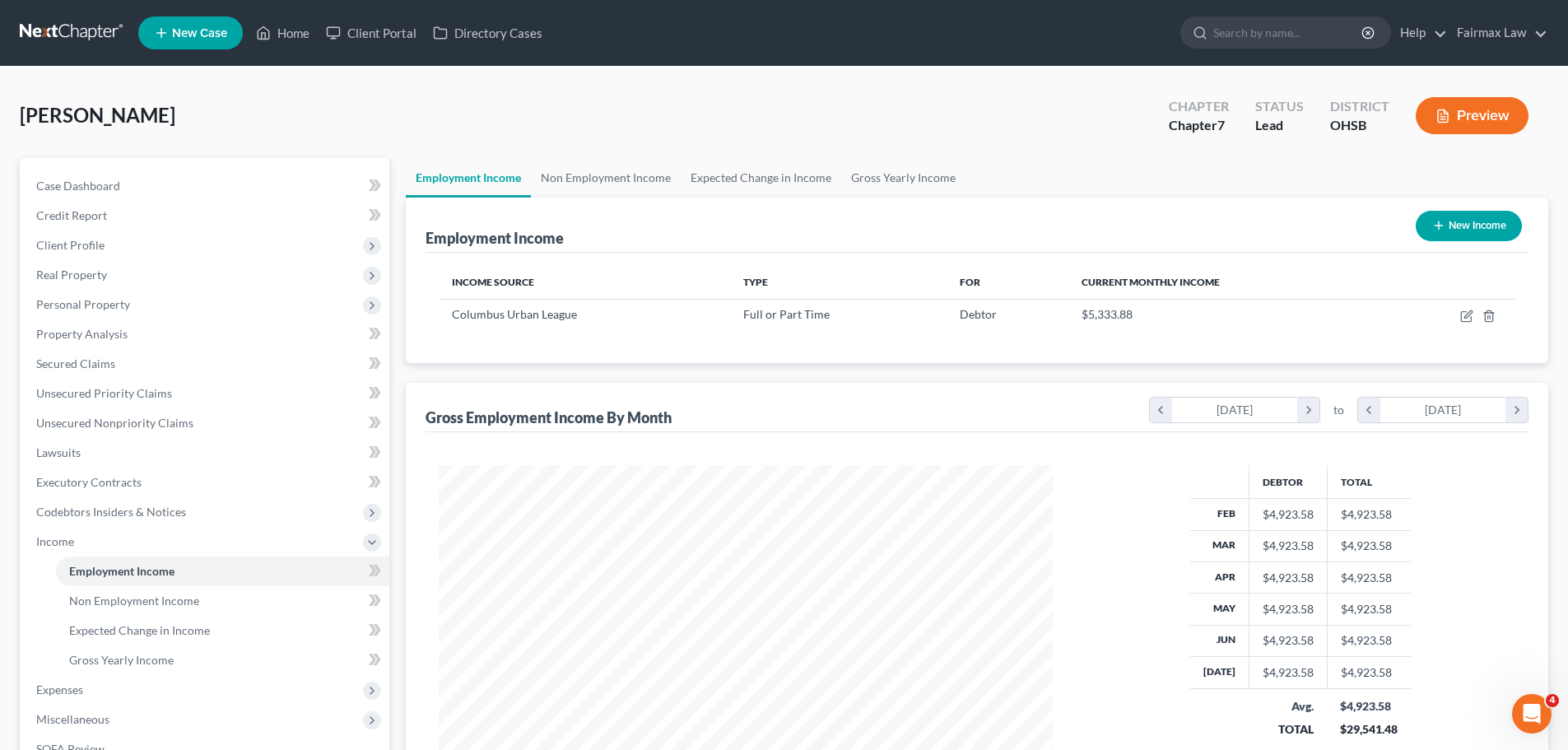
scroll to position [307, 647]
click at [574, 179] on link "Non Employment Income" at bounding box center [606, 178] width 150 height 40
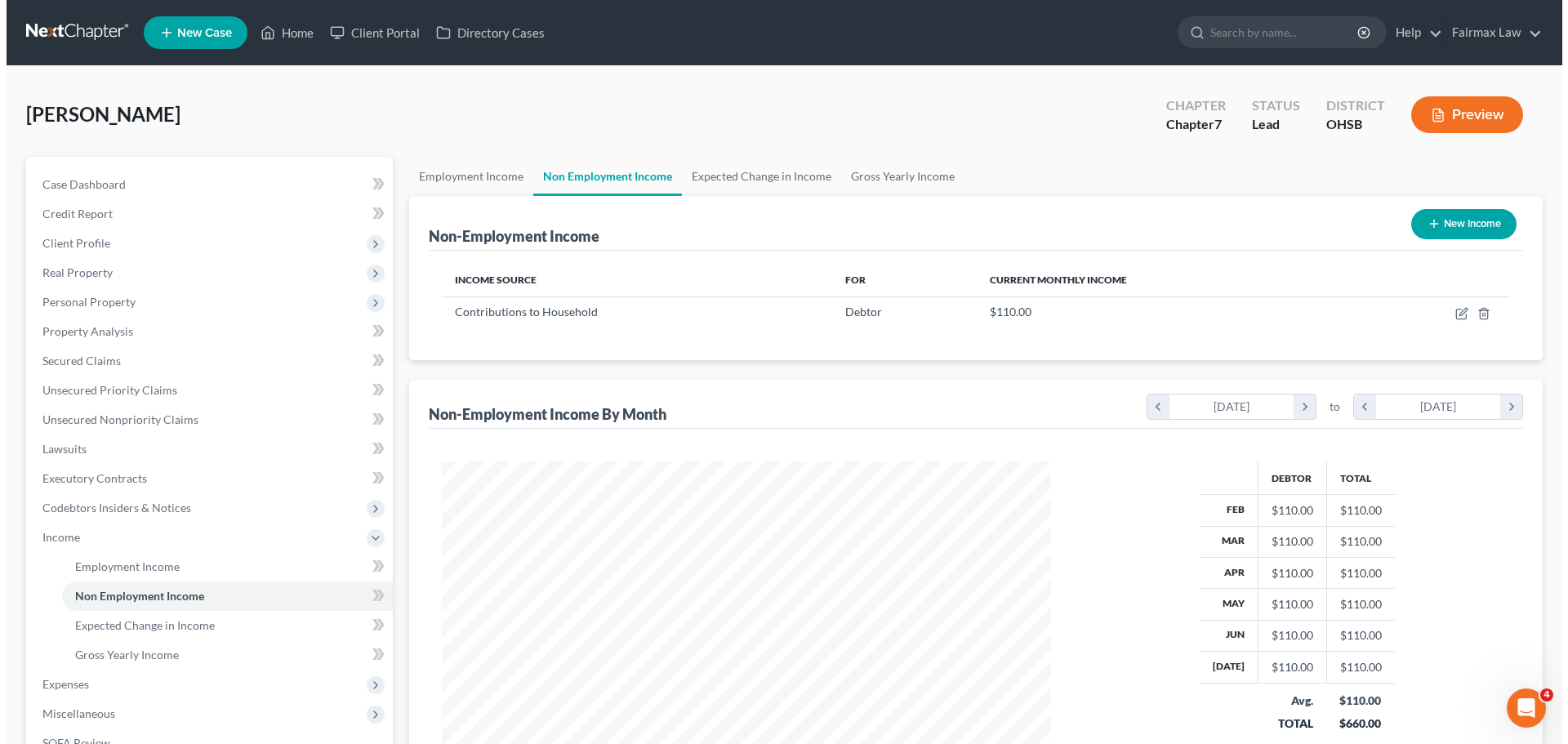
scroll to position [304, 642]
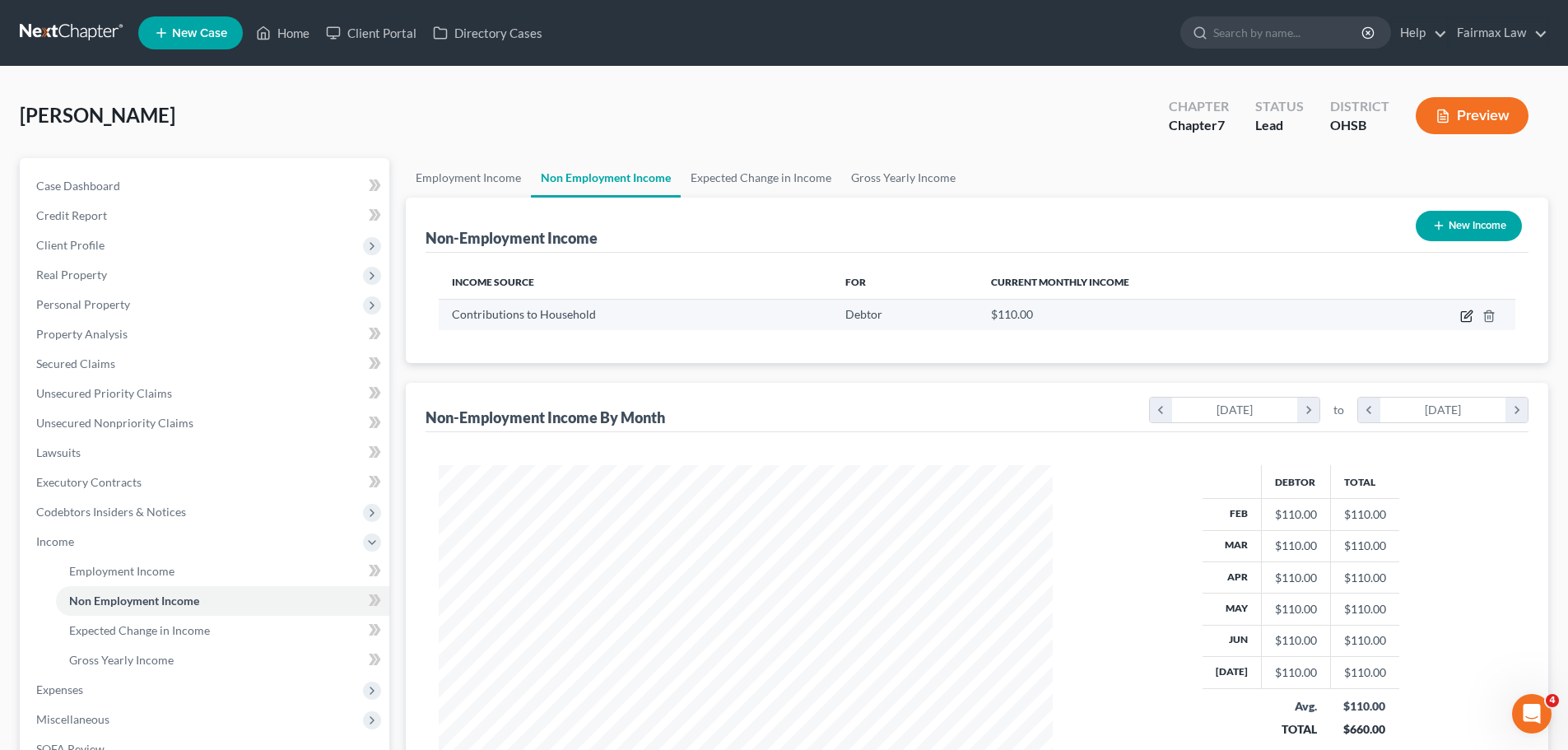
click at [1469, 320] on icon "button" at bounding box center [1467, 316] width 13 height 13
select select "8"
select select "0"
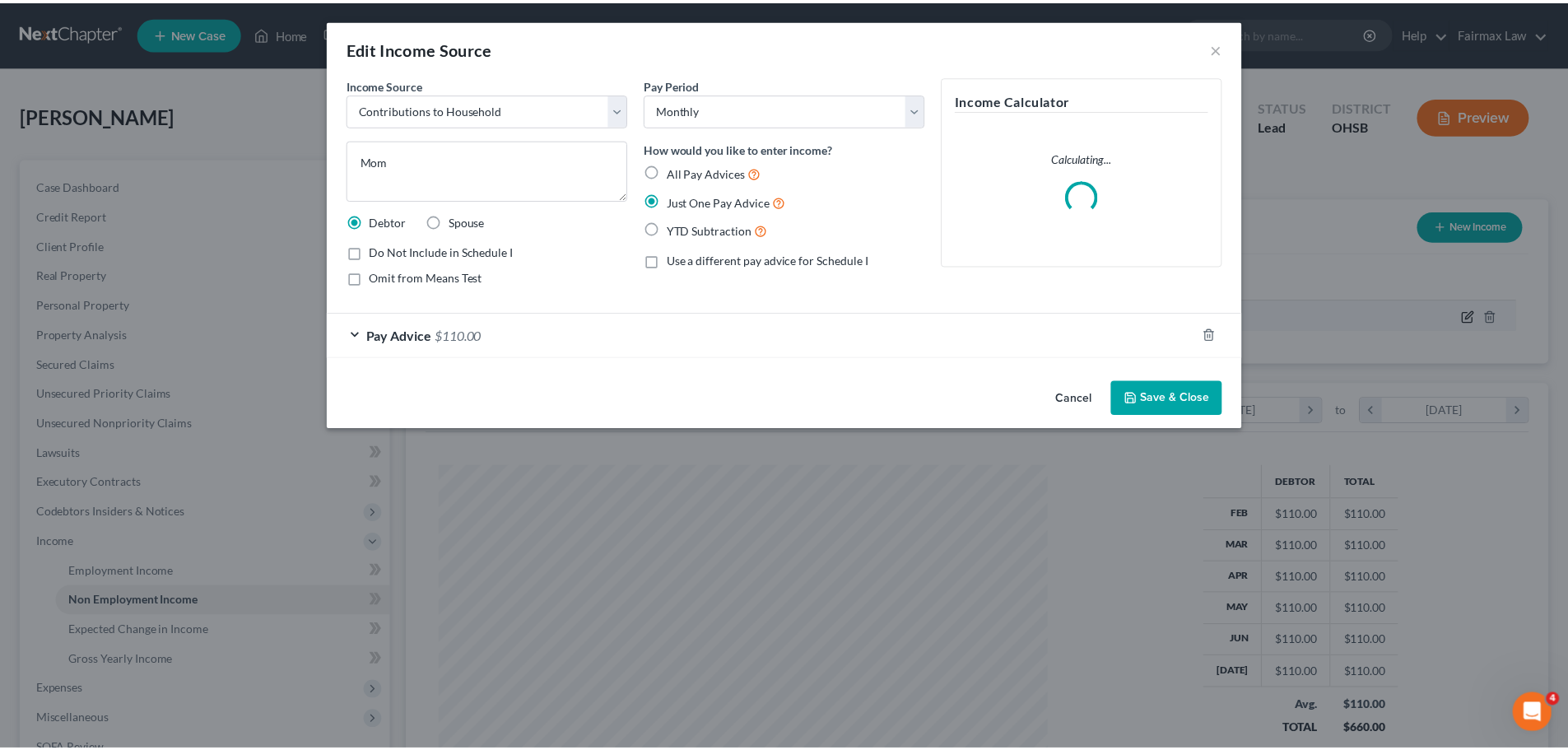
scroll to position [310, 653]
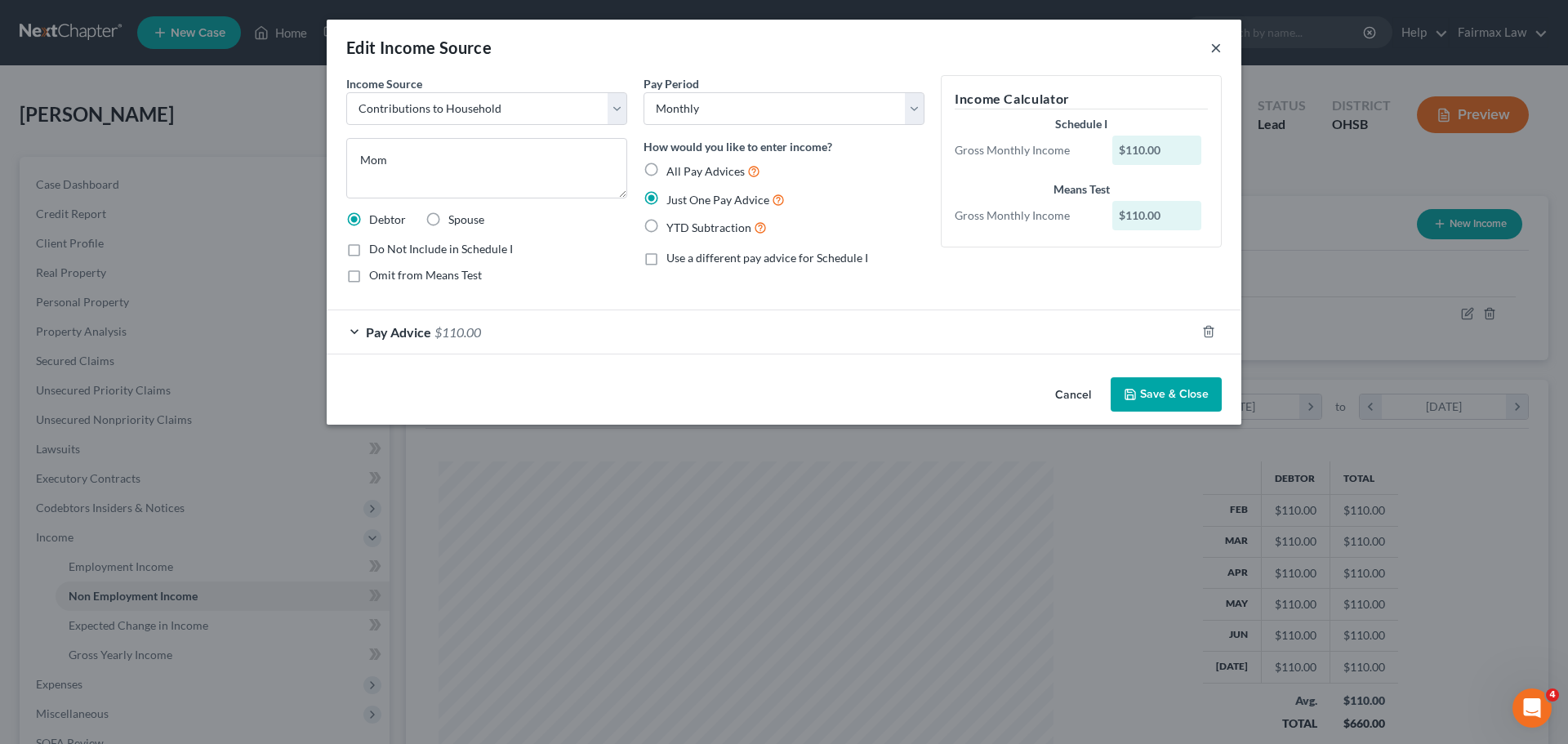
click at [1217, 44] on button "×" at bounding box center [1217, 47] width 11 height 20
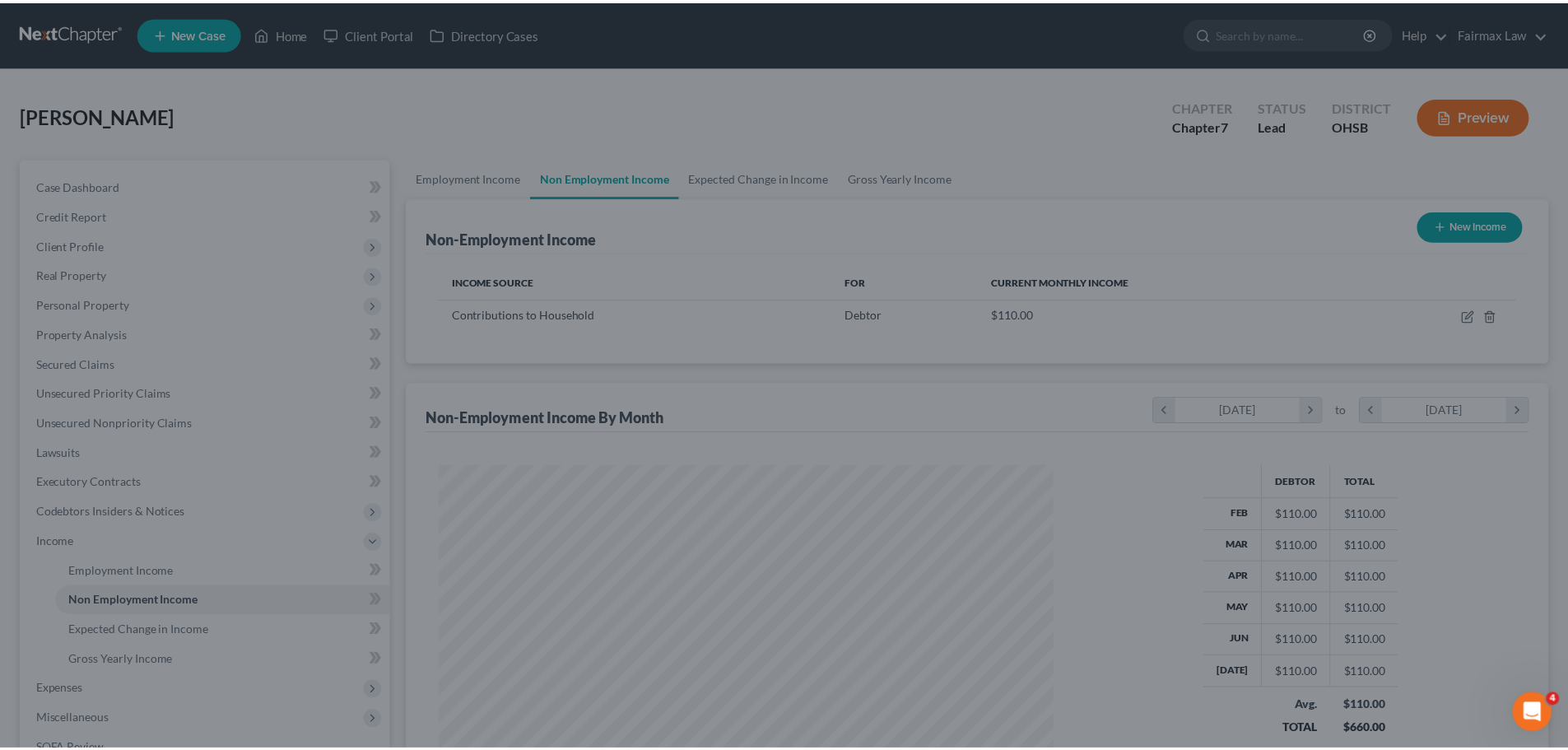
scroll to position [823069, 822633]
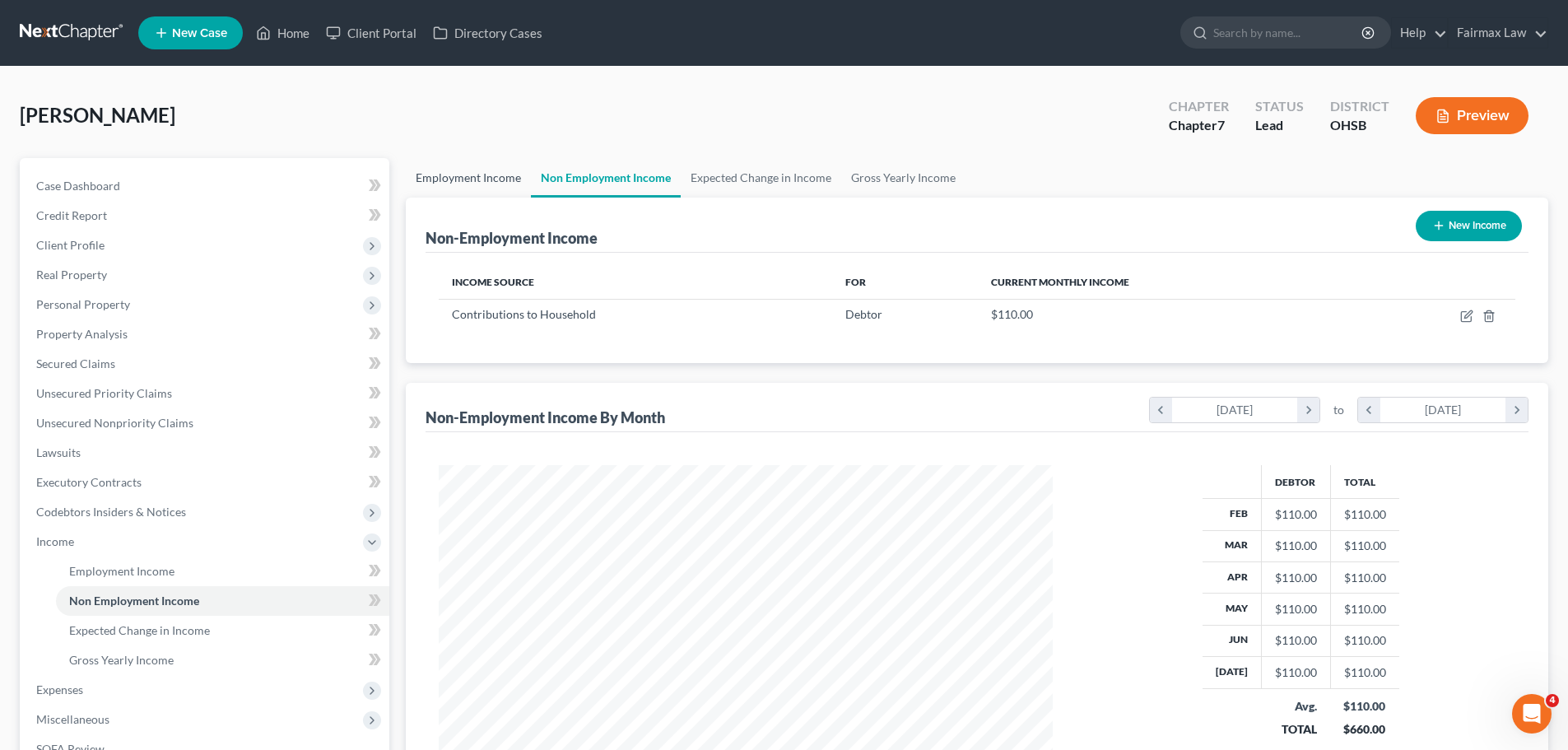
click at [506, 185] on link "Employment Income" at bounding box center [469, 178] width 125 height 40
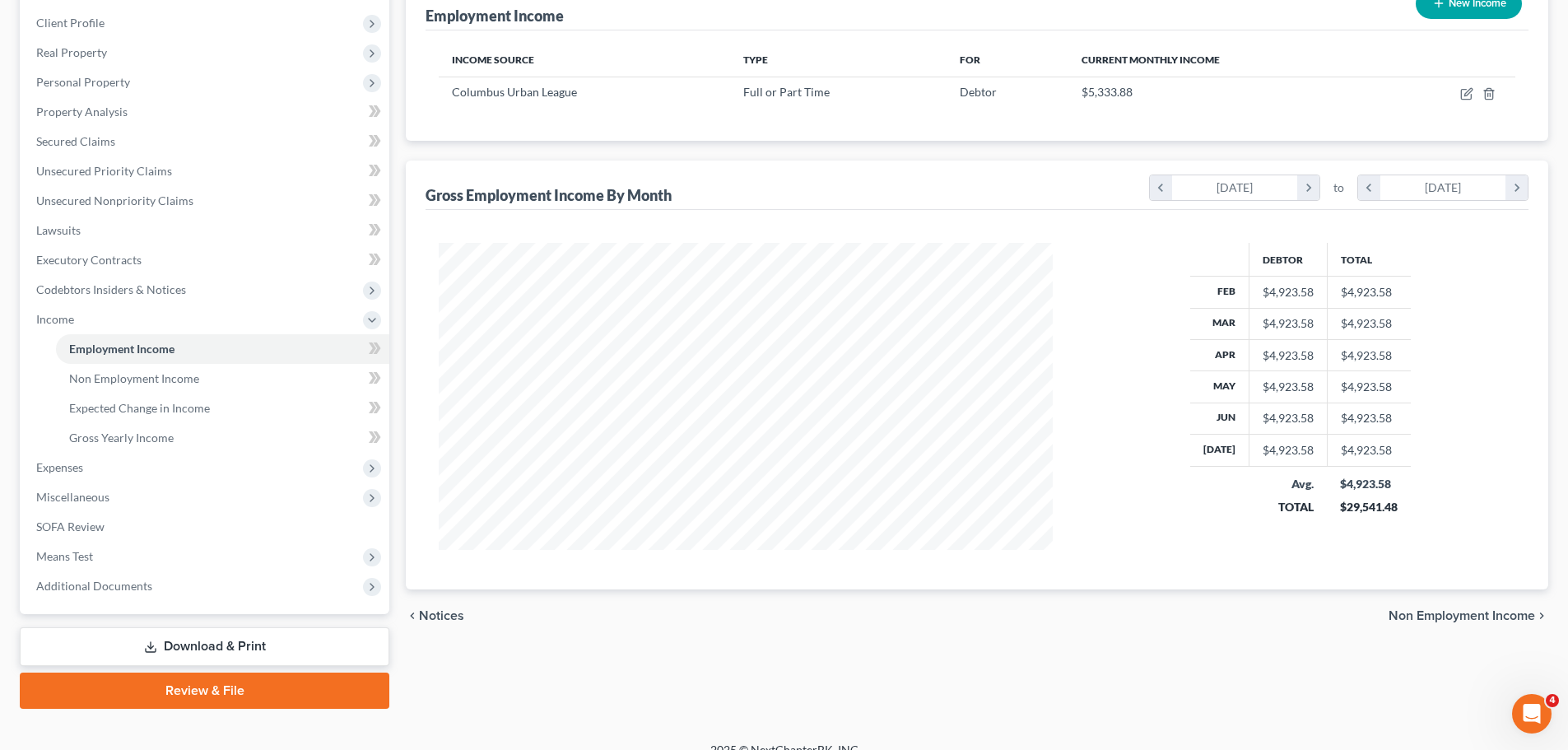
scroll to position [243, 0]
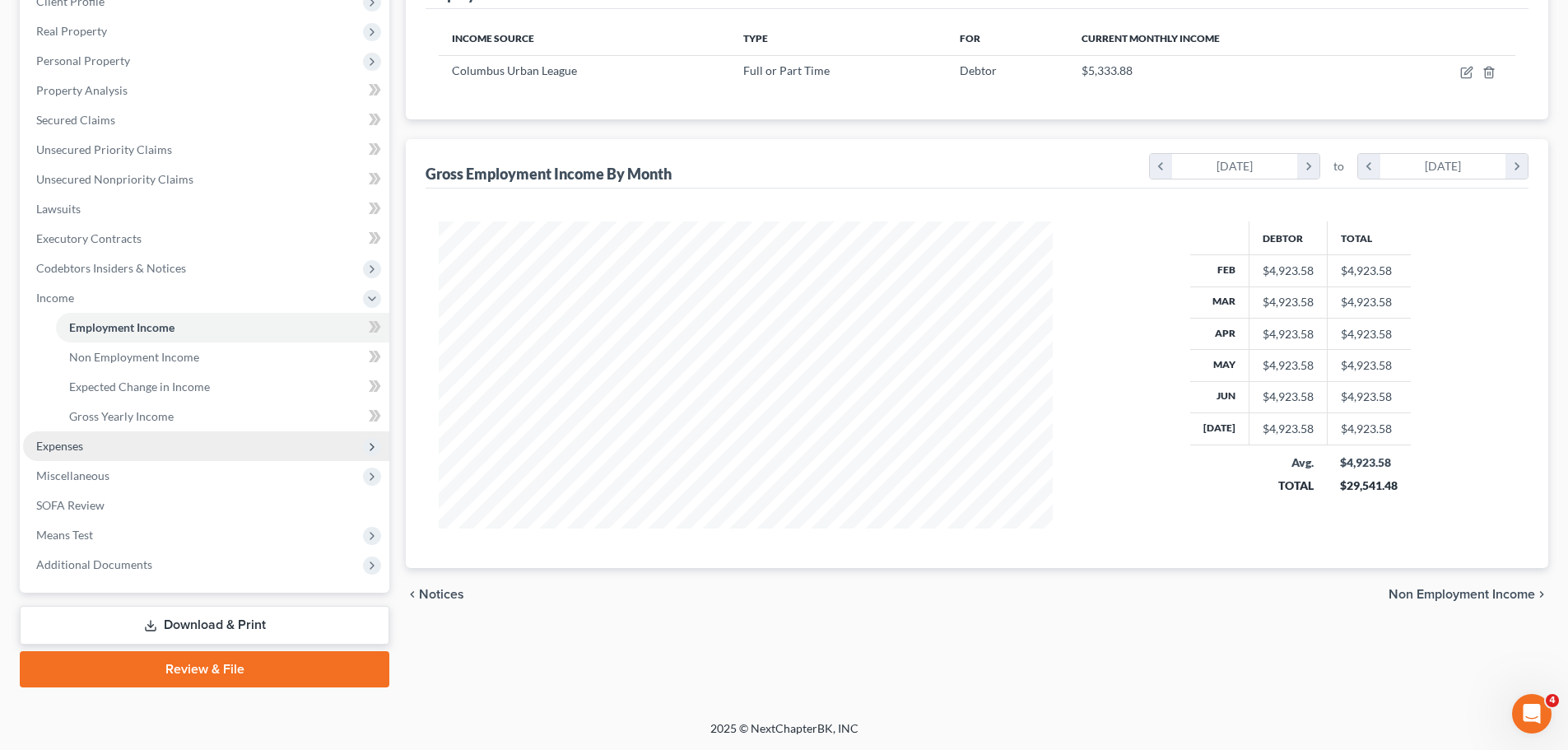
click at [82, 445] on span "Expenses" at bounding box center [60, 445] width 47 height 14
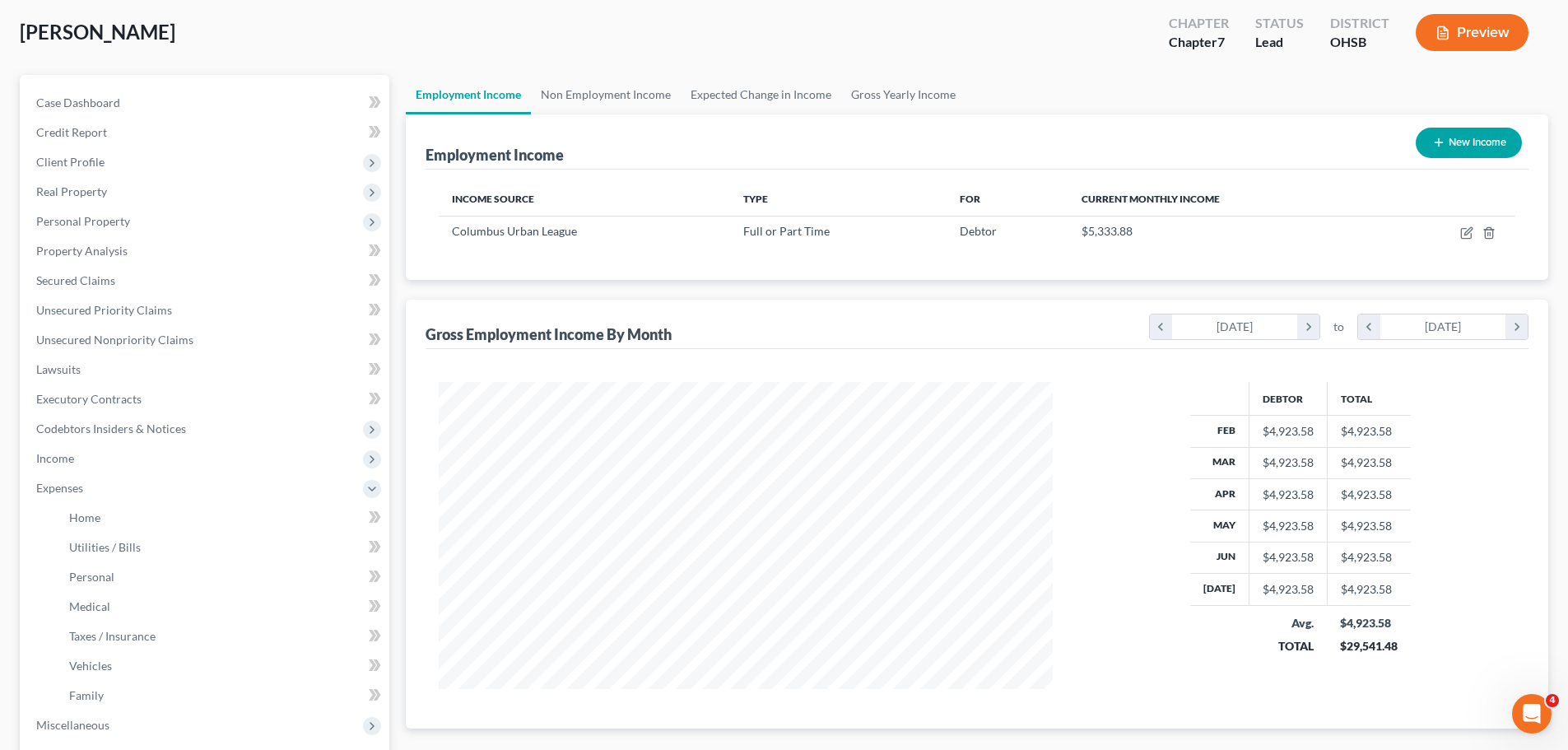
scroll to position [0, 0]
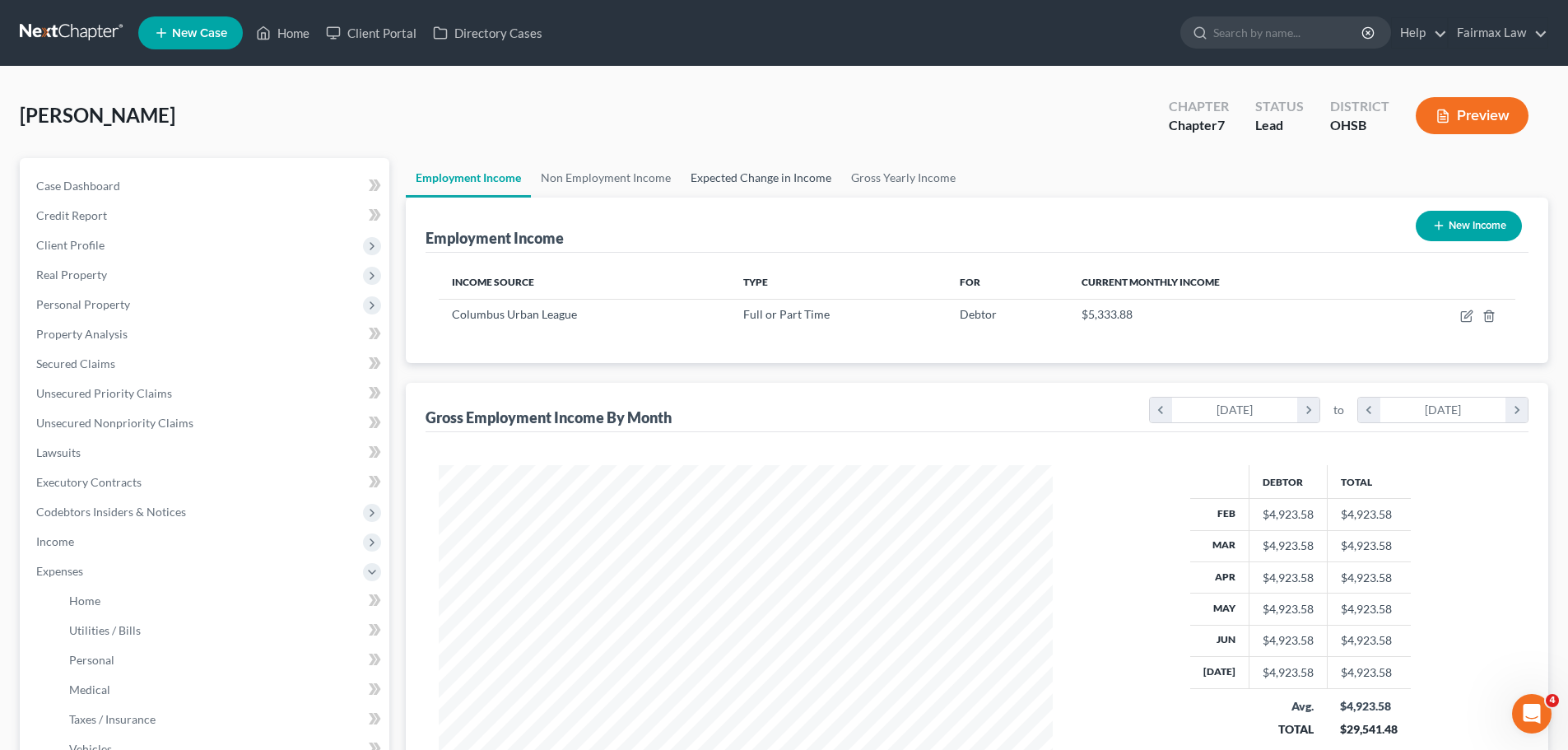
click at [764, 187] on link "Expected Change in Income" at bounding box center [761, 178] width 161 height 40
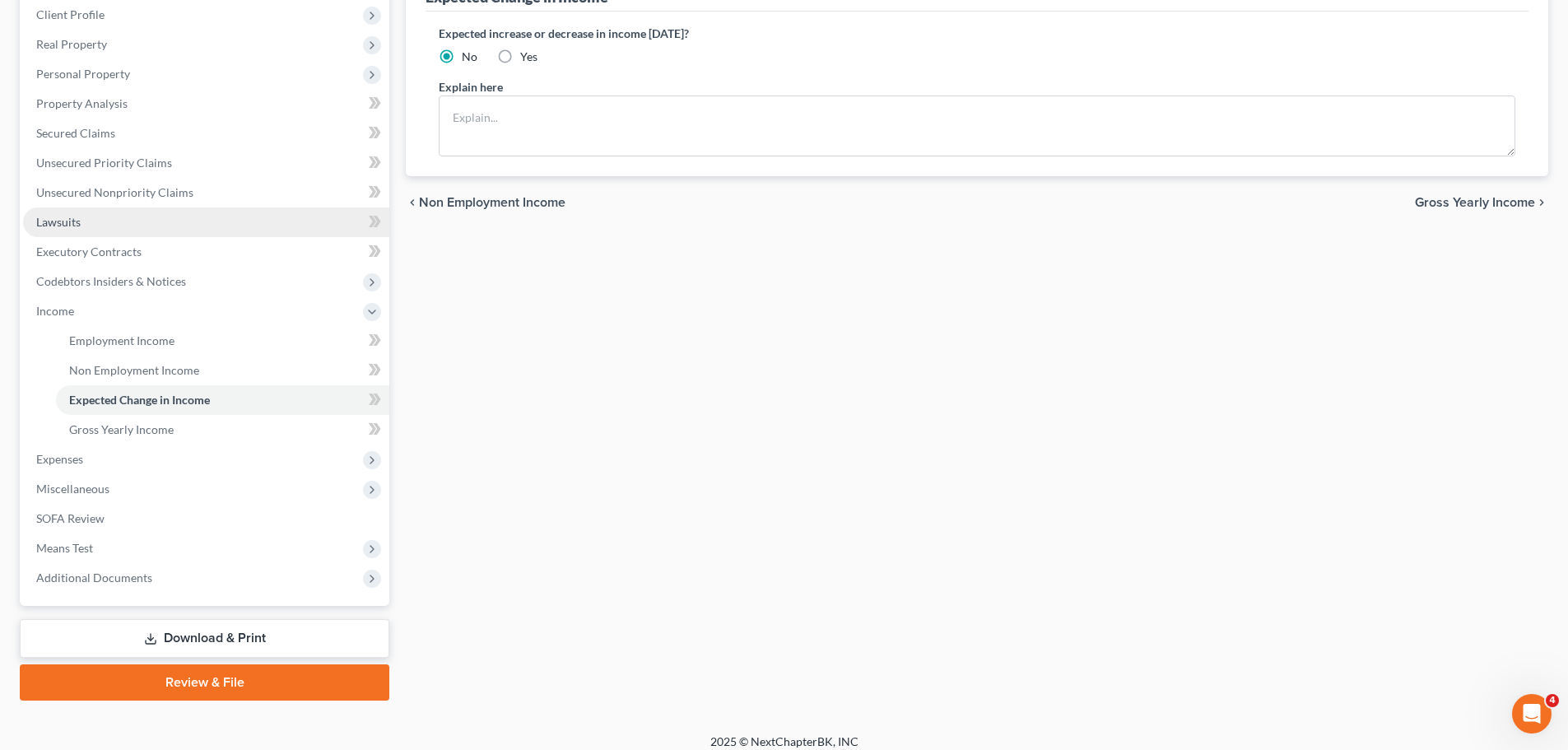
scroll to position [243, 0]
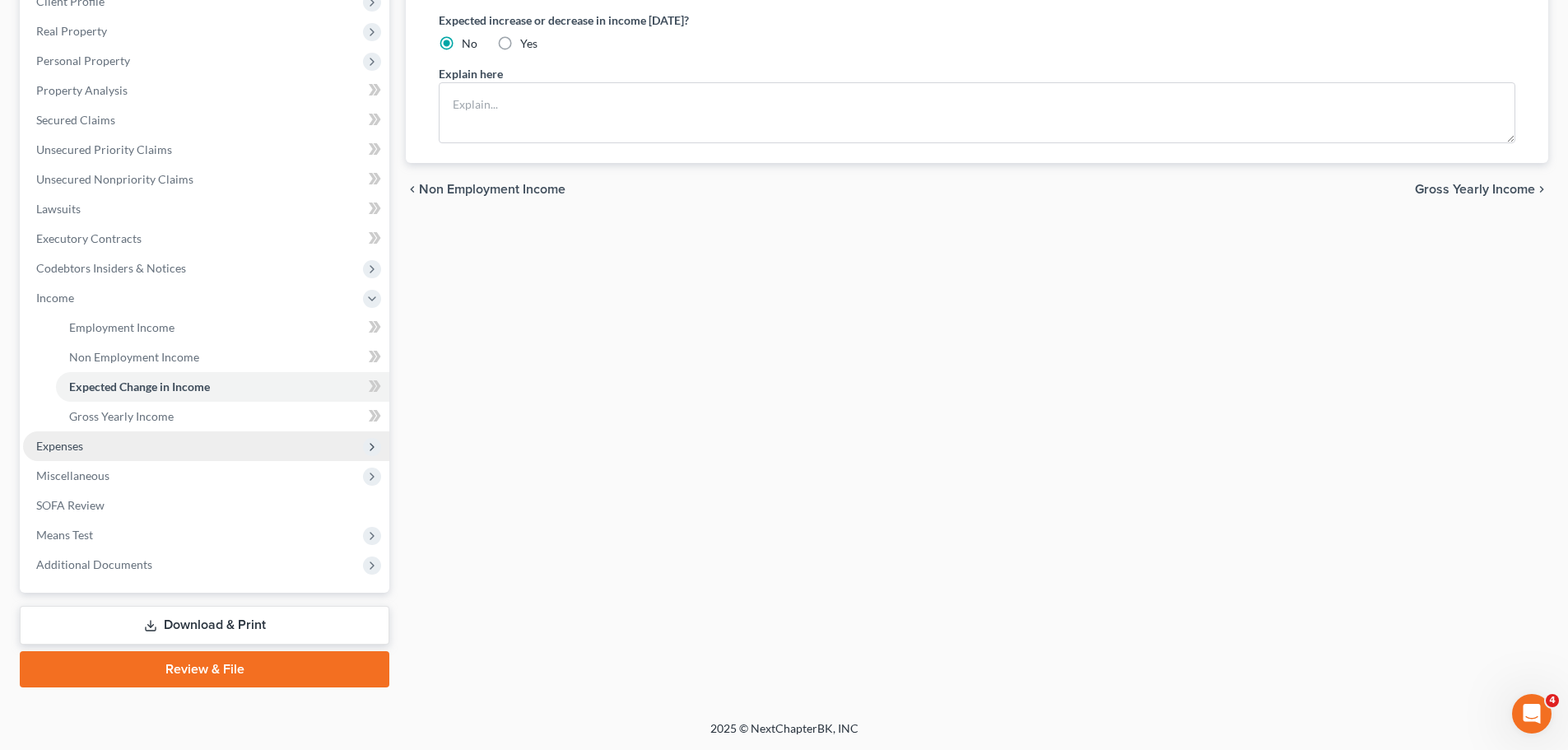
click at [87, 440] on span "Expenses" at bounding box center [205, 446] width 366 height 29
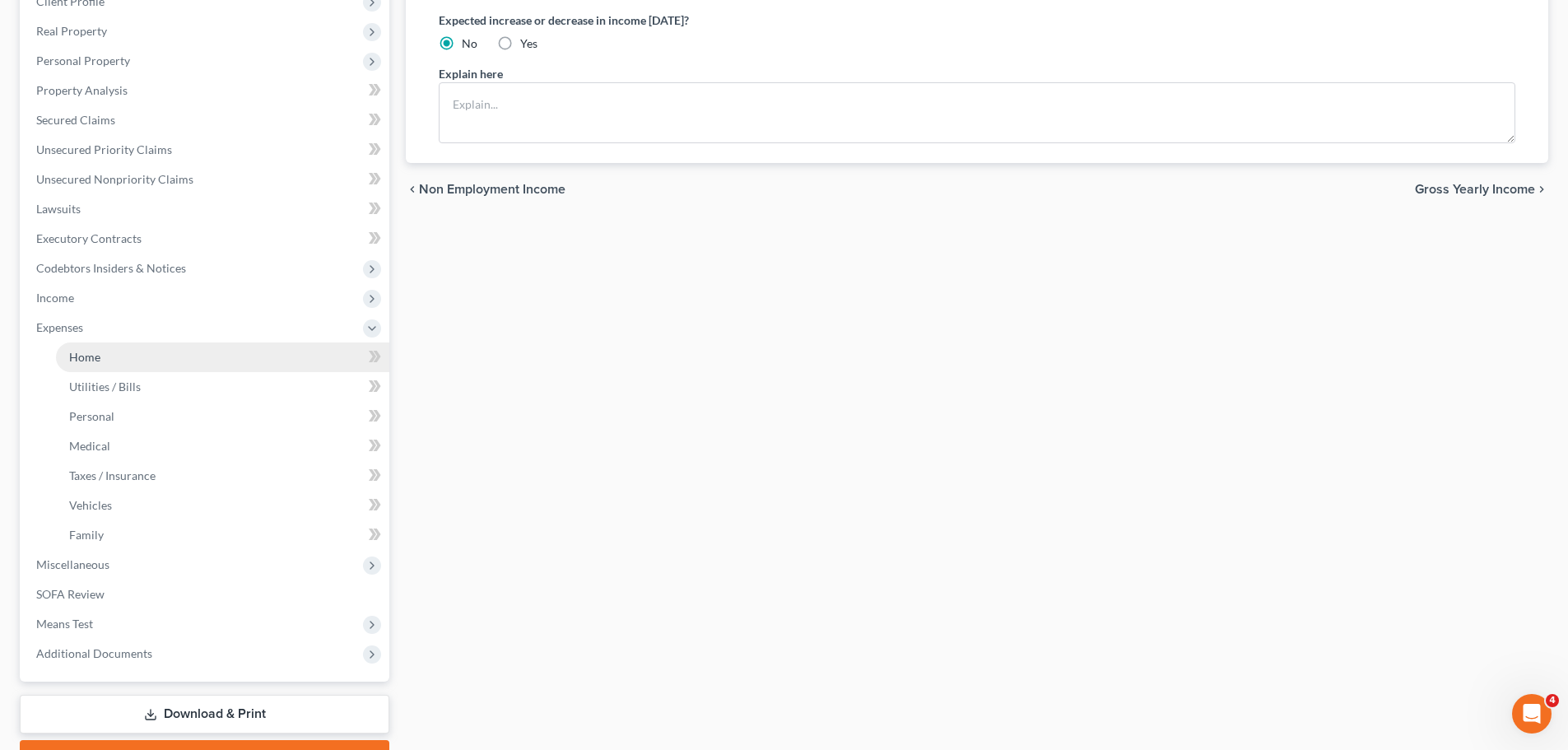
click at [92, 344] on link "Home" at bounding box center [223, 357] width 333 height 29
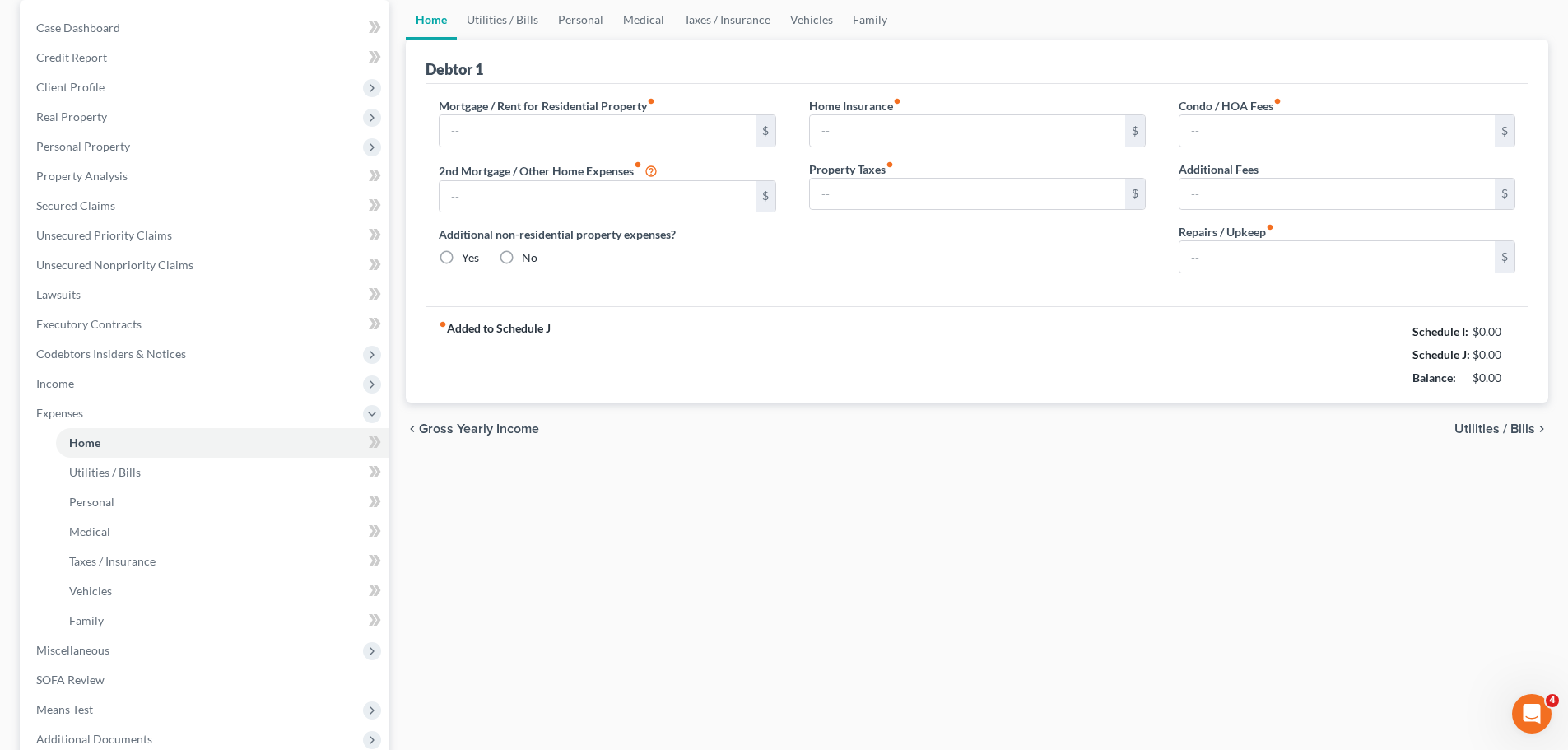
type input "0.00"
radio input "true"
type input "0.00"
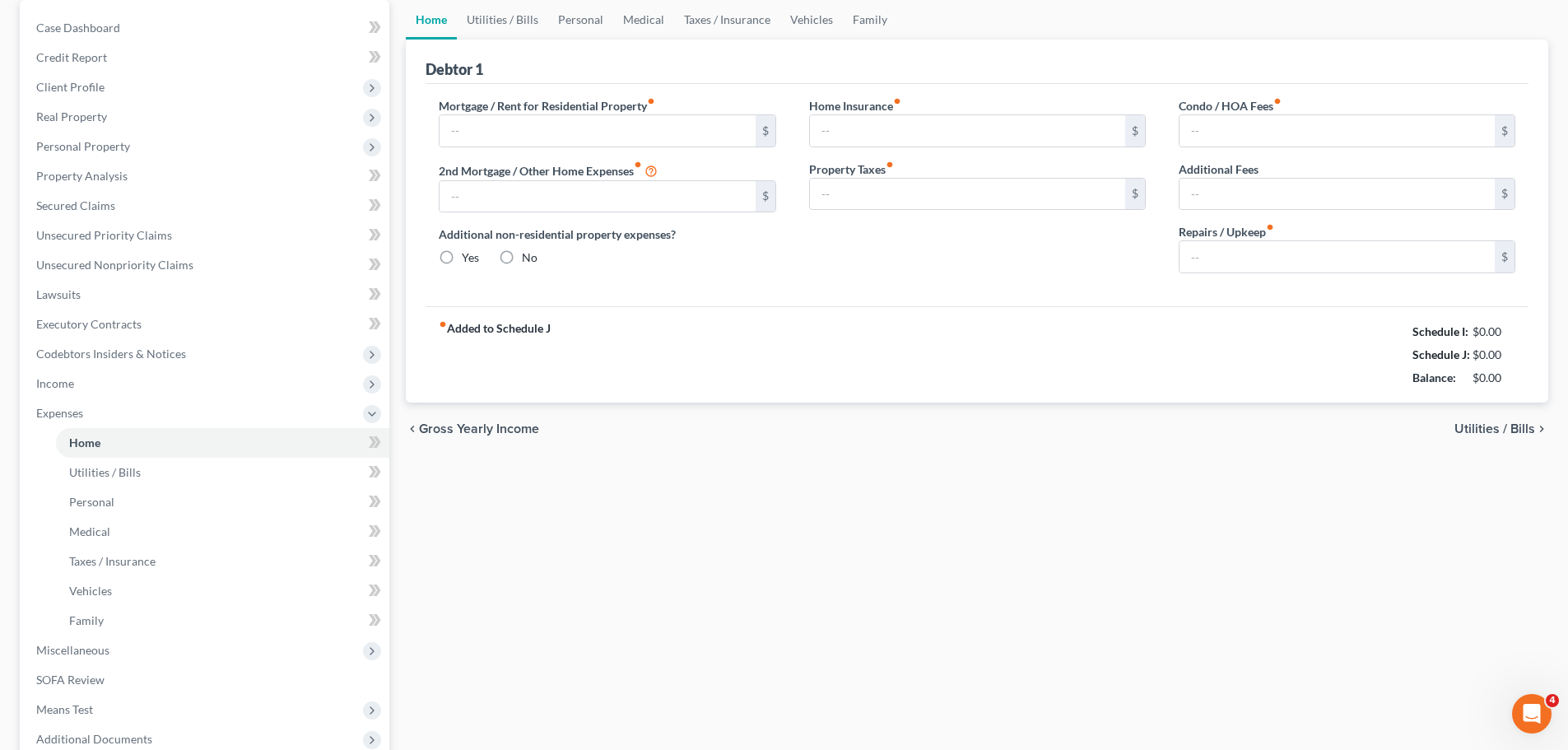
type input "0.00"
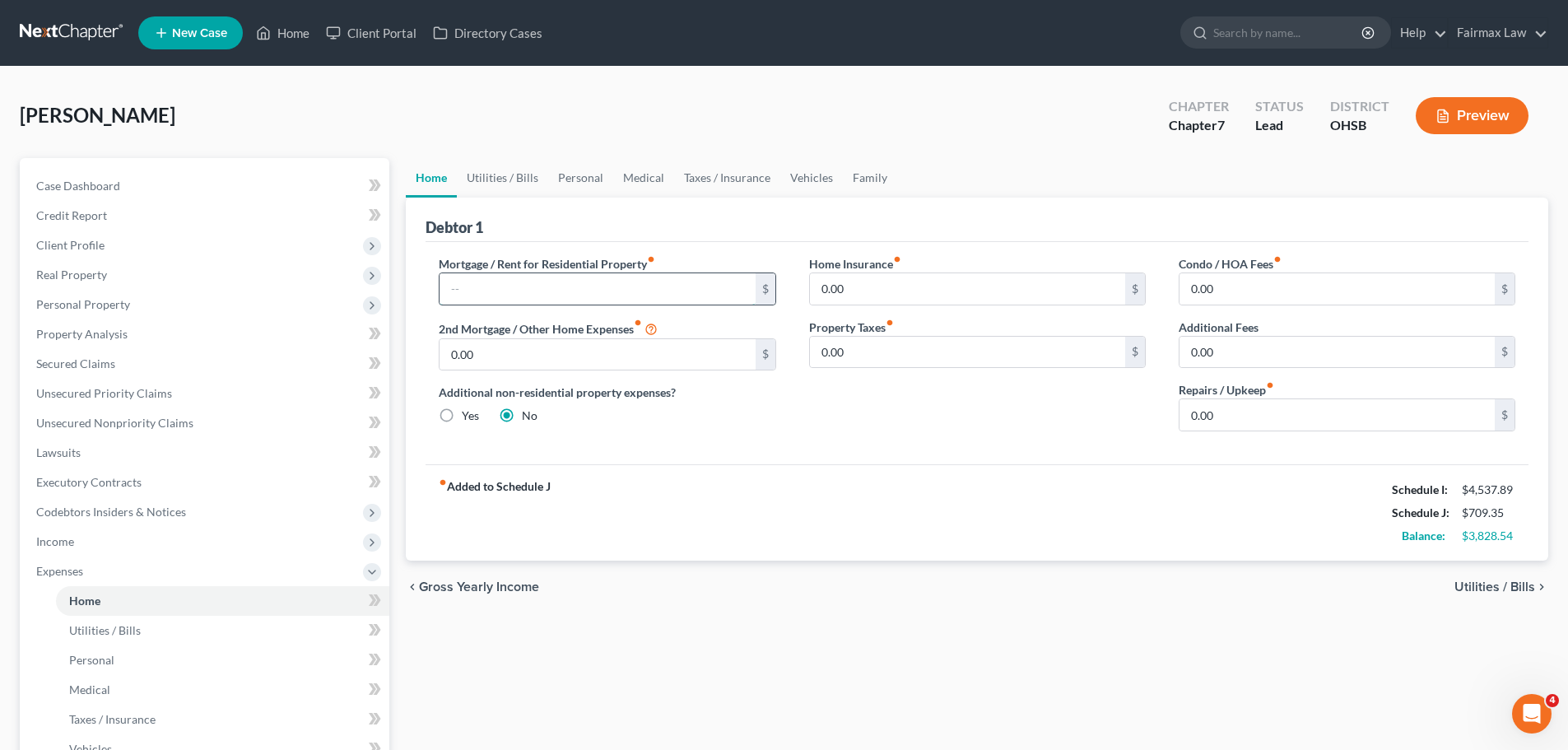
click at [558, 278] on input "text" at bounding box center [597, 289] width 315 height 31
type input "2,395.00"
click at [673, 477] on div "fiber_manual_record Added to Schedule J Schedule I: $4,537.89 Schedule J: $3,10…" at bounding box center [977, 512] width 1103 height 97
click at [486, 178] on link "Utilities / Bills" at bounding box center [503, 178] width 92 height 40
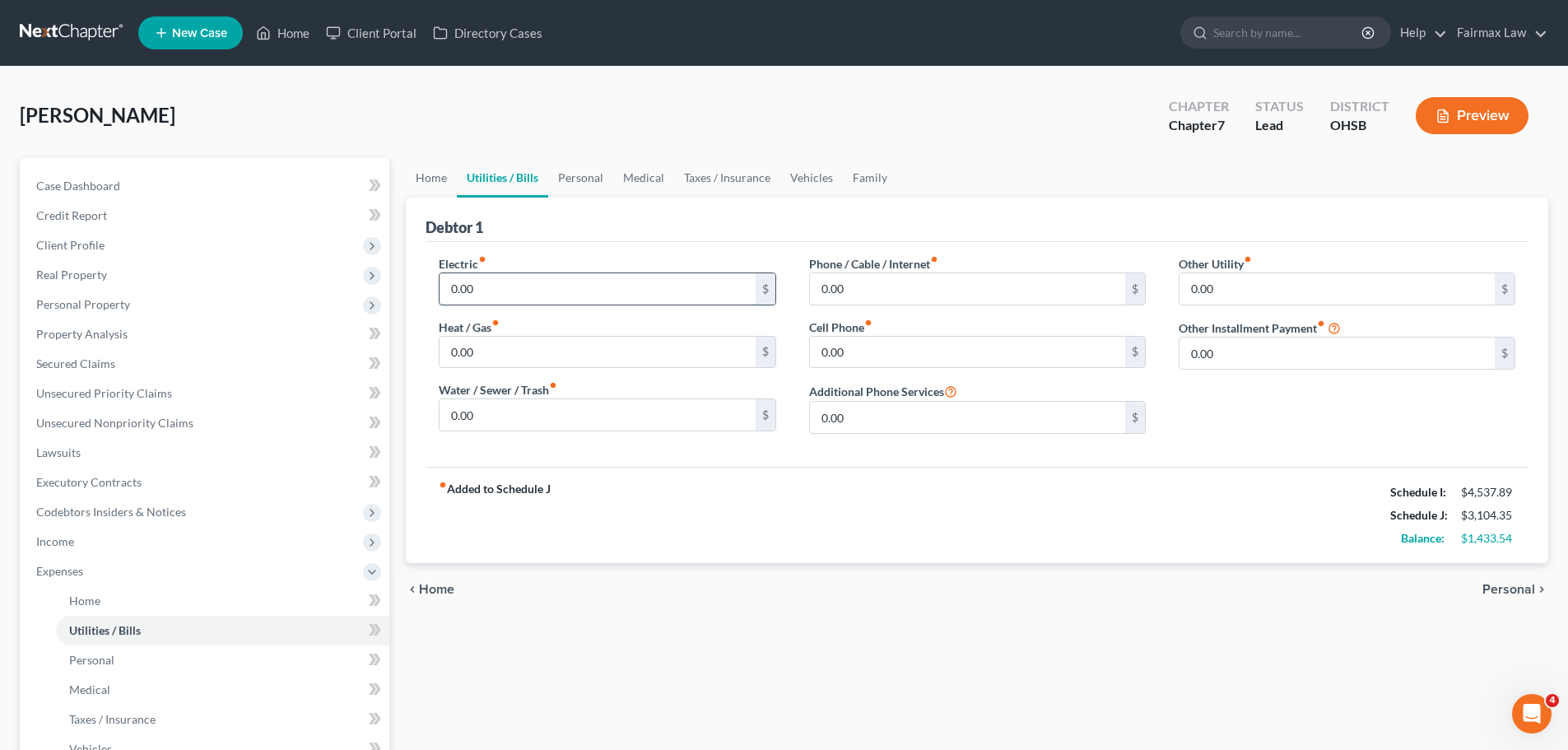
click at [594, 295] on input "0.00" at bounding box center [597, 289] width 315 height 31
type input "10.00"
click at [513, 427] on input "0.00" at bounding box center [597, 415] width 315 height 31
type input "100.00"
click at [740, 467] on div "fiber_manual_record Added to Schedule J Schedule I: $4,537.89 Schedule J: $3,21…" at bounding box center [977, 515] width 1103 height 97
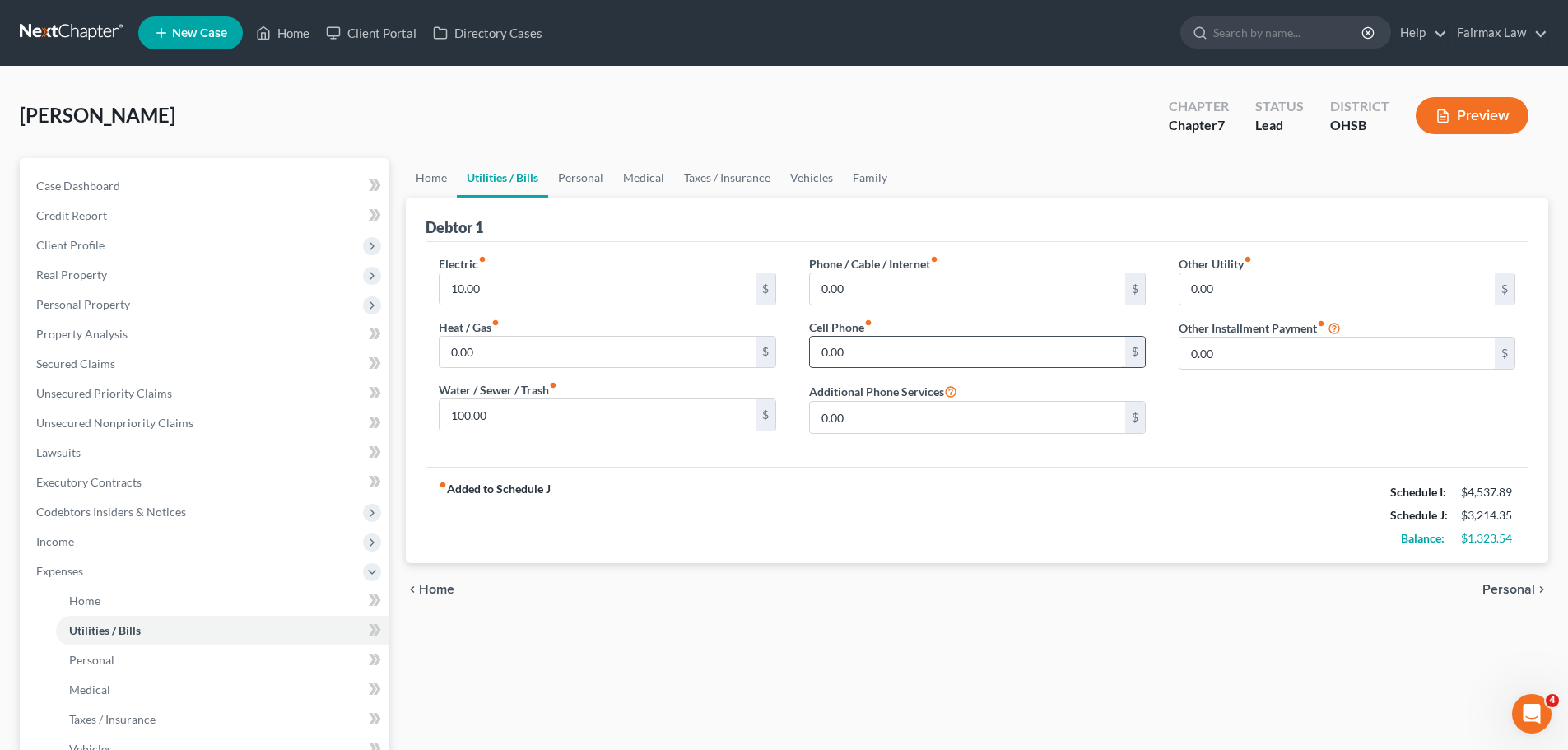
click at [823, 363] on input "0.00" at bounding box center [968, 352] width 315 height 31
type input "180.00"
click at [904, 521] on div "fiber_manual_record Added to Schedule J Schedule I: $4,537.89 Schedule J: $3,39…" at bounding box center [977, 515] width 1103 height 97
click at [851, 283] on input "0.00" at bounding box center [968, 289] width 315 height 31
type input "110.00"
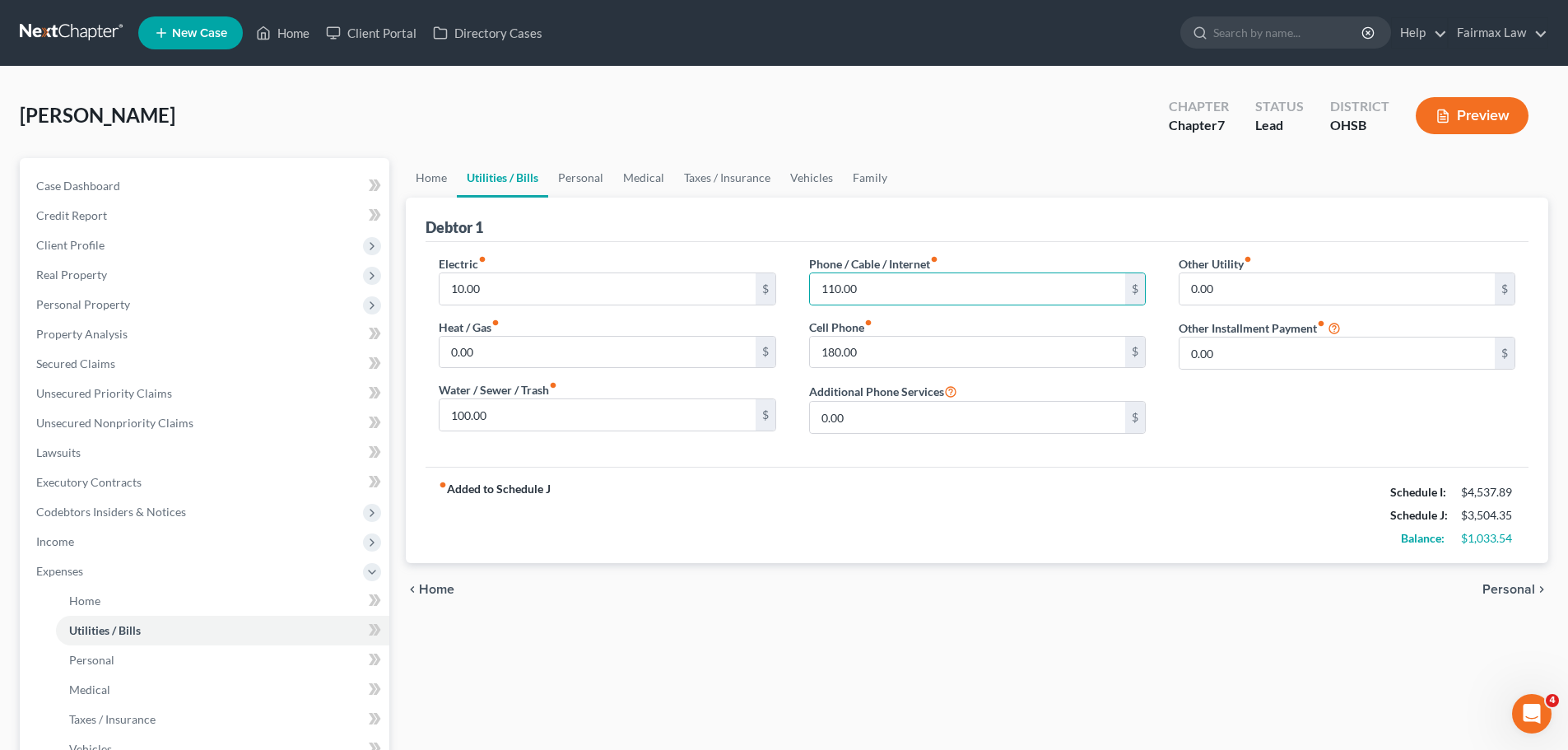
click at [1063, 479] on div "fiber_manual_record Added to Schedule J Schedule I: $4,537.89 Schedule J: $3,50…" at bounding box center [977, 515] width 1103 height 97
click at [608, 190] on link "Personal" at bounding box center [580, 178] width 65 height 40
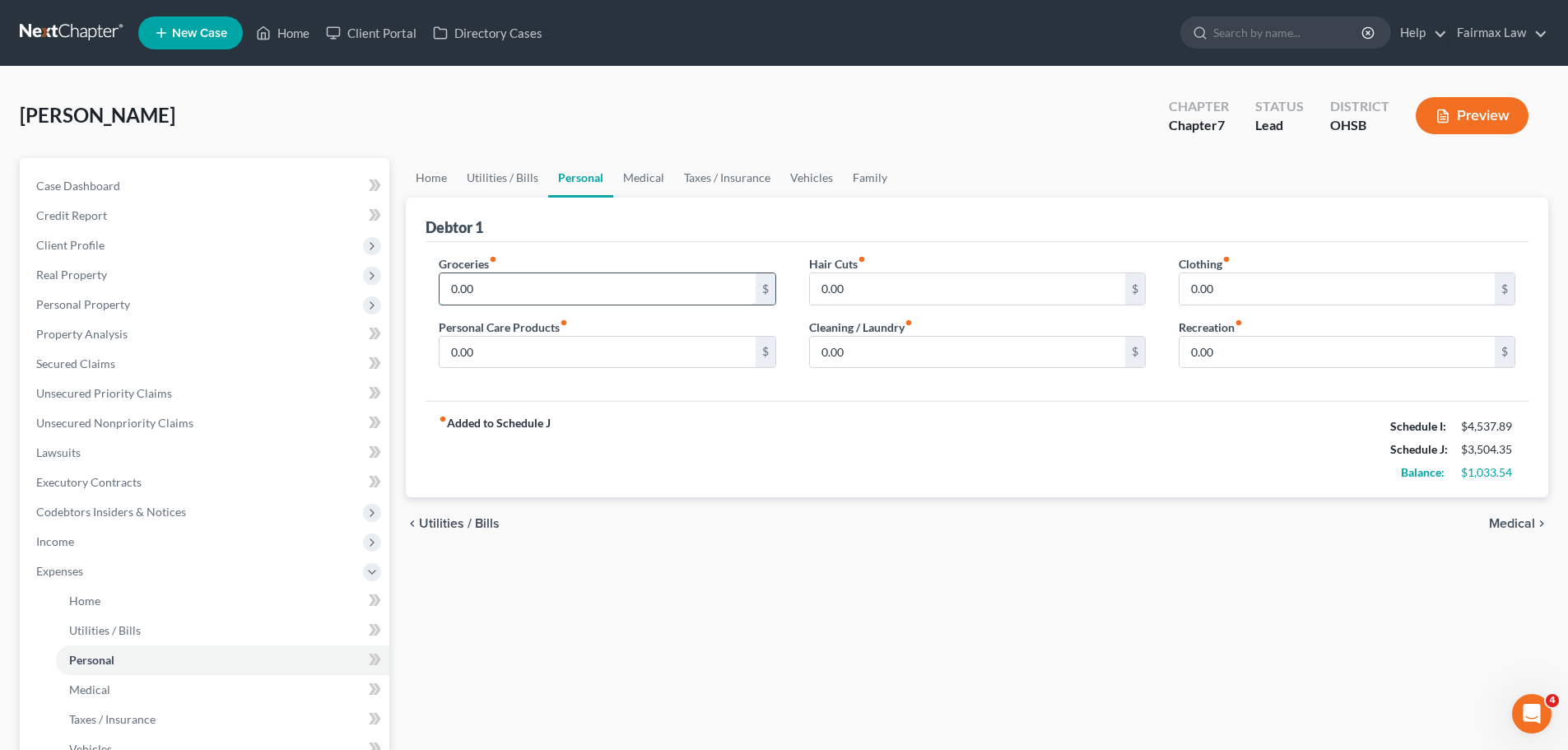
click at [602, 274] on input "0.00" at bounding box center [597, 289] width 315 height 31
type input "450.00"
click at [641, 418] on div "fiber_manual_record Added to Schedule J Schedule I: $4,537.89 Schedule J: $3,95…" at bounding box center [977, 449] width 1103 height 97
click at [638, 333] on div "Personal Care Products fiber_manual_record 0.00 $" at bounding box center [607, 343] width 337 height 50
click at [635, 369] on div "Groceries fiber_manual_record 450.00 $ Personal Care Products fiber_manual_reco…" at bounding box center [607, 319] width 369 height 127
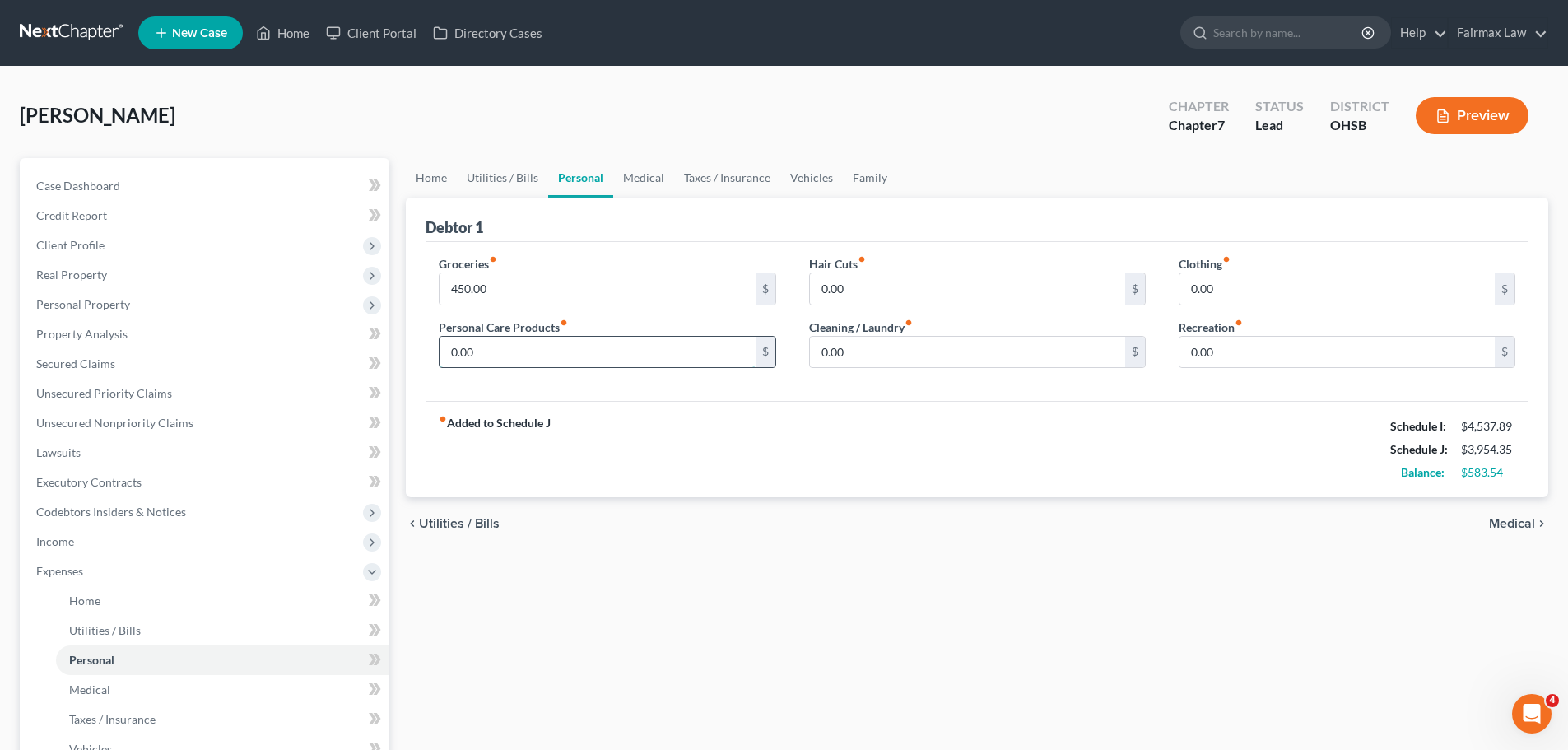
click at [626, 349] on input "0.00" at bounding box center [597, 352] width 315 height 31
type input "100.00"
click at [741, 415] on div "fiber_manual_record Added to Schedule J Schedule I: $4,537.89 Schedule J: $4,05…" at bounding box center [977, 449] width 1103 height 97
click at [889, 354] on input "0.00" at bounding box center [968, 352] width 315 height 31
type input "100.00"
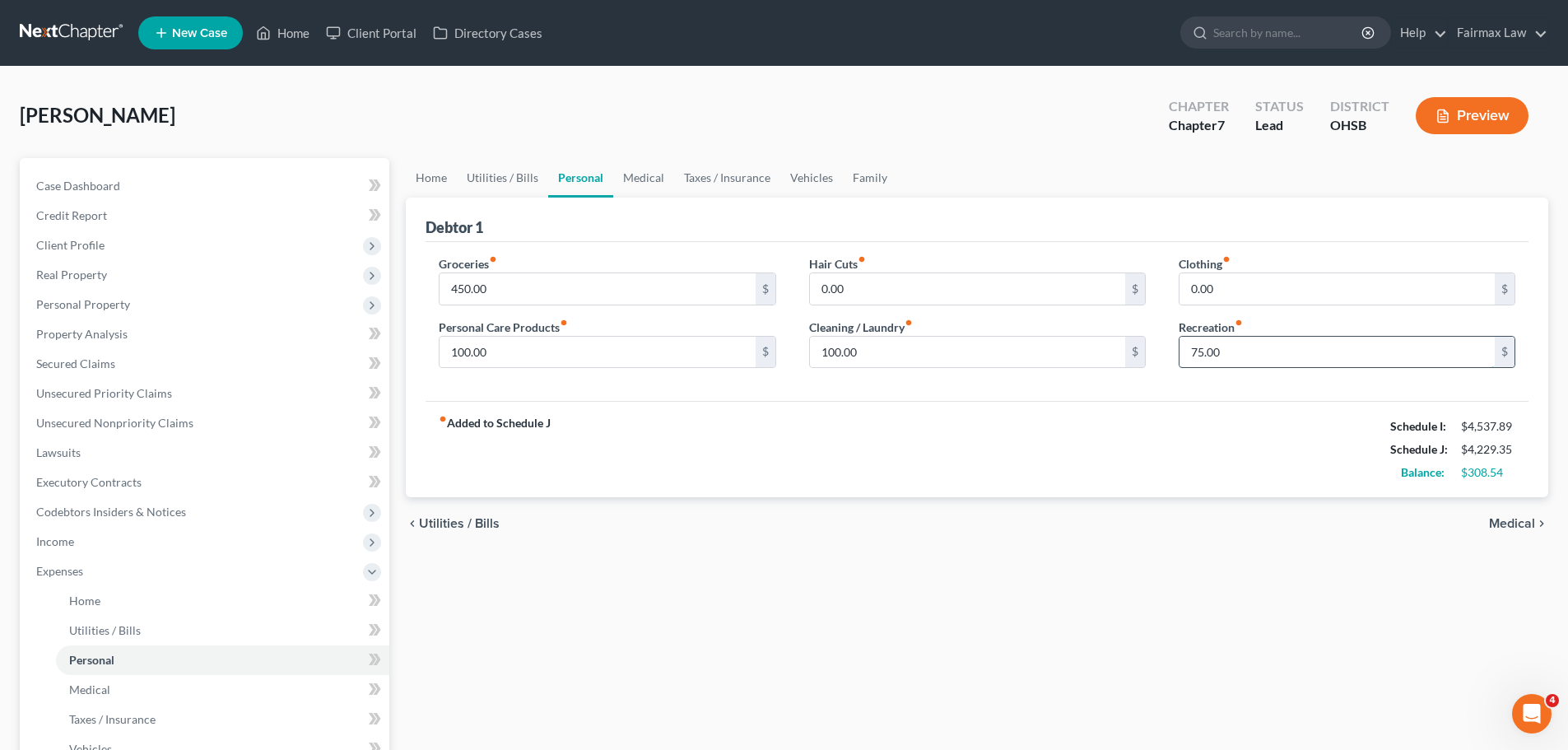
click at [1284, 361] on input "75.00" at bounding box center [1337, 352] width 315 height 31
type input "75.00"
click at [1169, 481] on div "fiber_manual_record Added to Schedule J Schedule I: $4,537.89 Schedule J: $4,22…" at bounding box center [977, 449] width 1103 height 97
click at [1203, 284] on input "0.00" at bounding box center [1337, 289] width 315 height 31
type input "60.00"
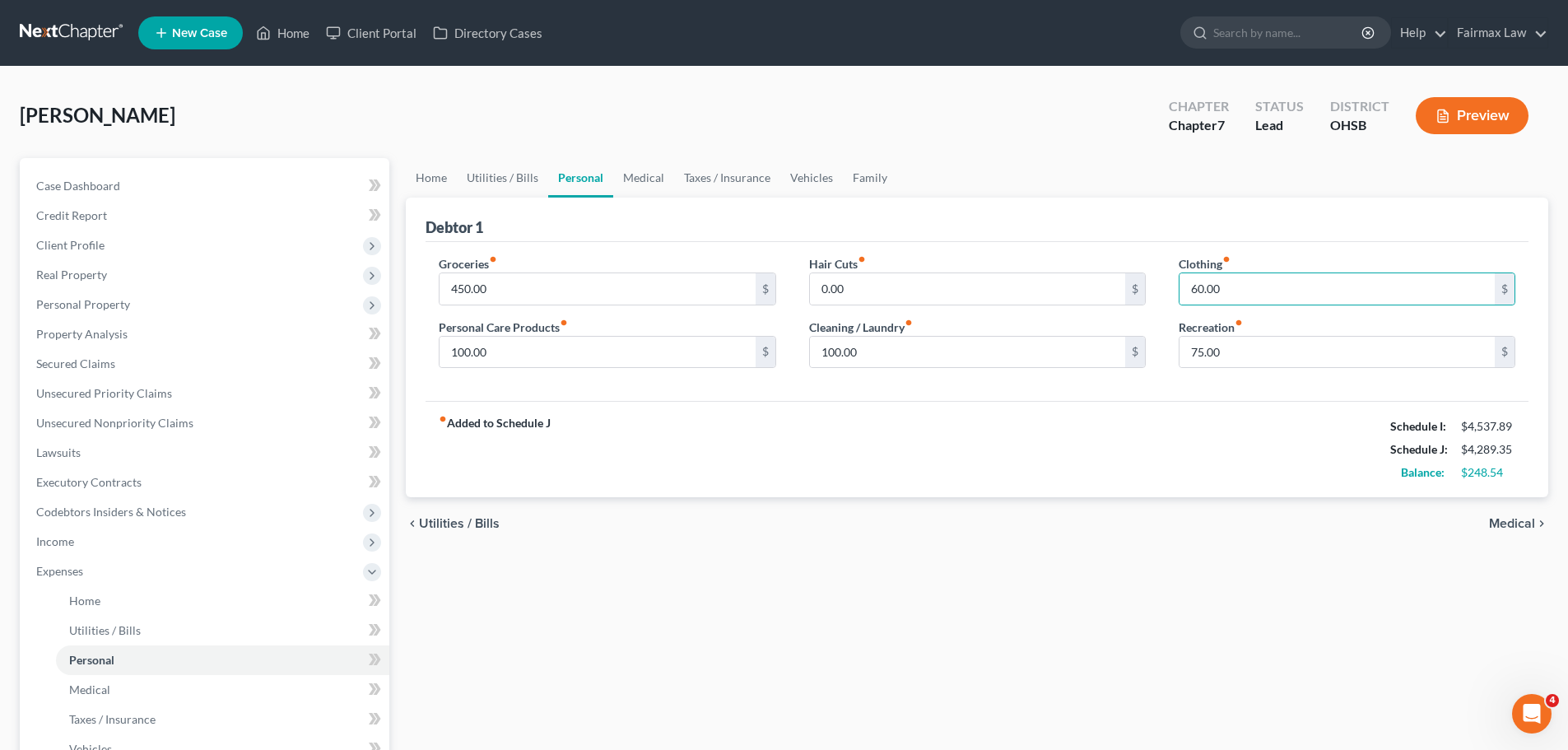
click at [1060, 434] on div "fiber_manual_record Added to Schedule J Schedule I: $4,537.89 Schedule J: $4,28…" at bounding box center [977, 449] width 1103 height 97
click at [648, 169] on link "Medical" at bounding box center [644, 178] width 61 height 40
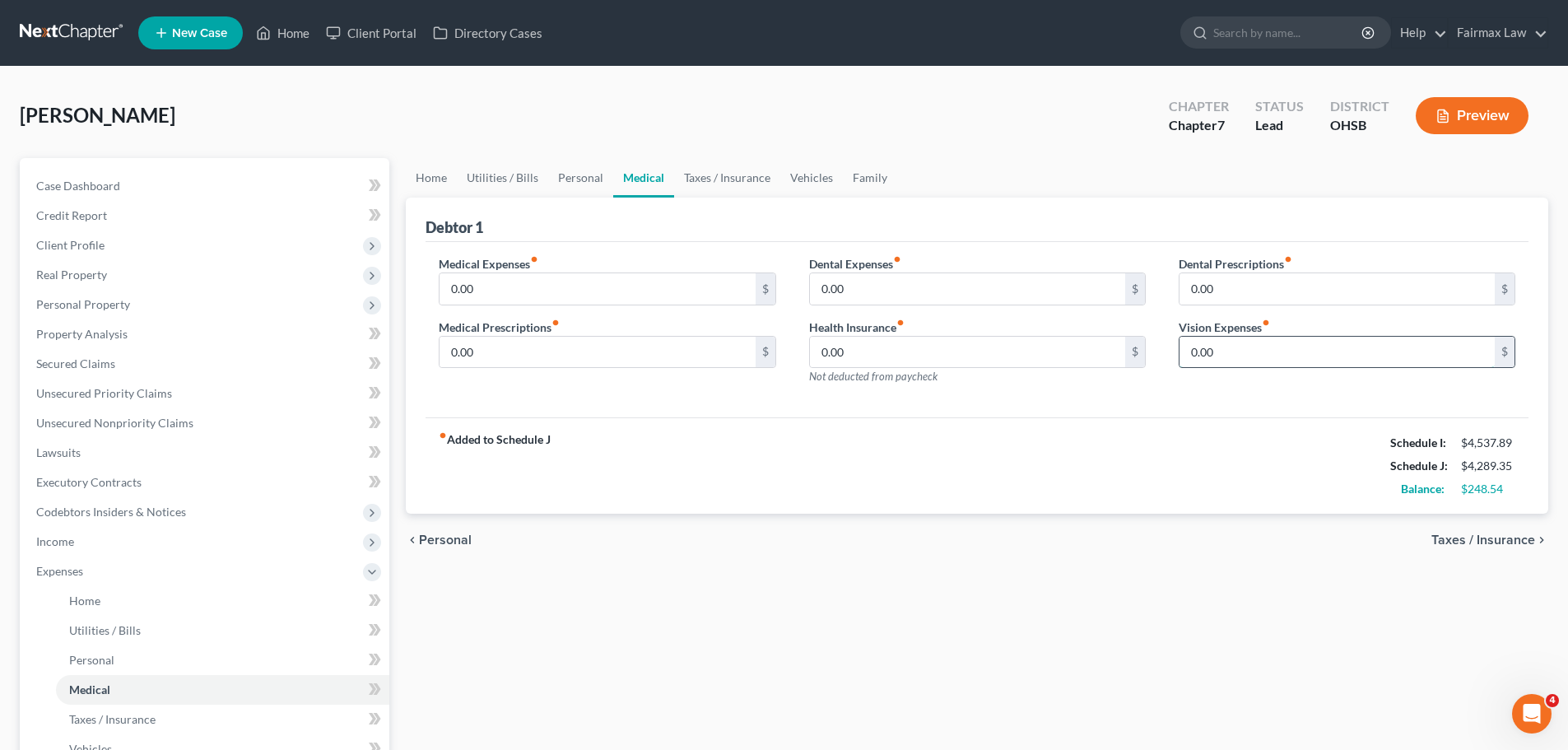
drag, startPoint x: 1235, startPoint y: 337, endPoint x: 1223, endPoint y: 340, distance: 12.4
click at [1235, 337] on input "0.00" at bounding box center [1337, 352] width 315 height 31
type input "5.00"
click at [1092, 501] on div "fiber_manual_record Added to Schedule J Schedule I: $4,537.89 Schedule J: $4,29…" at bounding box center [977, 466] width 1103 height 97
click at [726, 189] on link "Taxes / Insurance" at bounding box center [727, 178] width 106 height 40
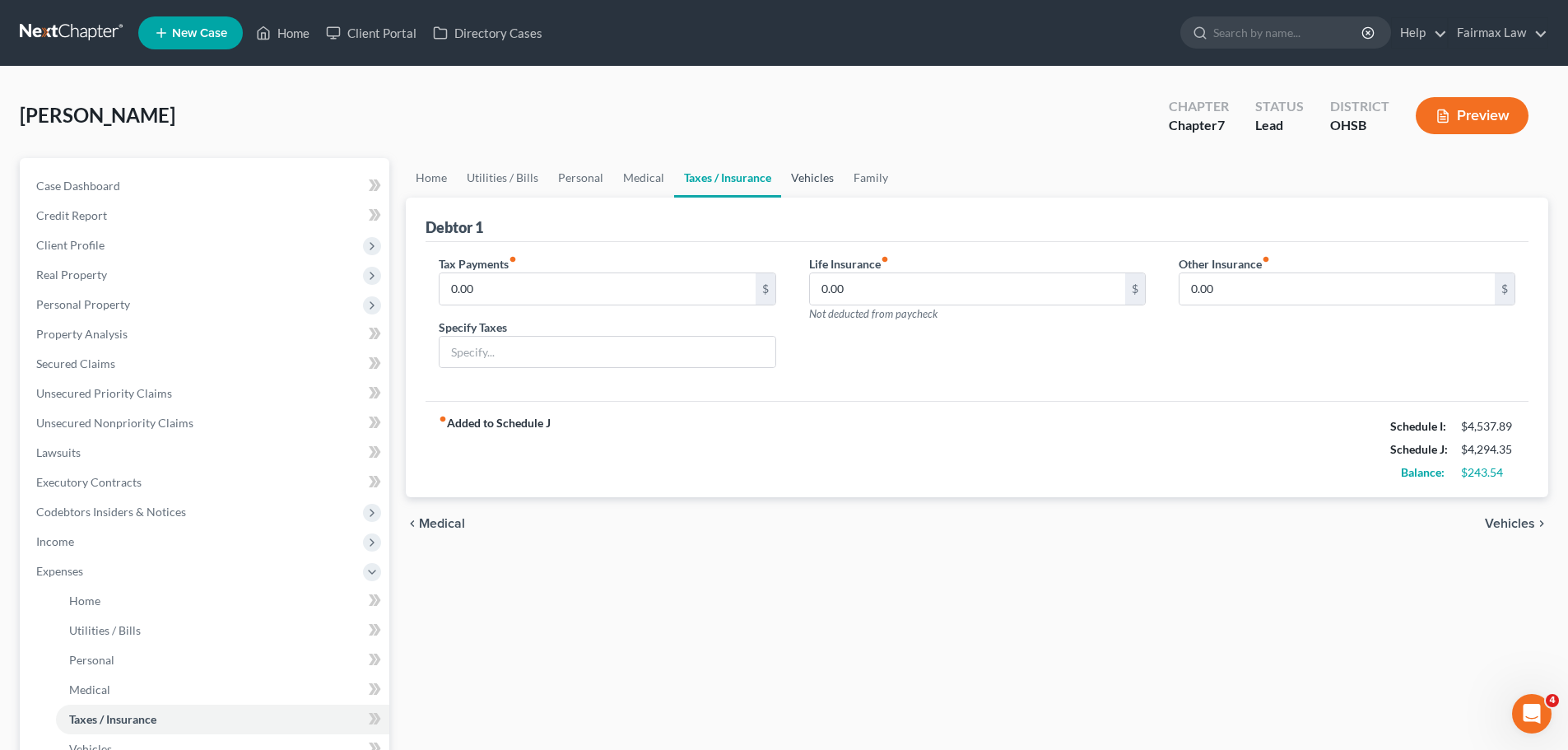
click at [820, 184] on link "Vehicles" at bounding box center [812, 178] width 62 height 40
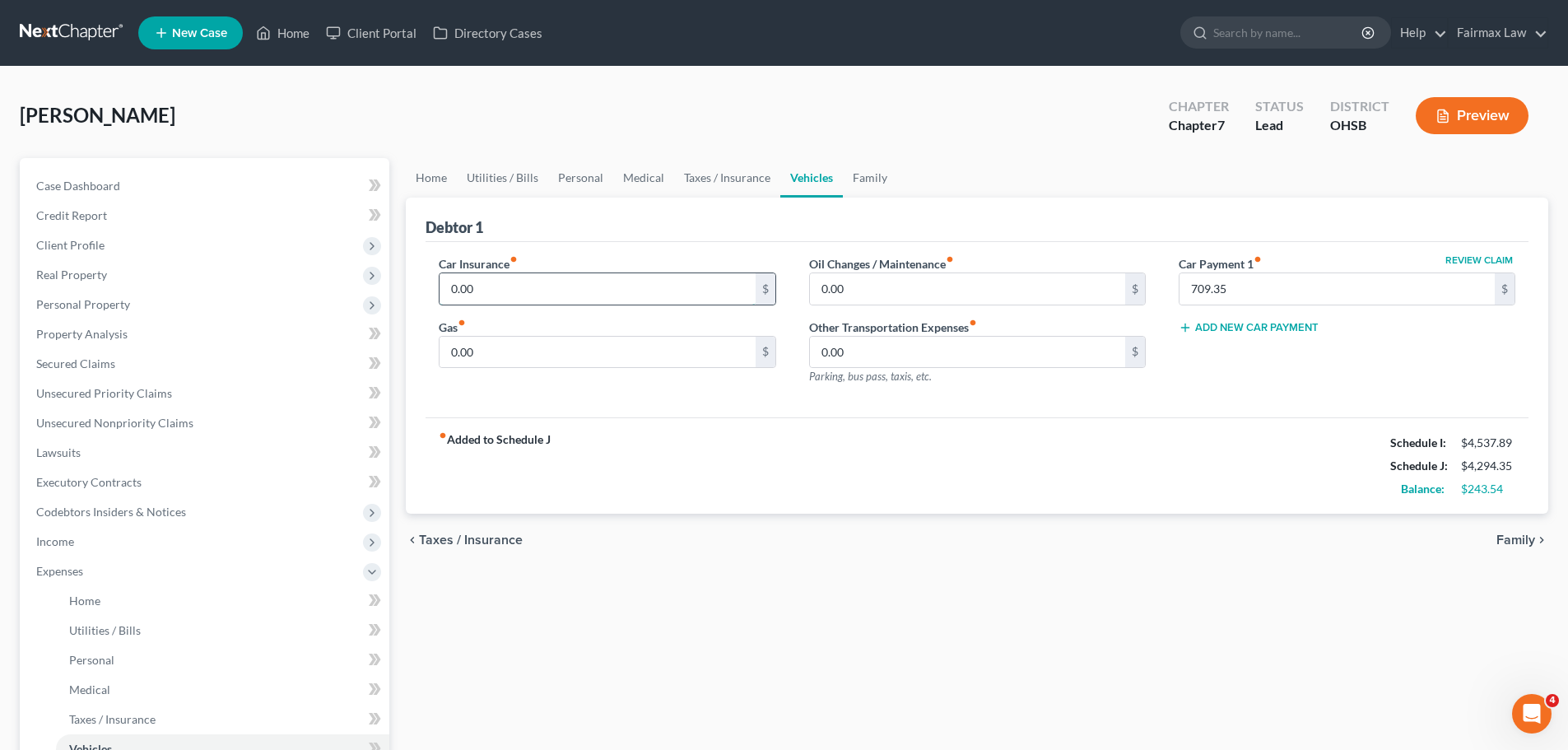
click at [511, 291] on input "0.00" at bounding box center [597, 289] width 315 height 31
type input "250.00"
click at [586, 451] on div "fiber_manual_record Added to Schedule J Schedule I: $4,537.89 Schedule J: $4,54…" at bounding box center [977, 466] width 1103 height 97
click at [531, 348] on input "0.00" at bounding box center [597, 352] width 315 height 31
click at [475, 351] on input "0.00" at bounding box center [597, 352] width 315 height 31
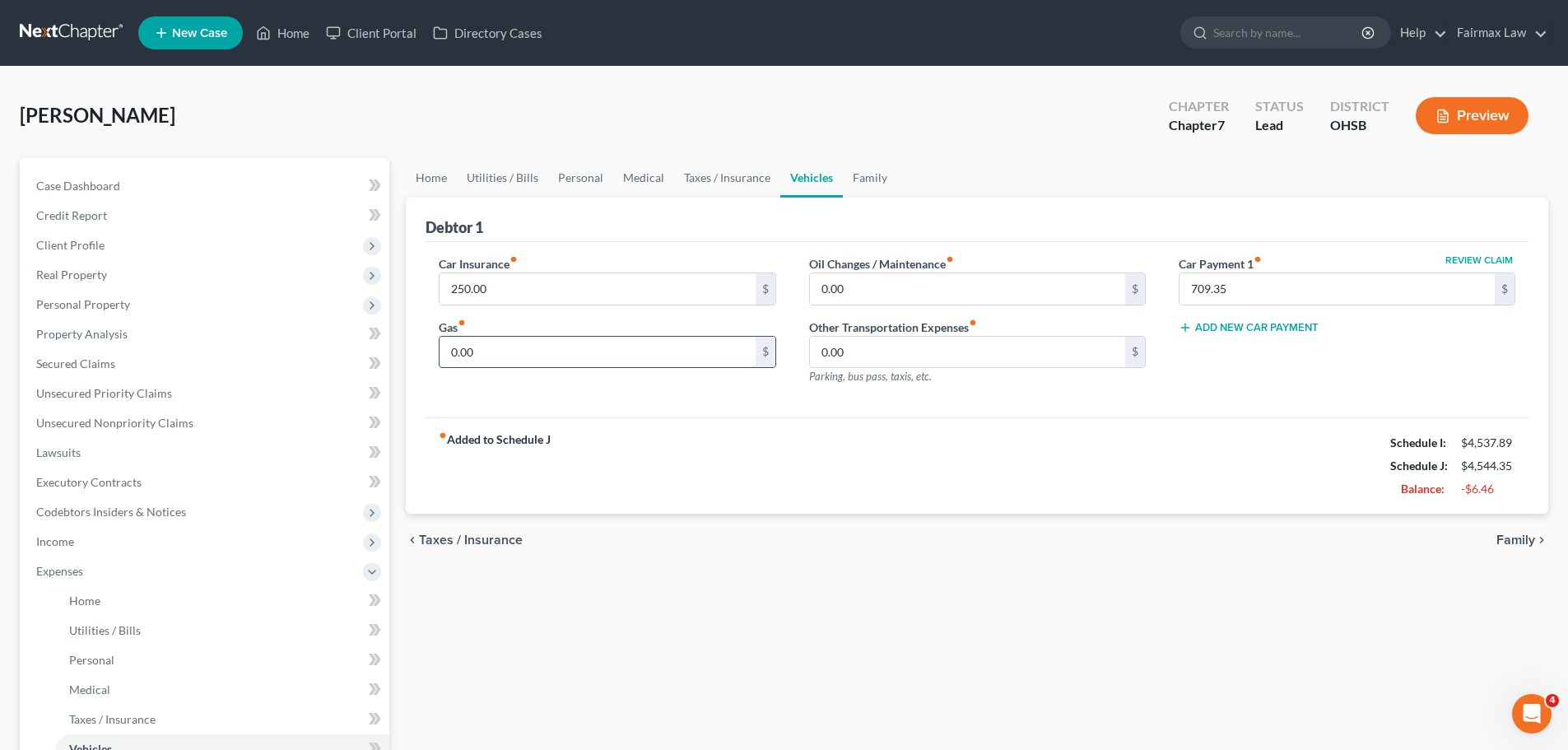
drag, startPoint x: 473, startPoint y: 351, endPoint x: 454, endPoint y: 359, distance: 20.6
click at [454, 359] on input "0.00" at bounding box center [597, 352] width 315 height 31
type input "100.00"
click at [824, 277] on input "0.00" at bounding box center [968, 289] width 315 height 31
type input "10.00"
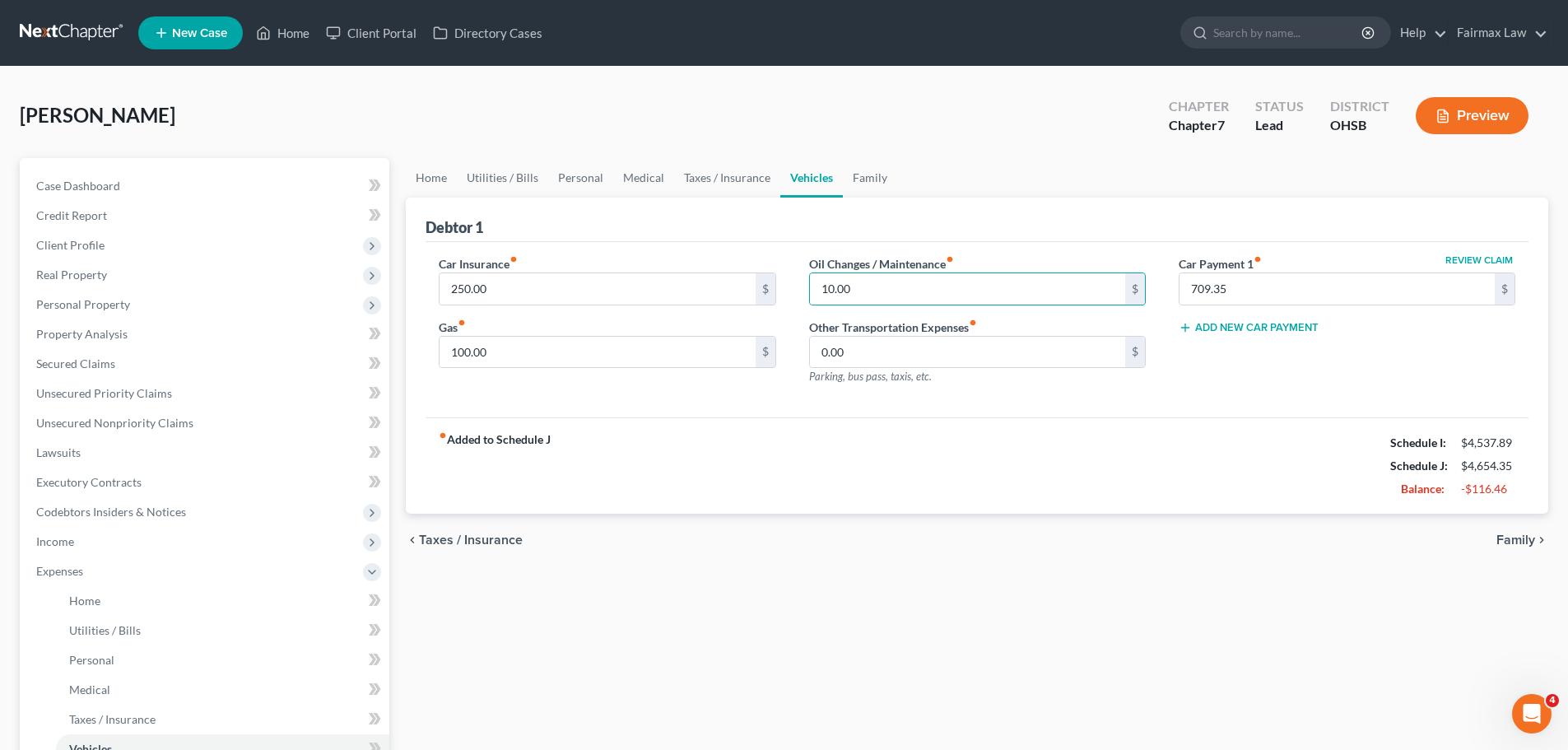
click at [877, 544] on div "chevron_left Taxes / Insurance Family chevron_right" at bounding box center [977, 541] width 1143 height 53
click at [857, 178] on link "Family" at bounding box center [869, 178] width 54 height 40
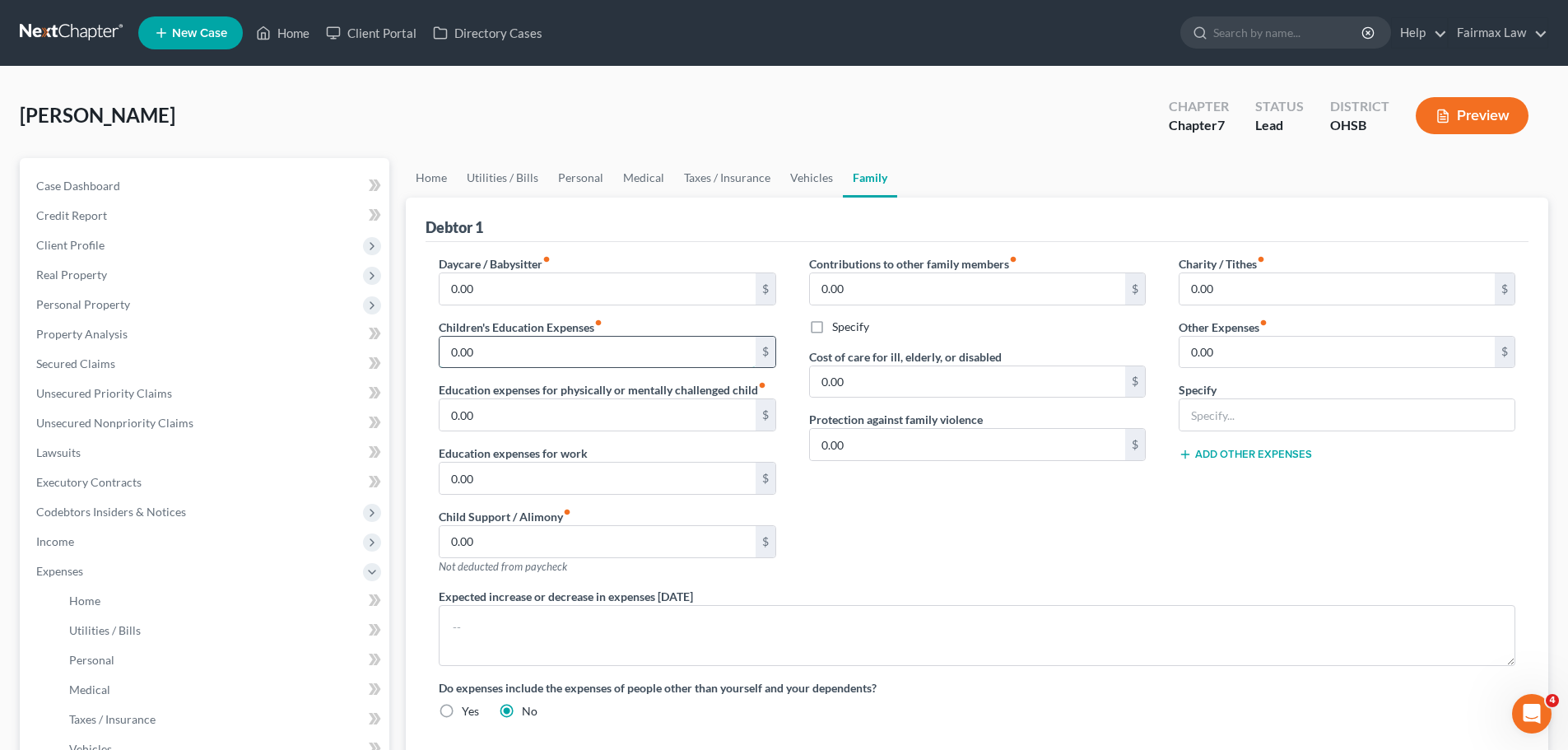
click at [499, 363] on input "0.00" at bounding box center [597, 352] width 315 height 31
type input "10.00"
click at [1240, 339] on input "0.00" at bounding box center [1337, 352] width 315 height 31
type input "180.00"
click at [1238, 405] on input "text" at bounding box center [1347, 415] width 335 height 31
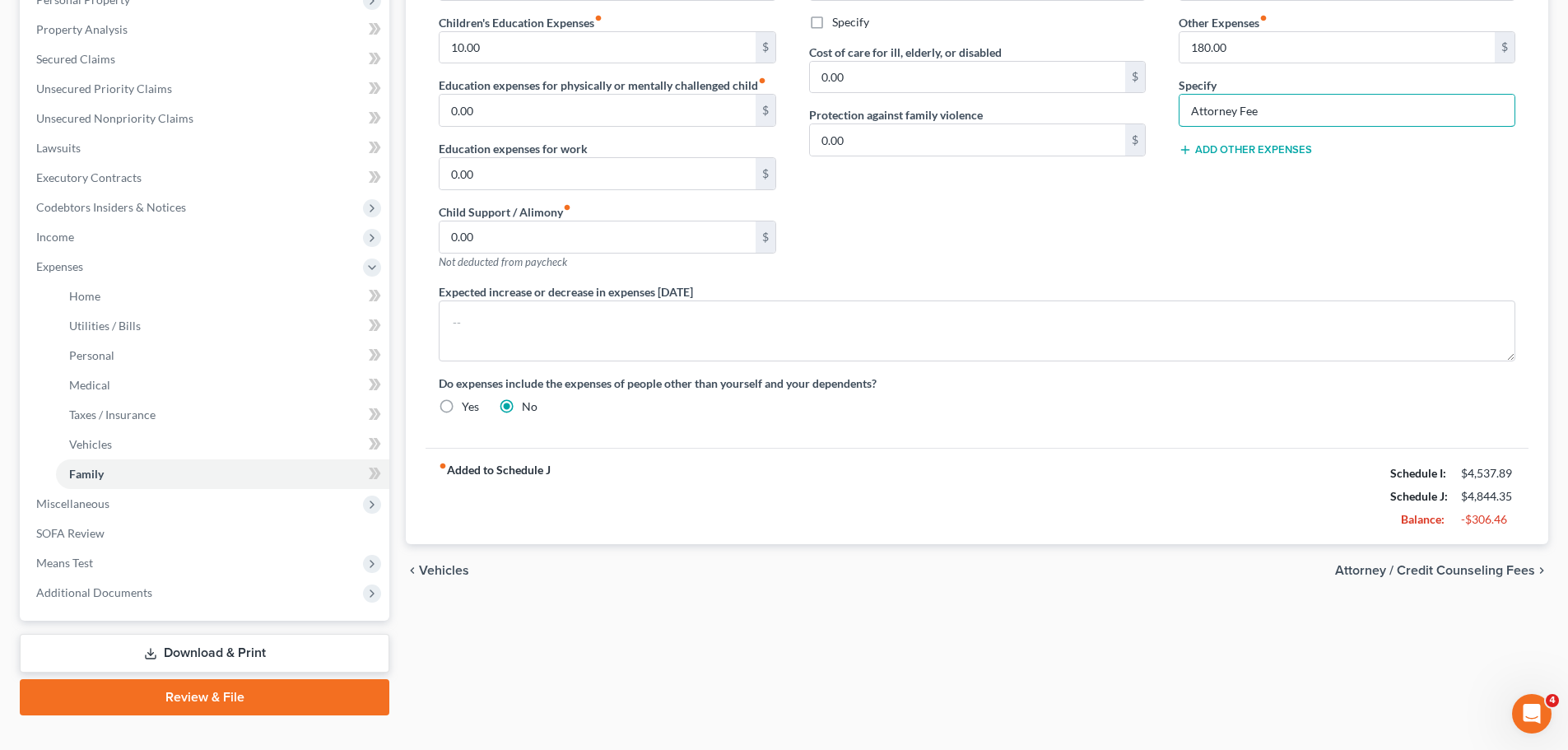
scroll to position [330, 0]
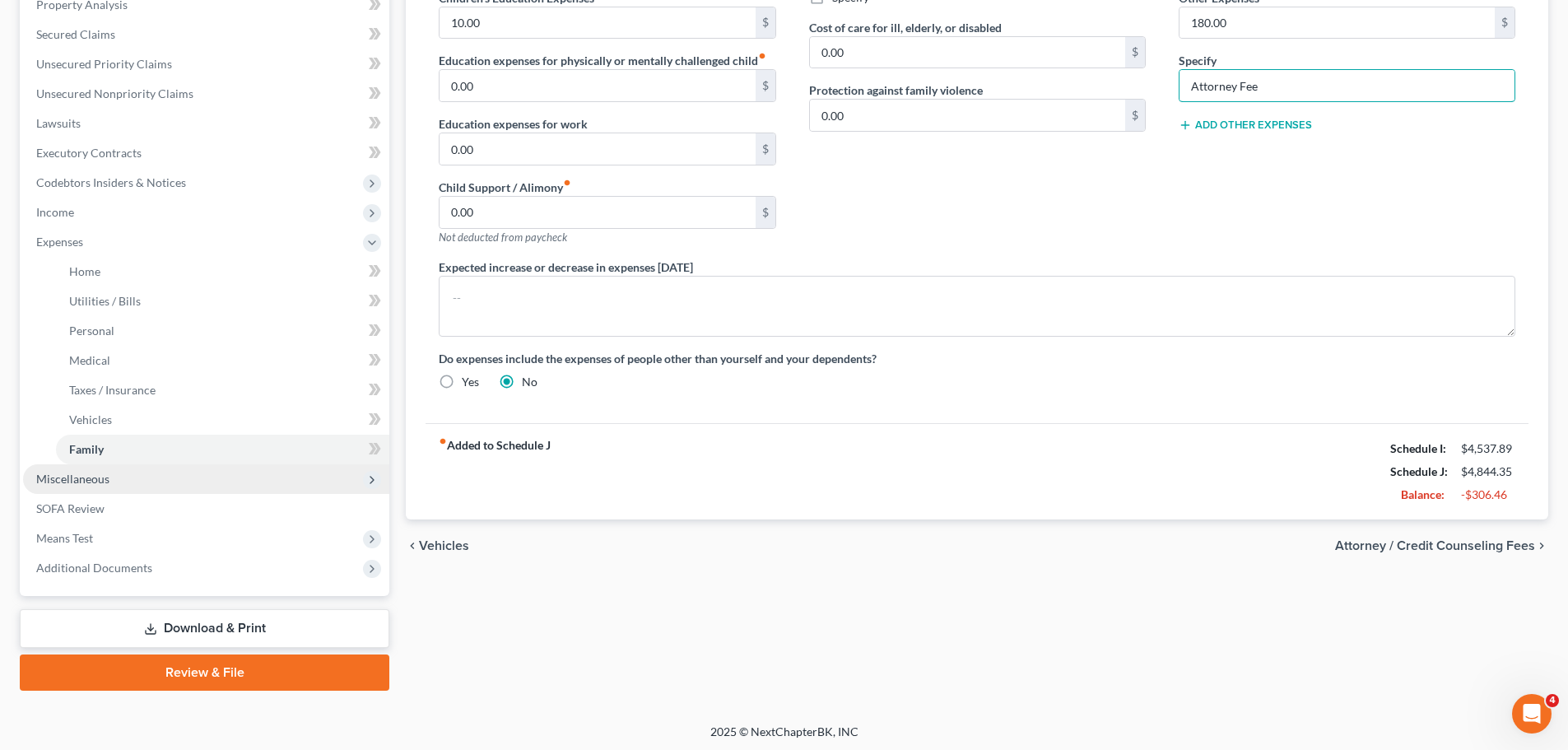
type input "Attorney Fee"
click at [127, 481] on span "Miscellaneous" at bounding box center [205, 478] width 366 height 29
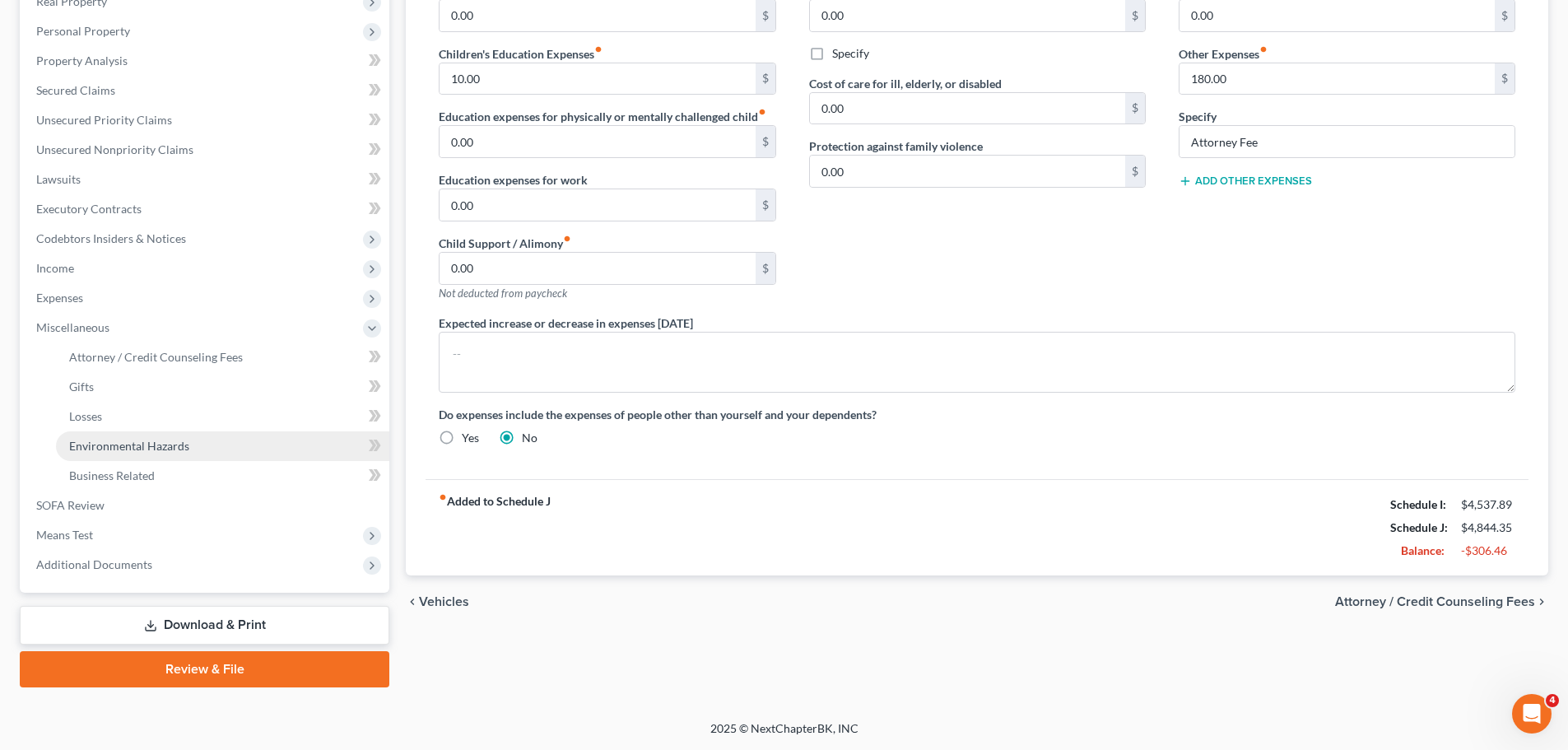
scroll to position [274, 0]
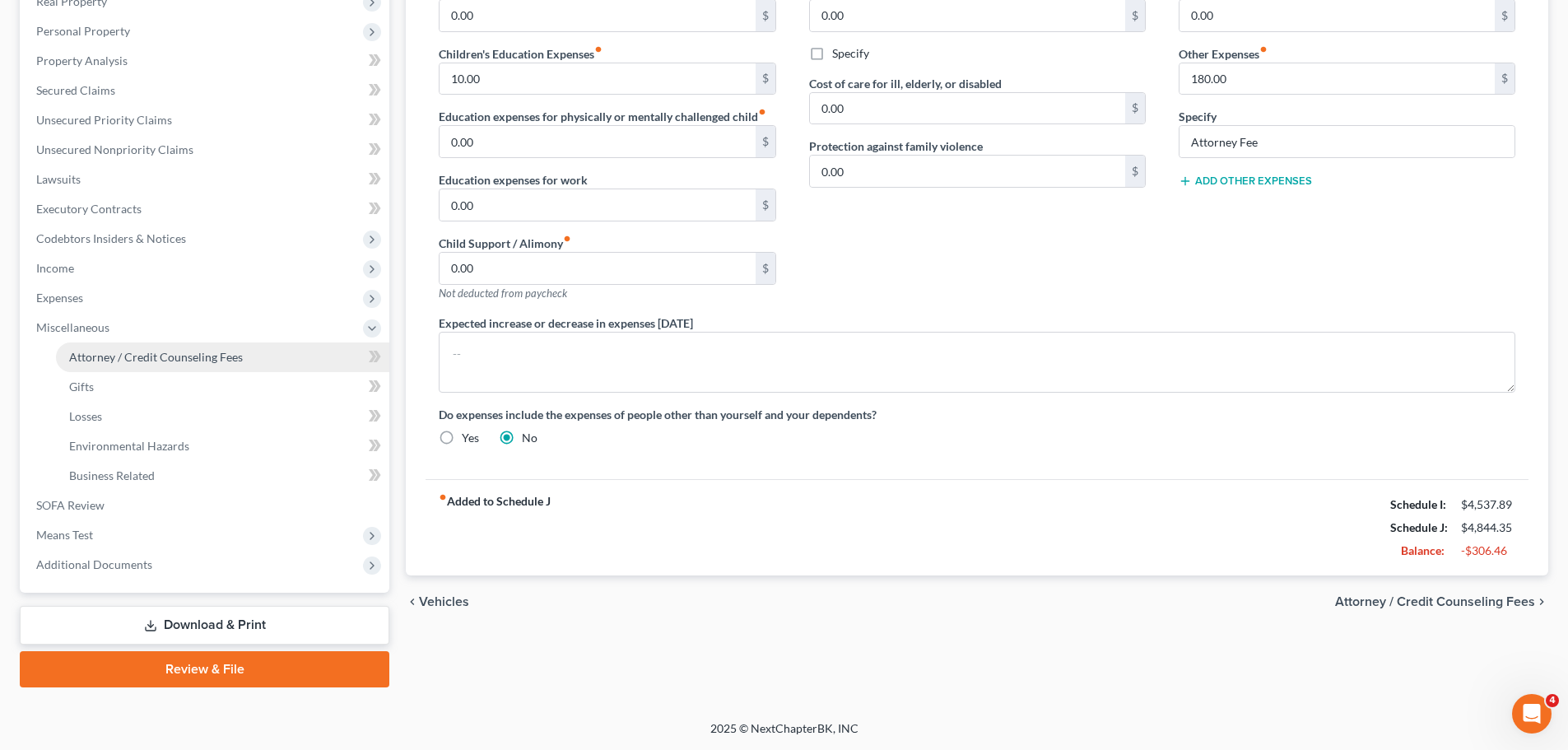
click at [179, 363] on span "Attorney / Credit Counseling Fees" at bounding box center [155, 357] width 173 height 14
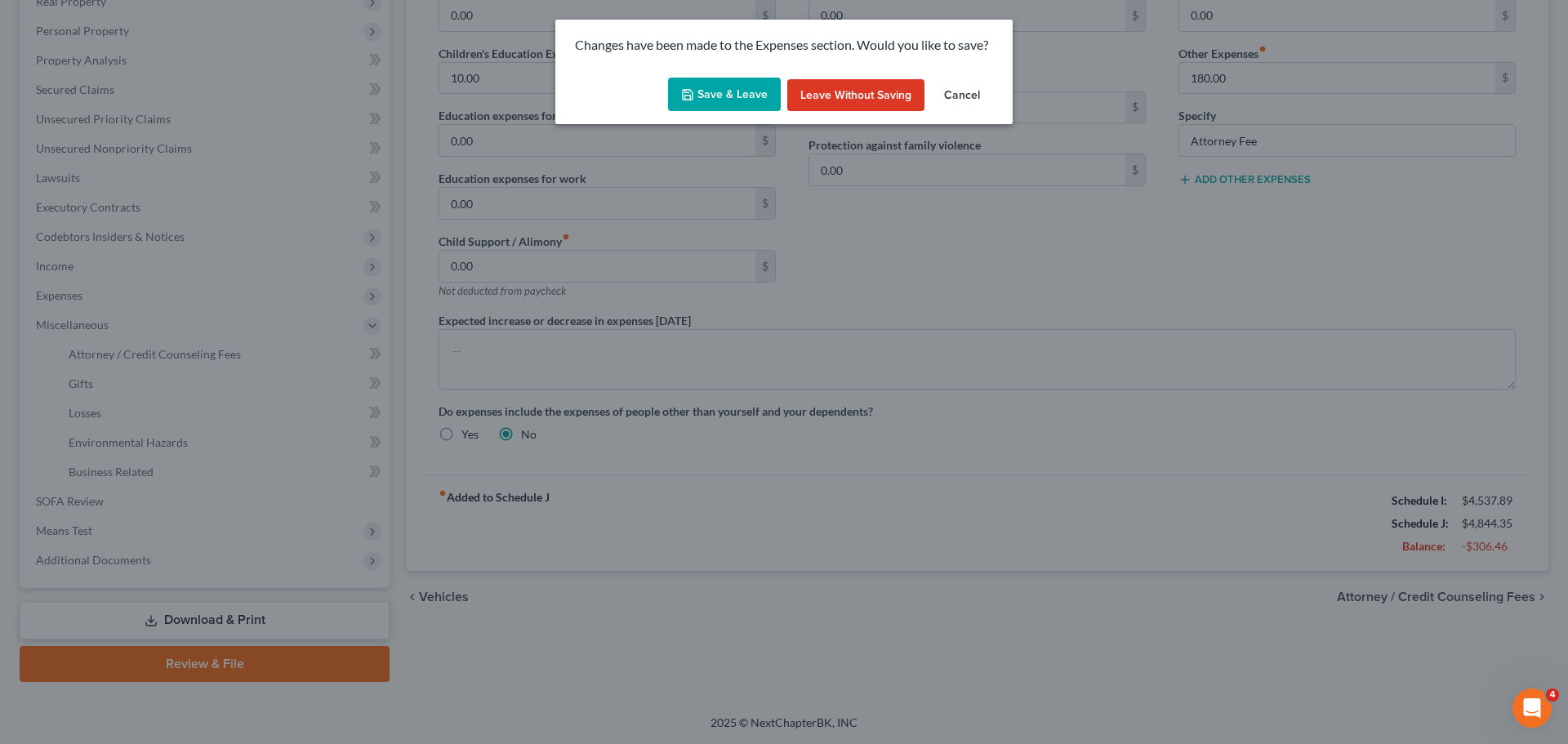
click at [754, 97] on button "Save & Leave" at bounding box center [724, 95] width 113 height 35
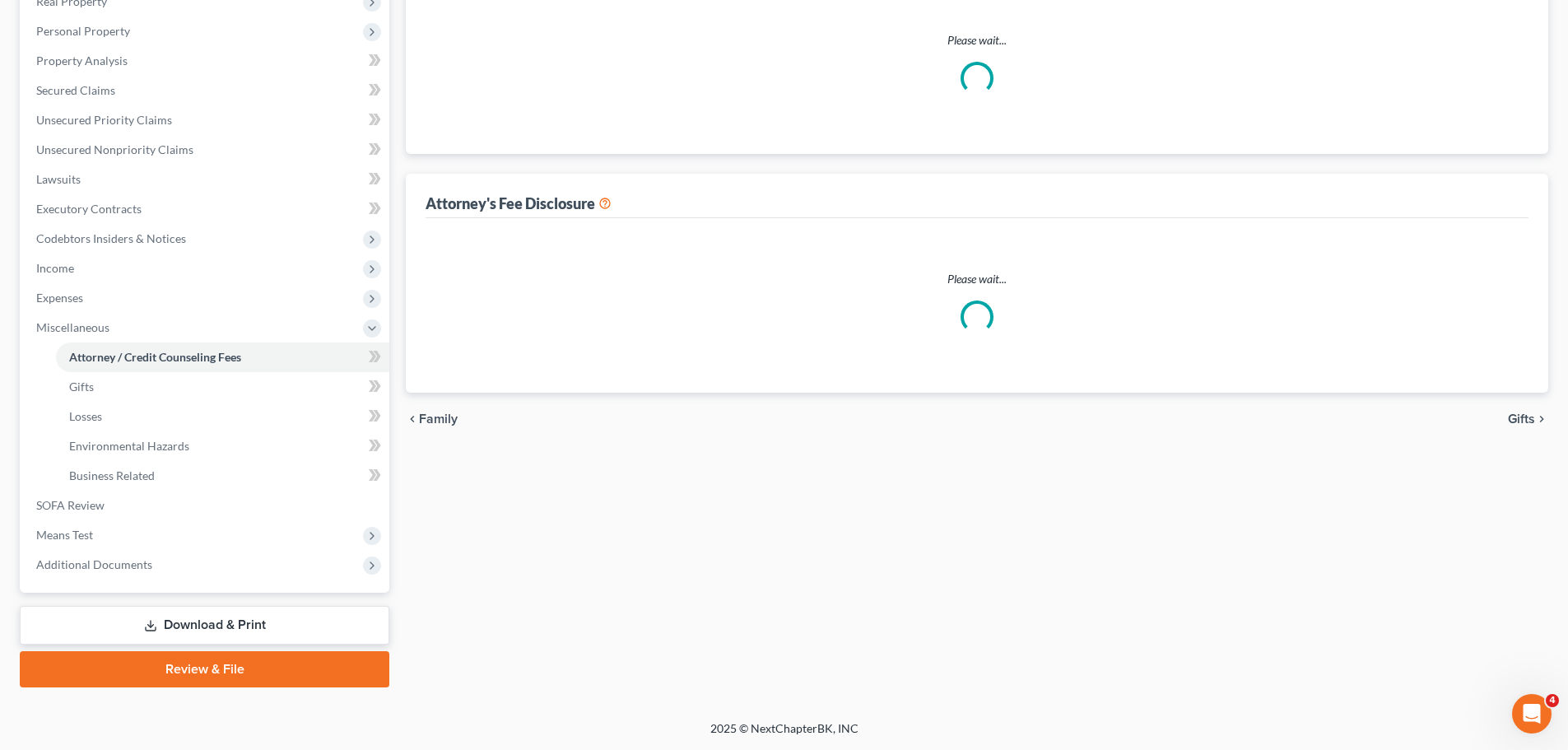
scroll to position [112, 0]
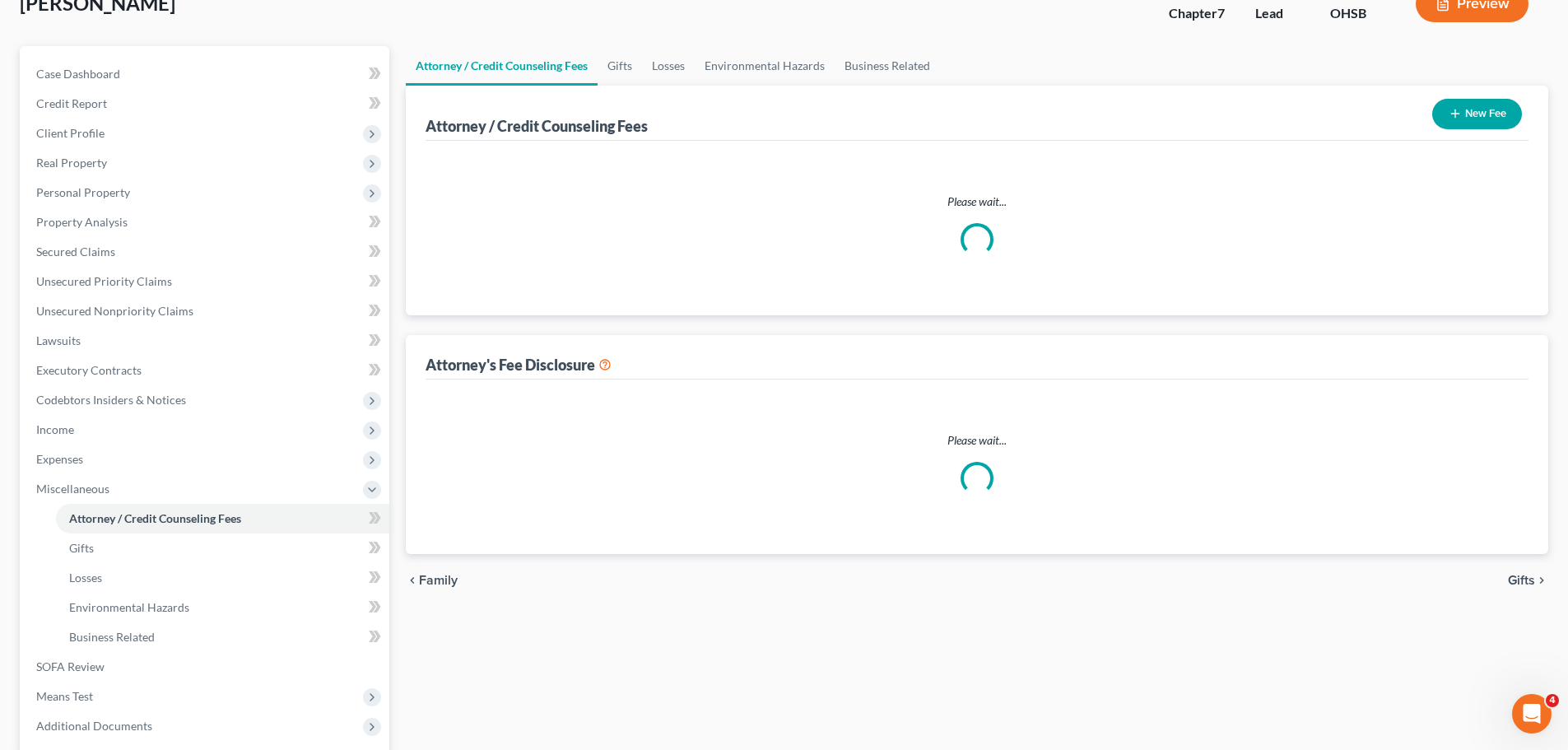
select select "5"
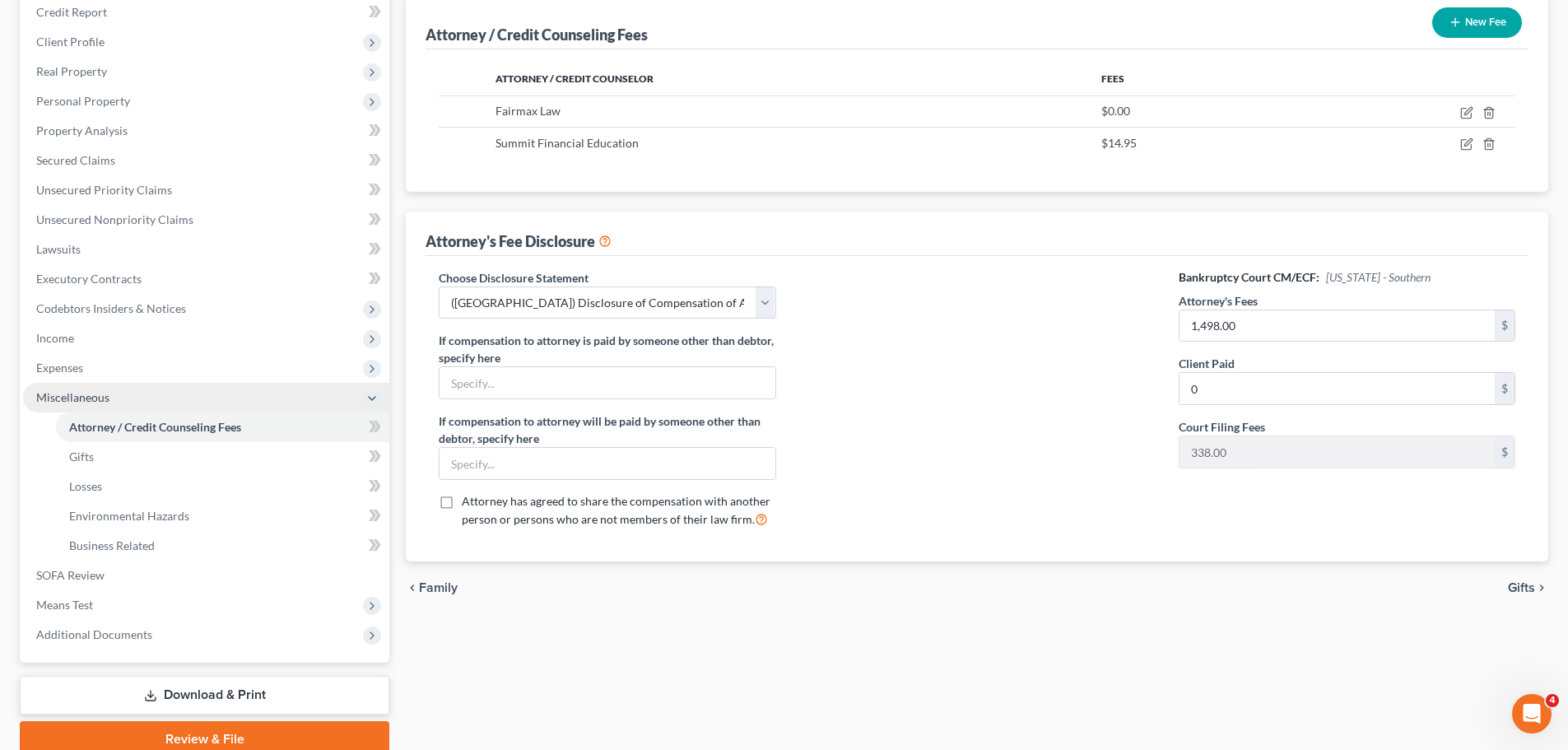
scroll to position [247, 0]
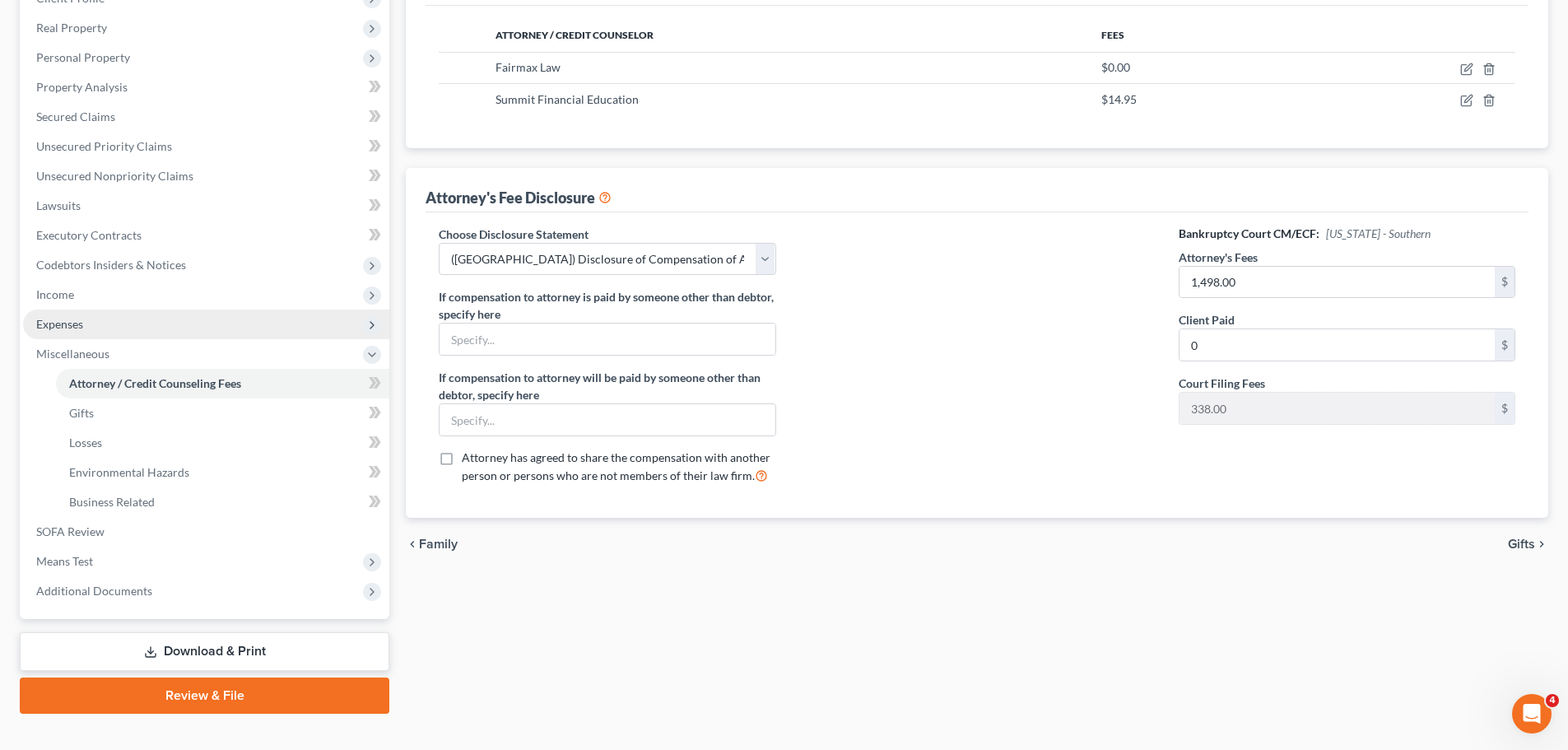
click at [73, 326] on span "Expenses" at bounding box center [60, 324] width 47 height 14
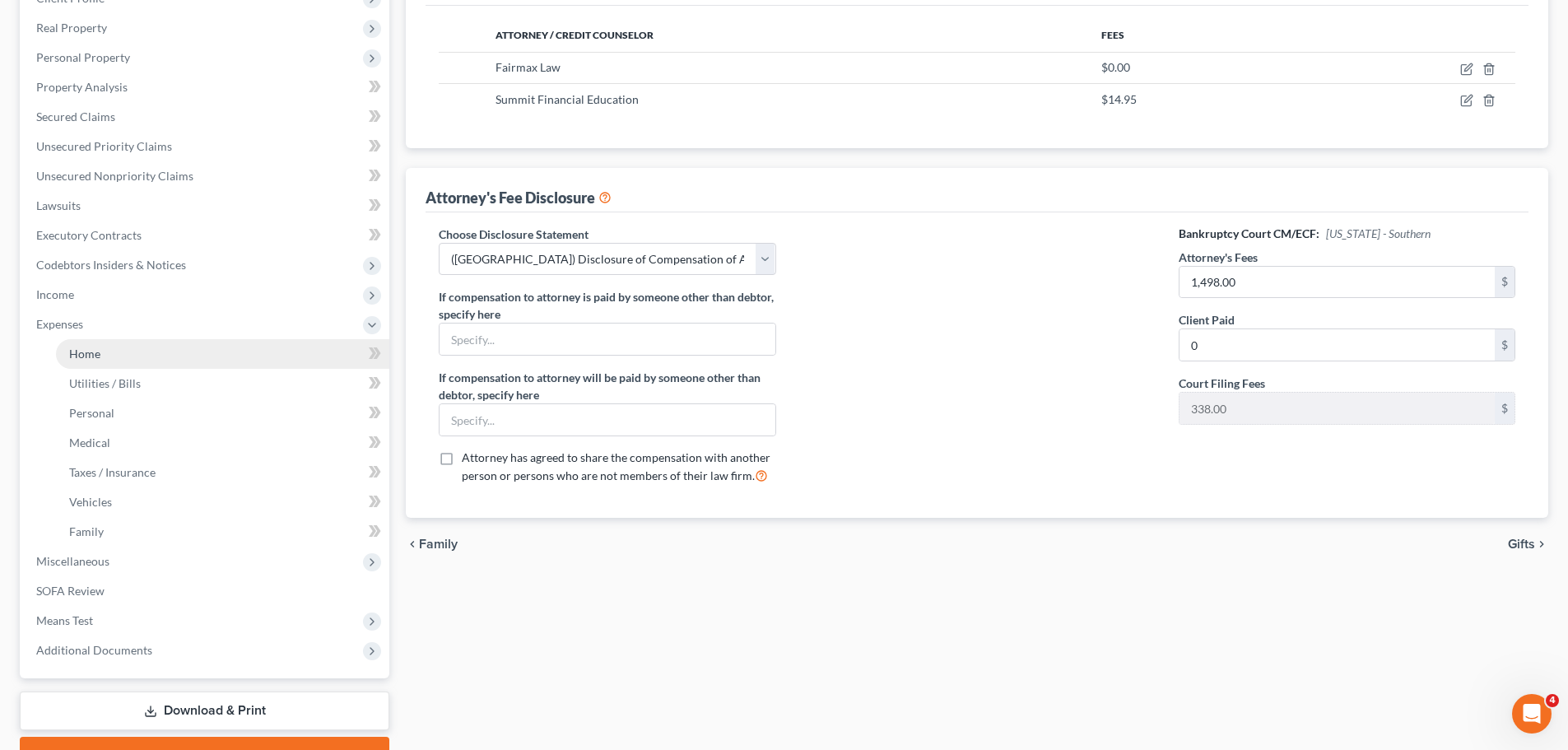
click at [74, 361] on link "Home" at bounding box center [223, 353] width 333 height 29
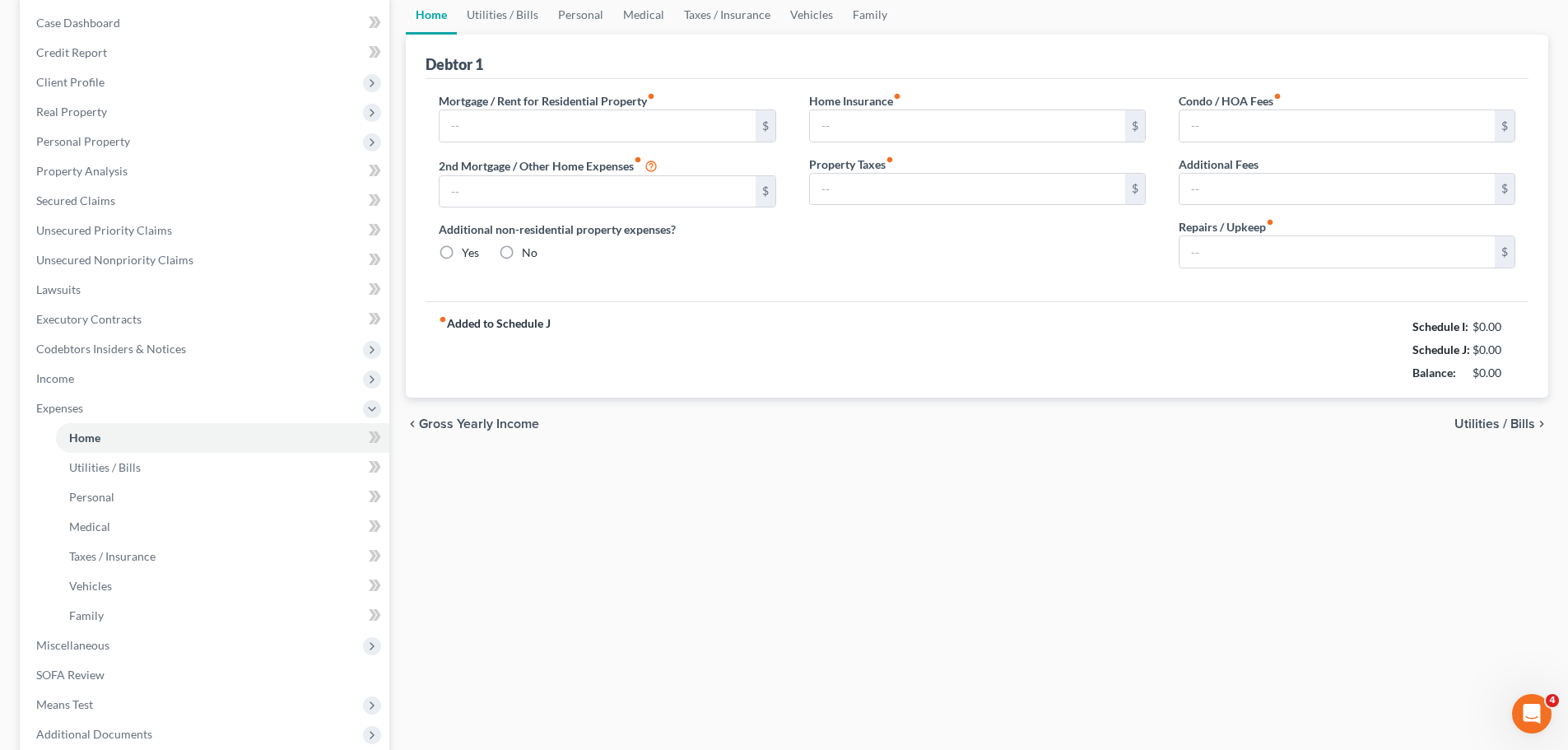
type input "2,395.00"
type input "0.00"
radio input "true"
type input "0.00"
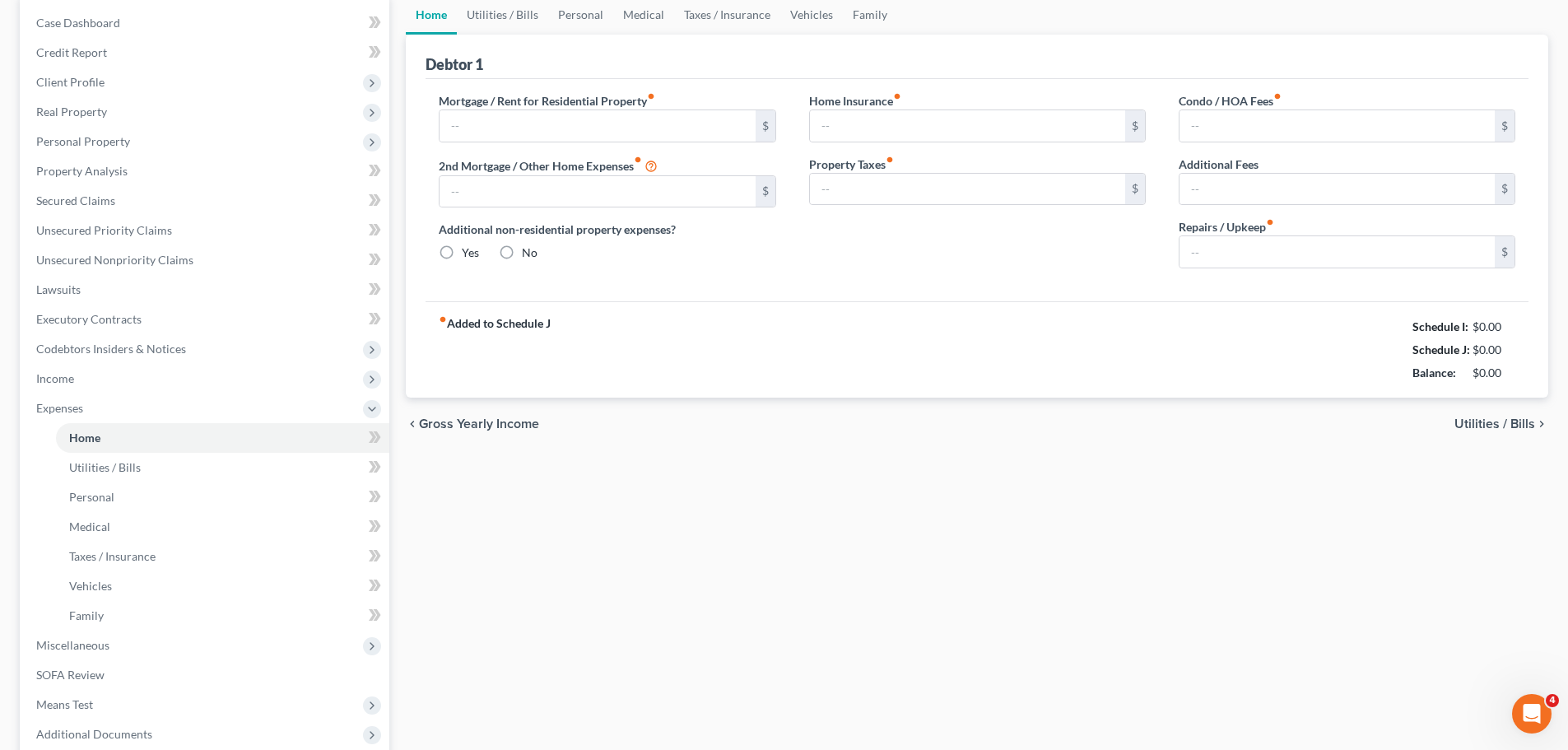
type input "0.00"
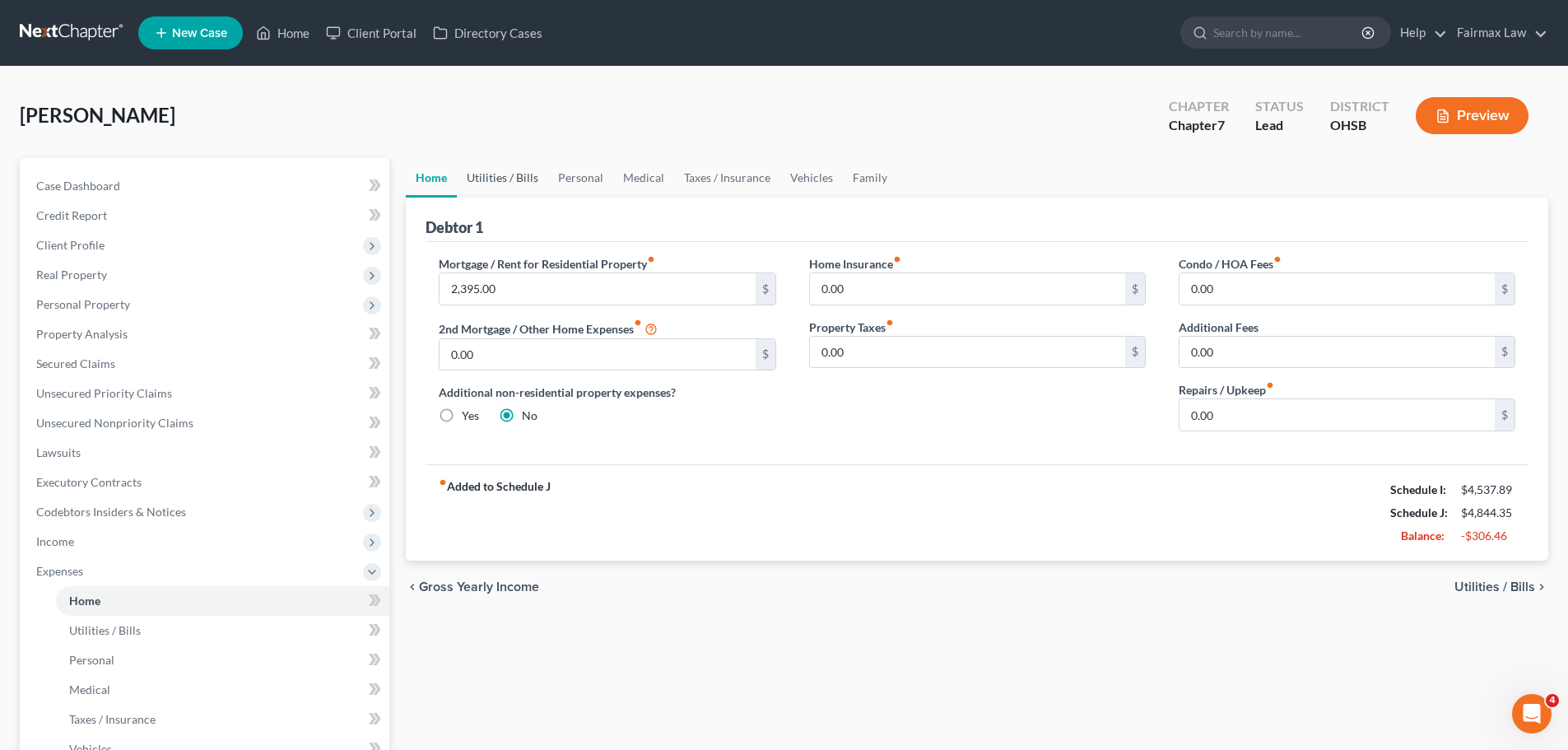
click at [484, 179] on link "Utilities / Bills" at bounding box center [503, 178] width 92 height 40
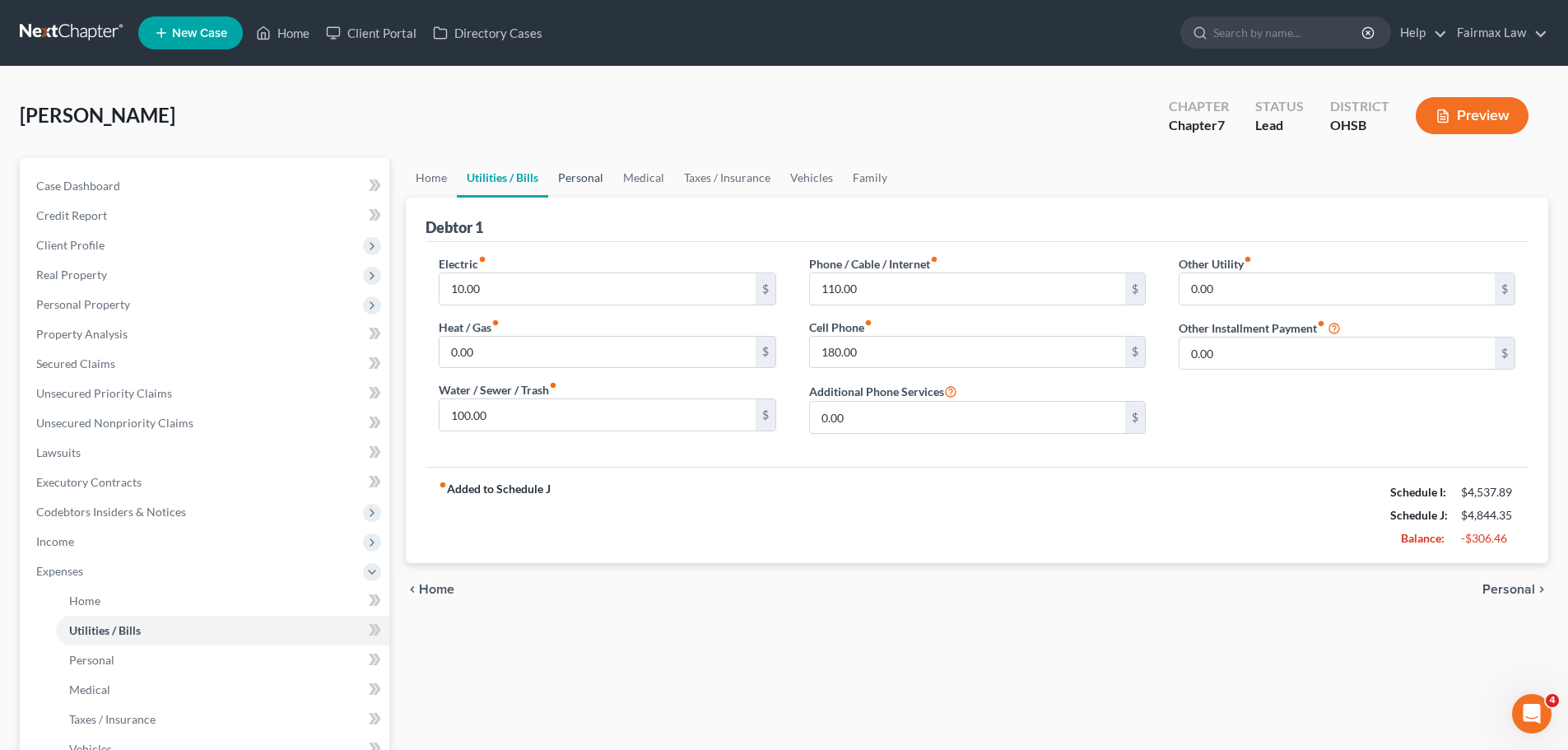
click at [595, 174] on link "Personal" at bounding box center [580, 178] width 65 height 40
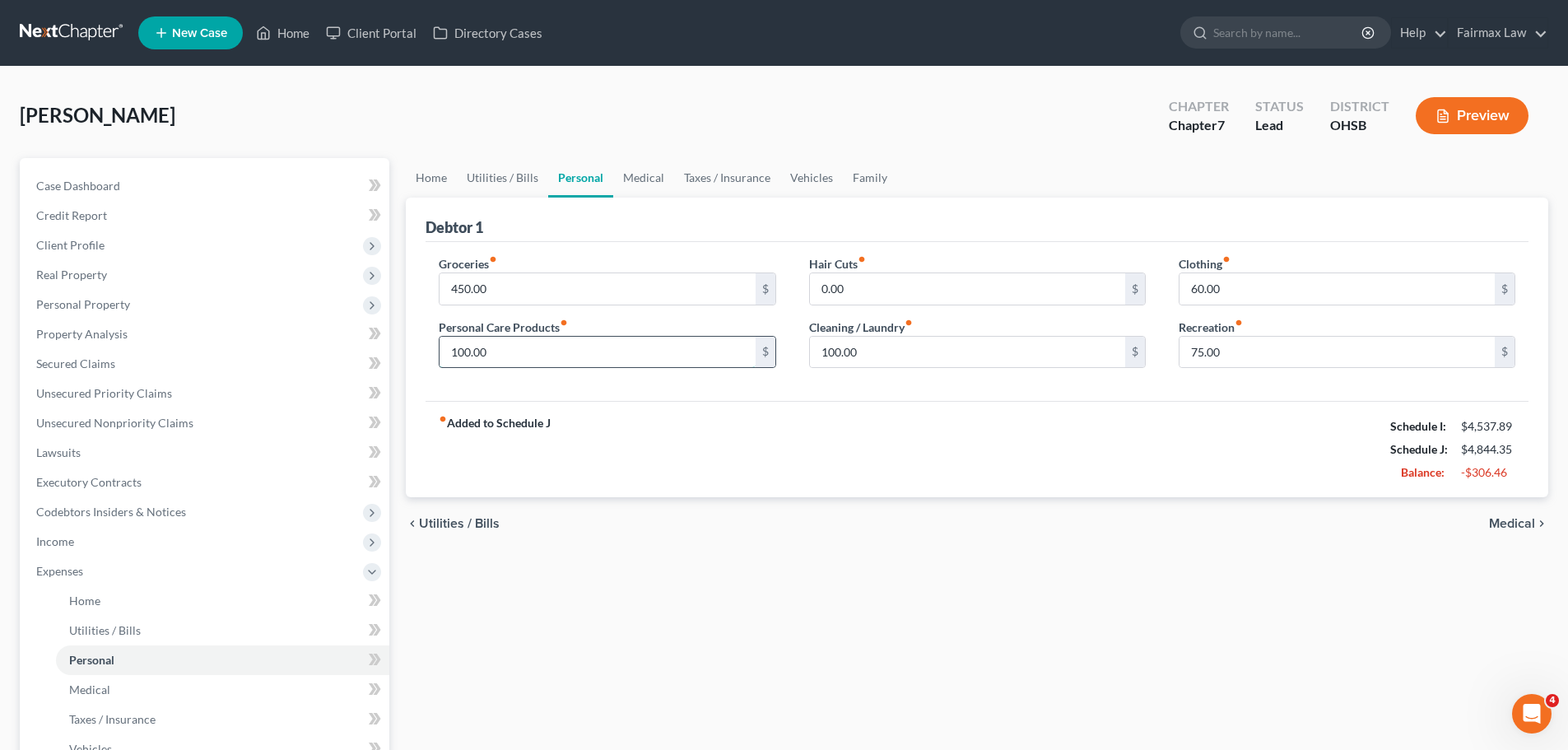
click at [489, 349] on input "100.00" at bounding box center [597, 352] width 315 height 31
type input "50.00"
click at [894, 351] on input "100.00" at bounding box center [968, 352] width 315 height 31
type input "50.00"
click at [1195, 350] on input "75.00" at bounding box center [1337, 352] width 315 height 31
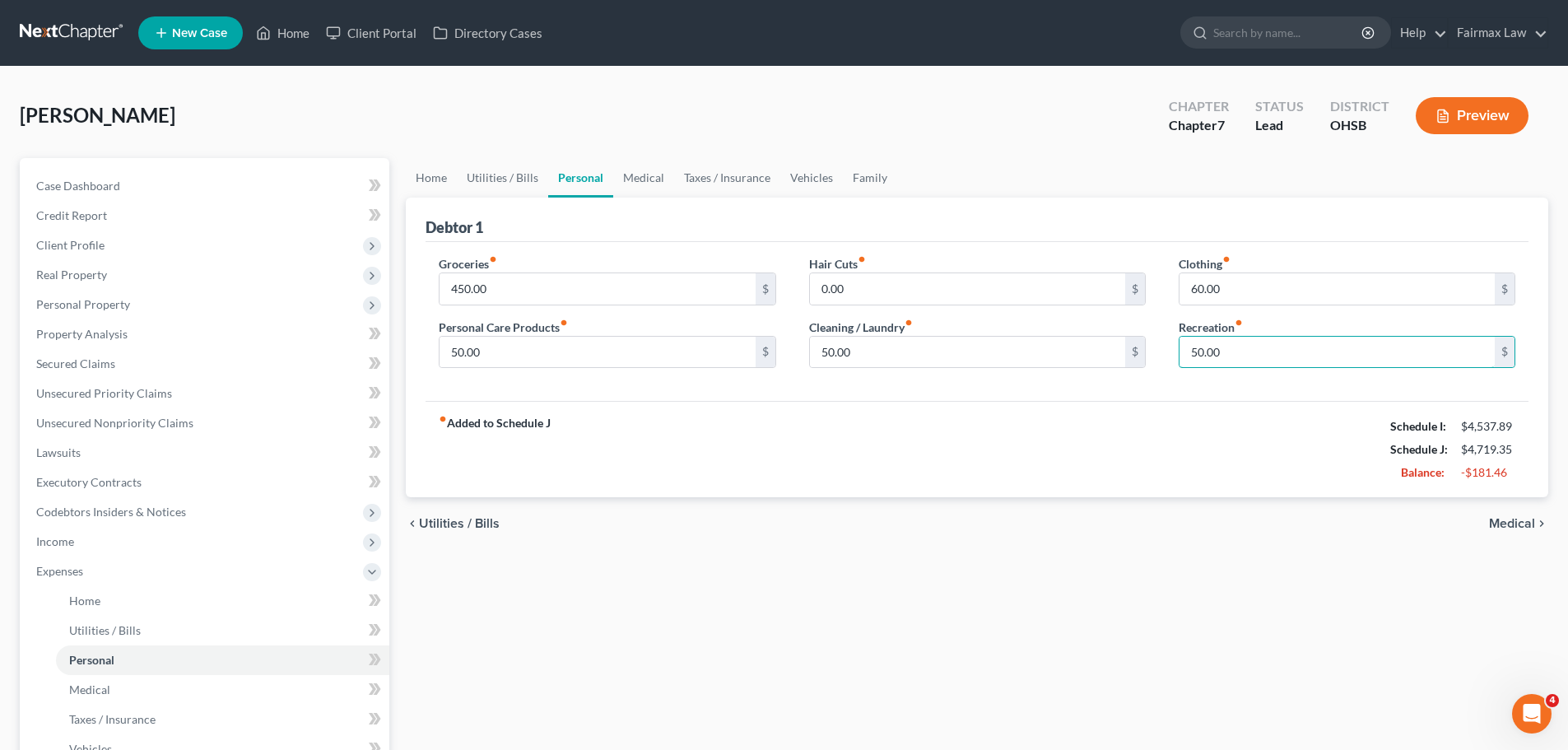
type input "50.00"
click at [1114, 473] on div "fiber_manual_record Added to Schedule J Schedule I: $4,537.89 Schedule J: $4,71…" at bounding box center [977, 449] width 1103 height 97
click at [648, 180] on link "Medical" at bounding box center [644, 178] width 61 height 40
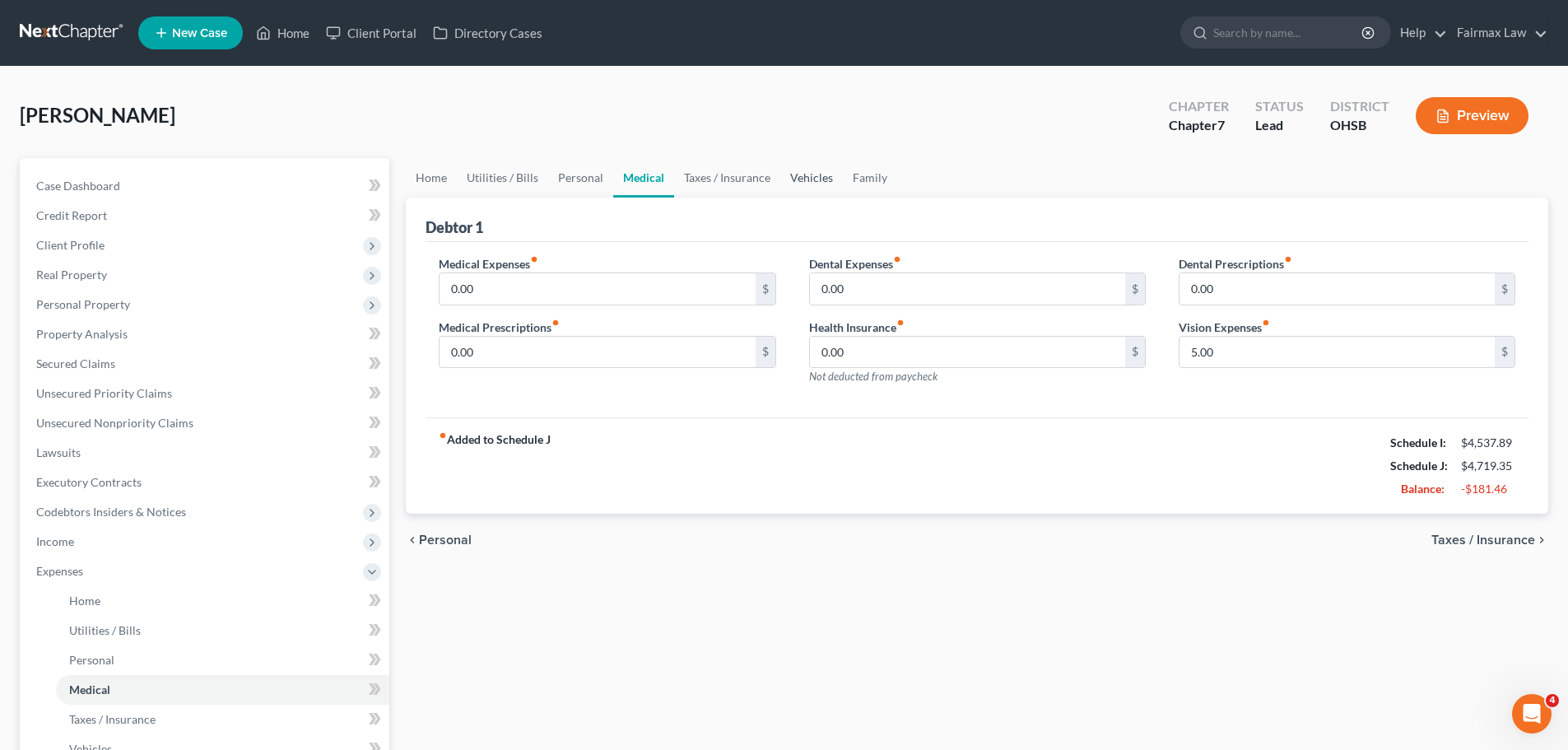
click at [794, 180] on link "Vehicles" at bounding box center [811, 178] width 62 height 40
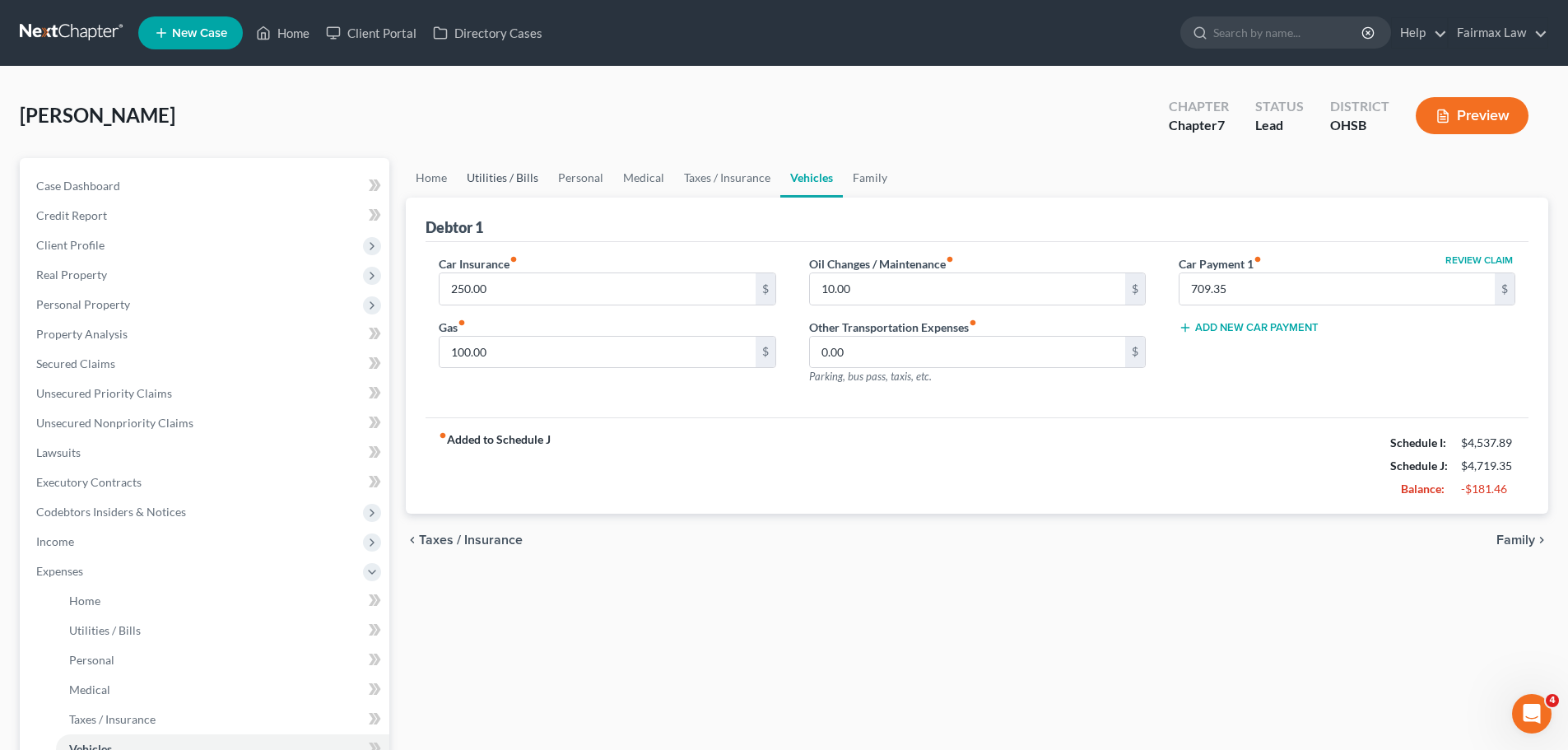
click at [470, 178] on link "Utilities / Bills" at bounding box center [503, 178] width 92 height 40
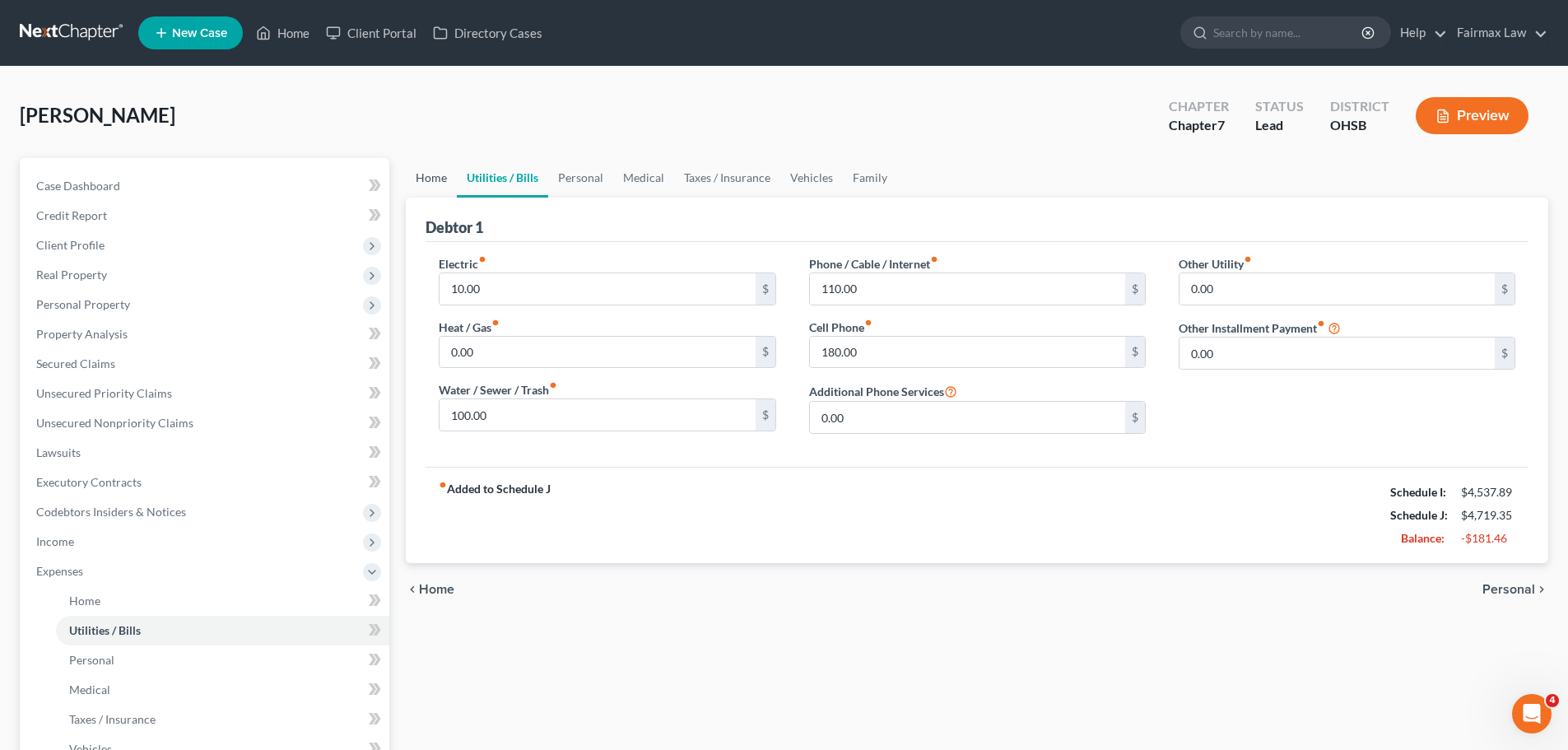
click at [434, 182] on link "Home" at bounding box center [432, 178] width 51 height 40
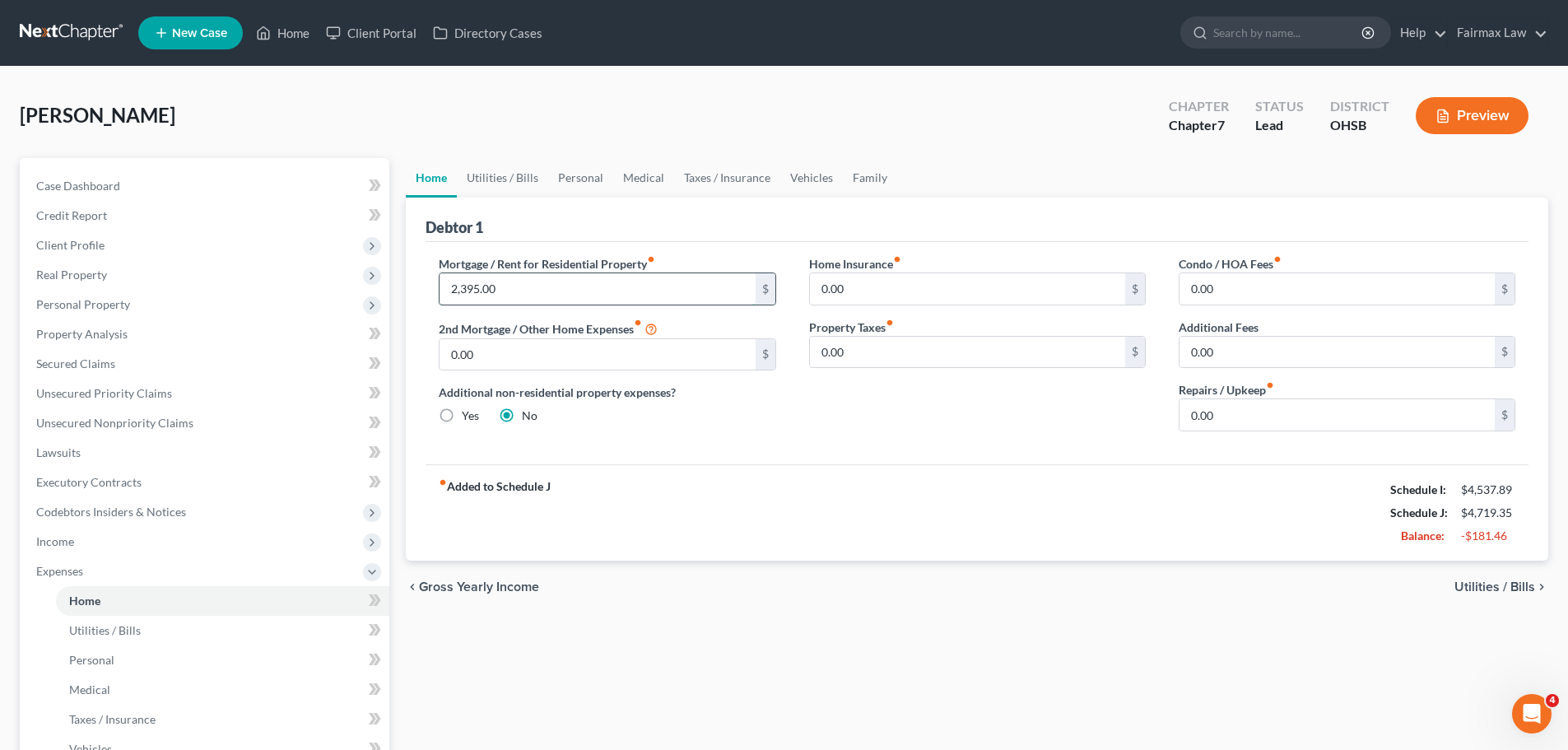
click at [473, 288] on input "2,395.00" at bounding box center [597, 289] width 315 height 31
click at [475, 288] on input "2,395.00" at bounding box center [597, 289] width 315 height 31
drag, startPoint x: 505, startPoint y: 281, endPoint x: 348, endPoint y: 310, distance: 159.7
click at [348, 310] on div "Petition Navigation Case Dashboard Payments Invoices Payments Payments Credit R…" at bounding box center [784, 589] width 1545 height 862
click at [865, 496] on div "fiber_manual_record Added to Schedule J Schedule I: $4,537.89 Schedule J: $4,69…" at bounding box center [977, 512] width 1103 height 97
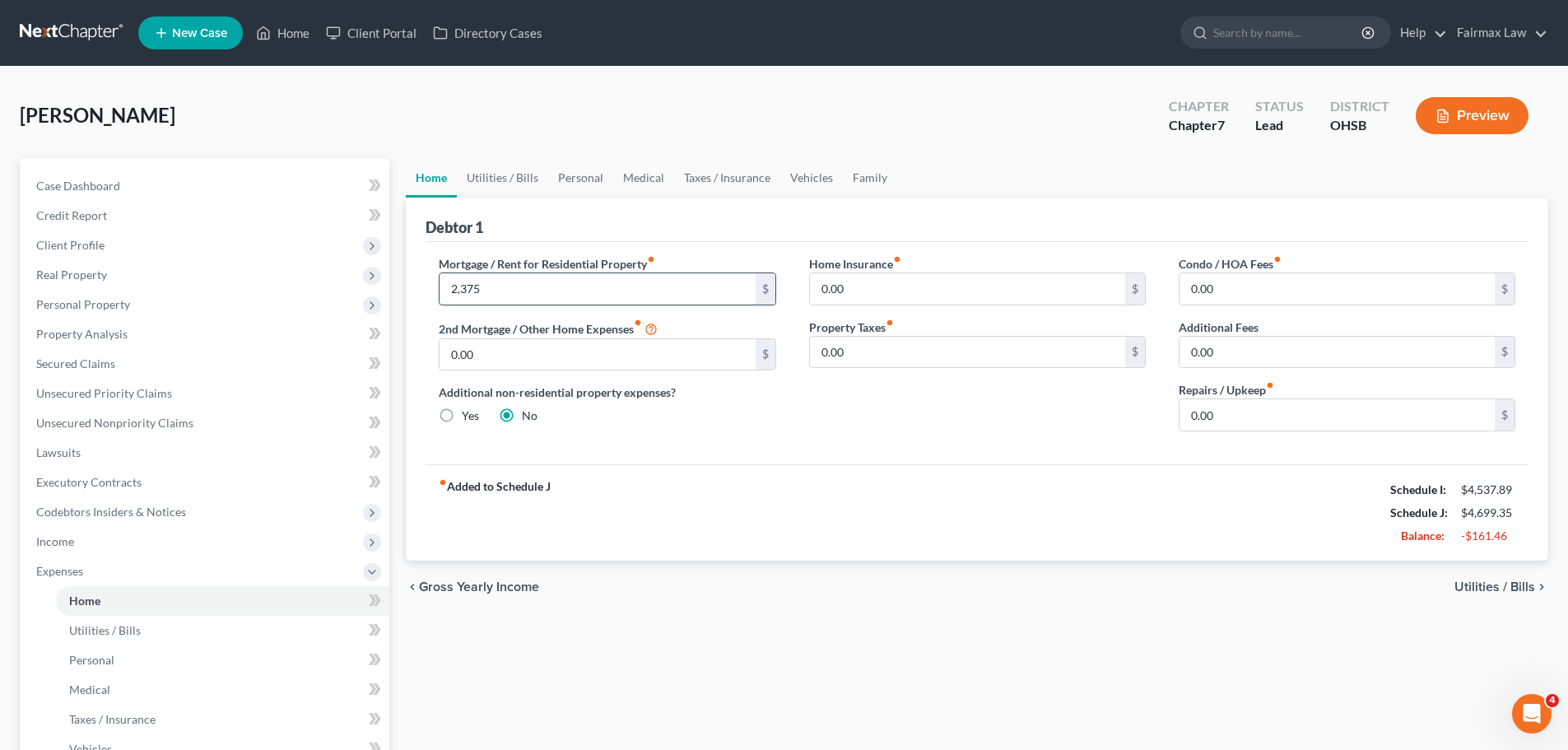
click at [486, 287] on input "2,375" at bounding box center [597, 289] width 315 height 31
click at [476, 287] on input "2,375" at bounding box center [597, 289] width 315 height 31
drag, startPoint x: 507, startPoint y: 297, endPoint x: 433, endPoint y: 297, distance: 74.0
click at [433, 297] on div "Mortgage / Rent for Residential Property fiber_manual_record 2,359 $ 2nd Mortga…" at bounding box center [607, 350] width 369 height 189
type input "2,295.00"
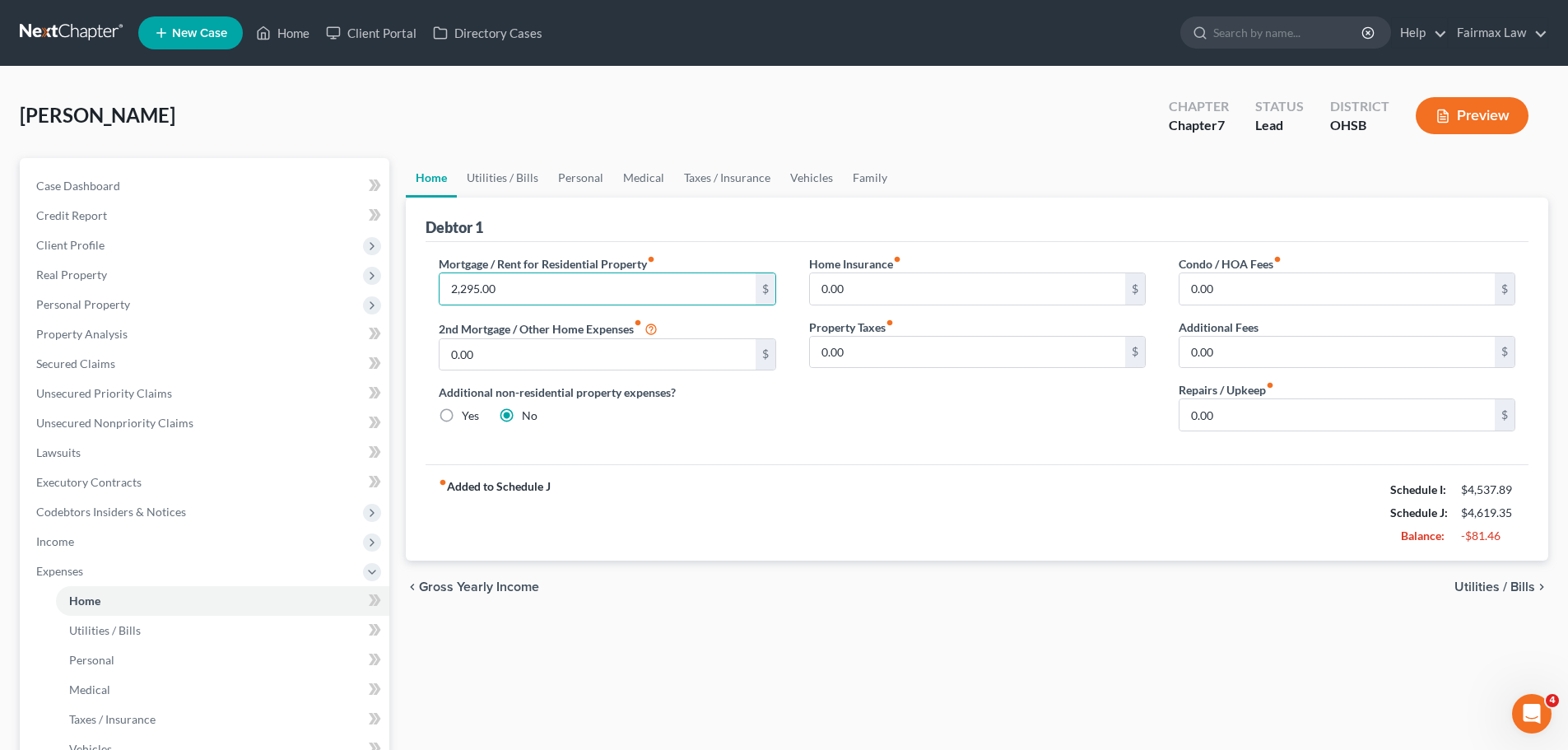
click at [654, 483] on div "fiber_manual_record Added to Schedule J Schedule I: $4,537.89 Schedule J: $4,61…" at bounding box center [977, 512] width 1103 height 97
click at [524, 173] on link "Utilities / Bills" at bounding box center [503, 178] width 92 height 40
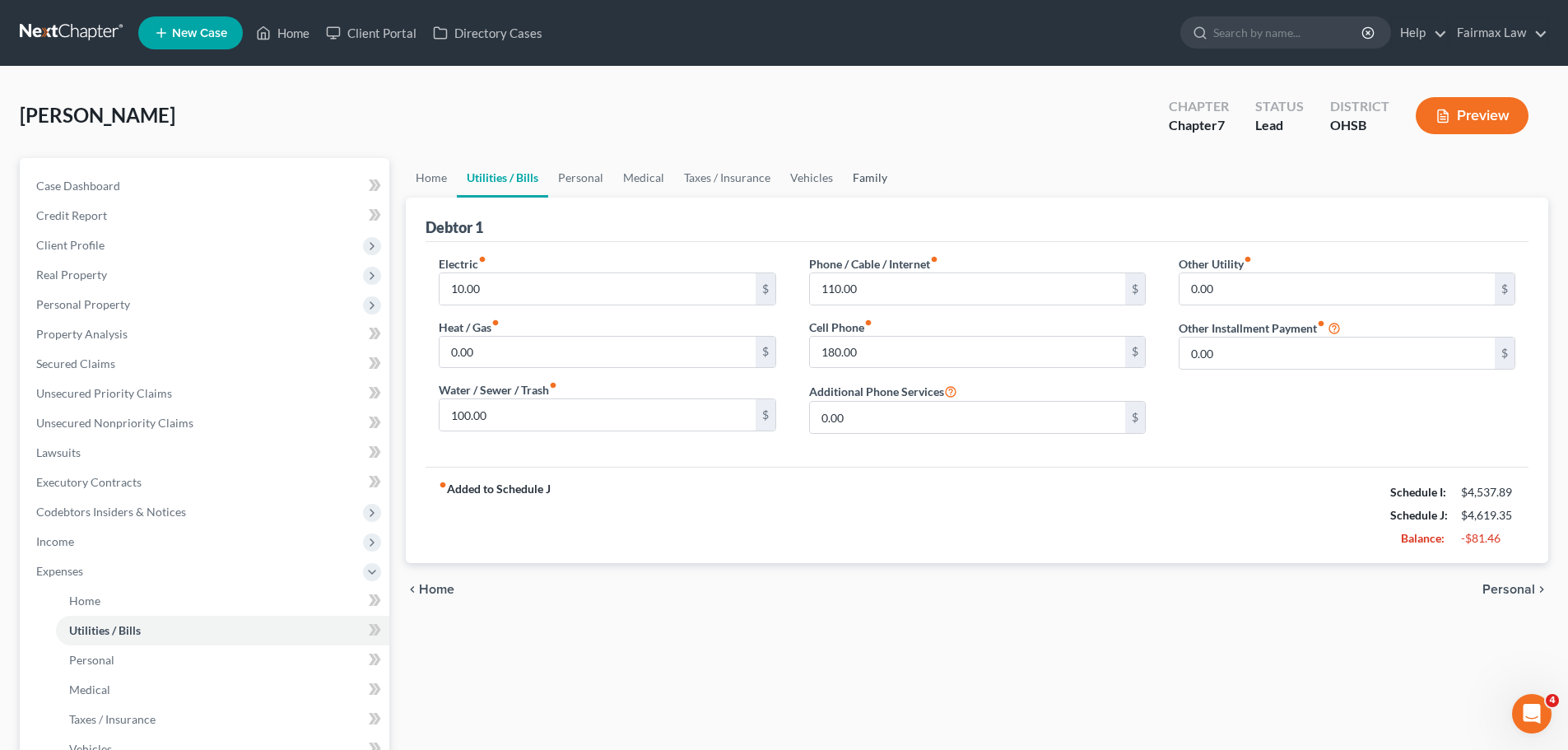
click at [853, 171] on link "Family" at bounding box center [869, 178] width 54 height 40
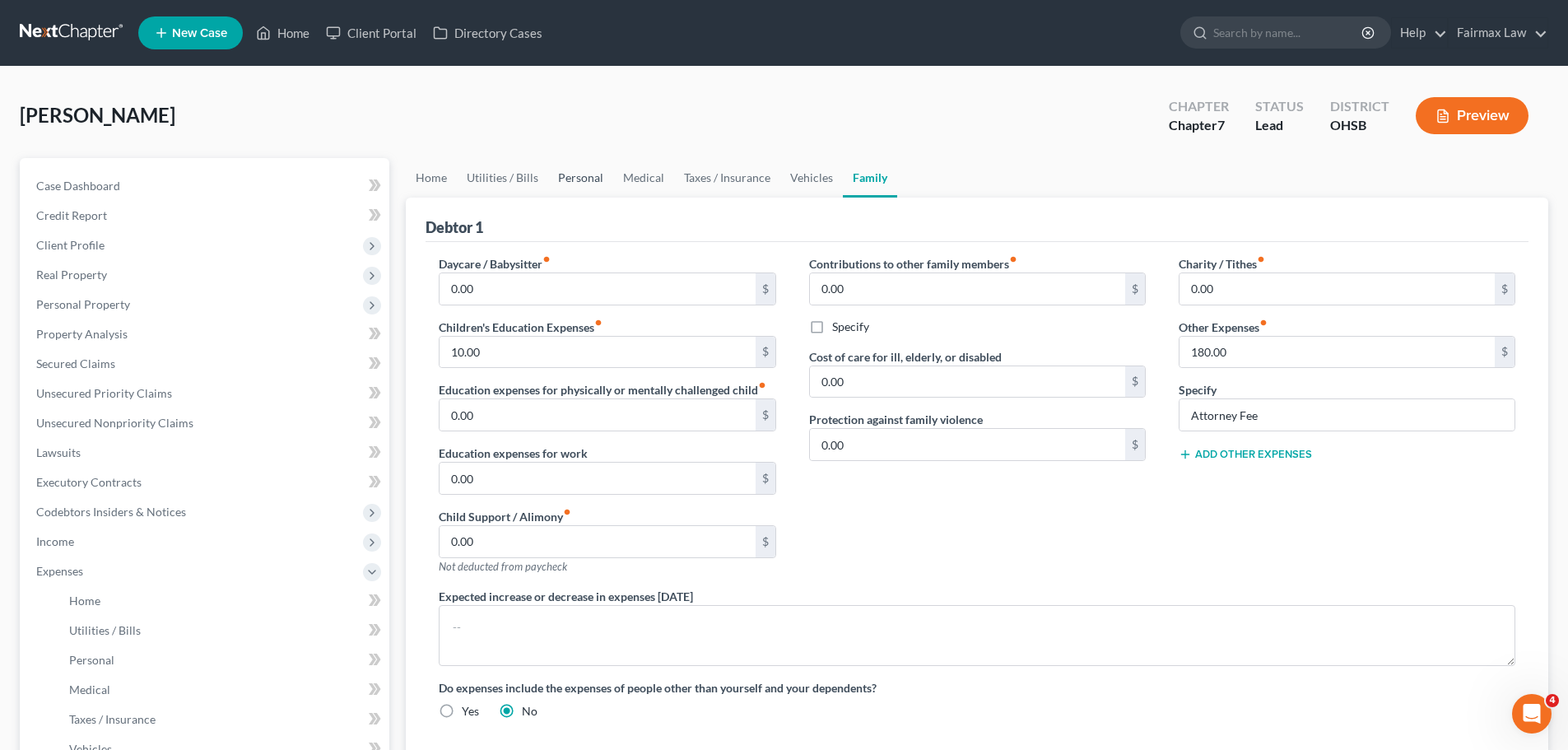
click at [571, 184] on link "Personal" at bounding box center [580, 178] width 65 height 40
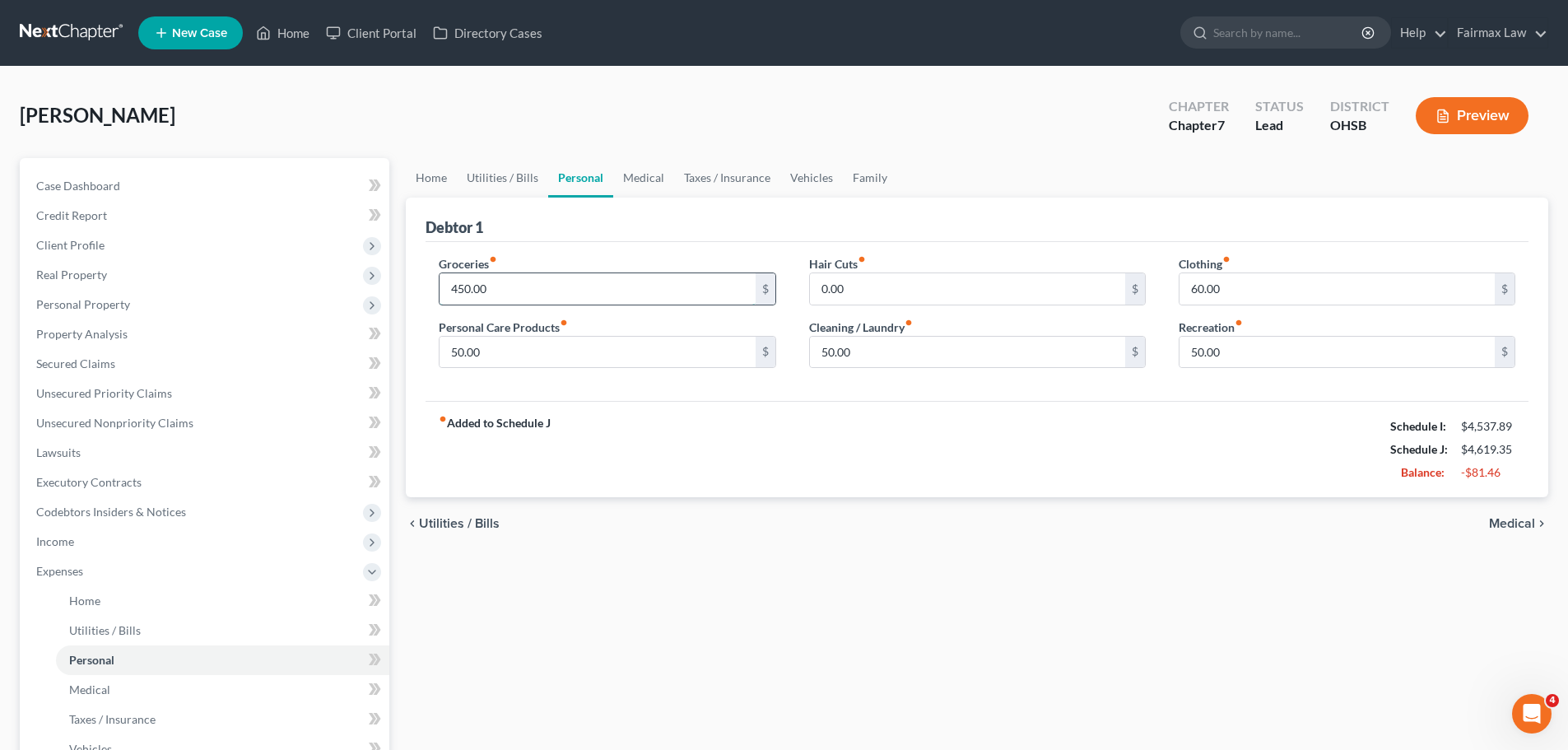
click at [621, 287] on input "450.00" at bounding box center [597, 289] width 315 height 31
type input "400.00"
click at [982, 464] on div "fiber_manual_record Added to Schedule J Schedule I: $4,537.89 Schedule J: $4,56…" at bounding box center [977, 449] width 1103 height 97
click at [1208, 353] on input "50.00" at bounding box center [1337, 352] width 315 height 31
type input "0.00"
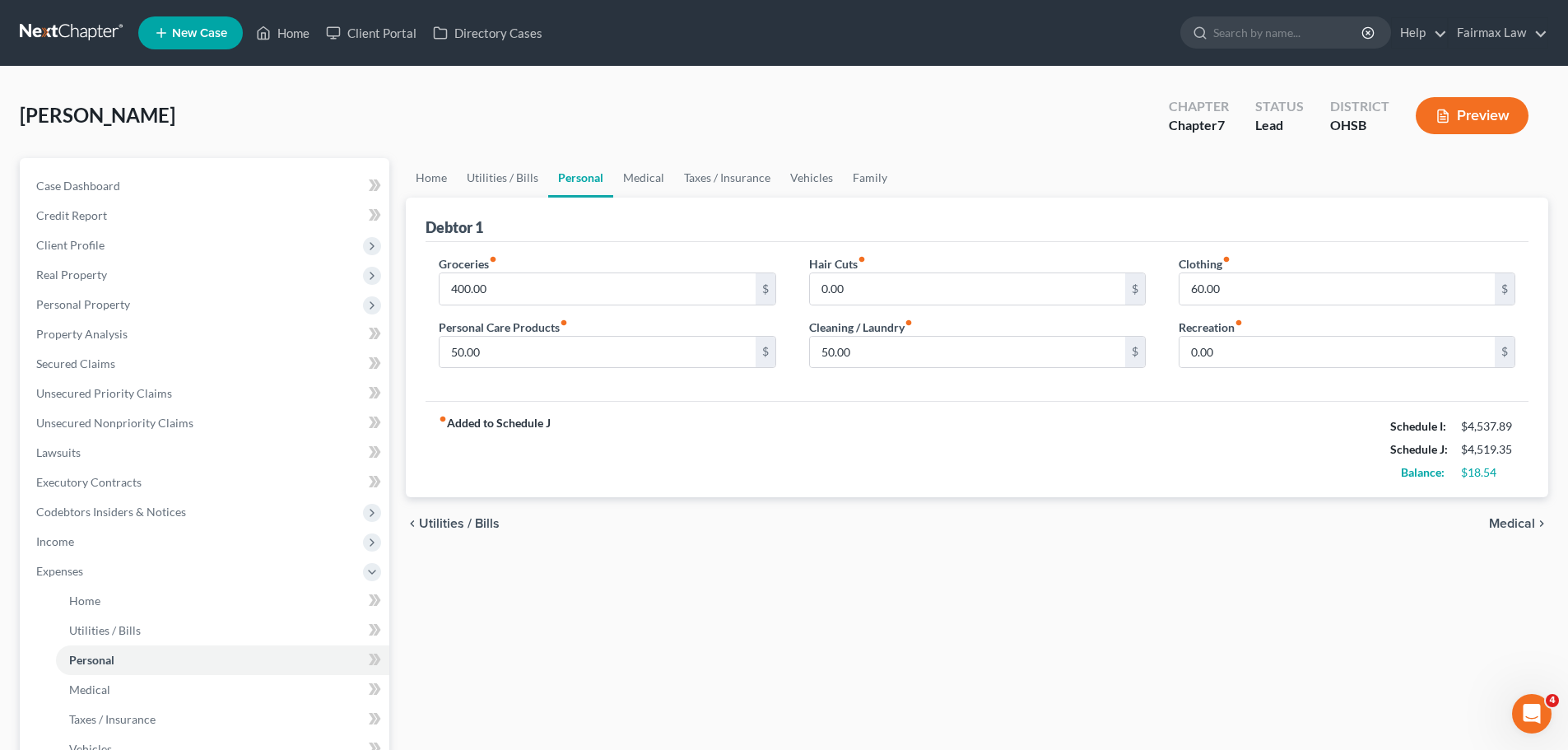
click at [1193, 421] on div "fiber_manual_record Added to Schedule J Schedule I: $4,537.89 Schedule J: $4,51…" at bounding box center [977, 449] width 1103 height 97
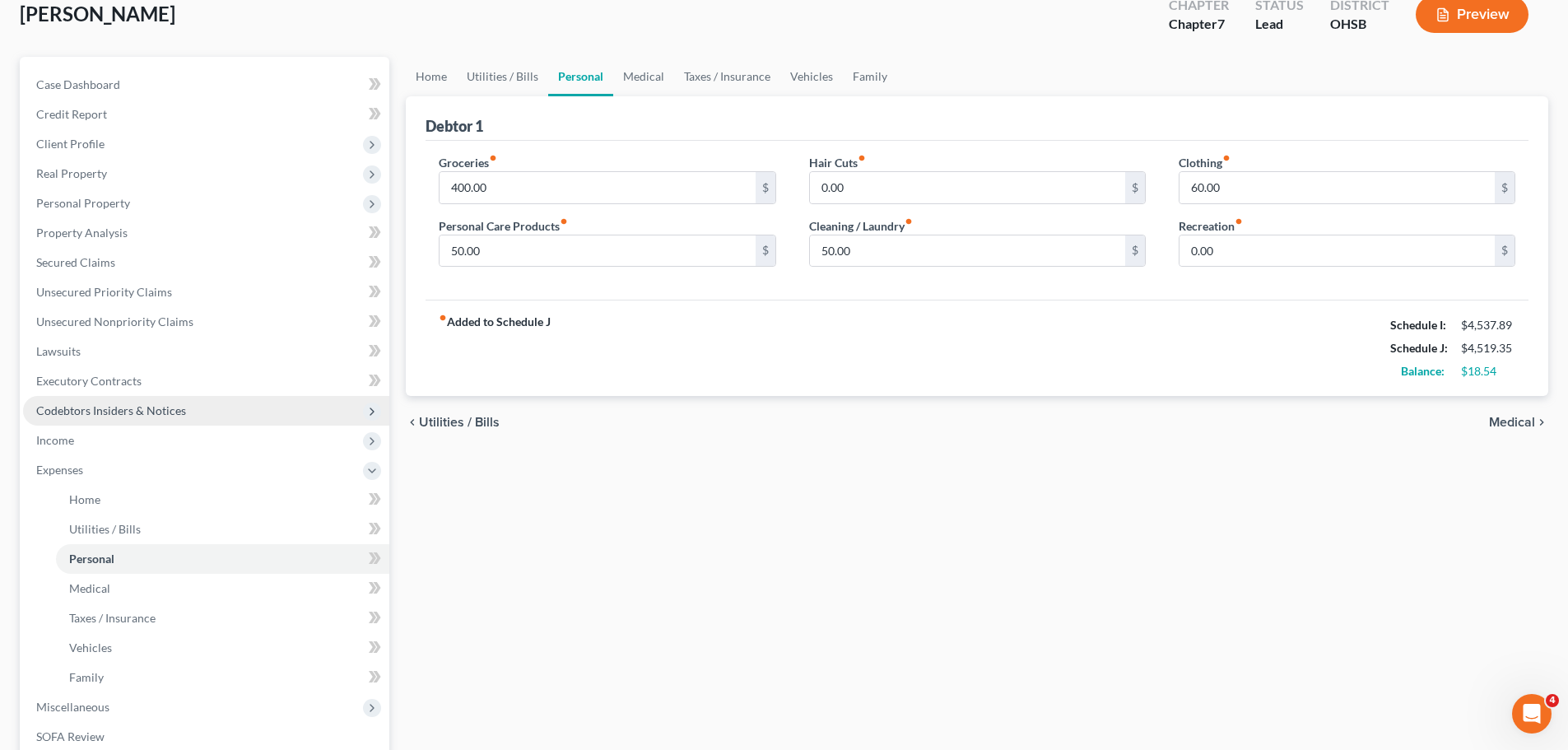
scroll to position [332, 0]
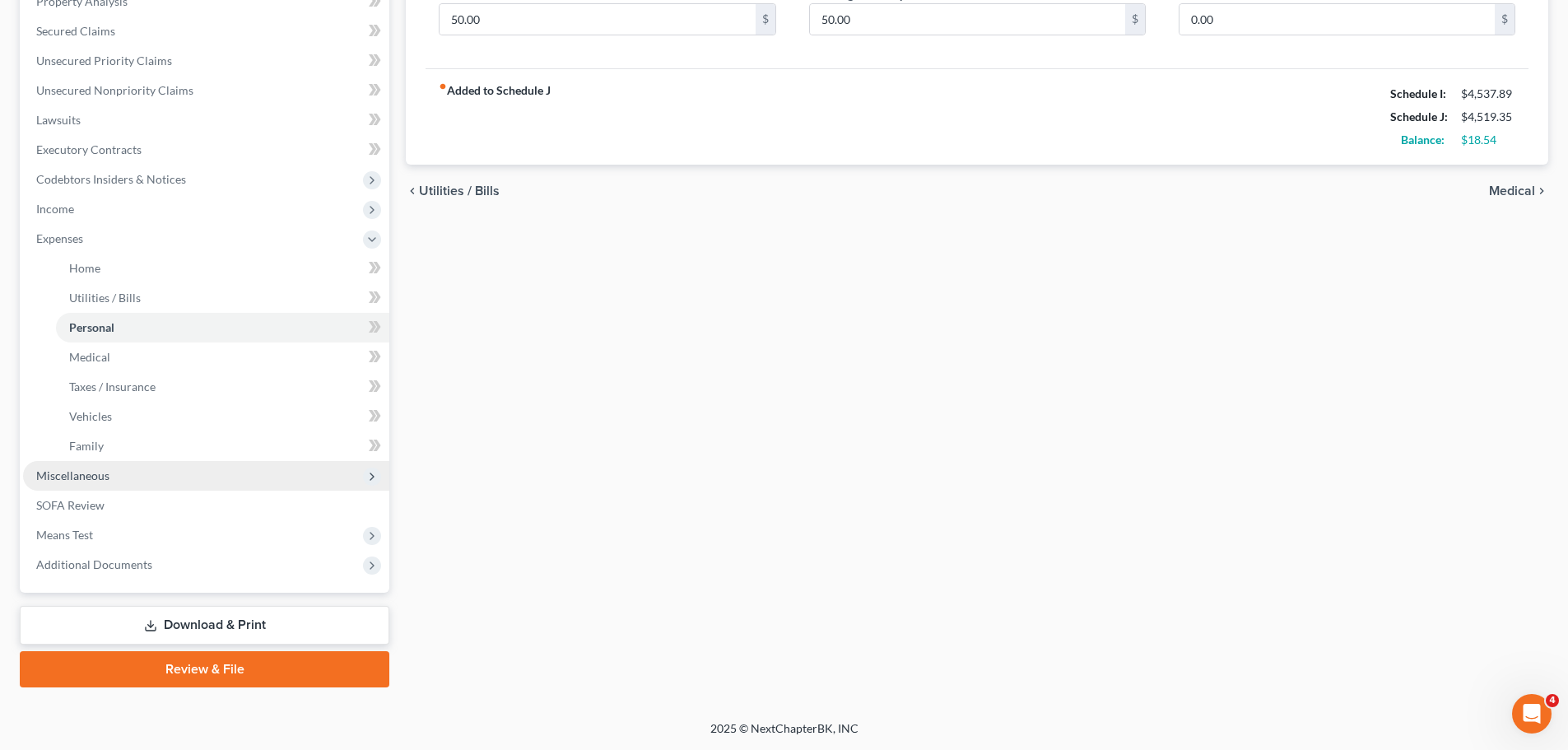
click at [104, 472] on span "Miscellaneous" at bounding box center [72, 475] width 73 height 14
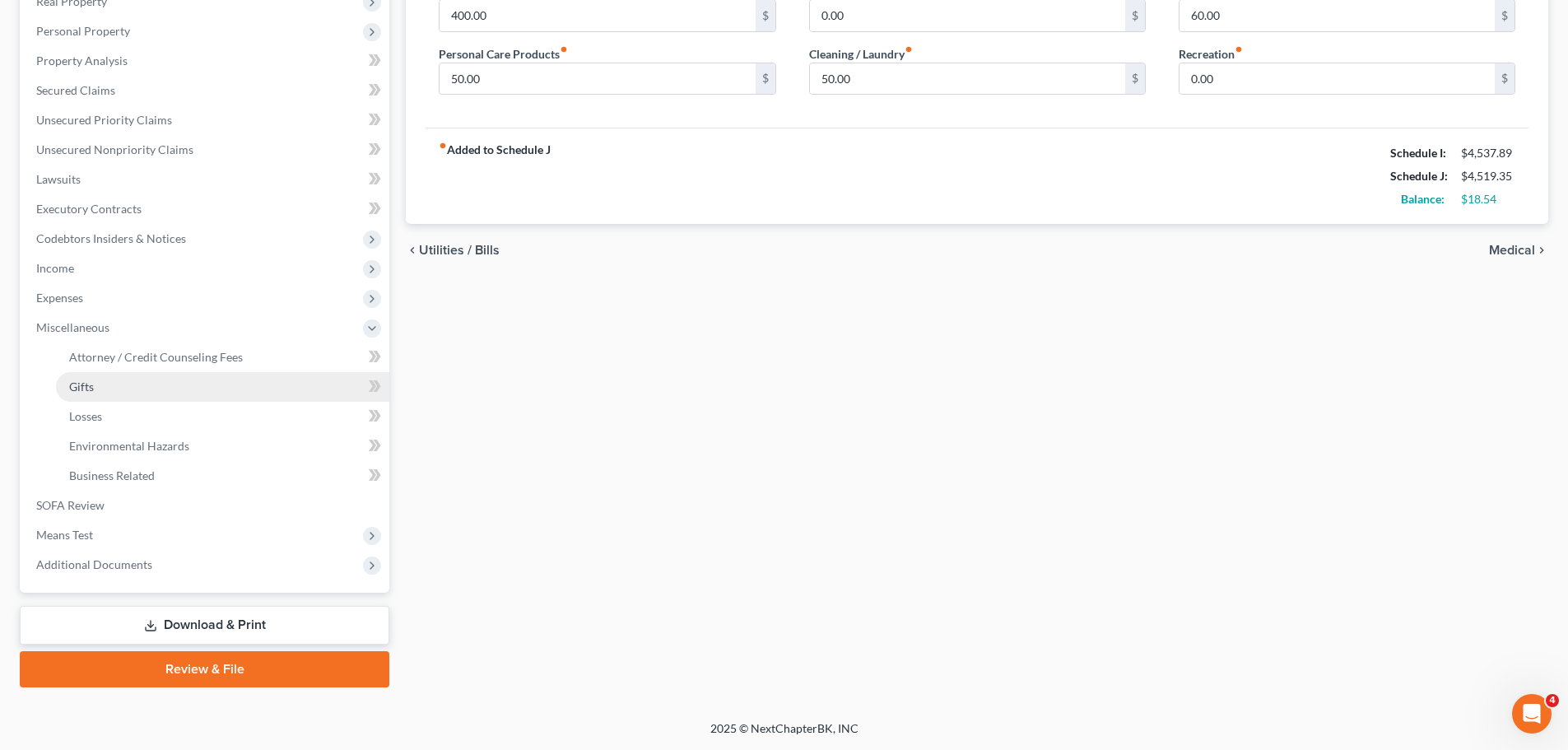
scroll to position [274, 0]
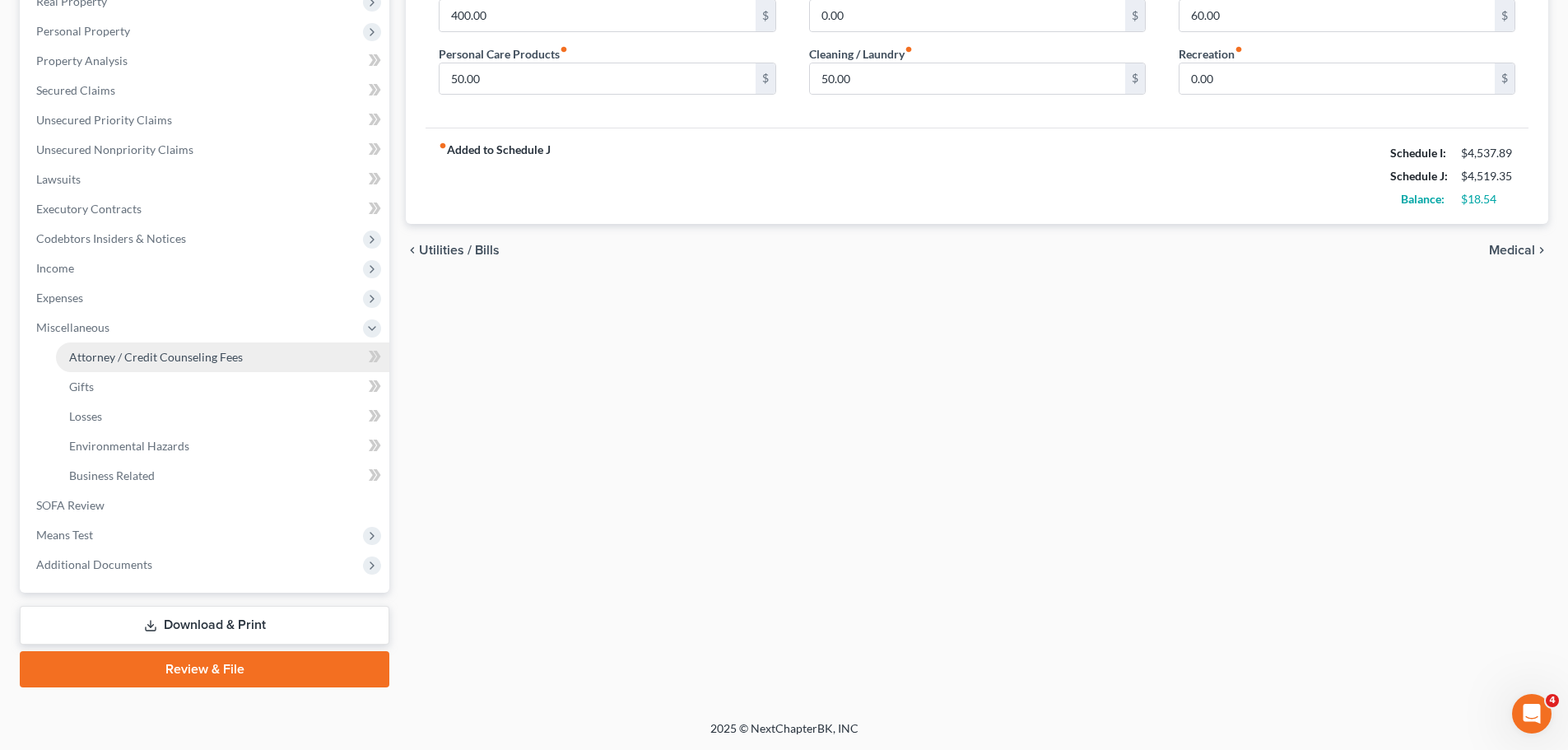
click at [165, 346] on link "Attorney / Credit Counseling Fees" at bounding box center [223, 357] width 333 height 29
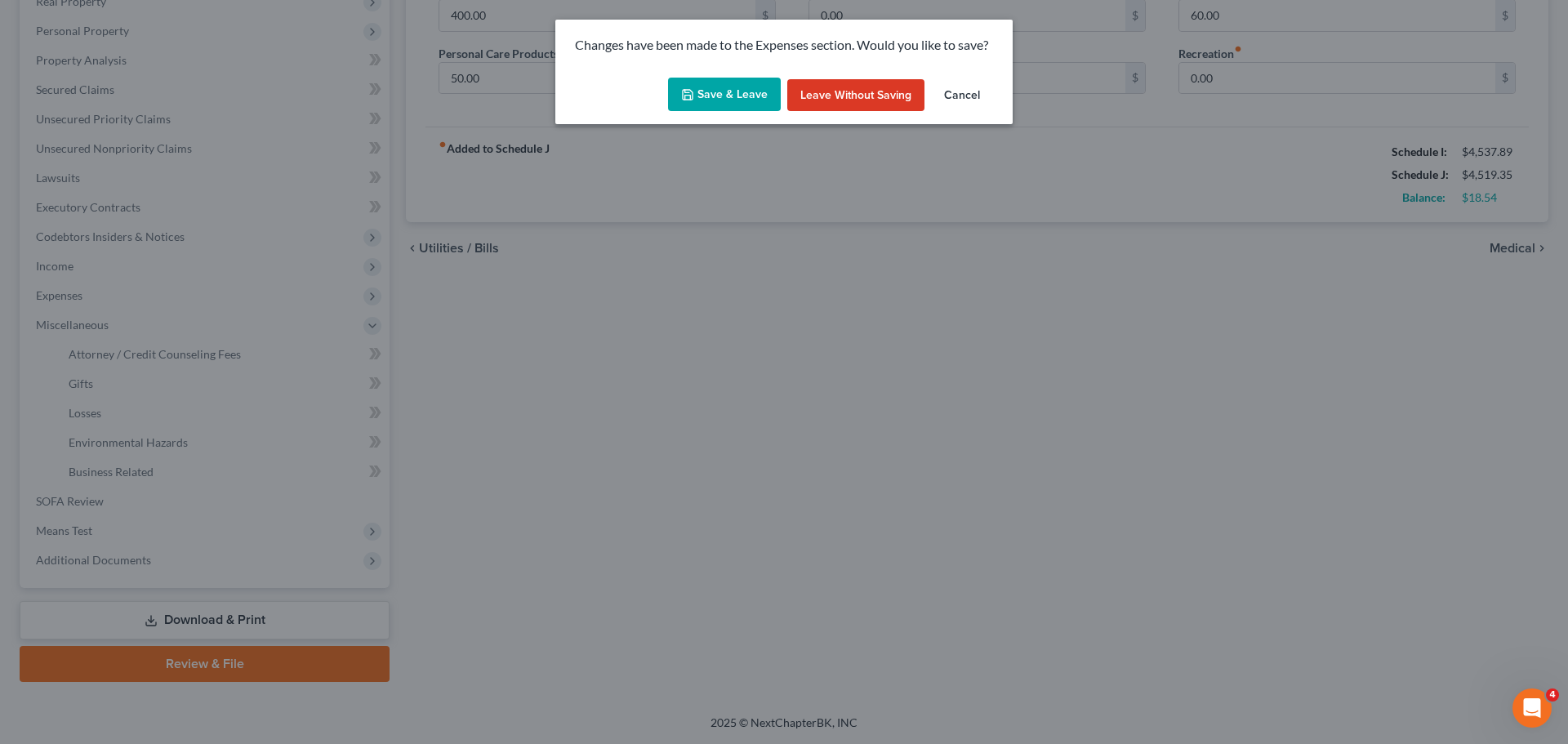
click at [717, 81] on button "Save & Leave" at bounding box center [724, 95] width 113 height 35
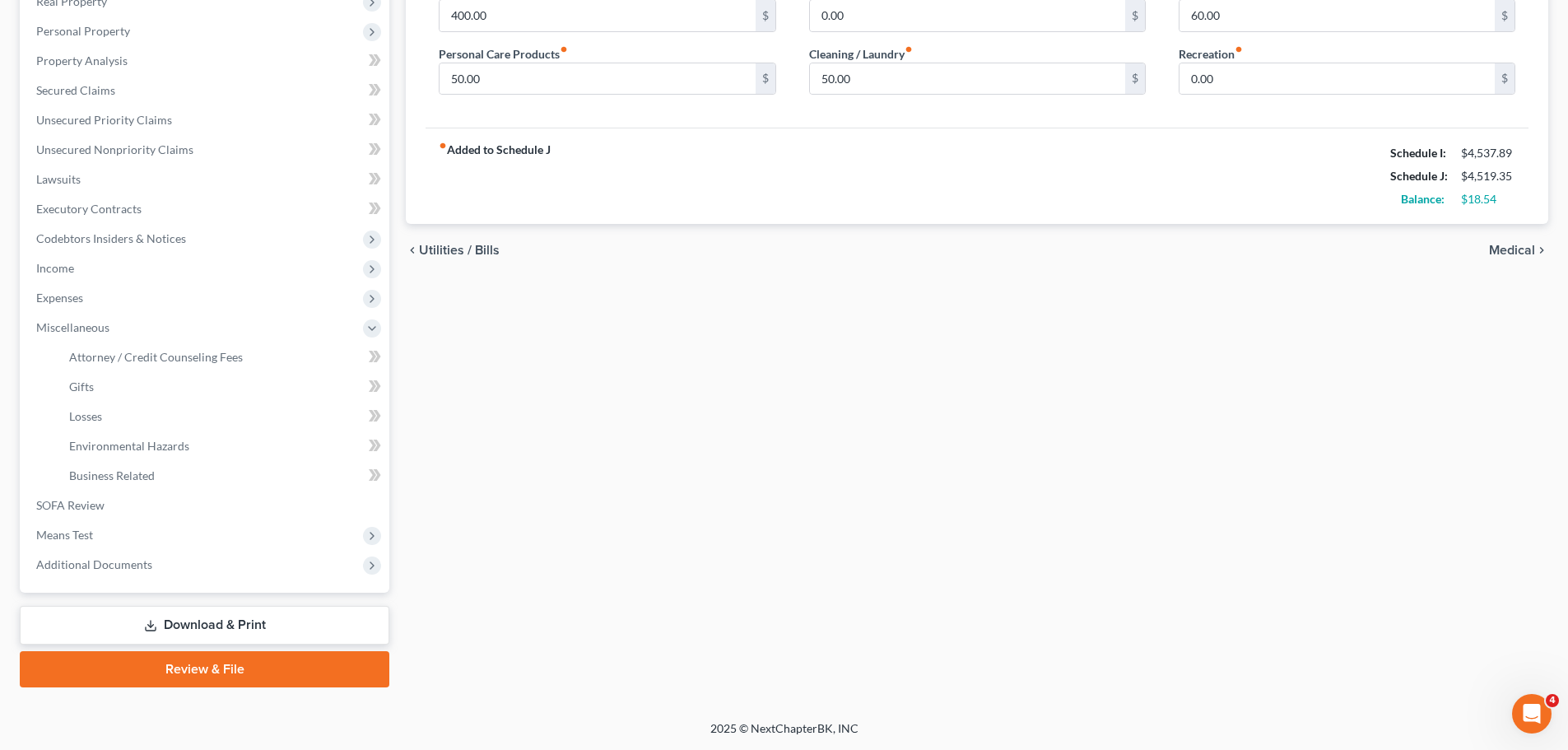
select select "5"
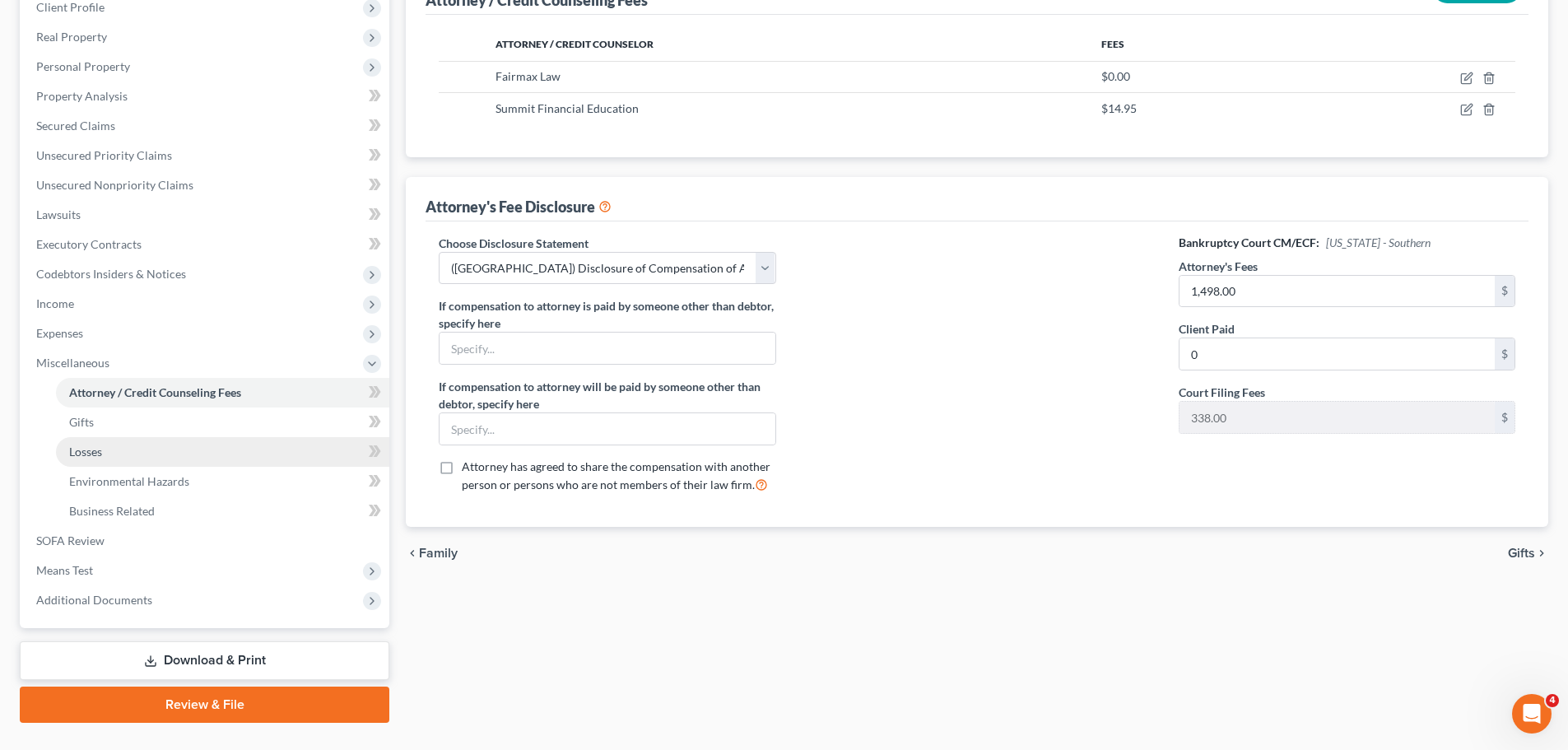
scroll to position [274, 0]
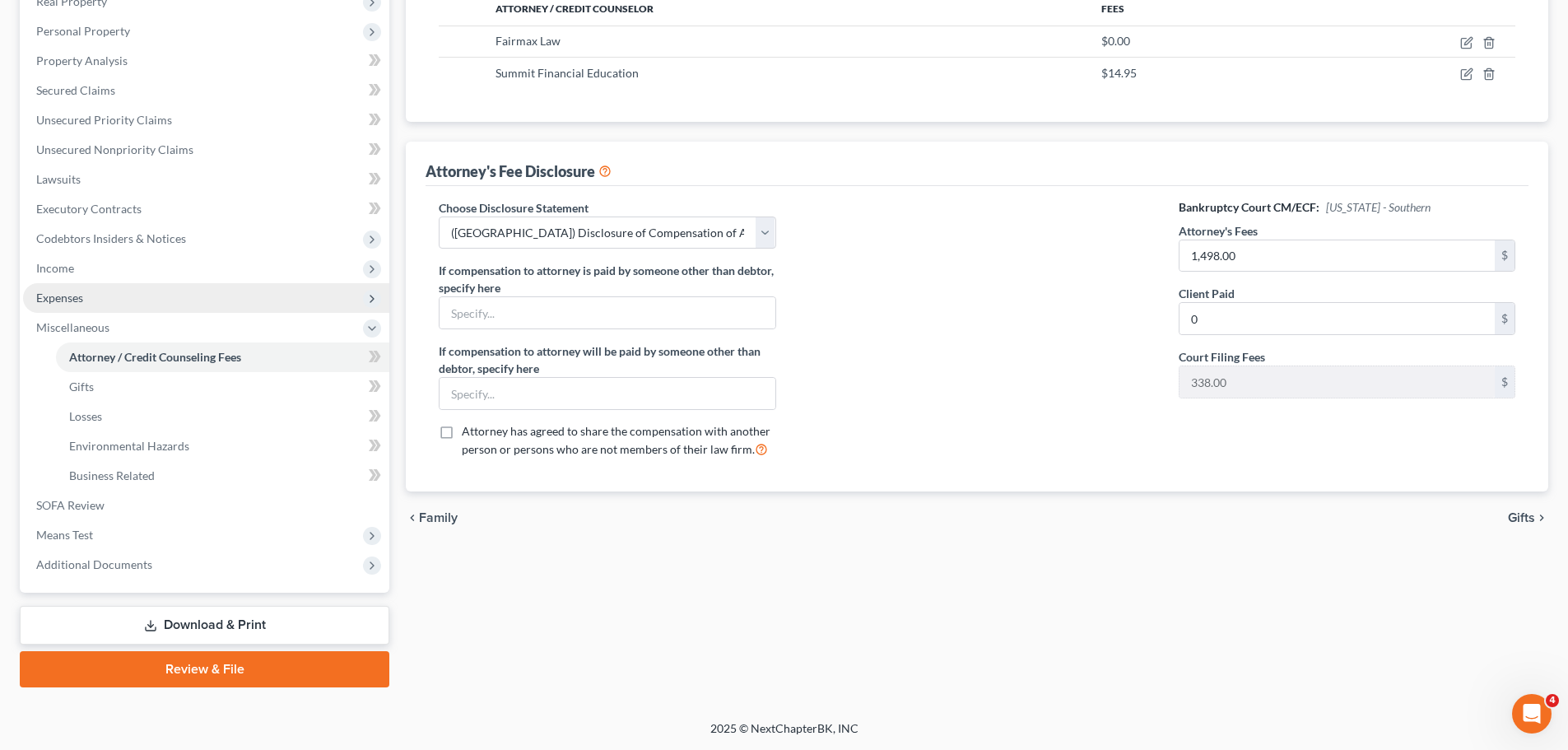
click at [88, 294] on span "Expenses" at bounding box center [205, 297] width 366 height 29
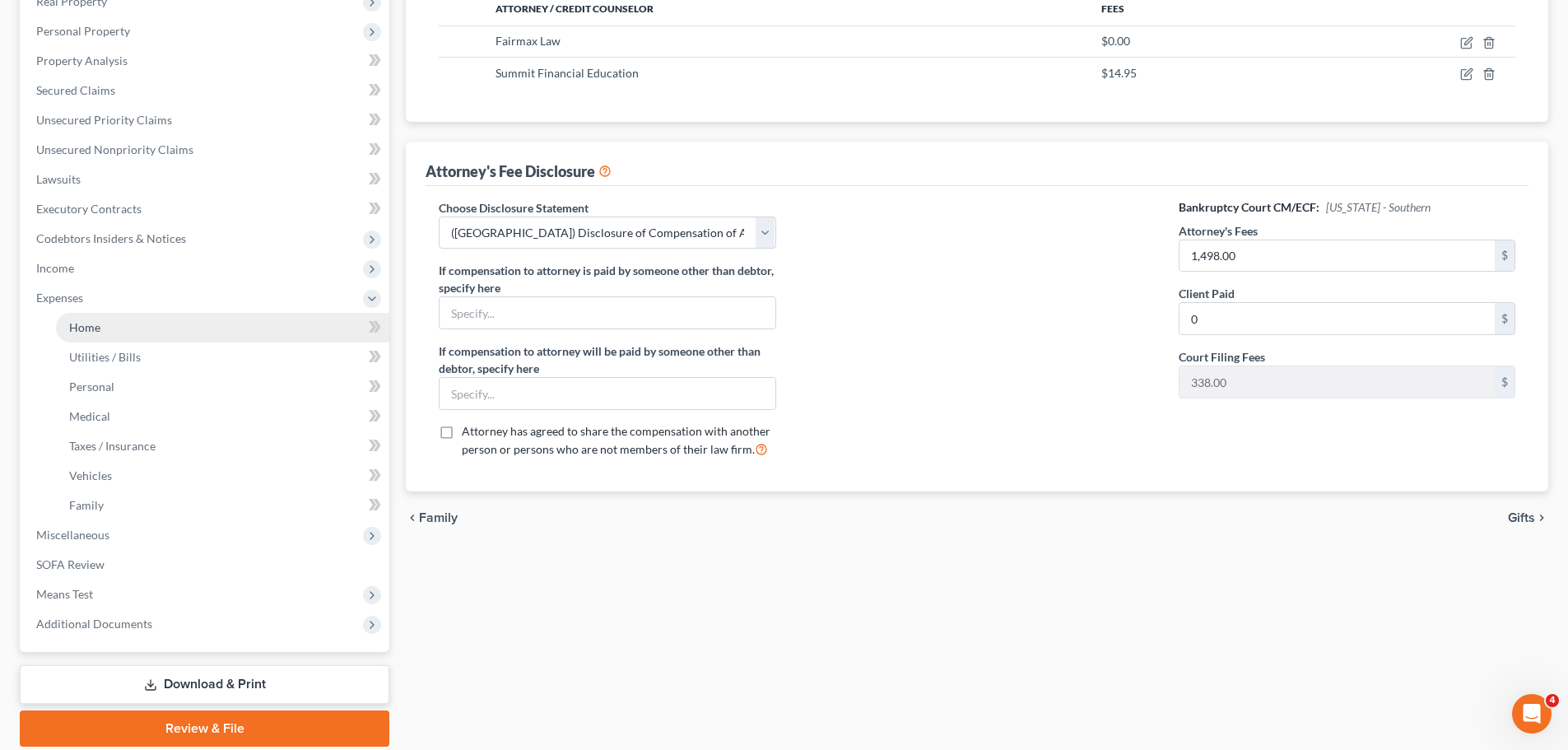
click at [99, 330] on span "Home" at bounding box center [84, 327] width 31 height 14
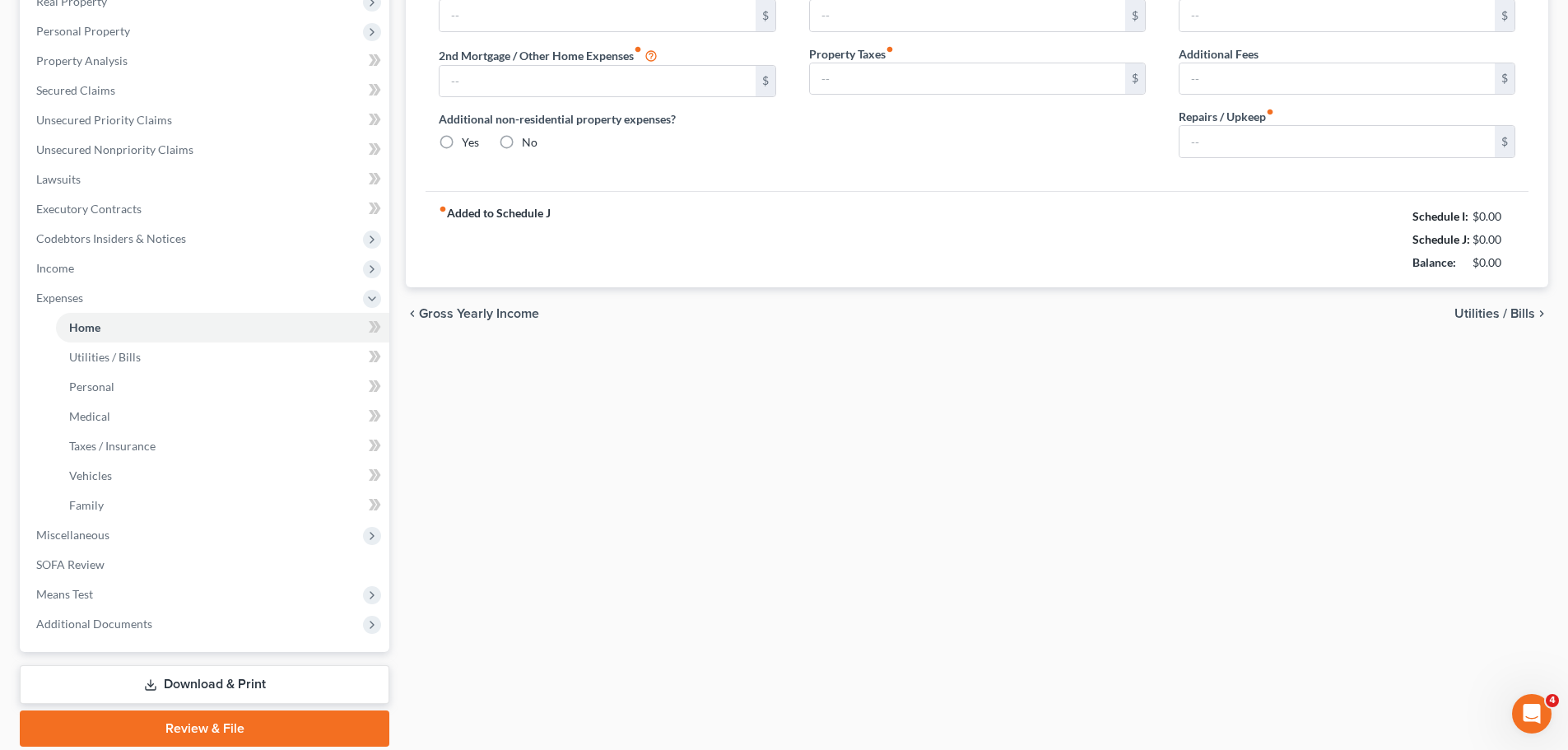
scroll to position [46, 0]
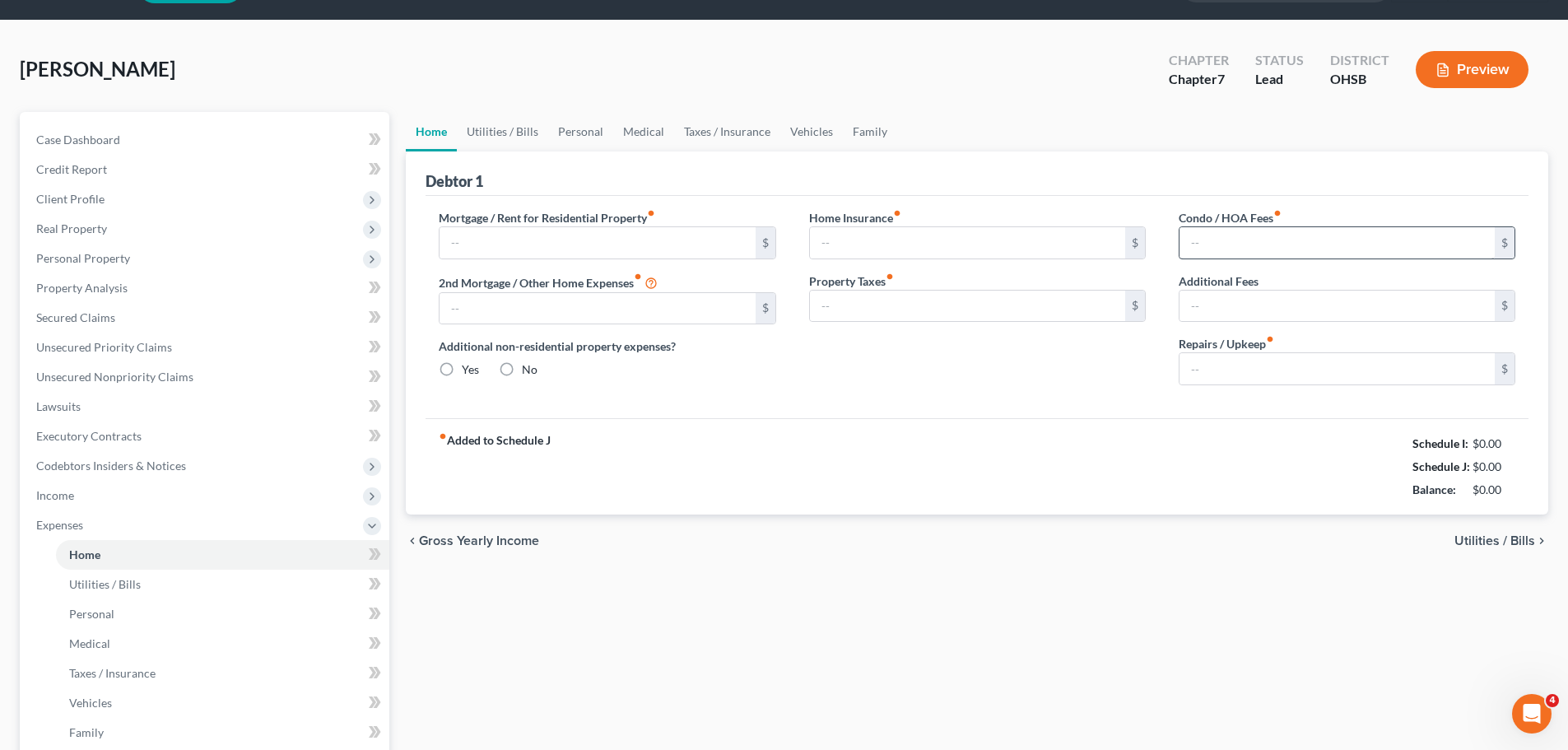
type input "2,295.00"
type input "0.00"
radio input "true"
type input "0.00"
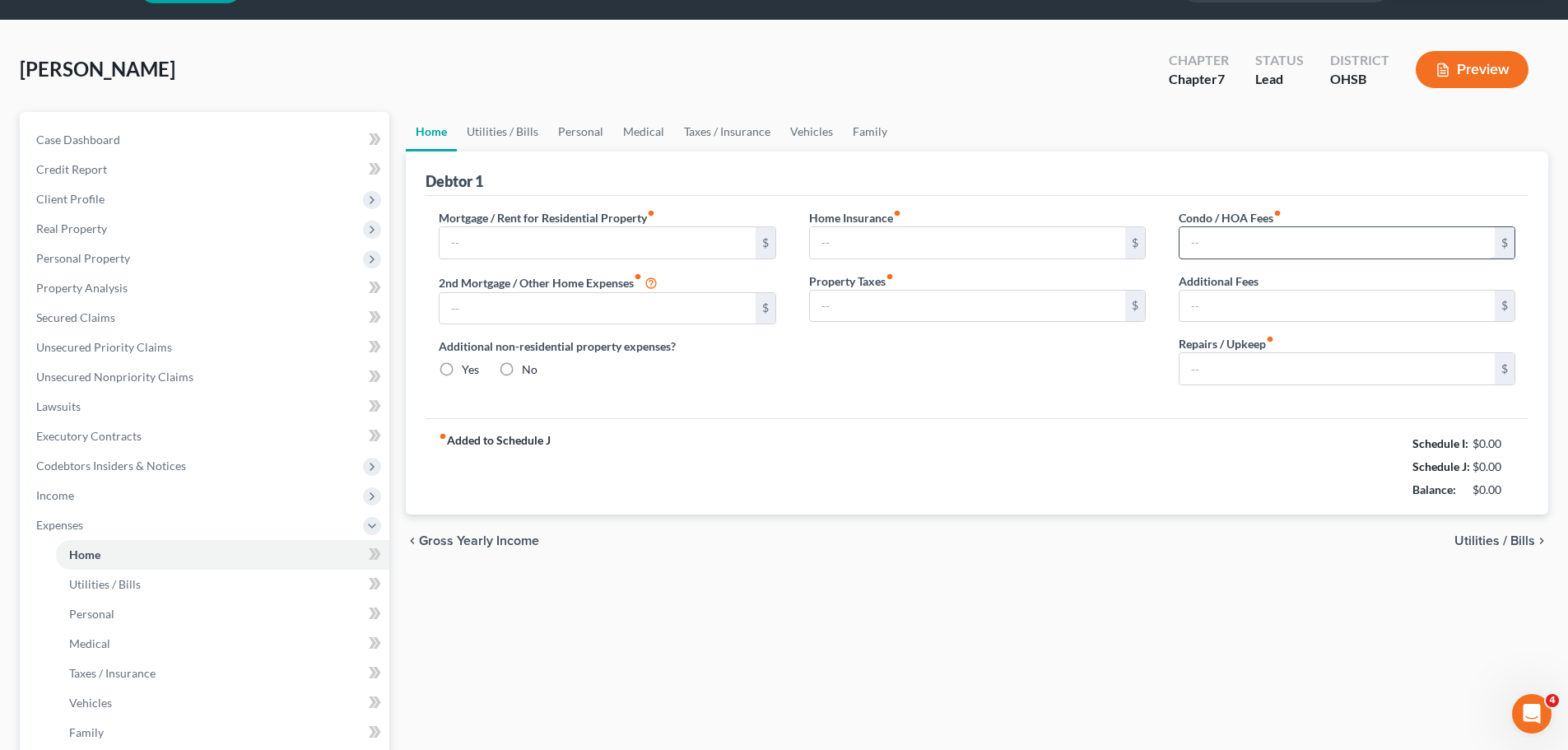
type input "0.00"
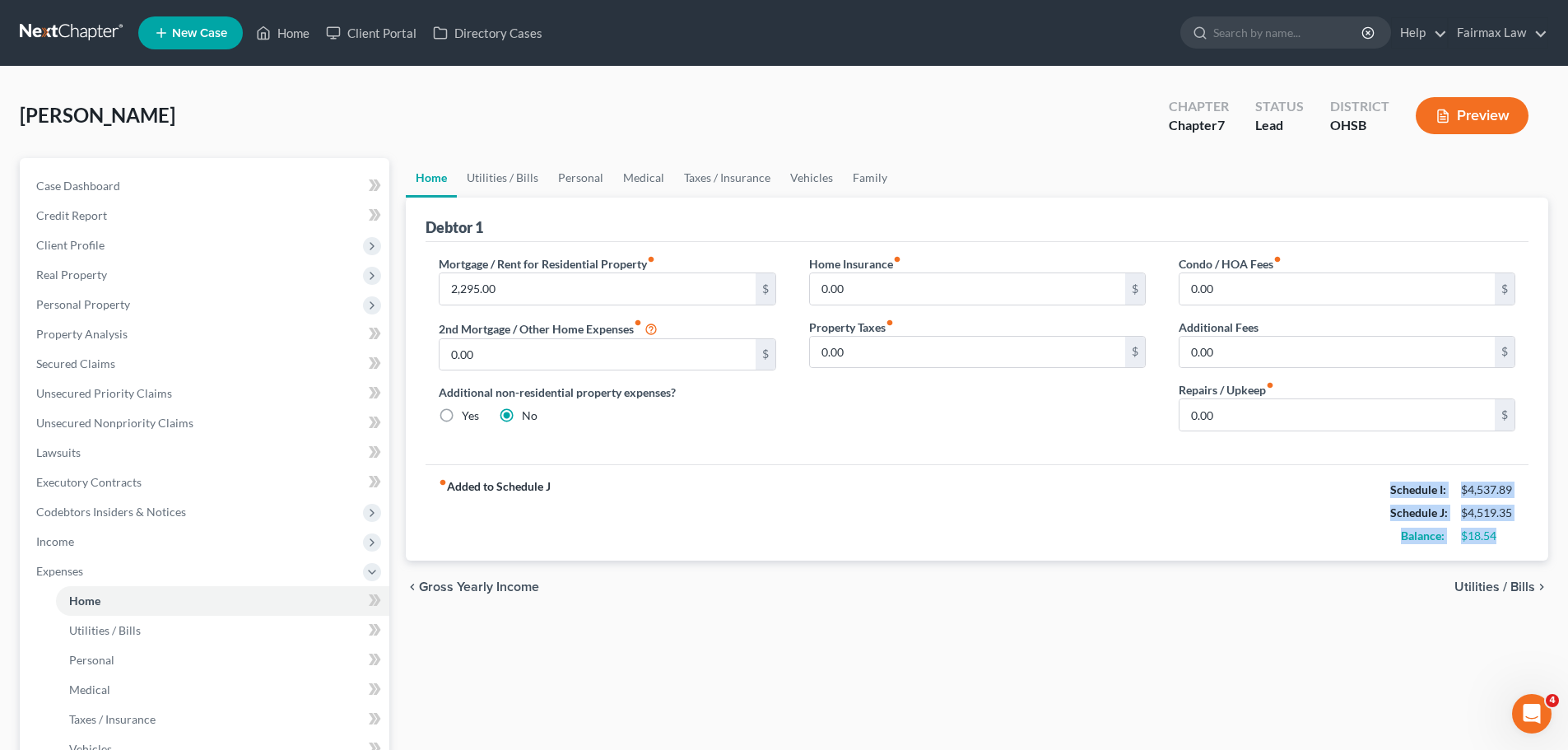
drag, startPoint x: 1388, startPoint y: 488, endPoint x: 1512, endPoint y: 536, distance: 133.0
click at [1512, 536] on div "Schedule I: $4,537.89 Schedule J: $4,519.35 Balance: $18.54" at bounding box center [1453, 512] width 125 height 69
copy div "Schedule I: $4,537.89 Schedule J: $4,519.35 Balance: $18.54"
